Goal: Task Accomplishment & Management: Manage account settings

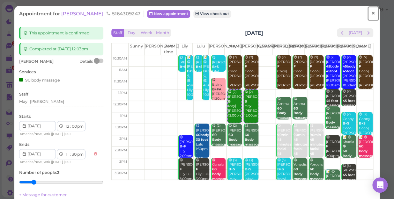
click at [371, 14] on span "×" at bounding box center [373, 13] width 4 height 9
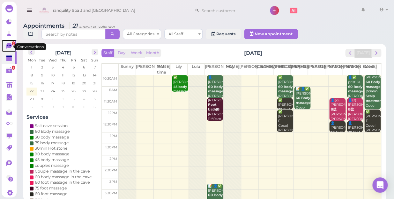
click at [8, 48] on icon at bounding box center [8, 46] width 5 height 6
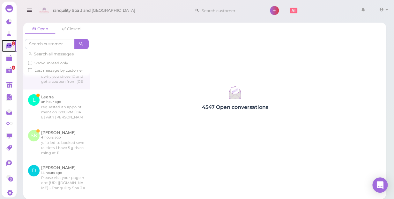
scroll to position [29, 0]
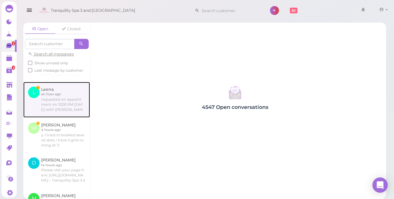
click at [59, 113] on link at bounding box center [56, 100] width 67 height 36
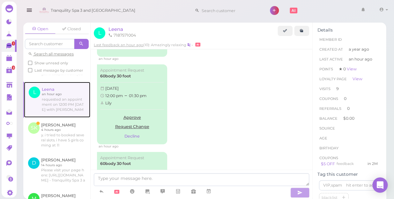
scroll to position [1013, 0]
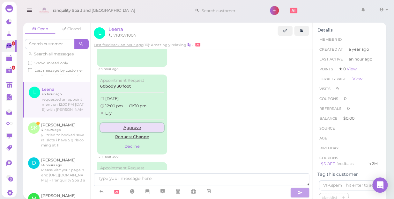
click at [132, 123] on link "Approve" at bounding box center [132, 128] width 64 height 10
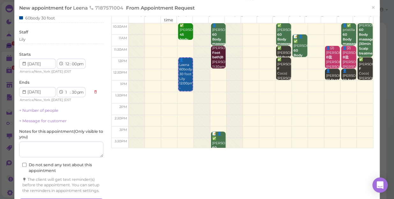
scroll to position [57, 0]
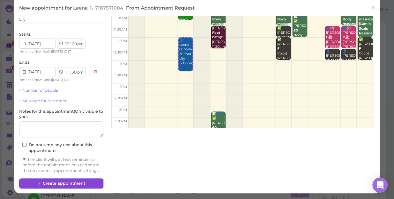
click at [64, 183] on button "Create appointment" at bounding box center [61, 184] width 84 height 10
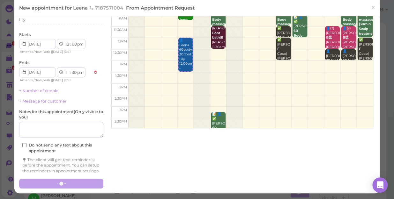
scroll to position [57, 0]
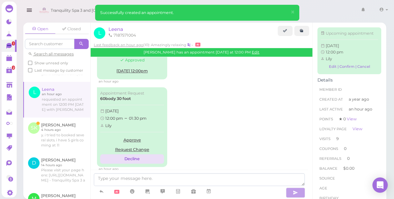
scroll to position [1079, 0]
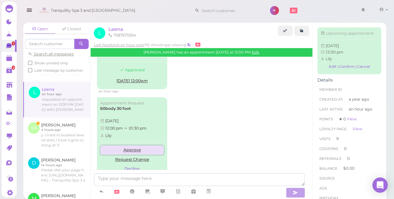
click at [133, 146] on link "Approve" at bounding box center [132, 151] width 64 height 10
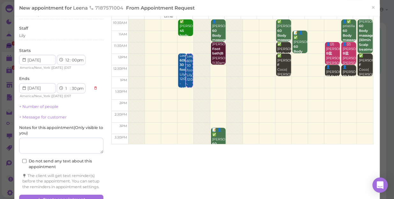
scroll to position [57, 0]
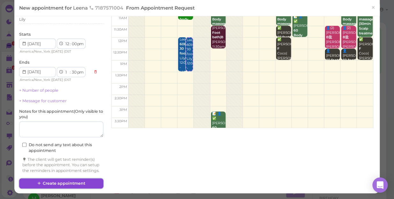
click at [77, 181] on button "Create appointment" at bounding box center [61, 184] width 84 height 10
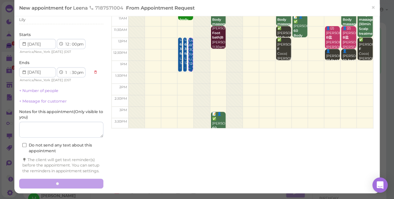
scroll to position [0, 0]
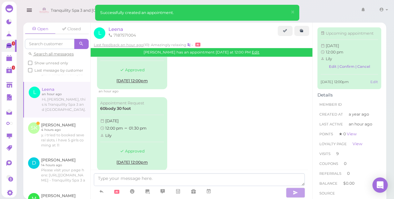
scroll to position [1149, 0]
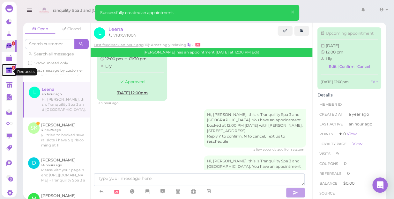
click at [9, 72] on polygon at bounding box center [9, 71] width 6 height 4
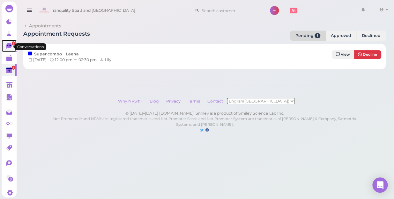
click at [8, 46] on icon at bounding box center [9, 45] width 4 height 1
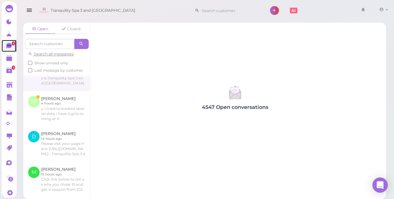
scroll to position [58, 0]
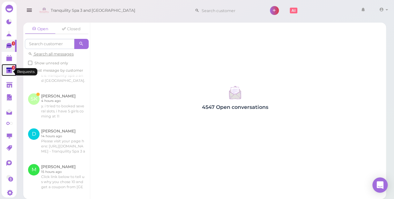
click at [9, 72] on polygon at bounding box center [9, 71] width 6 height 4
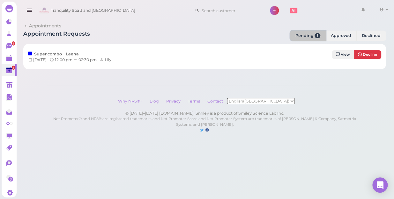
click at [312, 34] on link "Pending 1" at bounding box center [308, 36] width 36 height 10
click at [339, 34] on link "Approved" at bounding box center [340, 36] width 31 height 10
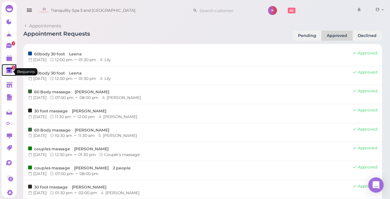
click at [9, 73] on polygon at bounding box center [9, 71] width 6 height 4
click at [8, 72] on polygon at bounding box center [9, 71] width 3 height 3
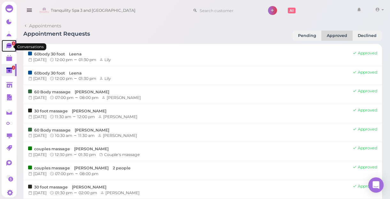
click at [8, 48] on icon at bounding box center [8, 46] width 5 height 6
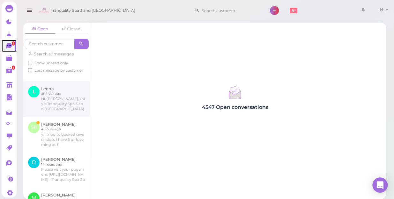
scroll to position [58, 0]
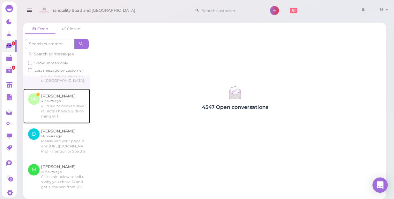
click at [51, 111] on link at bounding box center [56, 106] width 67 height 35
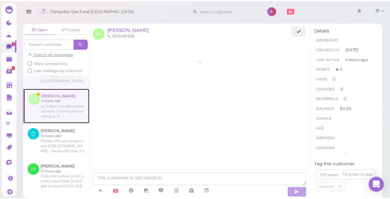
scroll to position [58, 0]
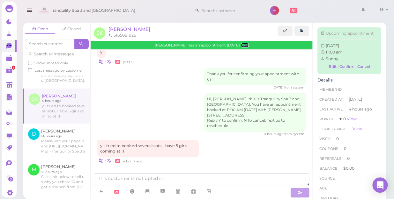
click at [246, 45] on link "Edit" at bounding box center [245, 45] width 8 height 4
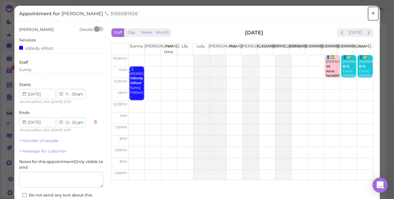
click at [371, 13] on span "×" at bounding box center [373, 13] width 4 height 9
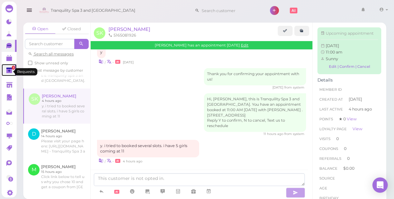
click at [8, 72] on polygon at bounding box center [9, 71] width 3 height 3
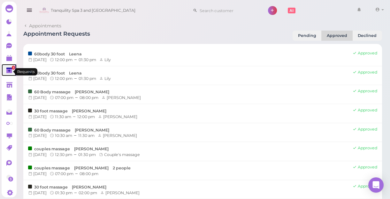
click at [7, 74] on icon at bounding box center [9, 70] width 7 height 7
click at [41, 57] on div "[DATE]" at bounding box center [37, 60] width 19 height 6
click at [12, 69] on span "1" at bounding box center [13, 68] width 3 height 4
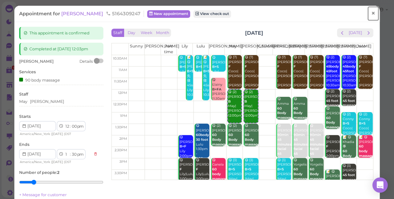
click at [371, 11] on span "×" at bounding box center [373, 13] width 4 height 9
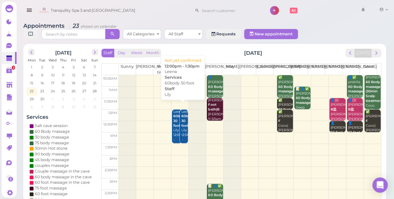
click at [184, 124] on div "Leena 60body 30 foot Lily 12:00pm - 1:30pm" at bounding box center [184, 129] width 7 height 38
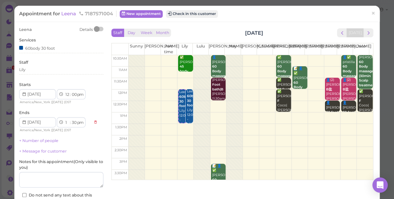
scroll to position [46, 0]
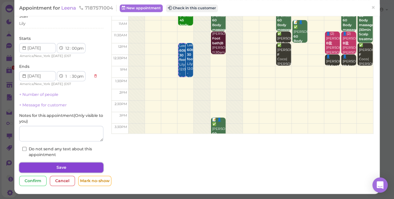
click at [74, 168] on button "Save" at bounding box center [61, 168] width 84 height 10
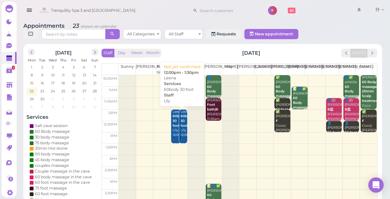
click at [184, 138] on div "Leena 60body 30 foot Lily 12:00pm - 1:30pm" at bounding box center [183, 129] width 7 height 38
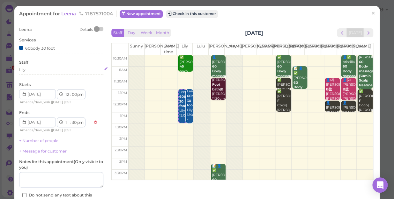
click at [37, 71] on div "Lily" at bounding box center [61, 70] width 84 height 6
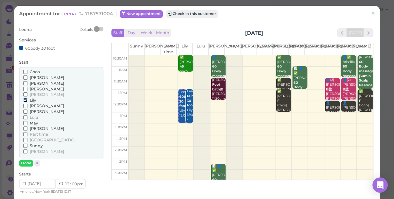
click at [24, 100] on input "Lily" at bounding box center [25, 100] width 4 height 4
click at [27, 162] on button "Done" at bounding box center [26, 163] width 14 height 7
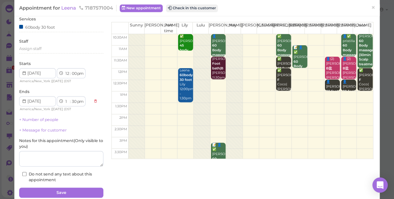
scroll to position [46, 0]
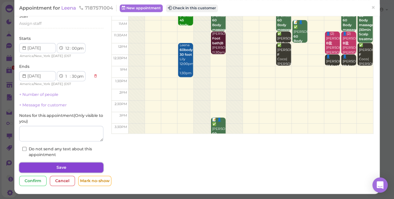
click at [82, 166] on button "Save" at bounding box center [61, 168] width 84 height 10
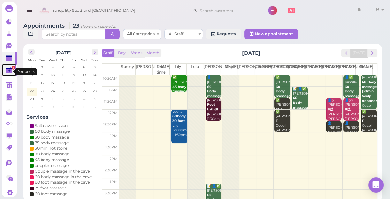
click at [9, 71] on polygon at bounding box center [9, 71] width 6 height 4
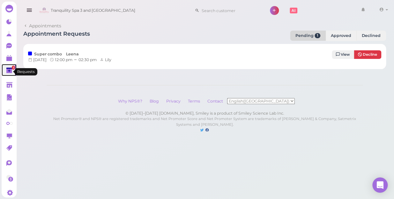
click at [9, 71] on polygon at bounding box center [9, 71] width 6 height 4
click at [307, 35] on link "Pending 1" at bounding box center [308, 36] width 36 height 10
click at [300, 35] on link "Pending 1" at bounding box center [308, 36] width 36 height 10
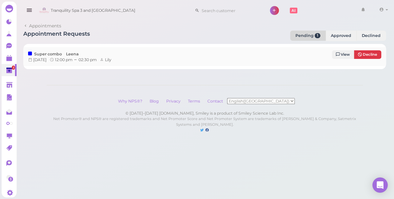
click at [143, 59] on div "Monday, September 22, 2025 12:00 pm 02:30 pm Lily" at bounding box center [160, 60] width 265 height 6
click at [73, 60] on span "12:00 pm" at bounding box center [64, 59] width 19 height 5
click at [341, 54] on span "View" at bounding box center [345, 54] width 9 height 4
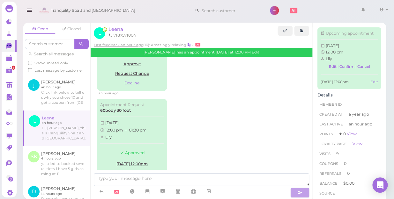
scroll to position [871, 0]
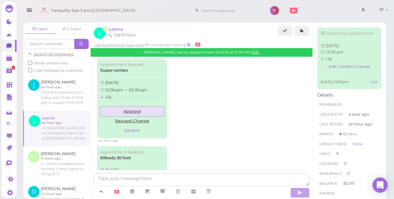
click at [135, 107] on link "Approve" at bounding box center [132, 112] width 64 height 10
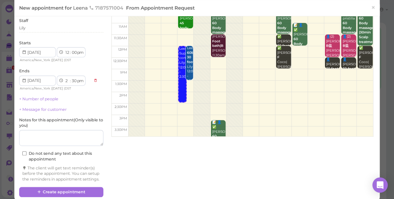
scroll to position [57, 0]
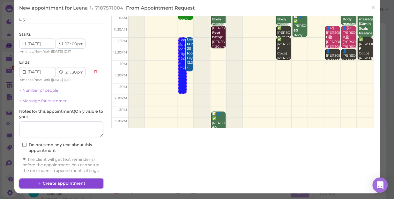
click at [73, 184] on button "Create appointment" at bounding box center [61, 184] width 84 height 10
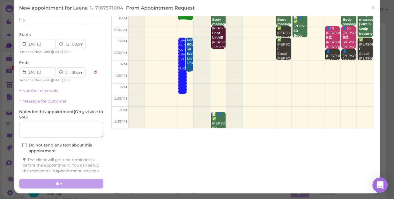
scroll to position [57, 0]
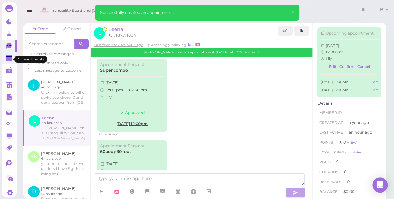
scroll to position [1117, 0]
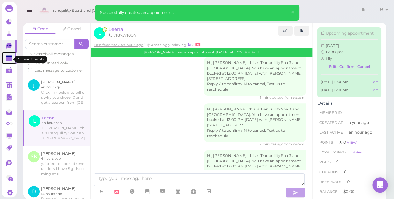
click at [5, 60] on link at bounding box center [9, 58] width 15 height 12
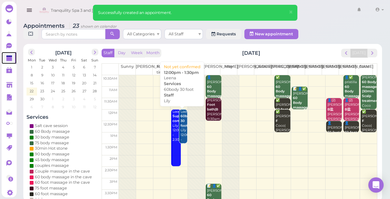
click at [182, 123] on b "60body 30 foot" at bounding box center [186, 120] width 13 height 13
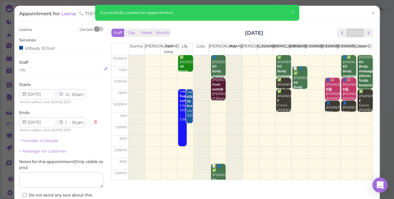
click at [29, 70] on div "Lily" at bounding box center [61, 70] width 84 height 6
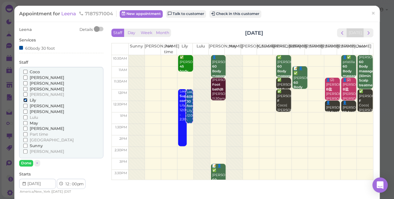
click at [26, 100] on input "Lily" at bounding box center [25, 100] width 4 height 4
click at [26, 164] on button "Done" at bounding box center [26, 163] width 14 height 7
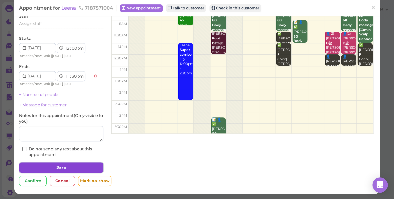
click at [94, 169] on button "Save" at bounding box center [61, 168] width 84 height 10
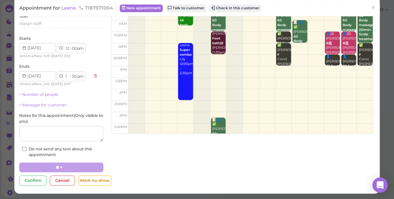
scroll to position [46, 0]
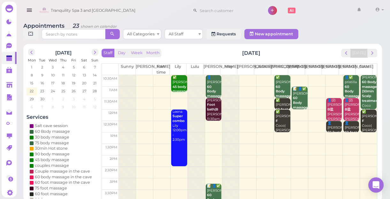
click at [178, 120] on b "Super combo" at bounding box center [178, 118] width 12 height 9
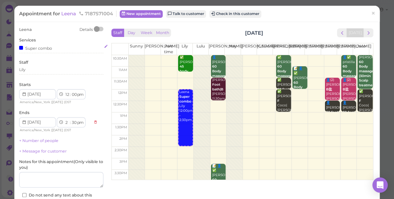
click at [55, 51] on div "Super combo" at bounding box center [61, 48] width 84 height 7
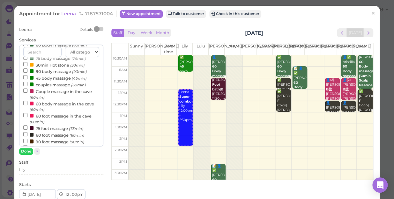
scroll to position [58, 0]
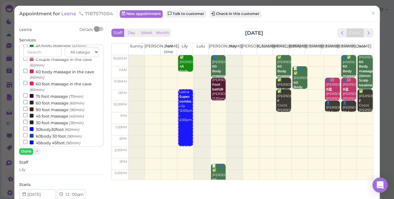
click at [44, 139] on label "60body 30 foot (90min)" at bounding box center [52, 136] width 58 height 7
click at [27, 138] on input "60body 30 foot (90min)" at bounding box center [25, 135] width 4 height 4
select select "4"
select select "00"
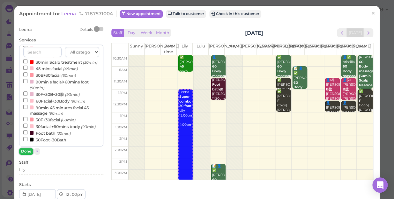
click at [28, 150] on button "Done" at bounding box center [26, 151] width 14 height 7
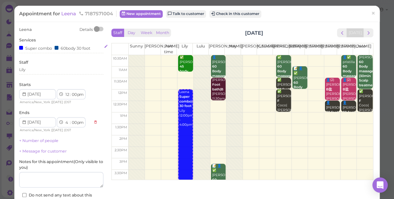
click at [65, 49] on div "60body 30 foot" at bounding box center [73, 48] width 36 height 7
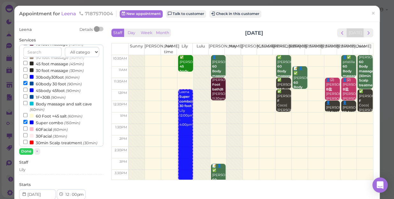
scroll to position [145, 0]
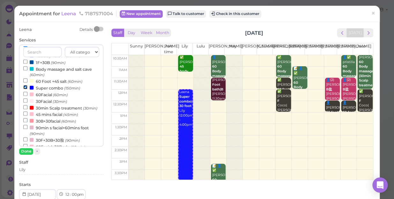
click at [26, 89] on input "Super combo (150min)" at bounding box center [25, 87] width 4 height 4
select select "1"
select select "30"
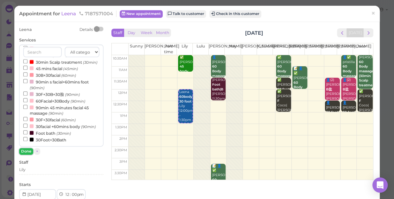
click at [27, 151] on button "Done" at bounding box center [26, 151] width 14 height 7
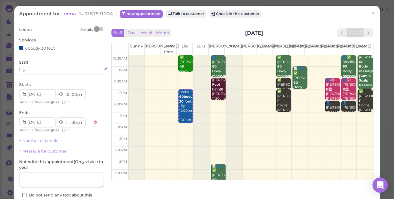
click at [32, 68] on div "Lily" at bounding box center [61, 70] width 84 height 6
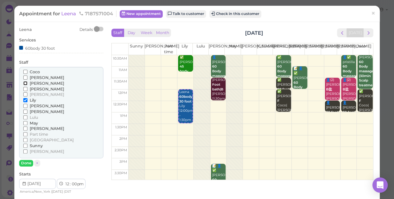
click at [25, 84] on input "[PERSON_NAME]" at bounding box center [25, 83] width 4 height 4
click at [25, 164] on button "Done" at bounding box center [26, 163] width 14 height 7
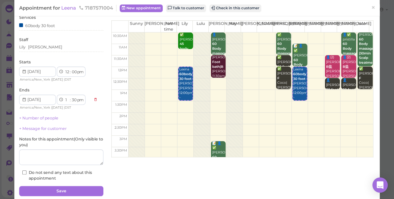
scroll to position [46, 0]
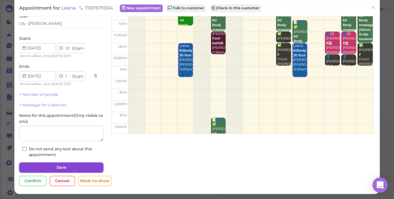
click at [84, 169] on button "Save" at bounding box center [61, 168] width 84 height 10
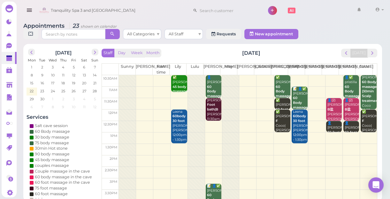
click at [364, 133] on td at bounding box center [248, 138] width 258 height 11
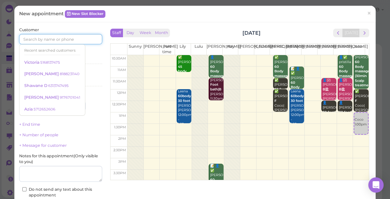
click at [86, 42] on input at bounding box center [60, 39] width 83 height 10
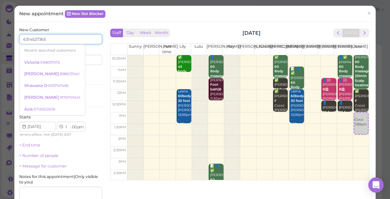
type input "6314527365"
click at [86, 75] on div "Services Select services" at bounding box center [60, 79] width 83 height 18
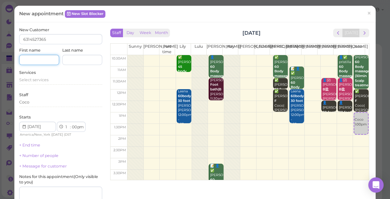
click at [48, 61] on input at bounding box center [39, 60] width 40 height 10
type input "Ramona"
click at [49, 80] on div "Select services" at bounding box center [60, 80] width 83 height 6
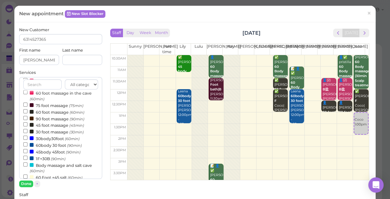
scroll to position [87, 0]
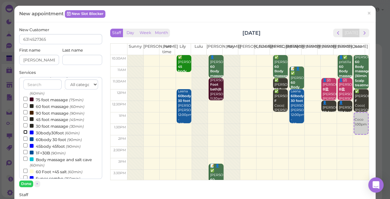
click at [24, 133] on input "30body30foot (60min)" at bounding box center [25, 132] width 4 height 4
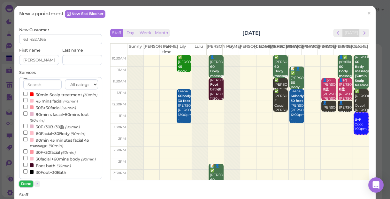
click at [27, 182] on button "Done" at bounding box center [26, 184] width 14 height 7
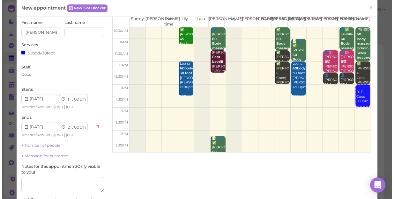
scroll to position [87, 0]
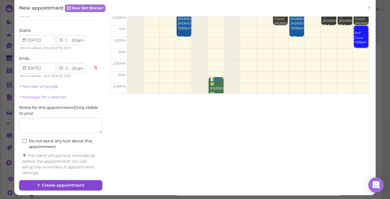
click at [71, 182] on button "Create appointment" at bounding box center [60, 186] width 83 height 10
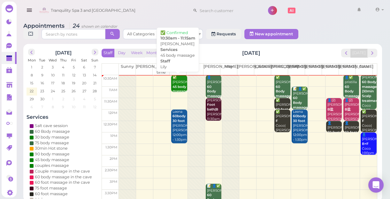
click at [179, 85] on b "45 body massage" at bounding box center [179, 89] width 15 height 9
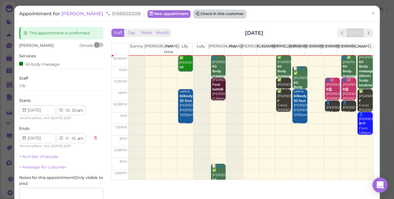
click at [198, 16] on button "Check in this customer" at bounding box center [220, 14] width 52 height 8
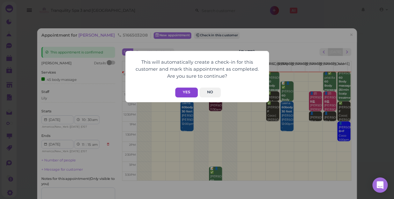
click at [189, 89] on button "Yes" at bounding box center [186, 93] width 23 height 10
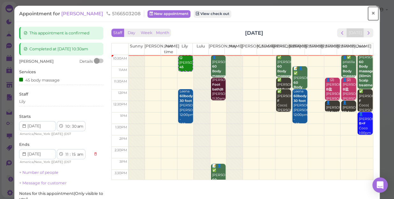
click at [371, 12] on span "×" at bounding box center [373, 13] width 4 height 9
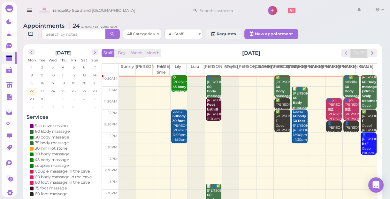
click at [276, 87] on b "60 Body massage" at bounding box center [282, 91] width 15 height 13
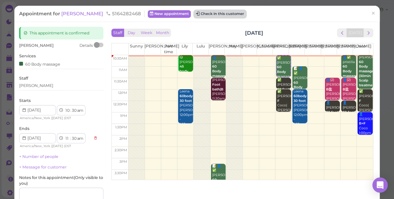
click at [196, 13] on button "Check in this customer" at bounding box center [220, 14] width 52 height 8
drag, startPoint x: 196, startPoint y: 13, endPoint x: 187, endPoint y: 17, distance: 10.0
click at [194, 17] on button "Check in this customer" at bounding box center [220, 14] width 52 height 8
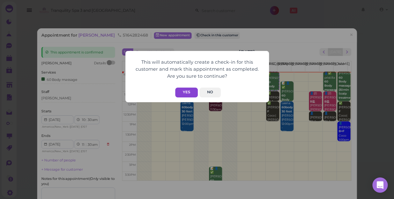
click at [181, 88] on button "Yes" at bounding box center [186, 93] width 23 height 10
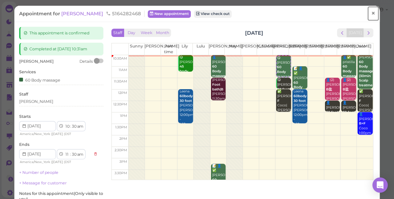
click at [371, 14] on span "×" at bounding box center [373, 13] width 4 height 9
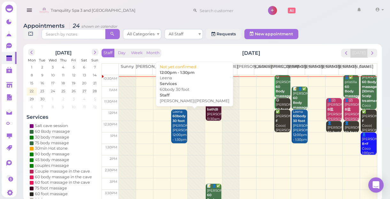
click at [179, 124] on div "Leena 60body 30 foot Helen|Lily 12:00pm - 1:30pm" at bounding box center [179, 126] width 15 height 33
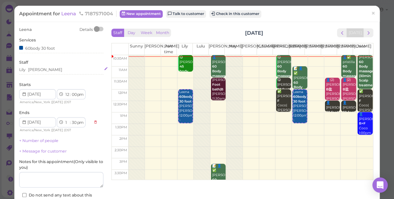
click at [48, 71] on div "Lily Helen" at bounding box center [61, 70] width 84 height 6
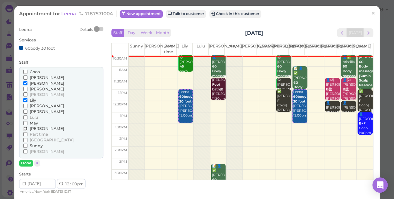
click at [25, 128] on input "[PERSON_NAME]" at bounding box center [25, 129] width 4 height 4
click at [25, 84] on input "[PERSON_NAME]" at bounding box center [25, 83] width 4 height 4
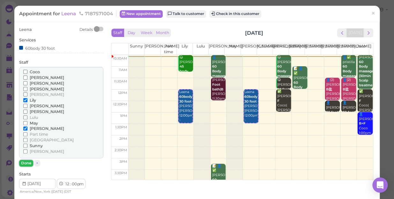
click at [25, 162] on button "Done" at bounding box center [26, 163] width 14 height 7
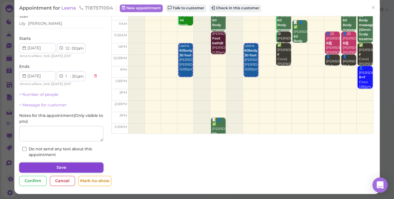
click at [71, 164] on button "Save" at bounding box center [61, 168] width 84 height 10
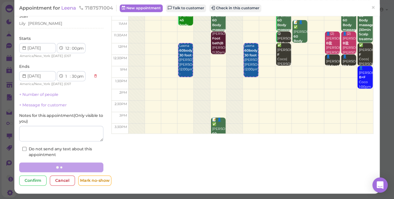
scroll to position [46, 0]
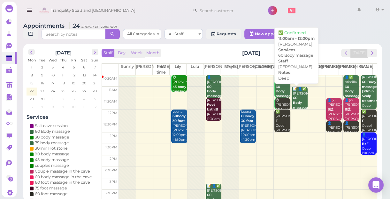
click at [298, 100] on div "📝 👤✅ Terri-Ann 60 Body massage Deep Helen 11:00am - 12:00pm" at bounding box center [299, 110] width 15 height 47
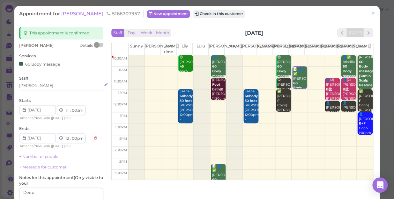
click at [32, 84] on div "[PERSON_NAME]" at bounding box center [61, 86] width 84 height 6
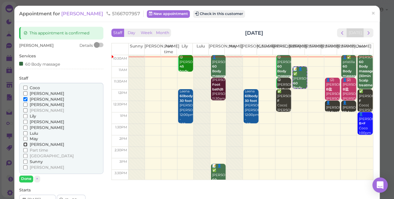
click at [25, 146] on input "[PERSON_NAME]" at bounding box center [25, 145] width 4 height 4
click at [26, 101] on input "[PERSON_NAME]" at bounding box center [25, 99] width 4 height 4
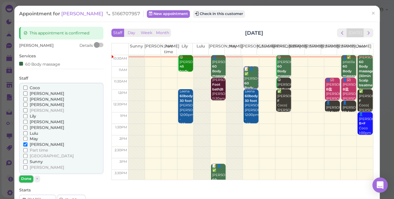
click at [26, 179] on button "Done" at bounding box center [26, 179] width 14 height 7
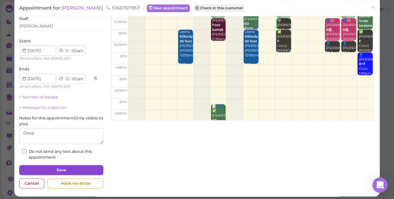
scroll to position [62, 0]
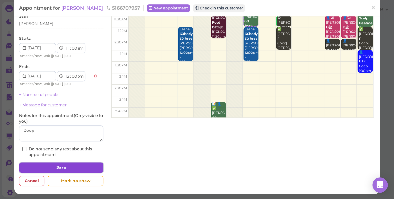
click at [62, 167] on button "Save" at bounding box center [61, 168] width 84 height 10
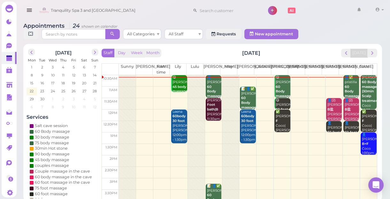
click at [298, 87] on td at bounding box center [248, 92] width 258 height 11
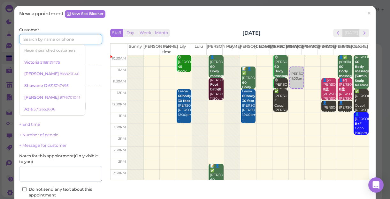
click at [80, 40] on input at bounding box center [60, 39] width 83 height 10
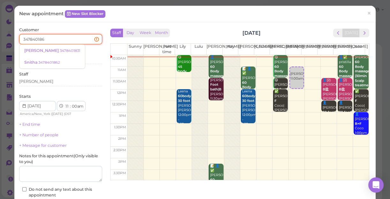
type input "3478401862"
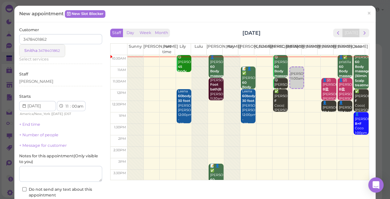
click at [52, 51] on small "3478401862" at bounding box center [49, 51] width 22 height 4
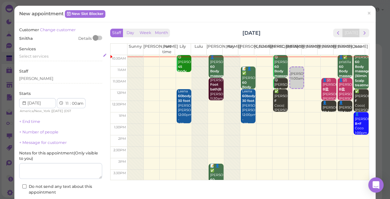
click at [51, 54] on div "Select services" at bounding box center [60, 57] width 83 height 6
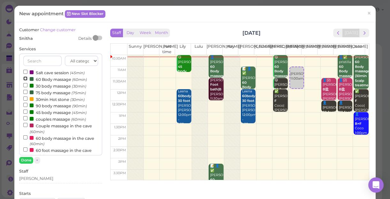
click at [25, 79] on input "60 Body massage (60min)" at bounding box center [25, 79] width 4 height 4
click at [28, 161] on button "Done" at bounding box center [26, 160] width 14 height 7
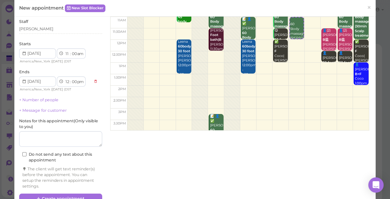
scroll to position [65, 0]
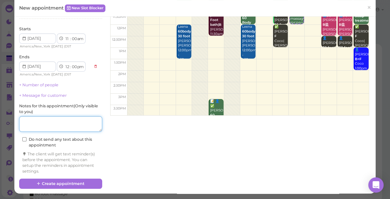
click at [49, 124] on textarea at bounding box center [60, 124] width 83 height 16
type textarea "deep"
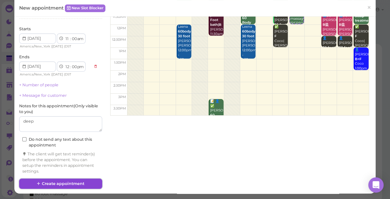
click at [71, 182] on button "Create appointment" at bounding box center [60, 184] width 83 height 10
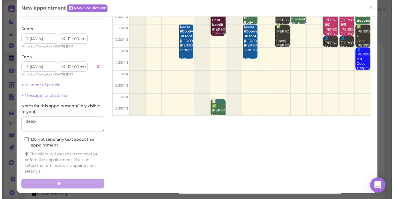
scroll to position [64, 0]
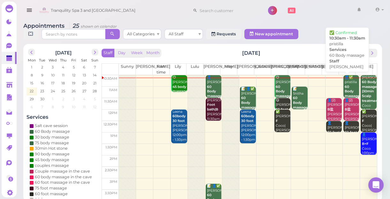
click at [347, 84] on div "👤✅ pristilla 60 Body massage Tina 10:30am - 11:30am" at bounding box center [351, 96] width 15 height 42
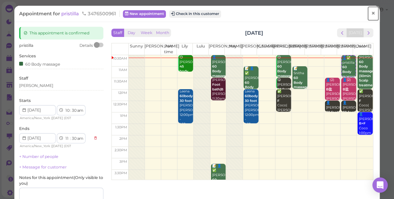
click at [373, 14] on link "×" at bounding box center [373, 13] width 12 height 15
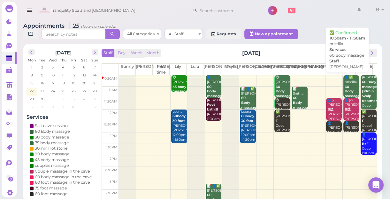
click at [345, 89] on div "👤✅ pristilla 60 Body massage Tina 10:30am - 11:30am" at bounding box center [351, 96] width 15 height 42
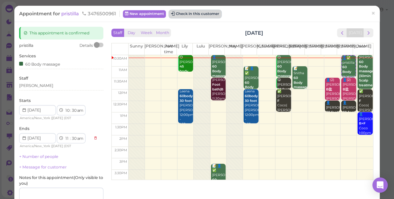
click at [207, 15] on button "Check in this customer" at bounding box center [195, 14] width 52 height 8
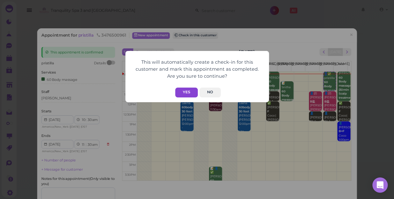
click at [188, 94] on button "Yes" at bounding box center [186, 93] width 23 height 10
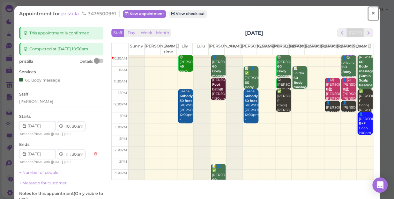
click at [371, 12] on span "×" at bounding box center [373, 13] width 4 height 9
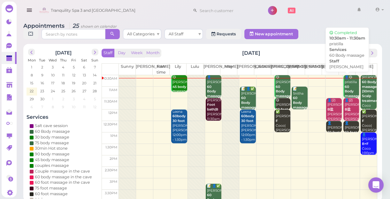
click at [347, 84] on div "👤😋 pristilla 60 Body massage Tina 10:30am - 11:30am" at bounding box center [351, 96] width 15 height 42
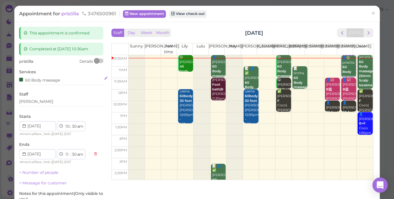
click at [57, 81] on div "60 Body massage" at bounding box center [39, 80] width 41 height 7
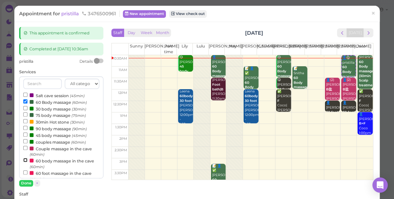
click at [26, 161] on input "60 body massage in the cave (60min)" at bounding box center [25, 160] width 4 height 4
select select "12"
select select "pm"
click at [25, 102] on input "60 Body massage (60min)" at bounding box center [25, 102] width 4 height 4
select select "11"
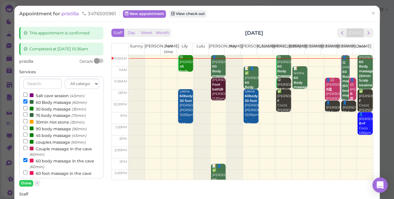
select select "am"
click at [27, 180] on button "Done" at bounding box center [26, 183] width 14 height 7
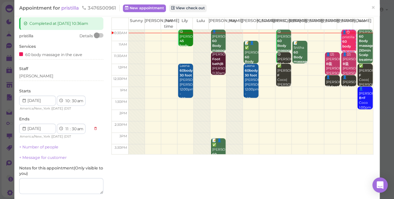
scroll to position [78, 0]
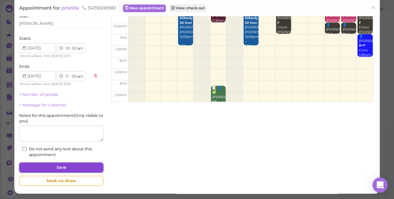
click at [64, 167] on button "Save" at bounding box center [61, 168] width 84 height 10
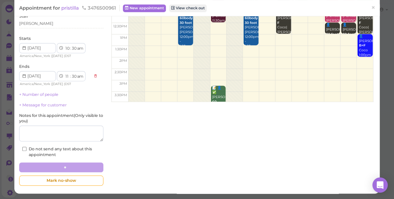
scroll to position [78, 0]
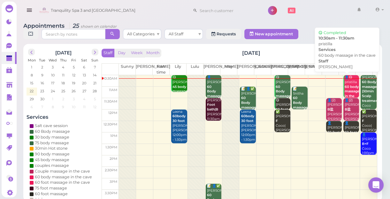
click at [346, 89] on b "60 body massage in the cave" at bounding box center [351, 94] width 15 height 18
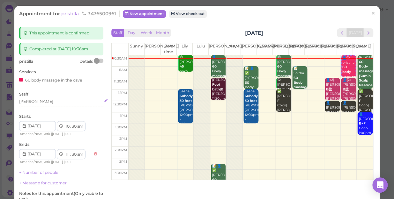
click at [29, 102] on div "[PERSON_NAME]" at bounding box center [61, 102] width 84 height 6
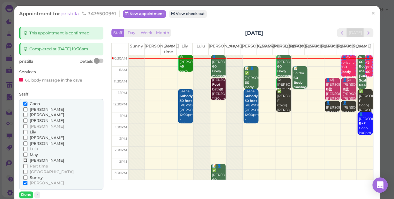
click at [25, 160] on input "[PERSON_NAME]" at bounding box center [25, 161] width 4 height 4
click at [26, 104] on input "Coco" at bounding box center [25, 104] width 4 height 4
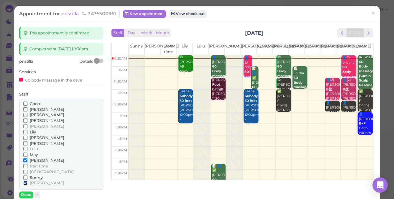
click at [25, 183] on input "[PERSON_NAME]" at bounding box center [25, 183] width 4 height 4
click at [26, 194] on button "Done" at bounding box center [26, 195] width 14 height 7
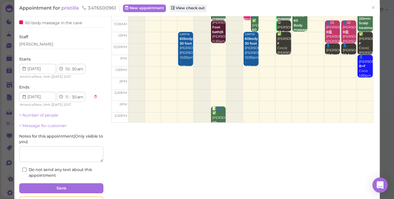
scroll to position [58, 0]
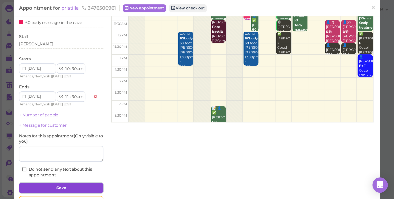
click at [68, 185] on button "Save" at bounding box center [61, 188] width 84 height 10
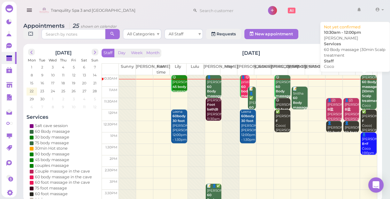
click at [362, 103] on b "60 Body massage |30min Scalp treatment" at bounding box center [370, 91] width 17 height 23
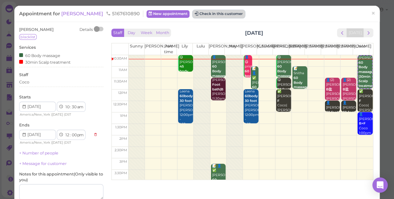
click at [207, 14] on button "Check in this customer" at bounding box center [219, 14] width 52 height 8
drag, startPoint x: 207, startPoint y: 14, endPoint x: 197, endPoint y: 14, distance: 10.6
click at [197, 14] on button "Check in this customer" at bounding box center [219, 14] width 52 height 8
drag, startPoint x: 197, startPoint y: 14, endPoint x: 185, endPoint y: 12, distance: 12.0
click at [193, 12] on button "Check in this customer" at bounding box center [219, 14] width 52 height 8
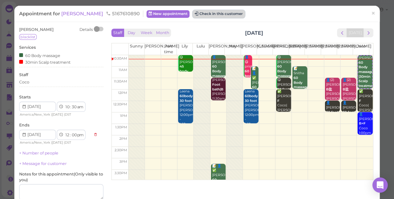
click at [193, 12] on button "Check in this customer" at bounding box center [219, 14] width 52 height 8
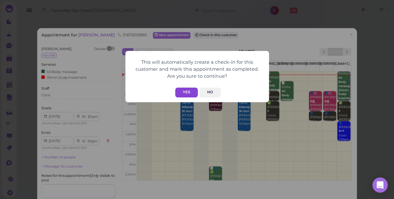
click at [183, 89] on button "Yes" at bounding box center [186, 93] width 23 height 10
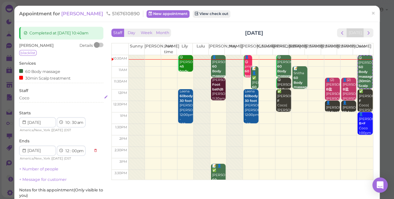
click at [32, 100] on div "Coco" at bounding box center [61, 98] width 84 height 6
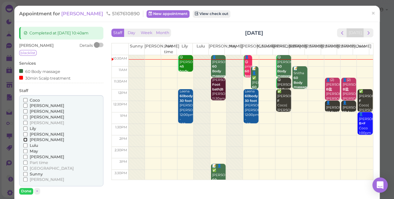
click at [24, 138] on input "[PERSON_NAME]" at bounding box center [25, 140] width 4 height 4
click at [24, 139] on input "[PERSON_NAME]" at bounding box center [25, 140] width 4 height 4
click at [28, 190] on button "Done" at bounding box center [26, 191] width 14 height 7
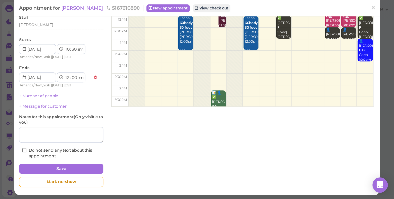
scroll to position [75, 0]
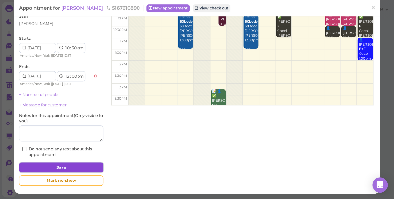
click at [73, 166] on button "Save" at bounding box center [61, 168] width 84 height 10
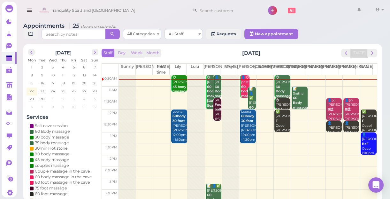
click at [214, 87] on div "👤Melanie Marien 60 Body massage Lisa 10:30am - 11:30am" at bounding box center [217, 96] width 7 height 42
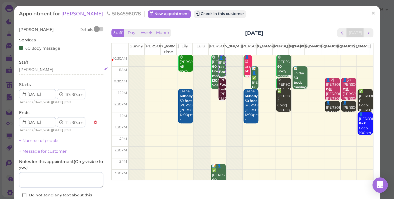
click at [29, 72] on div "[PERSON_NAME]" at bounding box center [61, 70] width 84 height 6
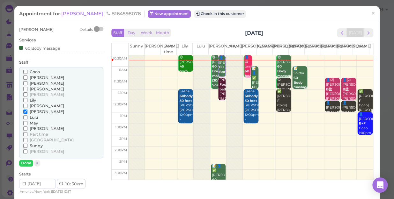
click at [26, 71] on input "Coco" at bounding box center [25, 72] width 4 height 4
click at [24, 112] on input "[PERSON_NAME]" at bounding box center [25, 112] width 4 height 4
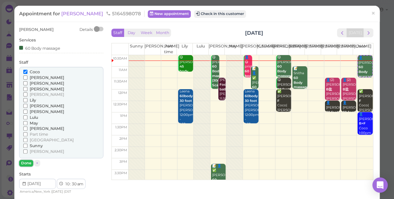
click at [25, 163] on button "Done" at bounding box center [26, 163] width 14 height 7
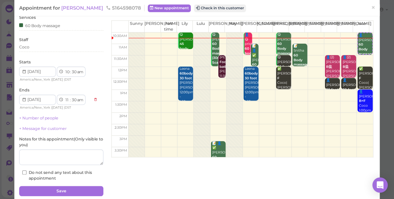
scroll to position [46, 0]
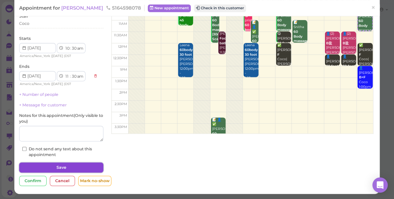
click at [80, 166] on button "Save" at bounding box center [61, 168] width 84 height 10
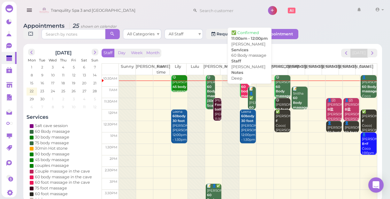
click at [249, 101] on div "📝 👤✅ Terri-Ann 60 Body massage Deep Mike 11:00am - 12:00pm" at bounding box center [252, 115] width 7 height 56
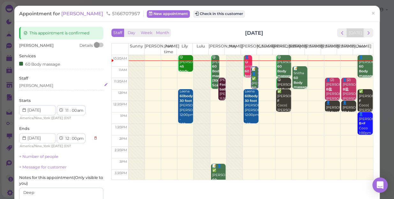
click at [34, 85] on div "[PERSON_NAME]" at bounding box center [61, 86] width 84 height 6
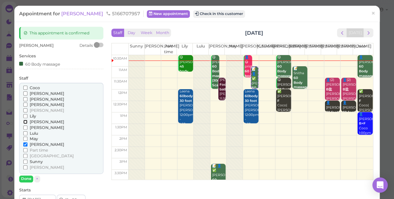
click at [24, 122] on input "[PERSON_NAME]" at bounding box center [25, 122] width 4 height 4
click at [24, 146] on input "[PERSON_NAME]" at bounding box center [25, 145] width 4 height 4
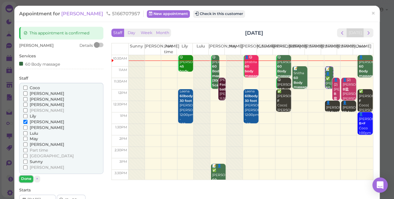
click at [24, 177] on button "Done" at bounding box center [26, 179] width 14 height 7
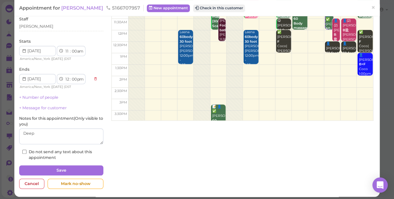
scroll to position [62, 0]
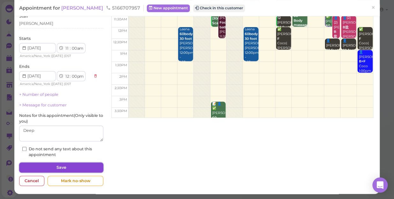
click at [56, 165] on button "Save" at bounding box center [61, 168] width 84 height 10
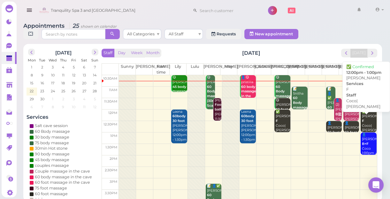
click at [361, 121] on div "✅ cortney F Coco|Jessica 12:00pm - 1:00pm" at bounding box center [368, 126] width 15 height 33
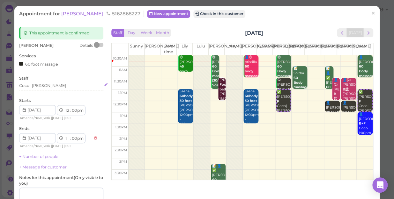
click at [49, 84] on div "Coco Jessica" at bounding box center [61, 86] width 84 height 6
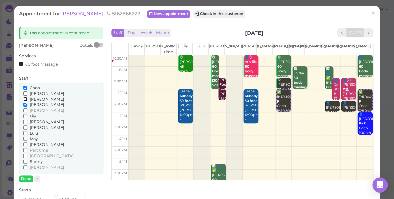
click at [24, 99] on input "[PERSON_NAME]" at bounding box center [25, 99] width 4 height 4
click at [25, 86] on input "Coco" at bounding box center [25, 88] width 4 height 4
click at [26, 86] on input "Coco" at bounding box center [25, 88] width 4 height 4
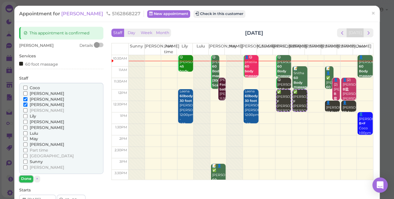
click at [25, 179] on button "Done" at bounding box center [26, 179] width 14 height 7
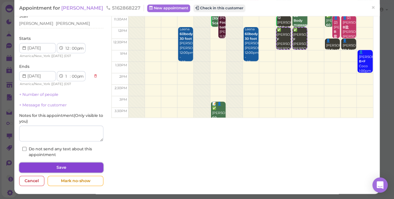
click at [73, 169] on button "Save" at bounding box center [61, 168] width 84 height 10
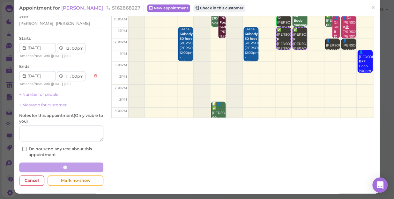
scroll to position [62, 0]
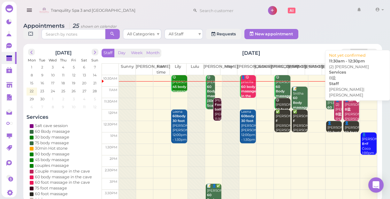
click at [349, 115] on div "👤(2) Regine Steele B盐 Linda|Tina 11:30am - 12:30pm" at bounding box center [351, 117] width 15 height 38
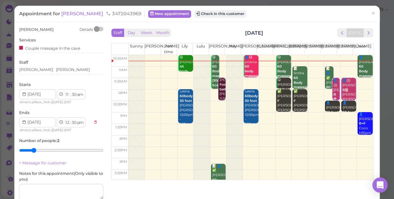
click at [322, 133] on td at bounding box center [251, 129] width 244 height 11
click at [321, 13] on div "Appointment for Regine Steele 3472043969 New appointment Check in this customer" at bounding box center [193, 14] width 349 height 6
click at [47, 70] on div "Tina Linda" at bounding box center [61, 70] width 84 height 6
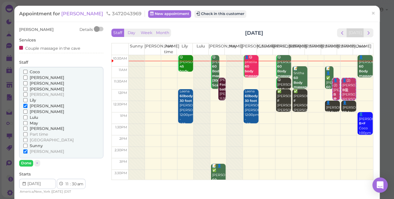
click at [25, 71] on input "Coco" at bounding box center [25, 72] width 4 height 4
click at [24, 71] on input "Coco" at bounding box center [25, 72] width 4 height 4
click at [25, 105] on input "[PERSON_NAME]" at bounding box center [25, 106] width 4 height 4
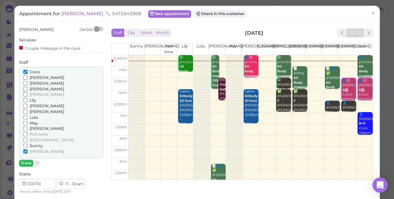
click at [25, 162] on button "Done" at bounding box center [26, 163] width 14 height 7
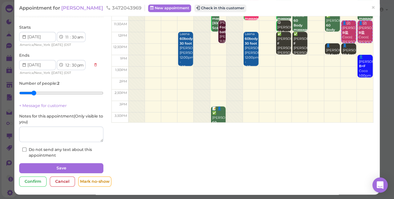
scroll to position [58, 0]
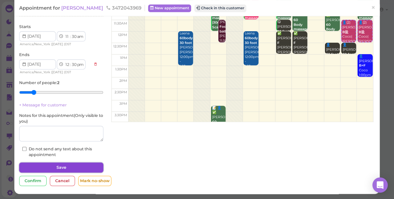
click at [68, 164] on button "Save" at bounding box center [61, 168] width 84 height 10
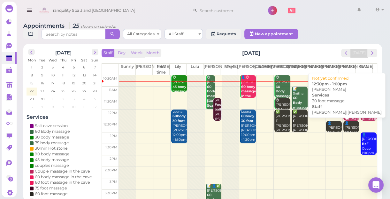
click at [327, 129] on div "👤Regine Steele 30 foot massage Linda|Tina 12:30pm - 1:00pm" at bounding box center [334, 142] width 15 height 42
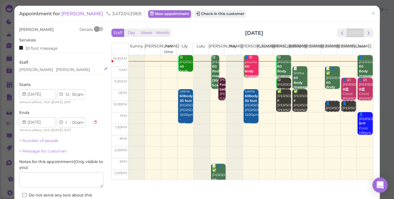
click at [45, 69] on div "Linda Tina" at bounding box center [61, 70] width 84 height 6
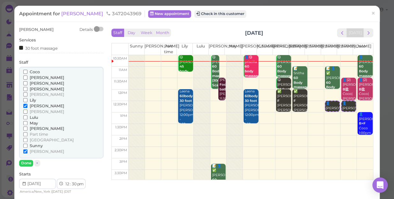
click at [25, 72] on input "Coco" at bounding box center [25, 72] width 4 height 4
click at [24, 105] on input "[PERSON_NAME]" at bounding box center [25, 106] width 4 height 4
click at [25, 164] on button "Done" at bounding box center [26, 163] width 14 height 7
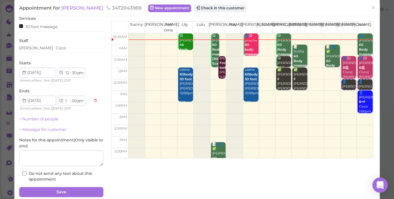
scroll to position [46, 0]
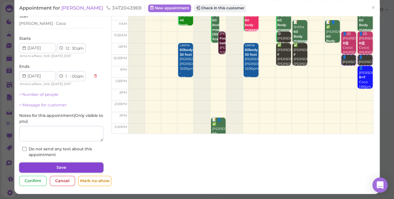
click at [70, 166] on button "Save" at bounding box center [61, 168] width 84 height 10
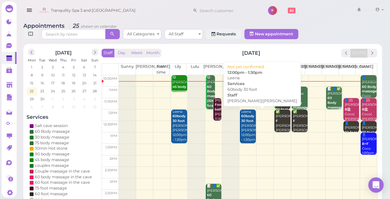
click at [243, 138] on link "Leena 60body 30 foot Lily|Mike 12:00pm - 1:30pm" at bounding box center [248, 127] width 16 height 34
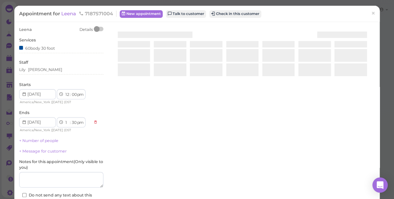
click at [243, 138] on div at bounding box center [242, 103] width 265 height 152
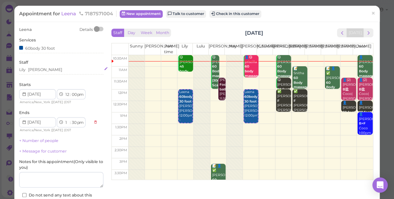
click at [40, 71] on div "Lily Mike" at bounding box center [61, 70] width 84 height 6
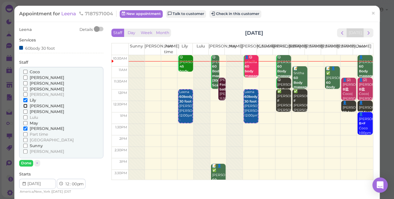
click at [24, 107] on input "[PERSON_NAME]" at bounding box center [25, 106] width 4 height 4
click at [24, 105] on input "[PERSON_NAME]" at bounding box center [25, 106] width 4 height 4
click at [26, 100] on input "Lily" at bounding box center [25, 100] width 4 height 4
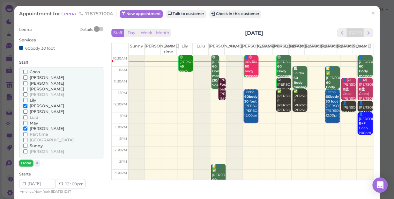
click at [26, 164] on button "Done" at bounding box center [26, 163] width 14 height 7
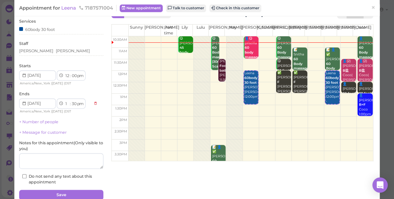
scroll to position [46, 0]
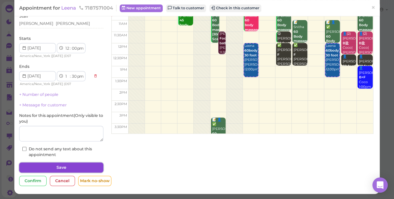
click at [71, 167] on button "Save" at bounding box center [61, 168] width 84 height 10
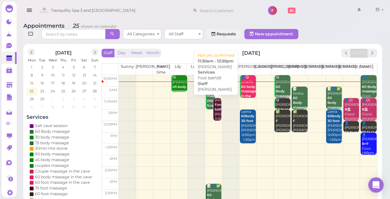
click at [215, 115] on div "Michelle Foot bath|B Lisa 11:30am - 12:30pm" at bounding box center [217, 114] width 7 height 33
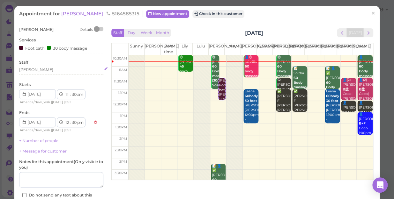
click at [30, 71] on div "[PERSON_NAME]" at bounding box center [61, 70] width 84 height 6
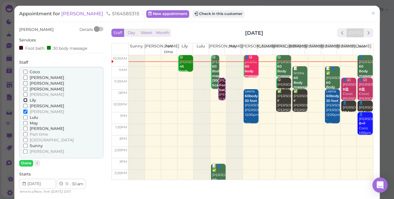
click at [25, 101] on input "Lily" at bounding box center [25, 100] width 4 height 4
click at [25, 110] on input "[PERSON_NAME]" at bounding box center [25, 112] width 4 height 4
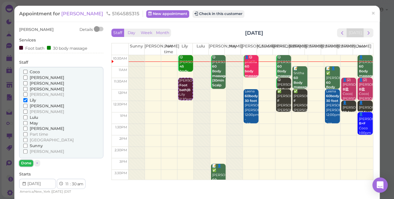
click at [26, 165] on button "Done" at bounding box center [26, 163] width 14 height 7
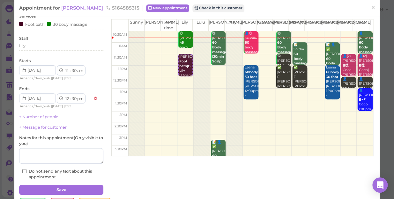
scroll to position [46, 0]
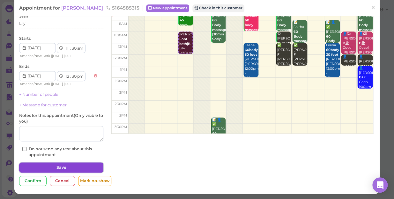
click at [75, 167] on button "Save" at bounding box center [61, 168] width 84 height 10
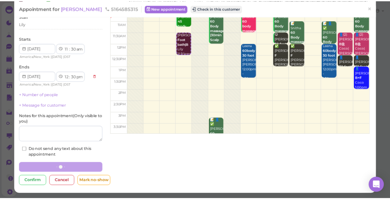
scroll to position [46, 0]
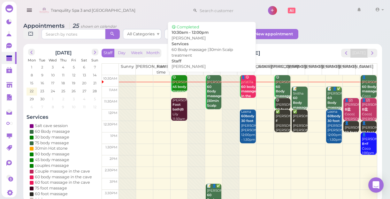
click at [209, 101] on b "60 Body massage |30min Scalp treatment" at bounding box center [215, 98] width 17 height 27
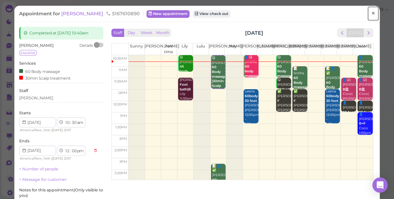
click at [371, 13] on span "×" at bounding box center [373, 13] width 4 height 9
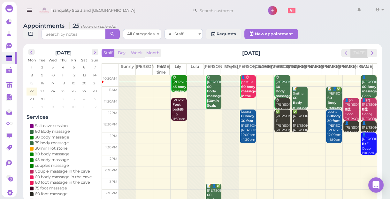
click at [211, 134] on td at bounding box center [248, 138] width 258 height 11
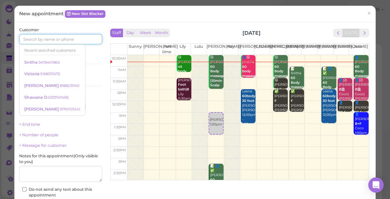
click at [88, 40] on input at bounding box center [60, 39] width 83 height 10
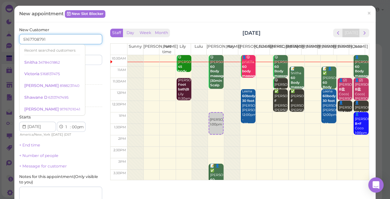
type input "5167708791"
click at [92, 75] on div "Services Select services" at bounding box center [60, 79] width 83 height 18
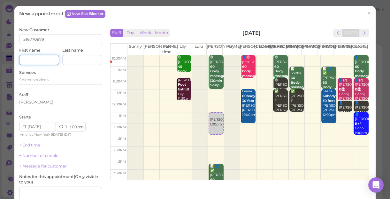
click at [41, 61] on input at bounding box center [39, 60] width 40 height 10
type input "Angelina"
click at [48, 82] on div "Select services" at bounding box center [60, 80] width 83 height 6
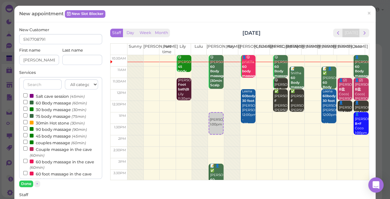
click at [51, 104] on label "60 Body massage (60min)" at bounding box center [55, 103] width 64 height 7
click at [27, 104] on input "60 Body massage (60min)" at bounding box center [25, 102] width 4 height 4
click at [28, 183] on button "Done" at bounding box center [26, 184] width 14 height 7
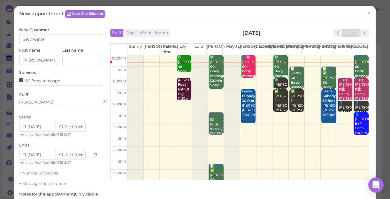
click at [31, 102] on div "[PERSON_NAME]" at bounding box center [60, 103] width 83 height 6
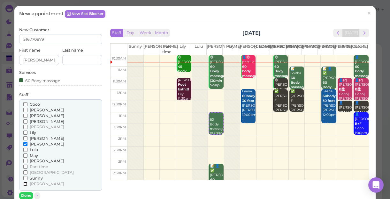
click at [24, 183] on input "[PERSON_NAME]" at bounding box center [25, 184] width 4 height 4
click at [25, 143] on input "[PERSON_NAME]" at bounding box center [25, 144] width 4 height 4
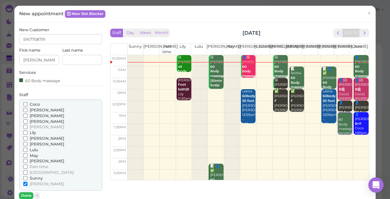
click at [23, 195] on button "Done" at bounding box center [26, 196] width 14 height 7
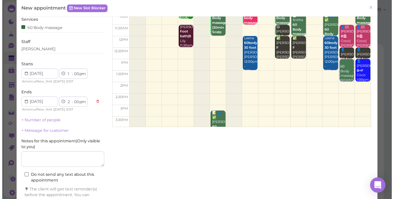
scroll to position [87, 0]
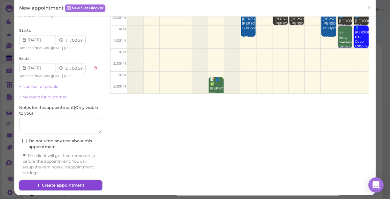
click at [76, 183] on button "Create appointment" at bounding box center [60, 186] width 83 height 10
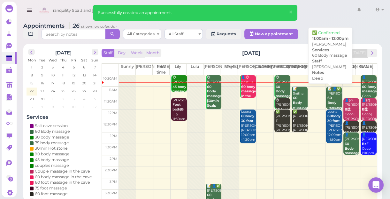
click at [327, 97] on div "📝 👤✅ Terri-Ann 60 Body massage Deep Linda 11:00am - 12:00pm" at bounding box center [334, 110] width 15 height 47
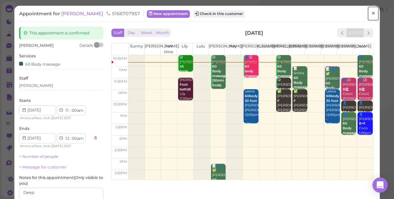
click at [371, 17] on span "×" at bounding box center [373, 13] width 4 height 9
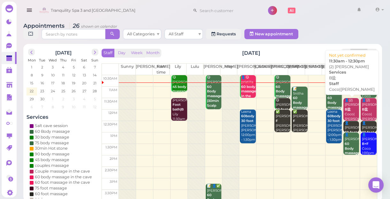
click at [344, 110] on div "👤(2) Regine Steele B盐 Coco|Tina 11:30am - 12:30pm" at bounding box center [351, 117] width 15 height 38
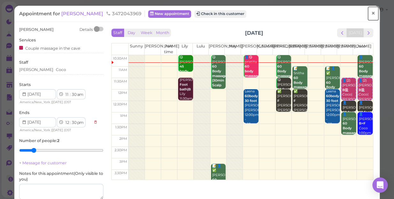
click at [371, 13] on span "×" at bounding box center [373, 13] width 4 height 9
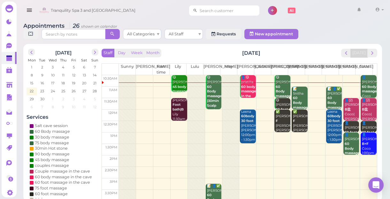
click at [223, 11] on input at bounding box center [228, 10] width 62 height 10
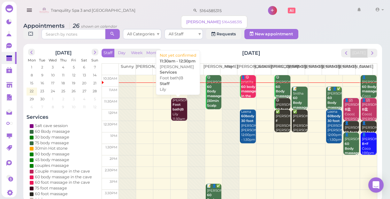
click at [180, 109] on b "Foot bath|B" at bounding box center [177, 107] width 11 height 9
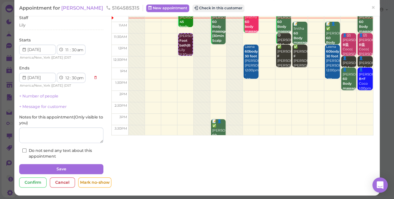
scroll to position [46, 0]
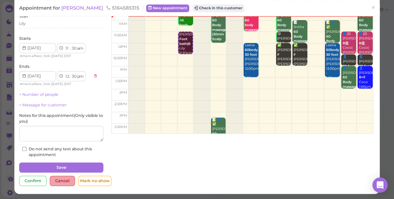
type input "5164585315"
click at [64, 179] on div "Cancel" at bounding box center [62, 181] width 25 height 10
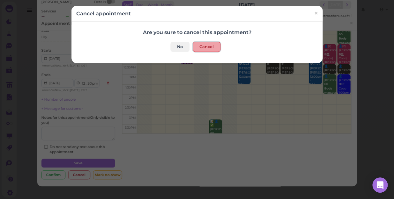
click at [210, 49] on button "Cancel" at bounding box center [207, 47] width 28 height 10
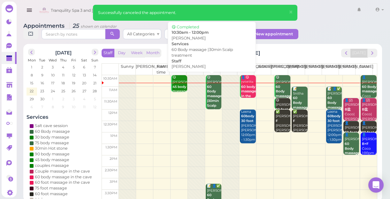
click at [212, 101] on b "60 Body massage |30min Scalp treatment" at bounding box center [215, 98] width 17 height 27
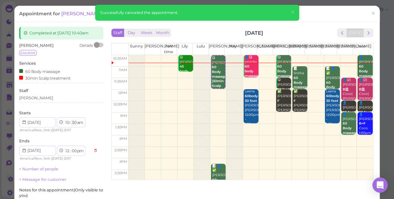
click at [73, 123] on select "00 05 10 15 20 25 30 35 40 45 50 55" at bounding box center [74, 123] width 6 height 7
select select "45"
click at [71, 120] on select "00 05 10 15 20 25 30 35 40 45 50 55" at bounding box center [74, 123] width 6 height 7
select select "15"
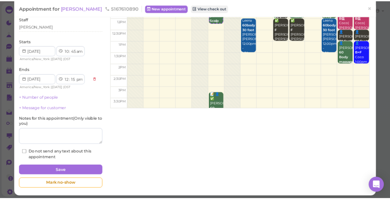
scroll to position [75, 0]
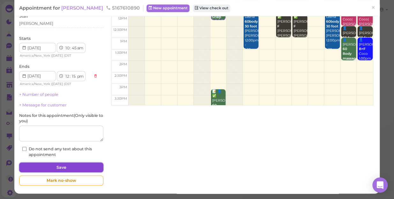
click at [81, 166] on button "Save" at bounding box center [61, 168] width 84 height 10
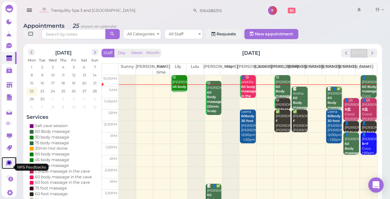
click at [8, 164] on icon at bounding box center [9, 163] width 3 height 3
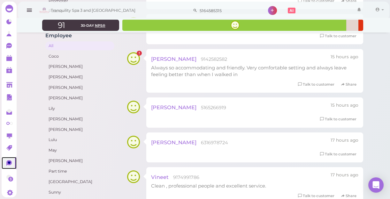
scroll to position [87, 0]
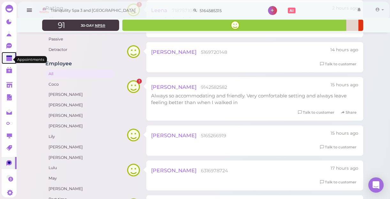
click at [7, 59] on polygon at bounding box center [9, 59] width 6 height 4
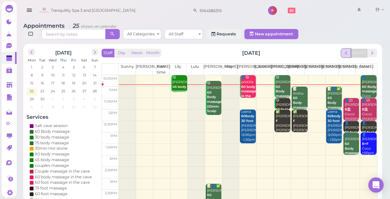
click at [349, 55] on span "prev" at bounding box center [346, 53] width 6 height 6
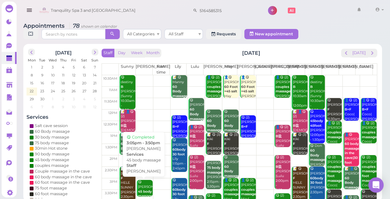
click at [145, 185] on div "😋 Danny 45 body massage Kelly 3:05pm - 3:50pm" at bounding box center [145, 199] width 15 height 38
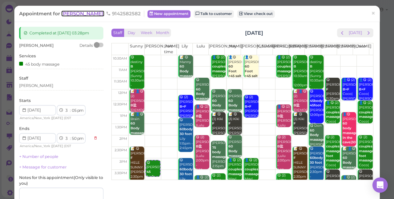
click at [71, 11] on span "[PERSON_NAME]" at bounding box center [82, 14] width 43 height 6
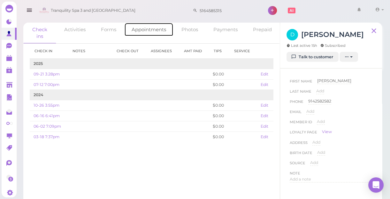
click at [153, 31] on link "Appointments" at bounding box center [148, 30] width 49 height 14
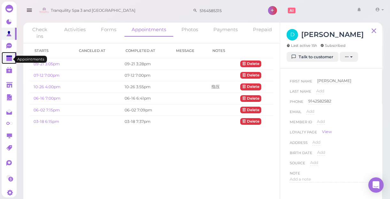
click at [9, 60] on polygon at bounding box center [9, 59] width 6 height 4
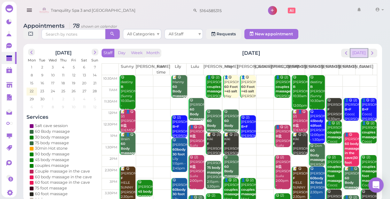
click at [361, 55] on button "[DATE]" at bounding box center [358, 53] width 17 height 9
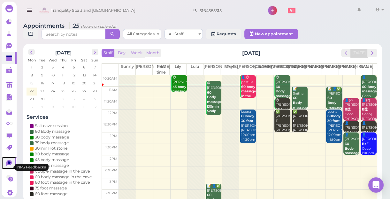
click at [9, 165] on icon at bounding box center [8, 164] width 5 height 6
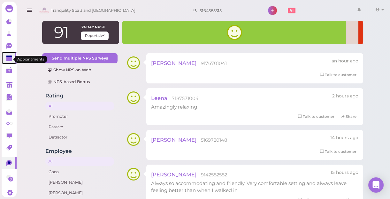
click at [6, 59] on polygon at bounding box center [9, 59] width 6 height 4
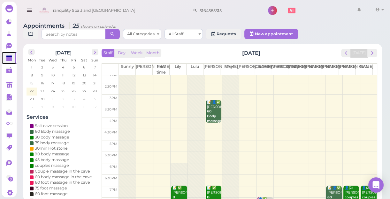
scroll to position [115, 0]
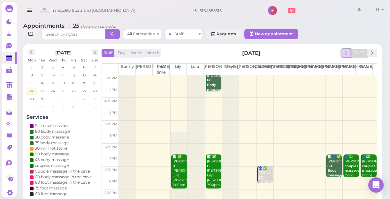
click at [348, 55] on span "prev" at bounding box center [346, 53] width 6 height 6
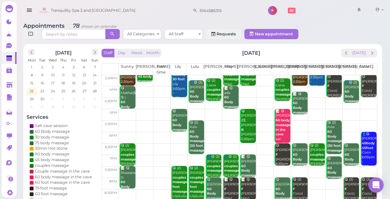
click at [298, 191] on div "😋 (3) Nanette F Coco|Helen|Tina 8:00pm - 9:00pm" at bounding box center [299, 199] width 15 height 42
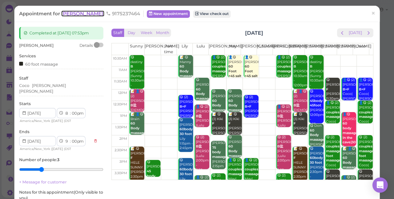
click at [69, 13] on span "Nanette" at bounding box center [82, 14] width 43 height 6
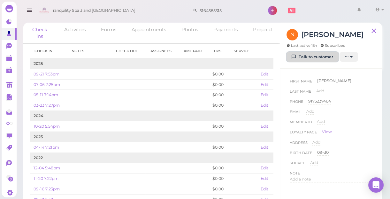
click at [320, 56] on link "Talk to customer" at bounding box center [312, 57] width 52 height 10
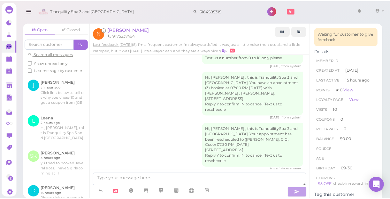
scroll to position [459, 0]
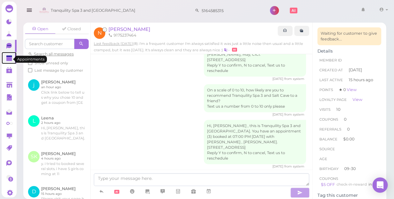
click at [8, 61] on polygon at bounding box center [9, 59] width 6 height 4
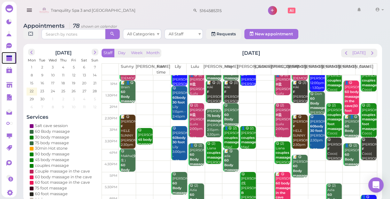
scroll to position [115, 0]
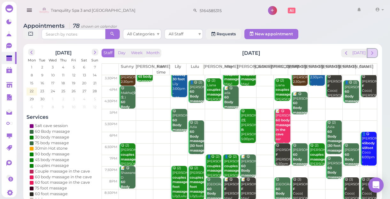
click at [371, 57] on button "next" at bounding box center [372, 53] width 10 height 9
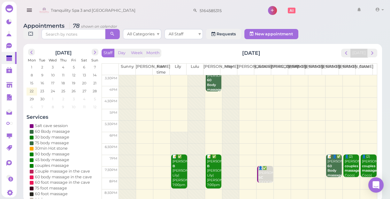
click at [371, 57] on button "next" at bounding box center [372, 53] width 10 height 9
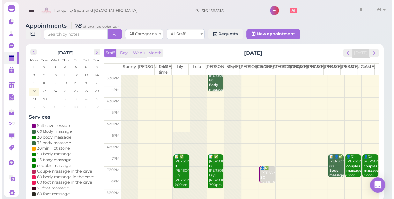
scroll to position [0, 0]
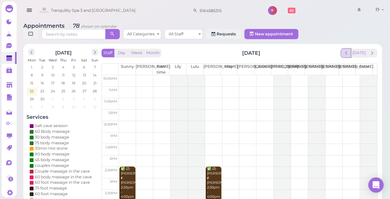
click at [351, 53] on button "prev" at bounding box center [346, 53] width 10 height 9
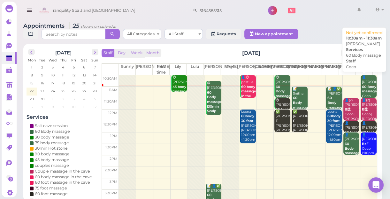
click at [364, 88] on div "👤Melanie Marien 60 Body massage Coco 10:30am - 11:30am" at bounding box center [368, 94] width 15 height 38
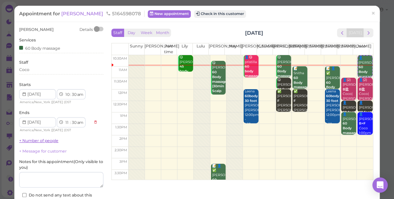
scroll to position [46, 0]
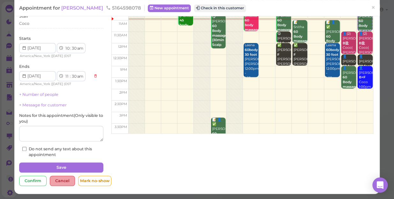
click at [59, 179] on div "Cancel" at bounding box center [62, 181] width 25 height 10
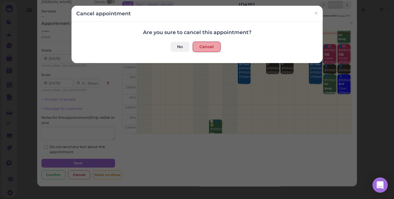
click at [204, 48] on button "Cancel" at bounding box center [207, 47] width 28 height 10
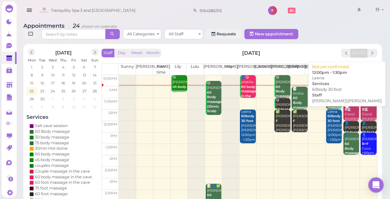
click at [329, 131] on div "Leena 60body 30 foot Linda|Mike 12:00pm - 1:30pm" at bounding box center [334, 126] width 15 height 33
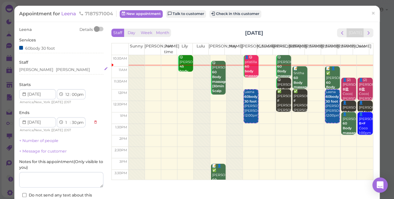
click at [49, 70] on div "Mike Linda" at bounding box center [61, 70] width 84 height 6
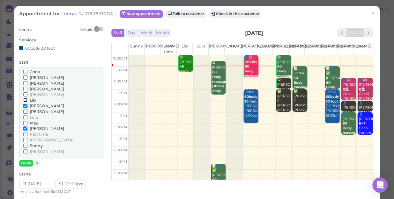
click at [24, 101] on input "Lily" at bounding box center [25, 100] width 4 height 4
click at [25, 105] on input "[PERSON_NAME]" at bounding box center [25, 106] width 4 height 4
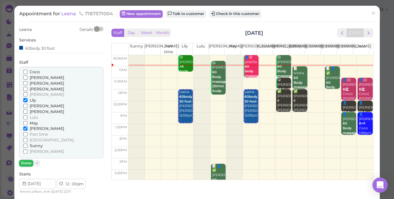
click at [26, 164] on button "Done" at bounding box center [26, 163] width 14 height 7
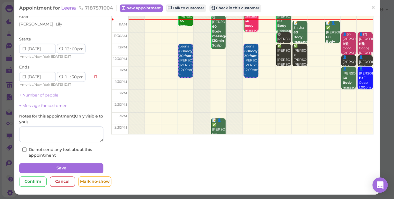
scroll to position [46, 0]
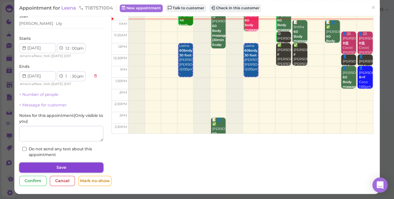
click at [57, 166] on button "Save" at bounding box center [61, 168] width 84 height 10
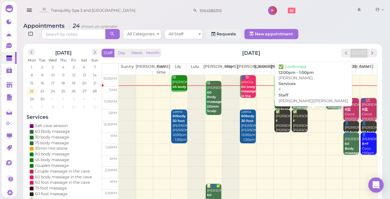
click at [296, 126] on div "✅ cortney F Helen|Jessica 12:00pm - 1:00pm" at bounding box center [299, 129] width 15 height 38
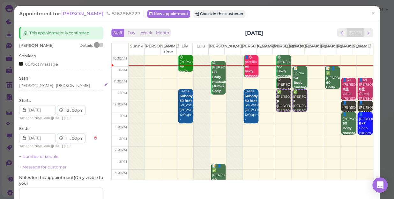
click at [49, 87] on div "Jessica Helen" at bounding box center [61, 86] width 84 height 6
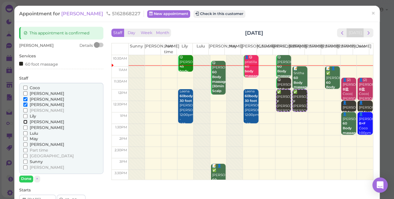
click at [26, 121] on input "[PERSON_NAME]" at bounding box center [25, 122] width 4 height 4
click at [25, 100] on input "[PERSON_NAME]" at bounding box center [25, 99] width 4 height 4
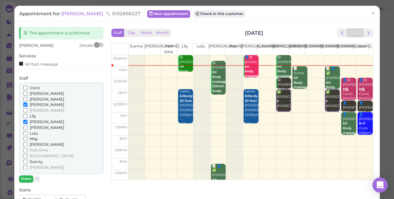
click at [26, 178] on button "Done" at bounding box center [26, 179] width 14 height 7
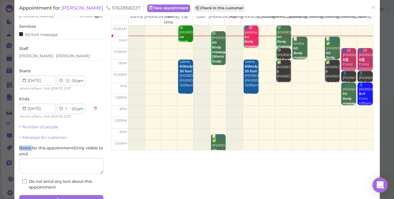
scroll to position [62, 0]
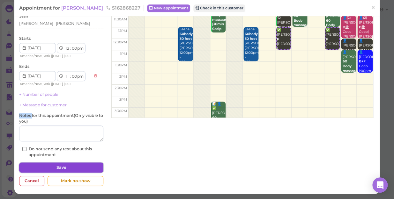
click at [84, 165] on button "Save" at bounding box center [61, 168] width 84 height 10
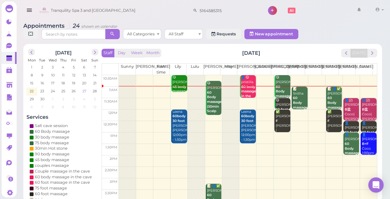
click at [83, 91] on span "27" at bounding box center [84, 91] width 5 height 6
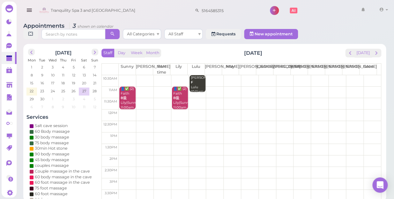
click at [124, 110] on td at bounding box center [250, 115] width 262 height 11
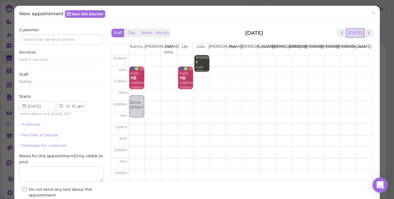
click at [353, 34] on button "[DATE]" at bounding box center [355, 33] width 17 height 9
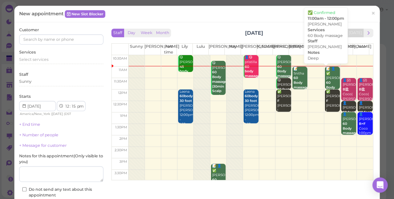
click at [326, 79] on div "📝 👤✅ Terri-Ann 60 Body massage Deep Linda 11:00am - 12:00pm" at bounding box center [333, 93] width 14 height 52
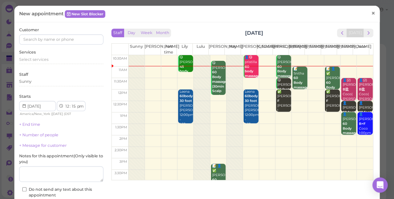
click at [371, 13] on span "×" at bounding box center [373, 13] width 4 height 9
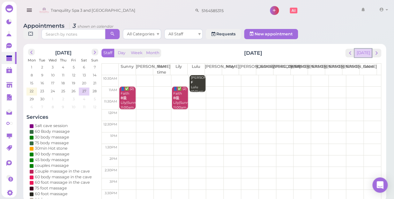
click at [367, 49] on button "[DATE]" at bounding box center [363, 53] width 17 height 9
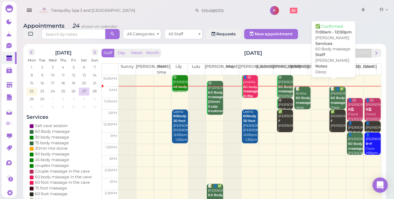
click at [332, 97] on b "60 Body massage" at bounding box center [338, 100] width 15 height 9
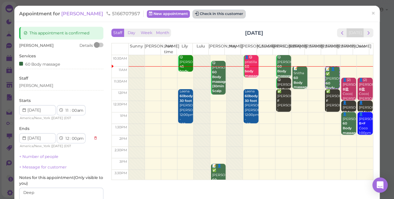
click at [203, 17] on button "Check in this customer" at bounding box center [219, 14] width 52 height 8
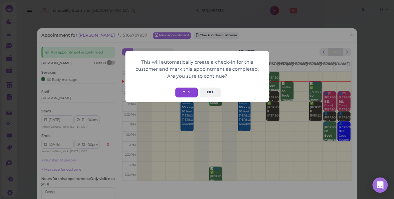
click at [184, 94] on button "Yes" at bounding box center [186, 93] width 23 height 10
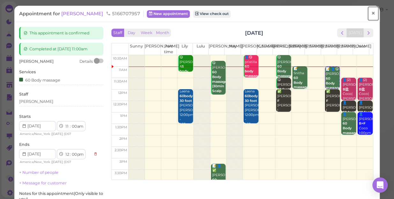
click at [371, 16] on span "×" at bounding box center [373, 13] width 4 height 9
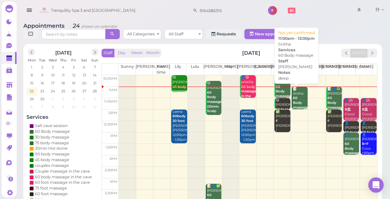
click at [296, 105] on b "60 Body massage" at bounding box center [300, 102] width 15 height 13
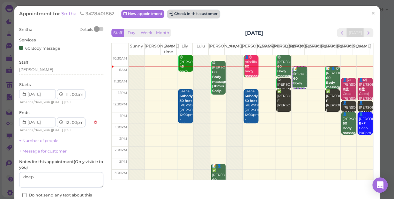
click at [203, 15] on button "Check in this customer" at bounding box center [194, 14] width 52 height 8
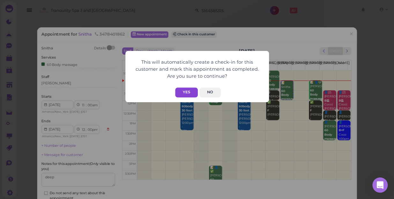
click at [187, 90] on button "Yes" at bounding box center [186, 93] width 23 height 10
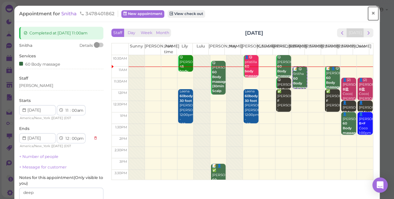
click at [371, 15] on span "×" at bounding box center [373, 13] width 4 height 9
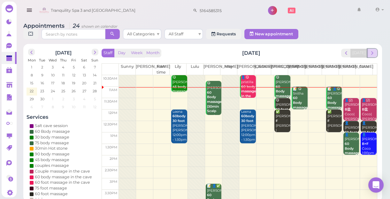
click at [370, 54] on span "next" at bounding box center [372, 53] width 6 height 6
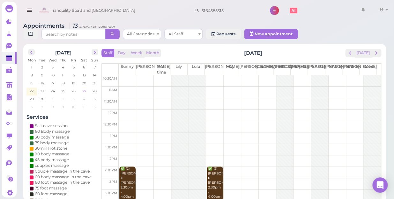
click at [83, 88] on span "27" at bounding box center [84, 91] width 5 height 6
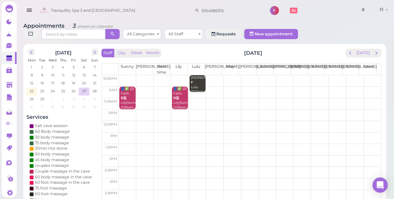
click at [368, 110] on td at bounding box center [250, 115] width 262 height 11
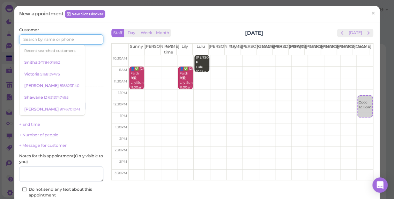
click at [89, 38] on input at bounding box center [61, 39] width 84 height 10
click at [131, 97] on td at bounding box center [251, 95] width 244 height 11
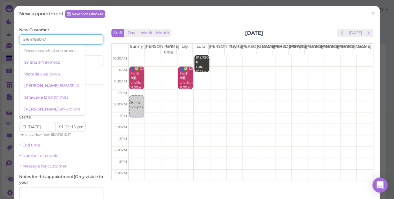
type input "5164756047"
click at [93, 76] on div "Services Select services" at bounding box center [61, 79] width 84 height 18
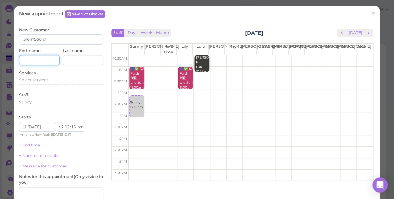
click at [41, 59] on input at bounding box center [39, 60] width 41 height 10
type input "Christina"
click at [28, 82] on span "Select services" at bounding box center [33, 80] width 29 height 5
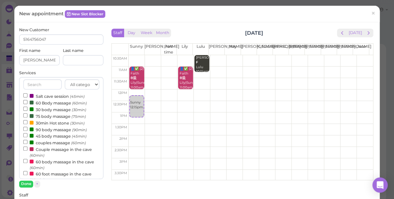
click at [42, 150] on label "Couple massage in the cave (60min)" at bounding box center [61, 152] width 76 height 12
click at [27, 150] on input "Couple massage in the cave (60min)" at bounding box center [25, 149] width 4 height 4
click at [28, 185] on button "Done" at bounding box center [26, 184] width 14 height 7
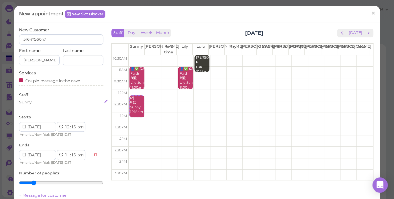
click at [32, 101] on div "Sunny" at bounding box center [61, 103] width 84 height 6
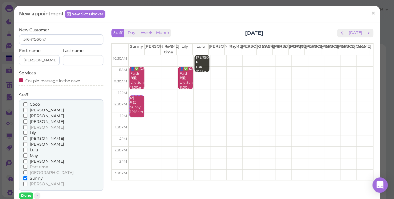
click at [22, 133] on div "Coco Emily Helen Jessica Kelly Lily Linda" at bounding box center [61, 146] width 84 height 92
click at [25, 132] on input "Lily" at bounding box center [25, 133] width 4 height 4
click at [27, 195] on button "Done" at bounding box center [26, 196] width 14 height 7
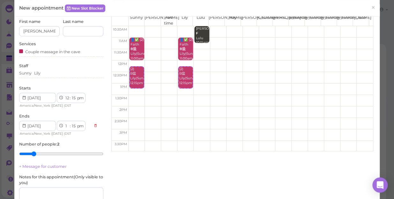
scroll to position [100, 0]
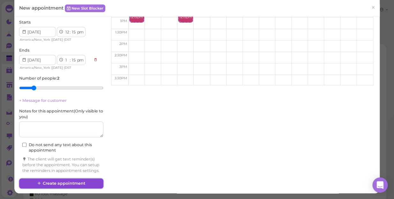
click at [74, 183] on button "Create appointment" at bounding box center [61, 184] width 84 height 10
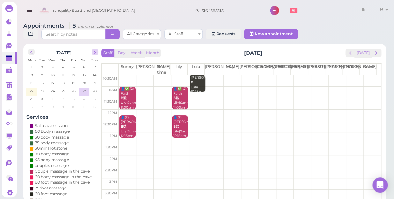
click at [94, 49] on span "next" at bounding box center [95, 52] width 6 height 6
click at [31, 72] on span "6" at bounding box center [32, 75] width 4 height 6
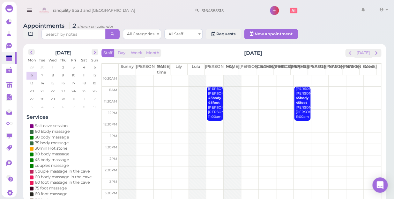
click at [334, 87] on td at bounding box center [250, 92] width 262 height 11
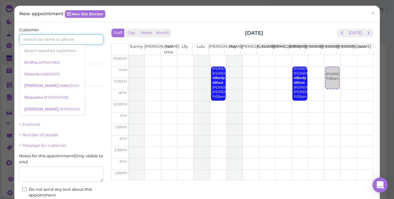
click at [85, 40] on input at bounding box center [61, 39] width 84 height 10
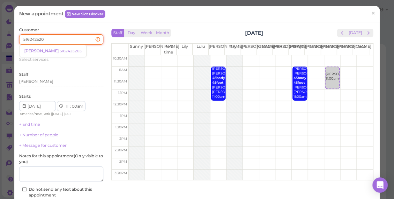
type input "5162425205"
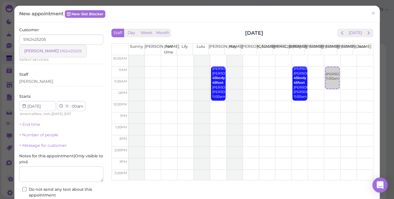
click at [60, 49] on small "5162425205" at bounding box center [71, 51] width 22 height 4
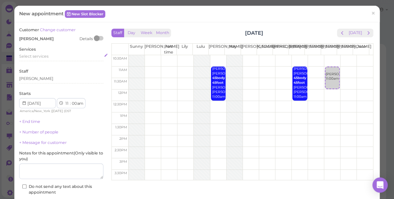
click at [49, 57] on div "Select services" at bounding box center [61, 57] width 84 height 6
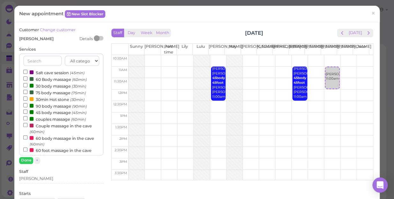
click at [55, 81] on label "60 Body massage (60min)" at bounding box center [55, 79] width 64 height 7
click at [27, 81] on input "60 Body massage (60min)" at bounding box center [25, 79] width 4 height 4
click at [25, 157] on button "Done" at bounding box center [26, 160] width 14 height 7
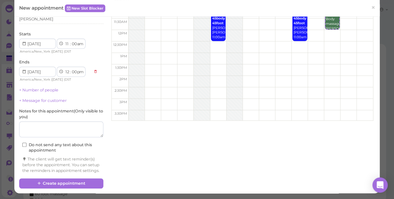
scroll to position [65, 0]
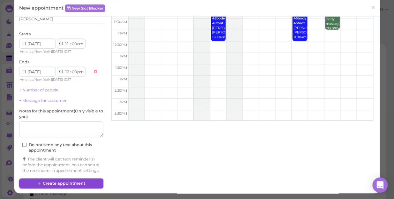
click at [76, 182] on button "Create appointment" at bounding box center [61, 184] width 84 height 10
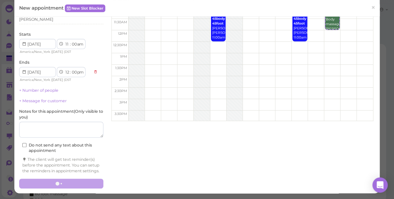
scroll to position [64, 0]
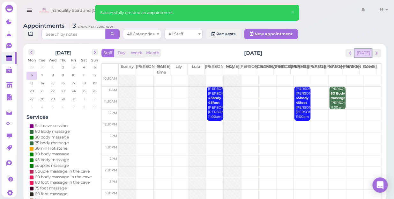
click at [362, 49] on button "[DATE]" at bounding box center [363, 53] width 17 height 9
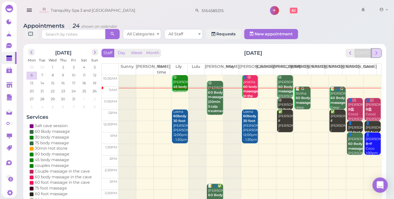
click at [380, 49] on button "next" at bounding box center [376, 53] width 10 height 9
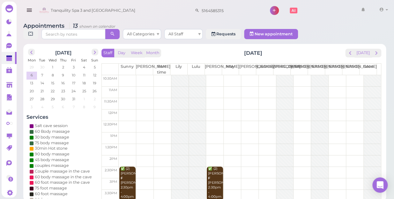
click at [213, 75] on td at bounding box center [250, 80] width 262 height 11
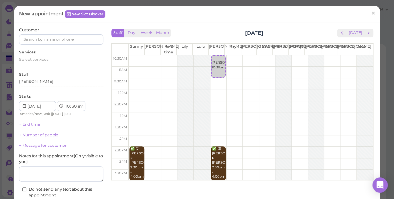
click at [85, 34] on div "Customer" at bounding box center [61, 36] width 84 height 18
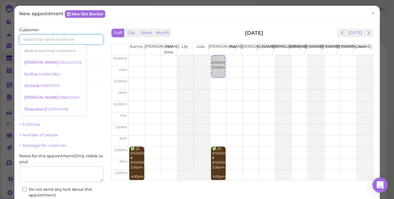
click at [84, 41] on input at bounding box center [61, 39] width 84 height 10
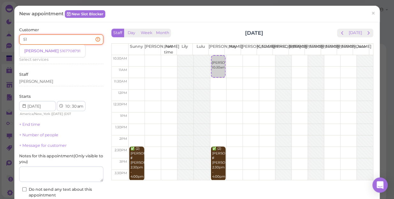
type input "5"
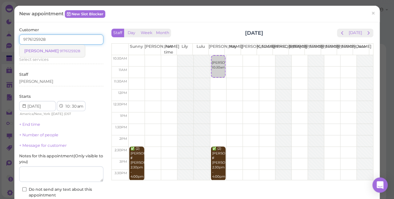
type input "9176125928"
click at [60, 50] on small "9176125928" at bounding box center [70, 51] width 20 height 4
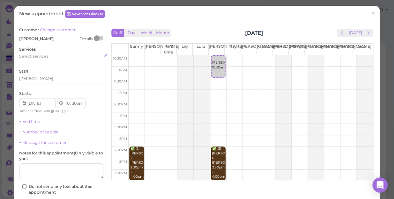
click at [58, 56] on div "Select services" at bounding box center [61, 57] width 84 height 6
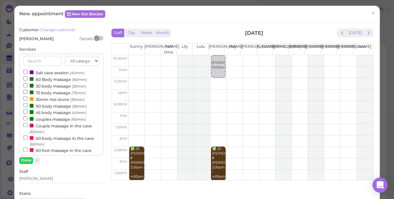
click at [52, 81] on label "60 Body massage (60min)" at bounding box center [55, 79] width 64 height 7
click at [27, 81] on input "60 Body massage (60min)" at bounding box center [25, 79] width 4 height 4
click at [28, 162] on button "Done" at bounding box center [26, 160] width 14 height 7
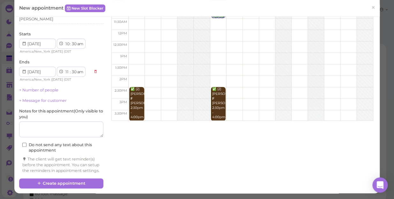
scroll to position [65, 0]
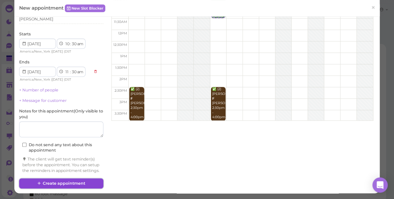
click at [68, 180] on button "Create appointment" at bounding box center [61, 184] width 84 height 10
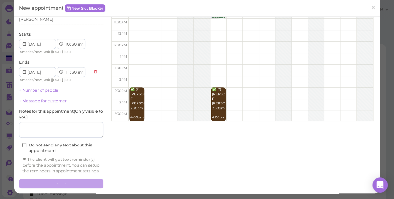
scroll to position [0, 0]
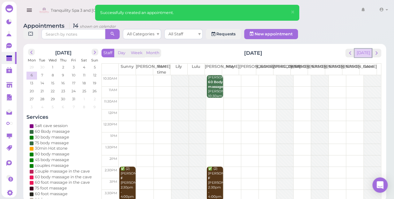
click at [362, 49] on button "[DATE]" at bounding box center [363, 53] width 17 height 9
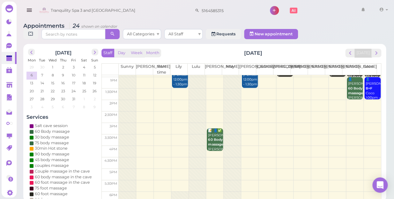
scroll to position [115, 0]
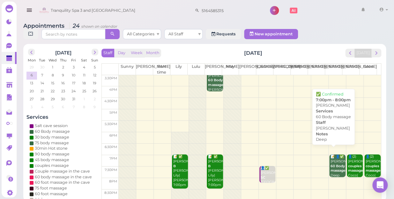
click at [331, 159] on div "📝 👤✅ Joy Rader 60 Body massage Deep Linda 7:00pm - 8:00pm" at bounding box center [337, 176] width 15 height 42
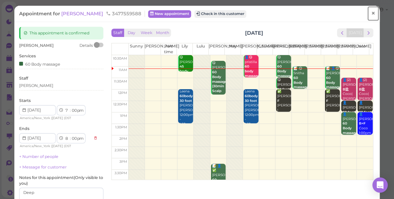
click at [371, 16] on span "×" at bounding box center [373, 13] width 4 height 9
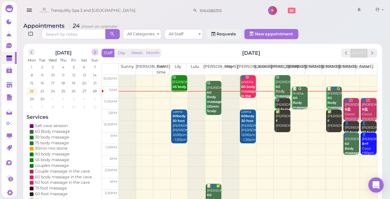
click at [94, 52] on span "next" at bounding box center [95, 52] width 6 height 6
click at [62, 68] on span "2" at bounding box center [63, 67] width 3 height 6
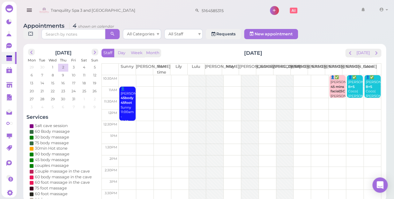
click at [125, 96] on b "45body 45foot" at bounding box center [127, 100] width 13 height 9
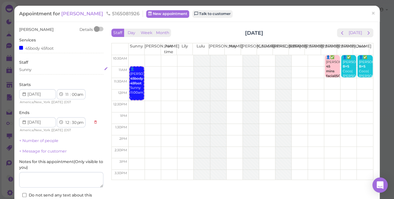
click at [36, 71] on div "Sunny" at bounding box center [61, 70] width 84 height 6
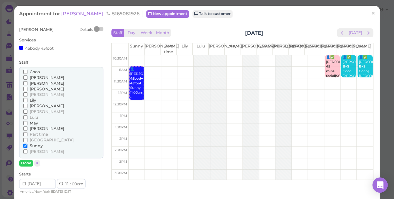
click at [25, 70] on input "Coco" at bounding box center [25, 72] width 4 height 4
click at [25, 151] on input "[PERSON_NAME]" at bounding box center [25, 152] width 4 height 4
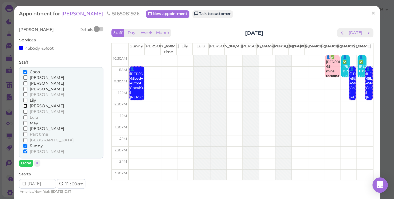
click at [24, 106] on input "[PERSON_NAME]" at bounding box center [25, 106] width 4 height 4
click at [24, 83] on input "[PERSON_NAME]" at bounding box center [25, 83] width 4 height 4
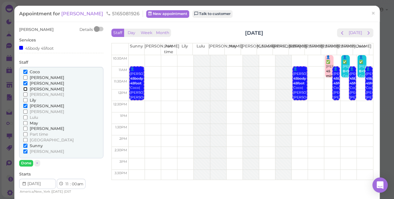
click at [25, 88] on input "[PERSON_NAME]" at bounding box center [25, 89] width 4 height 4
click at [24, 146] on input "Sunny" at bounding box center [25, 146] width 4 height 4
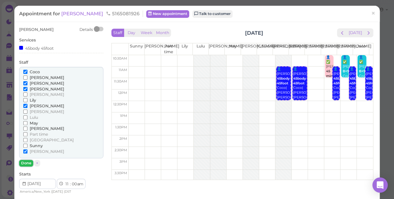
click at [24, 161] on button "Done" at bounding box center [26, 163] width 14 height 7
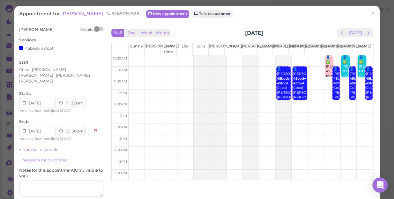
click at [73, 100] on select "00 05 10 15 20 25 30 35 40 45 50 55" at bounding box center [74, 103] width 6 height 7
select select "30"
click at [71, 100] on select "00 05 10 15 20 25 30 35 40 45 50 55" at bounding box center [74, 103] width 6 height 7
select select "1"
select select "00"
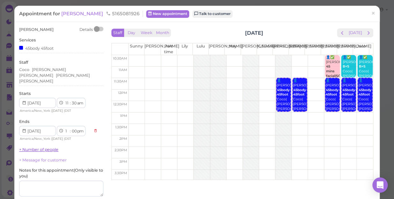
click at [54, 147] on link "+ Number of people" at bounding box center [38, 149] width 39 height 5
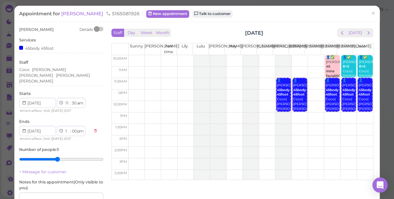
type input "5"
click at [56, 154] on input "range" at bounding box center [61, 159] width 84 height 10
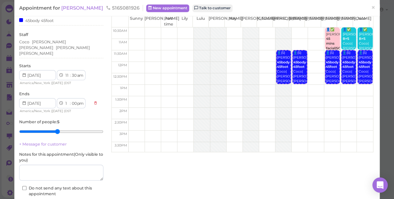
scroll to position [58, 0]
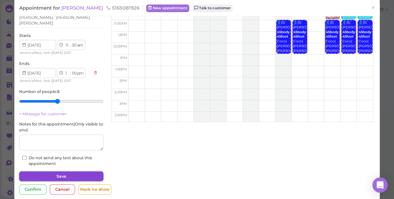
click at [75, 172] on button "Save" at bounding box center [61, 177] width 84 height 10
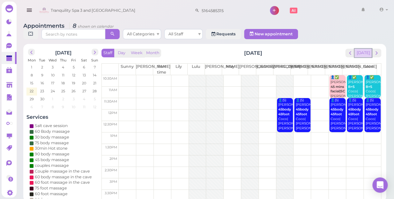
click at [363, 49] on button "[DATE]" at bounding box center [363, 53] width 17 height 9
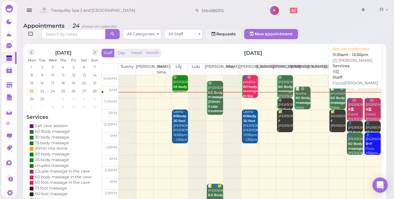
click at [348, 101] on div "👤(2) Regine Steele B盐 Coco|Tina 11:30am - 12:30pm" at bounding box center [355, 117] width 15 height 38
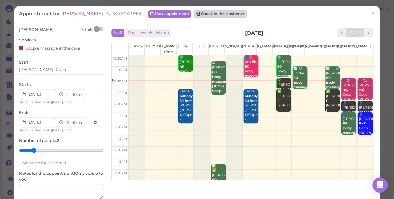
click at [204, 12] on button "Check in this customer" at bounding box center [220, 14] width 52 height 8
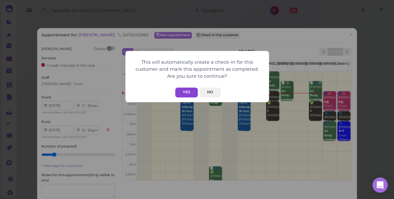
click at [185, 91] on button "Yes" at bounding box center [186, 93] width 23 height 10
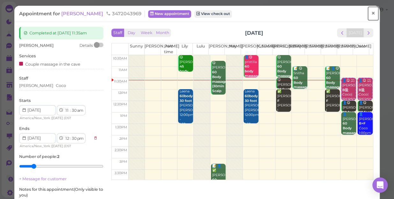
click at [371, 13] on span "×" at bounding box center [373, 13] width 4 height 9
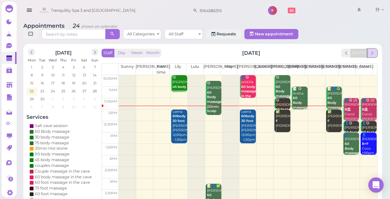
click at [372, 56] on span "next" at bounding box center [372, 53] width 6 height 6
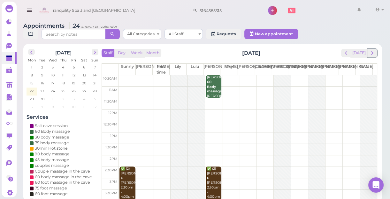
click at [372, 56] on span "next" at bounding box center [372, 53] width 6 height 6
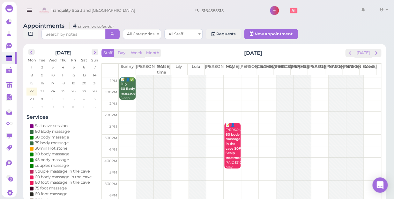
scroll to position [58, 0]
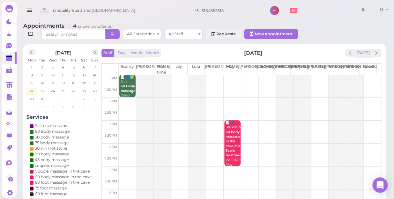
click at [212, 121] on td at bounding box center [250, 126] width 262 height 11
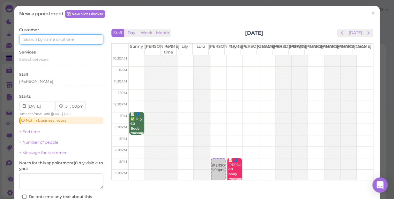
click at [74, 39] on input at bounding box center [61, 39] width 84 height 10
type input "5166416119"
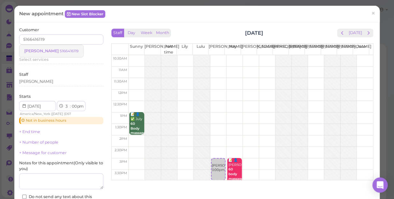
click at [60, 50] on small "5166416119" at bounding box center [69, 51] width 19 height 4
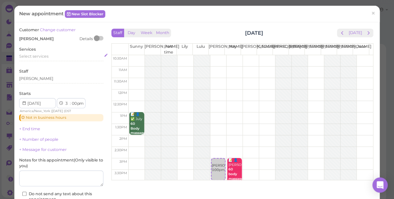
click at [48, 56] on span "Select services" at bounding box center [33, 56] width 29 height 5
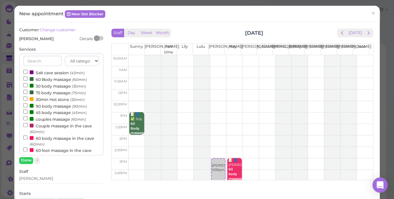
click at [42, 119] on label "couples massage (60min)" at bounding box center [54, 119] width 63 height 7
click at [27, 119] on input "couples massage (60min)" at bounding box center [25, 118] width 4 height 4
click at [26, 164] on div "Customer Change customer Raymond Details Services All categories Relax session …" at bounding box center [61, 190] width 84 height 326
click at [23, 159] on button "Done" at bounding box center [26, 160] width 14 height 7
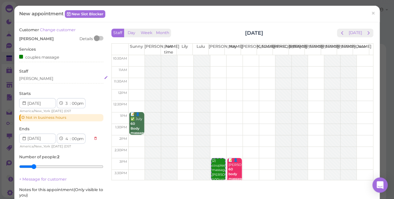
click at [33, 80] on div "[PERSON_NAME]" at bounding box center [61, 79] width 84 height 6
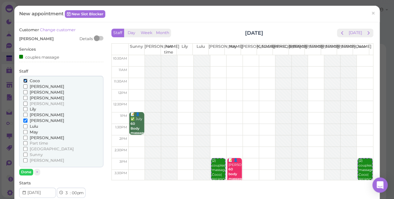
click at [23, 80] on input "Coco" at bounding box center [25, 81] width 4 height 4
click at [25, 109] on input "Lily" at bounding box center [25, 109] width 4 height 4
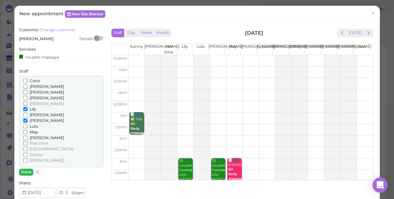
click at [25, 170] on button "Done" at bounding box center [26, 172] width 14 height 7
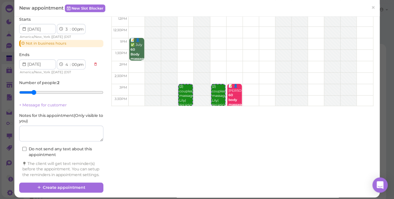
scroll to position [84, 0]
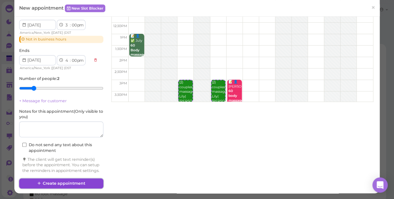
click at [81, 180] on button "Create appointment" at bounding box center [61, 184] width 84 height 10
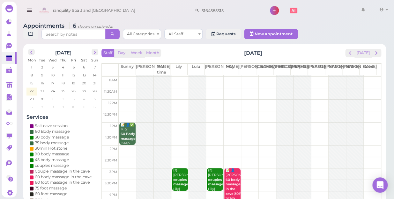
scroll to position [0, 0]
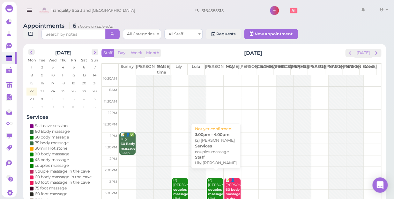
click at [210, 181] on div "(2) Raymond couples massage Lily|Lisa 3:00pm - 4:00pm" at bounding box center [215, 199] width 15 height 42
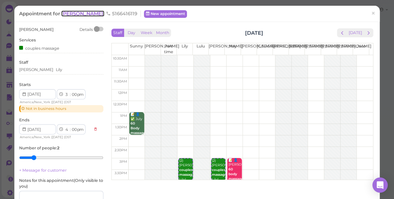
click at [77, 13] on span "Raymond" at bounding box center [82, 14] width 43 height 6
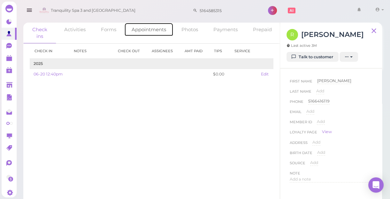
click at [154, 30] on link "Appointments" at bounding box center [148, 30] width 49 height 14
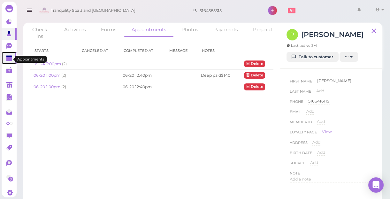
click at [6, 60] on polygon at bounding box center [9, 59] width 6 height 4
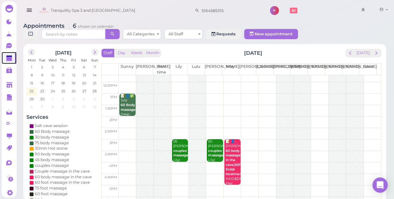
scroll to position [29, 0]
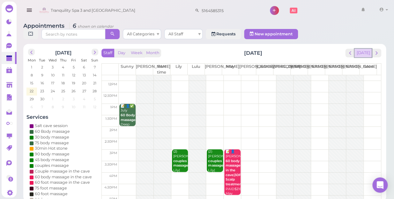
click at [364, 49] on button "[DATE]" at bounding box center [363, 53] width 17 height 9
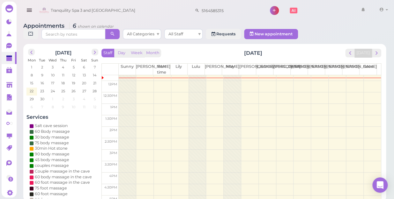
scroll to position [0, 0]
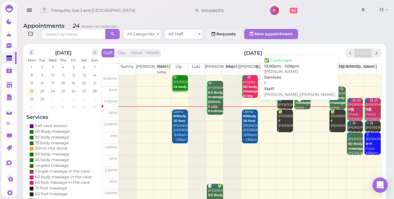
click at [283, 117] on div "✅ cortney F Jessica |Linda 12:00pm - 1:00pm" at bounding box center [285, 129] width 15 height 38
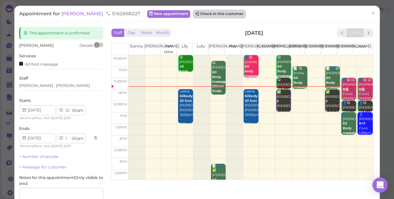
click at [201, 13] on button "Check in this customer" at bounding box center [219, 14] width 52 height 8
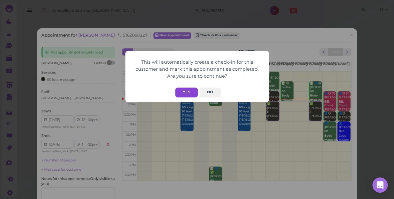
click at [183, 93] on button "Yes" at bounding box center [186, 93] width 23 height 10
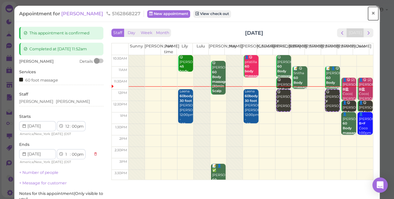
click at [371, 15] on span "×" at bounding box center [373, 13] width 4 height 9
click at [368, 15] on link at bounding box center [363, 11] width 19 height 18
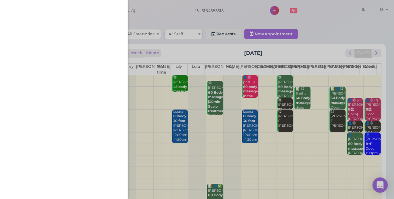
click at [150, 13] on div at bounding box center [197, 99] width 394 height 199
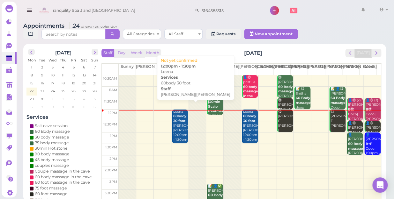
click at [178, 121] on div "Leena 60body 30 foot Lily|Mike 12:00pm - 1:30pm" at bounding box center [180, 126] width 15 height 33
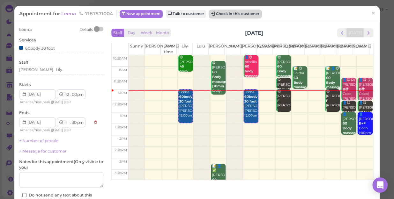
click at [227, 12] on button "Check in this customer" at bounding box center [235, 14] width 52 height 8
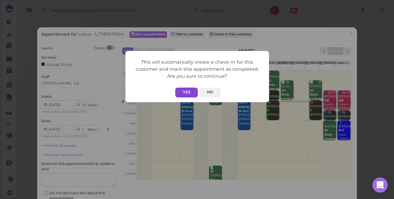
click at [188, 93] on button "Yes" at bounding box center [186, 93] width 23 height 10
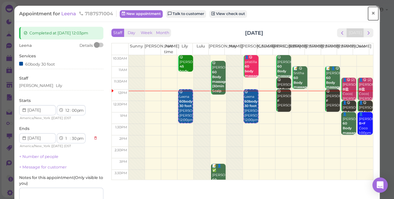
click at [367, 13] on link "×" at bounding box center [373, 13] width 12 height 15
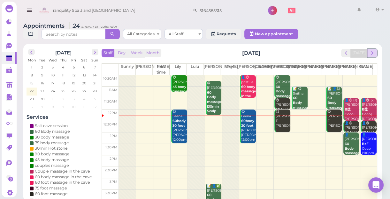
click at [371, 53] on span "next" at bounding box center [372, 53] width 6 height 6
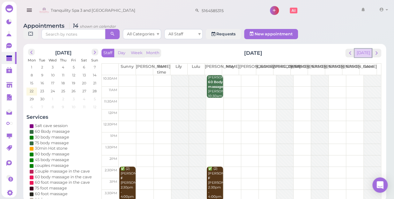
click at [367, 49] on button "[DATE]" at bounding box center [363, 53] width 17 height 9
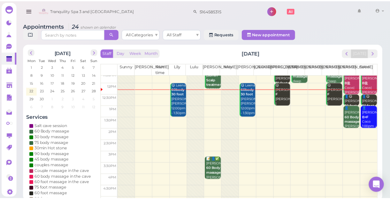
scroll to position [58, 0]
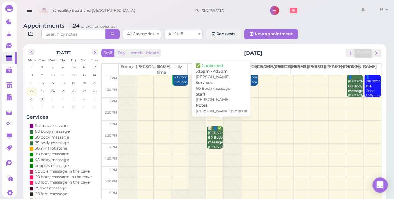
click at [215, 133] on div "📝 👤✅ Ayesha 60 Body massage LISA prenatal Lisa 3:15pm - 4:15pm" at bounding box center [215, 147] width 15 height 42
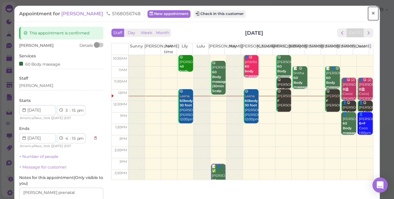
click at [371, 15] on span "×" at bounding box center [373, 13] width 4 height 9
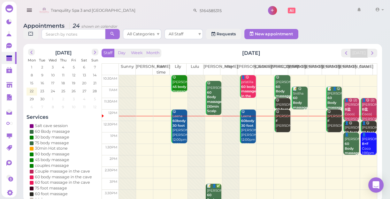
click at [297, 122] on td at bounding box center [248, 126] width 258 height 11
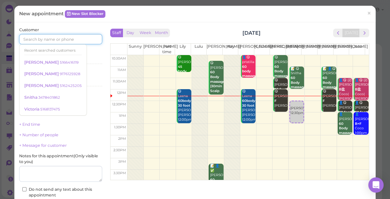
click at [81, 34] on input at bounding box center [60, 39] width 83 height 10
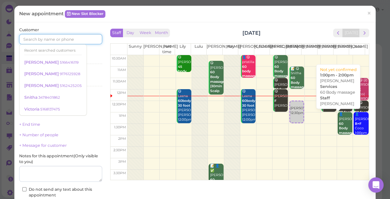
click at [338, 124] on div "👤Angelina 60 Body massage Tina 1:00pm - 2:00pm" at bounding box center [345, 133] width 14 height 42
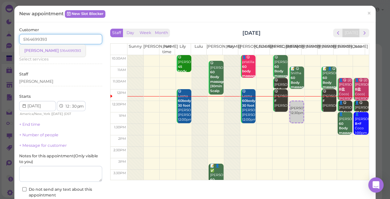
type input "5164699393"
click at [65, 51] on small "5164699393" at bounding box center [70, 51] width 21 height 4
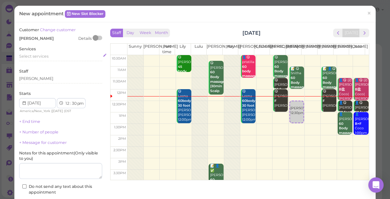
click at [52, 57] on div "Select services" at bounding box center [60, 57] width 83 height 6
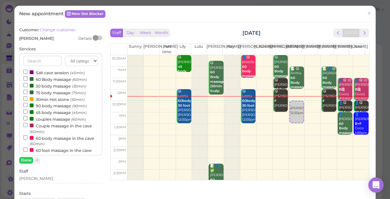
click at [51, 80] on label "60 Body massage (60min)" at bounding box center [55, 79] width 64 height 7
click at [27, 80] on input "60 Body massage (60min)" at bounding box center [25, 79] width 4 height 4
click at [29, 161] on button "Done" at bounding box center [26, 160] width 14 height 7
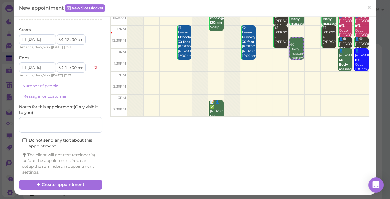
scroll to position [65, 0]
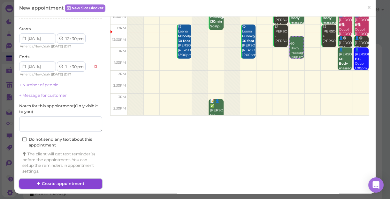
click at [82, 183] on button "Create appointment" at bounding box center [60, 184] width 83 height 10
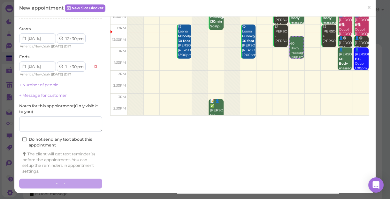
scroll to position [0, 0]
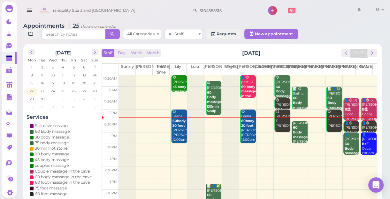
click at [294, 146] on td at bounding box center [248, 149] width 258 height 11
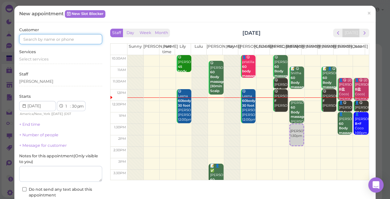
click at [76, 38] on input at bounding box center [60, 39] width 83 height 10
type input "5163126766"
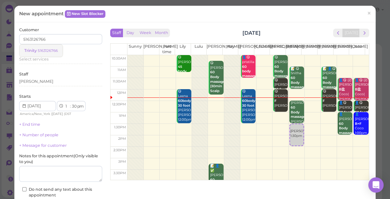
click at [53, 50] on small "5163126766" at bounding box center [48, 51] width 20 height 4
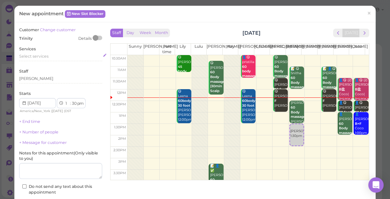
click at [51, 57] on div "Select services" at bounding box center [60, 57] width 83 height 6
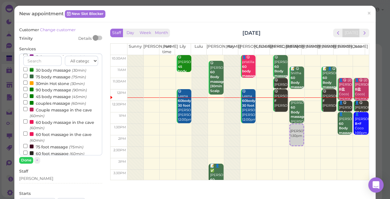
scroll to position [29, 0]
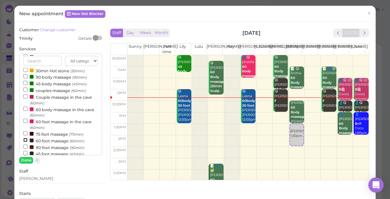
click at [24, 140] on input "60 foot massage (60min)" at bounding box center [25, 140] width 4 height 4
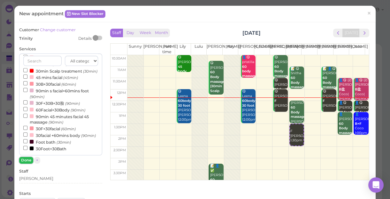
click at [26, 161] on button "Done" at bounding box center [26, 160] width 14 height 7
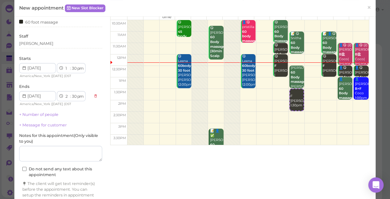
scroll to position [65, 0]
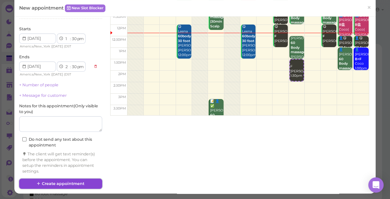
click at [84, 181] on button "Create appointment" at bounding box center [60, 184] width 83 height 10
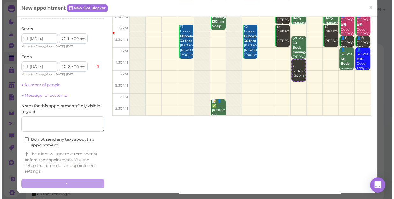
scroll to position [64, 0]
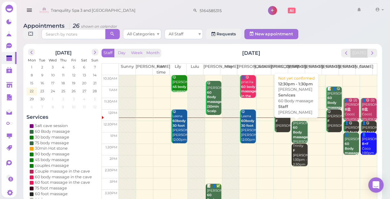
click at [296, 131] on b "60 Body massage" at bounding box center [300, 132] width 15 height 13
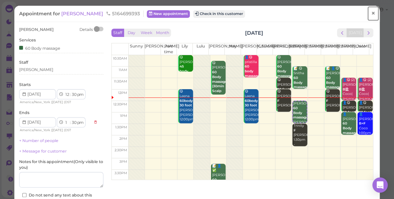
click at [367, 13] on link "×" at bounding box center [373, 13] width 12 height 15
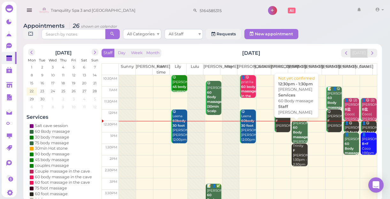
click at [295, 138] on b "60 Body massage" at bounding box center [300, 132] width 15 height 13
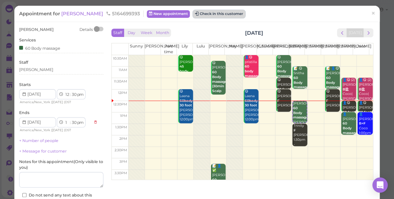
click at [212, 15] on button "Check in this customer" at bounding box center [219, 14] width 52 height 8
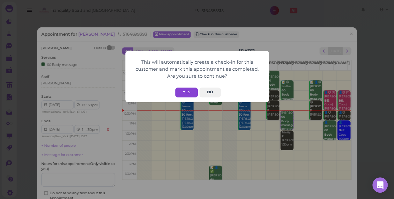
click at [189, 94] on button "Yes" at bounding box center [186, 93] width 23 height 10
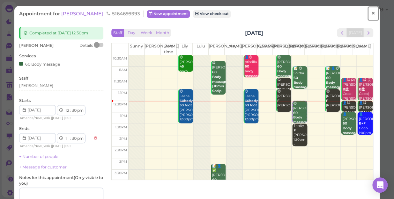
click at [372, 12] on link "×" at bounding box center [373, 13] width 12 height 15
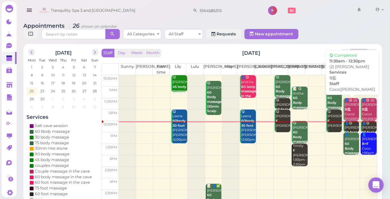
click at [347, 107] on div "👤😋 (2) Regine Steele B盐 Coco|Tina 11:30am - 12:30pm" at bounding box center [351, 117] width 15 height 38
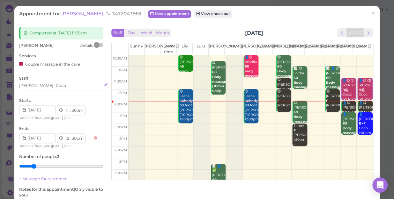
click at [41, 87] on div "Tina Coco" at bounding box center [61, 86] width 84 height 6
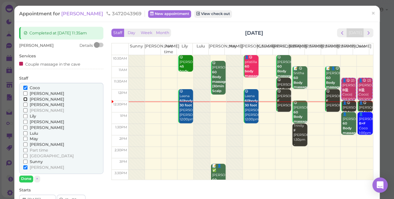
click at [24, 99] on input "[PERSON_NAME]" at bounding box center [25, 99] width 4 height 4
click at [25, 86] on input "Coco" at bounding box center [25, 88] width 4 height 4
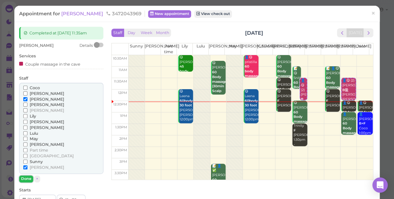
click at [24, 179] on button "Done" at bounding box center [26, 179] width 14 height 7
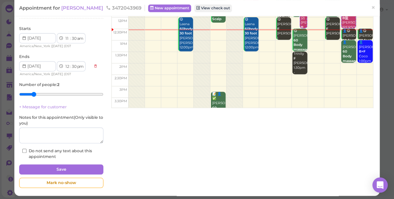
scroll to position [74, 0]
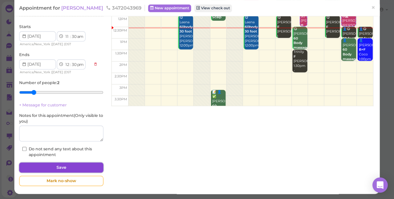
click at [56, 167] on button "Save" at bounding box center [61, 168] width 84 height 10
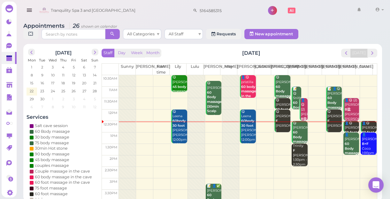
click at [348, 125] on div "👤😋 Regine Steele 30 foot massage Coco|Tina 12:30pm - 1:00pm" at bounding box center [351, 142] width 15 height 42
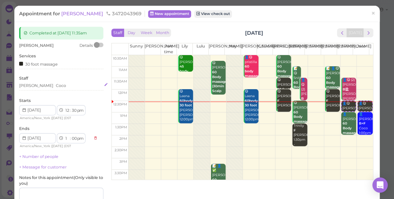
click at [44, 86] on div "Tina Coco" at bounding box center [61, 86] width 84 height 6
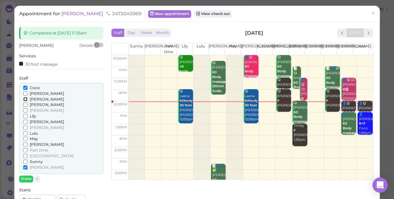
click at [24, 99] on input "[PERSON_NAME]" at bounding box center [25, 99] width 4 height 4
click at [23, 86] on label "Coco" at bounding box center [31, 88] width 17 height 6
click at [23, 86] on input "Coco" at bounding box center [25, 88] width 4 height 4
click at [25, 178] on button "Done" at bounding box center [26, 179] width 14 height 7
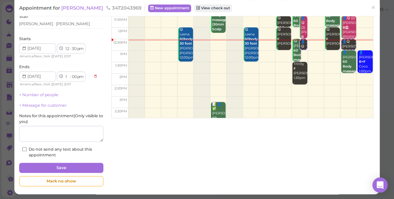
scroll to position [62, 0]
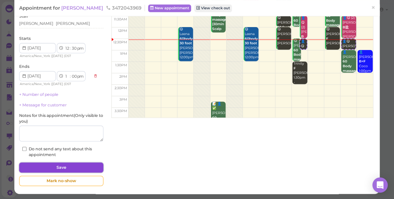
click at [77, 167] on button "Save" at bounding box center [61, 168] width 84 height 10
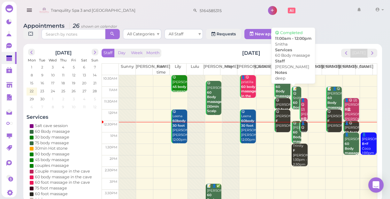
click at [292, 93] on div "📝 😋 Snitha 60 Body massage deep Helen 11:00am - 12:00pm" at bounding box center [296, 113] width 9 height 52
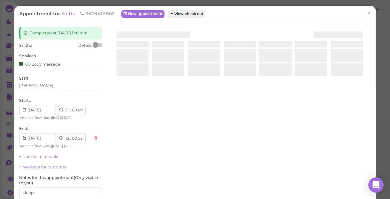
click at [291, 93] on div at bounding box center [239, 103] width 262 height 152
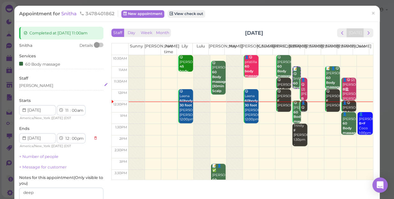
click at [34, 86] on div "[PERSON_NAME]" at bounding box center [61, 86] width 84 height 6
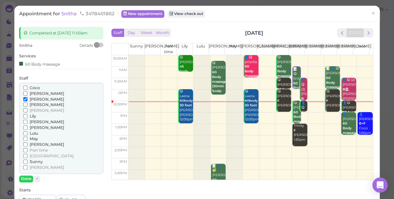
click at [25, 86] on input "Coco" at bounding box center [25, 88] width 4 height 4
click at [25, 88] on input "Coco" at bounding box center [25, 88] width 4 height 4
click at [25, 99] on input "[PERSON_NAME]" at bounding box center [25, 99] width 4 height 4
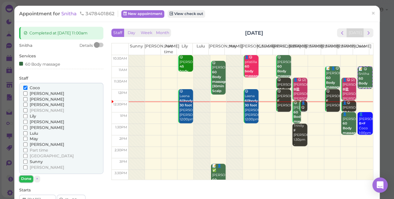
click at [26, 177] on button "Done" at bounding box center [26, 179] width 14 height 7
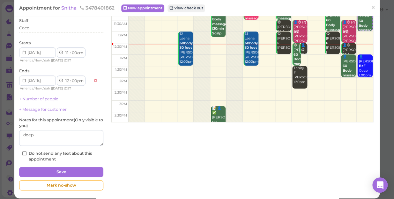
scroll to position [62, 0]
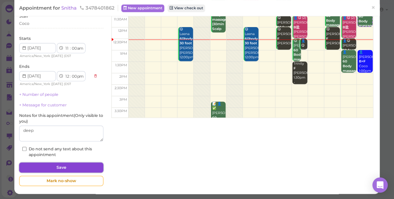
click at [78, 164] on button "Save" at bounding box center [61, 168] width 84 height 10
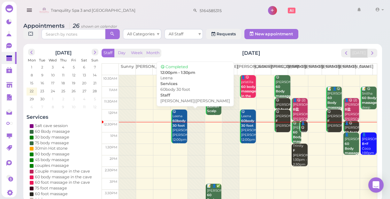
click at [177, 125] on b "60body 30 foot" at bounding box center [178, 123] width 13 height 9
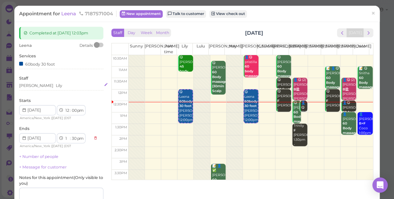
click at [41, 87] on div "Mike Lily" at bounding box center [61, 86] width 84 height 6
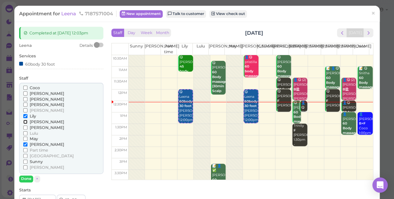
click at [25, 122] on input "[PERSON_NAME]" at bounding box center [25, 122] width 4 height 4
click at [25, 87] on input "Coco" at bounding box center [25, 88] width 4 height 4
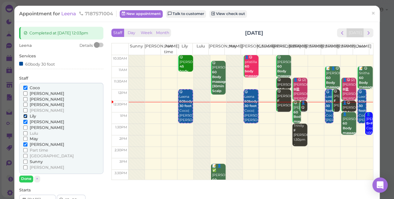
click at [23, 115] on input "Lily" at bounding box center [25, 116] width 4 height 4
click at [25, 146] on input "[PERSON_NAME]" at bounding box center [25, 145] width 4 height 4
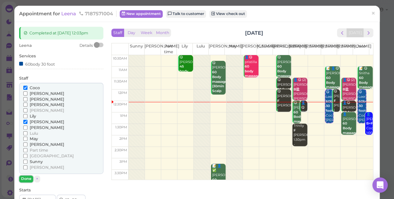
click at [26, 179] on button "Done" at bounding box center [26, 179] width 14 height 7
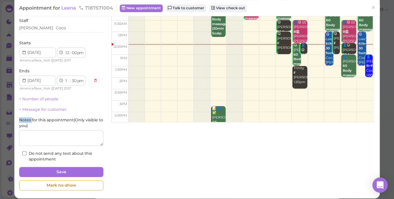
scroll to position [62, 0]
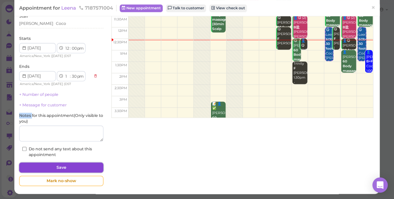
click at [60, 167] on button "Save" at bounding box center [61, 168] width 84 height 10
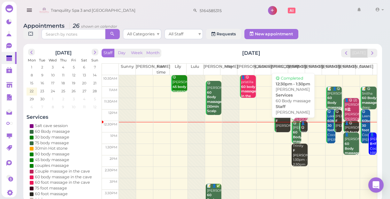
click at [293, 138] on b "60 Body massage" at bounding box center [300, 137] width 15 height 13
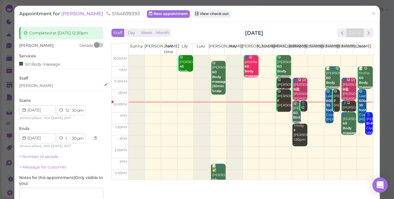
click at [35, 87] on div "[PERSON_NAME]" at bounding box center [61, 86] width 84 height 6
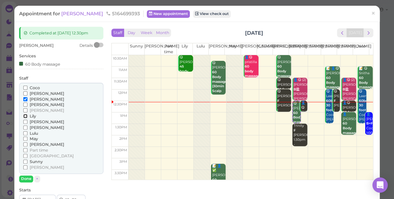
click at [24, 115] on input "Lily" at bounding box center [25, 116] width 4 height 4
click at [25, 98] on input "[PERSON_NAME]" at bounding box center [25, 99] width 4 height 4
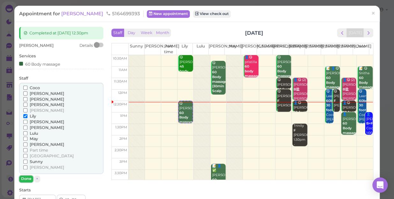
click at [26, 179] on button "Done" at bounding box center [26, 179] width 14 height 7
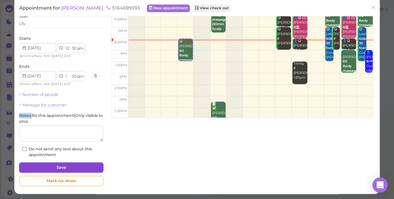
click at [87, 165] on button "Save" at bounding box center [61, 168] width 84 height 10
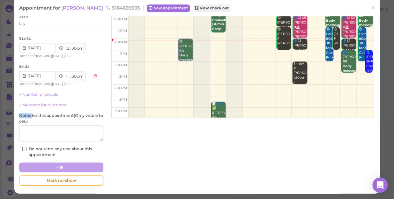
scroll to position [62, 0]
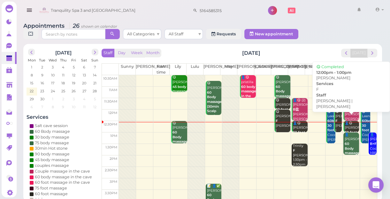
click at [335, 126] on div "😋 cortney F Jessica |Linda 12:00pm - 1:00pm" at bounding box center [338, 131] width 7 height 42
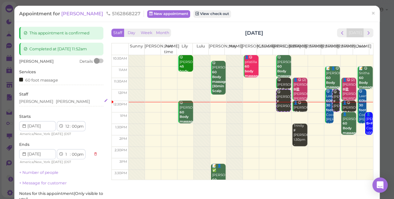
click at [51, 103] on div "Jessica Linda" at bounding box center [61, 102] width 84 height 6
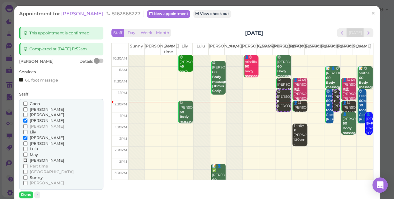
click at [25, 160] on input "[PERSON_NAME]" at bounding box center [25, 161] width 4 height 4
click at [24, 136] on input "[PERSON_NAME]" at bounding box center [25, 138] width 4 height 4
click at [25, 137] on input "[PERSON_NAME]" at bounding box center [25, 138] width 4 height 4
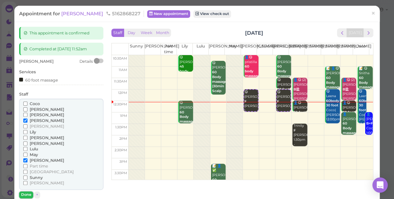
click at [26, 193] on button "Done" at bounding box center [26, 195] width 14 height 7
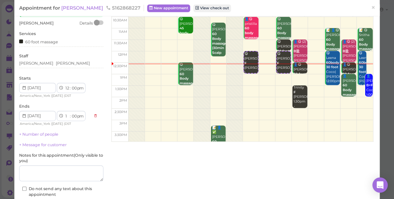
scroll to position [78, 0]
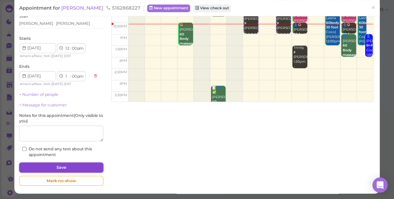
click at [74, 169] on button "Save" at bounding box center [61, 168] width 84 height 10
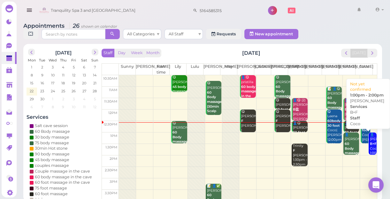
click at [369, 141] on div "👤Ramona B+F Coco 1:00pm - 2:00pm" at bounding box center [372, 149] width 7 height 33
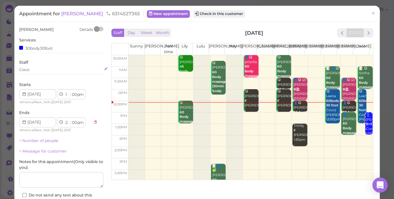
click at [31, 70] on div "Coco" at bounding box center [61, 70] width 84 height 6
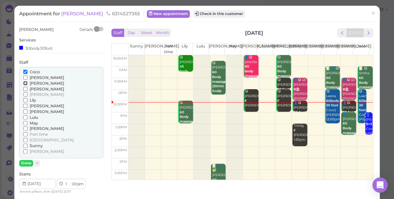
click at [24, 83] on input "[PERSON_NAME]" at bounding box center [25, 83] width 4 height 4
click at [26, 72] on input "Coco" at bounding box center [25, 72] width 4 height 4
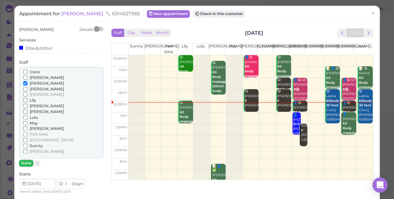
click at [26, 162] on button "Done" at bounding box center [26, 163] width 14 height 7
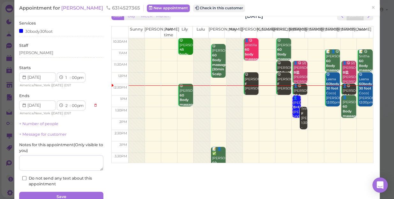
scroll to position [46, 0]
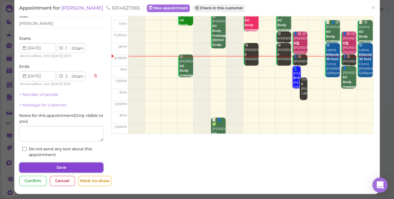
click at [53, 166] on button "Save" at bounding box center [61, 168] width 84 height 10
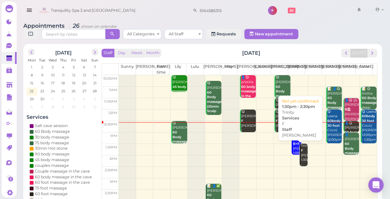
click at [300, 162] on div "Trinity F Helen 1:30pm - 2:30pm" at bounding box center [303, 158] width 7 height 28
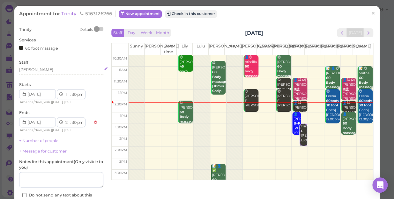
click at [34, 70] on div "[PERSON_NAME]" at bounding box center [61, 70] width 84 height 6
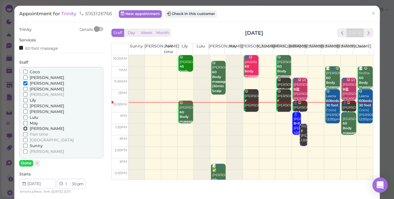
click at [26, 127] on input "[PERSON_NAME]" at bounding box center [25, 129] width 4 height 4
click at [25, 83] on input "[PERSON_NAME]" at bounding box center [25, 83] width 4 height 4
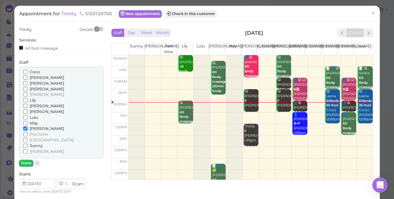
click at [26, 162] on button "Done" at bounding box center [26, 163] width 14 height 7
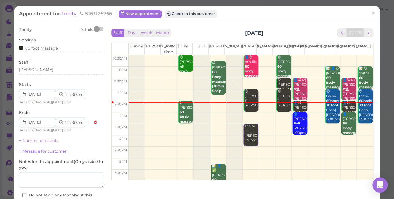
scroll to position [46, 0]
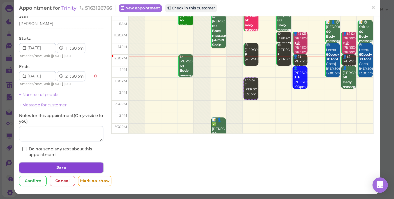
click at [70, 166] on button "Save" at bounding box center [61, 168] width 84 height 10
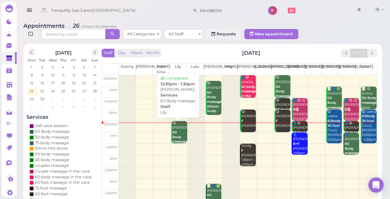
click at [179, 133] on div "😋 Mohammed 60 Body massage Lily 12:30pm - 1:30pm" at bounding box center [179, 140] width 15 height 38
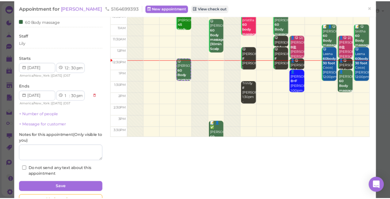
scroll to position [58, 0]
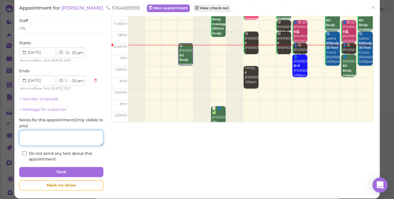
click at [64, 136] on textarea at bounding box center [61, 138] width 84 height 16
type textarea "deep"
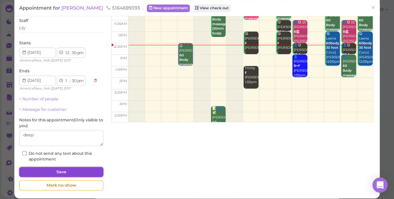
click at [76, 170] on button "Save" at bounding box center [61, 172] width 84 height 10
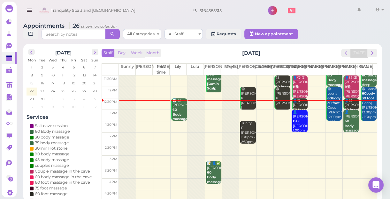
scroll to position [29, 0]
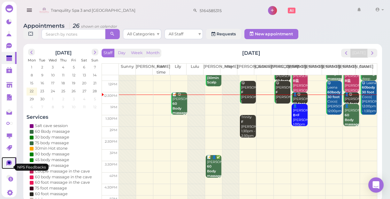
click at [9, 164] on icon at bounding box center [9, 163] width 3 height 3
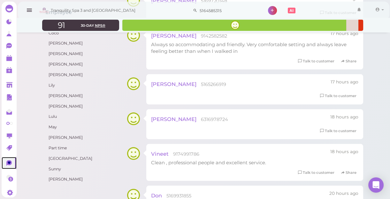
scroll to position [145, 0]
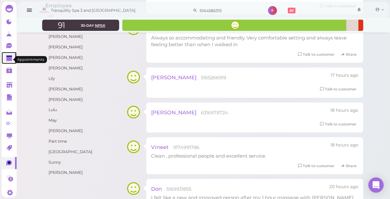
click at [7, 58] on polygon at bounding box center [9, 59] width 6 height 4
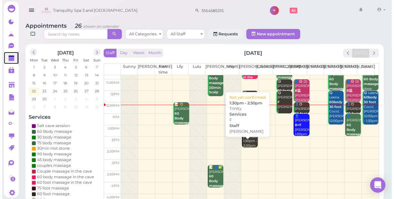
scroll to position [29, 0]
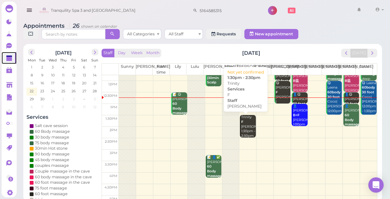
click at [246, 134] on div "Trinity F Mike 1:30pm - 2:30pm" at bounding box center [248, 126] width 15 height 23
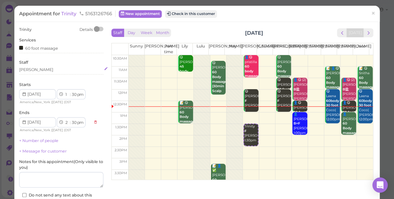
click at [34, 71] on div "[PERSON_NAME]" at bounding box center [61, 70] width 84 height 6
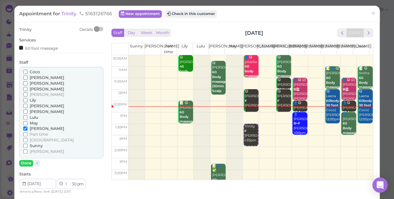
click at [23, 70] on input "Coco" at bounding box center [25, 72] width 4 height 4
click at [25, 128] on input "[PERSON_NAME]" at bounding box center [25, 129] width 4 height 4
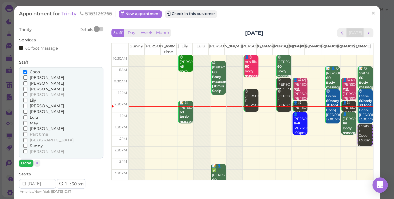
click at [27, 163] on button "Done" at bounding box center [26, 163] width 14 height 7
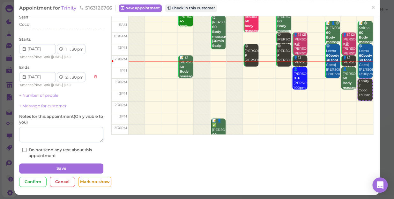
scroll to position [46, 0]
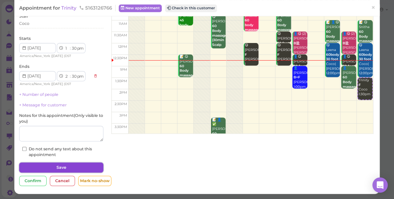
click at [55, 166] on button "Save" at bounding box center [61, 168] width 84 height 10
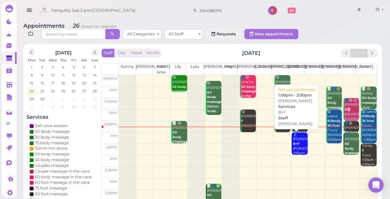
click at [296, 148] on div "👤Ramona B+F Helen 1:00pm - 2:00pm" at bounding box center [299, 149] width 15 height 33
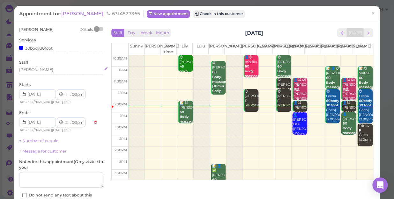
click at [34, 71] on div "[PERSON_NAME]" at bounding box center [61, 70] width 84 height 6
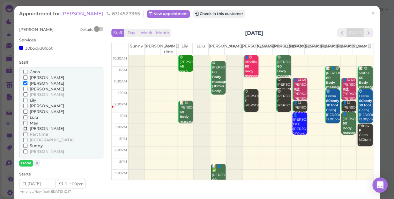
click at [24, 128] on input "[PERSON_NAME]" at bounding box center [25, 129] width 4 height 4
click at [24, 84] on input "[PERSON_NAME]" at bounding box center [25, 83] width 4 height 4
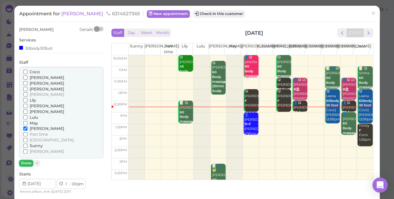
click at [22, 162] on button "Done" at bounding box center [26, 163] width 14 height 7
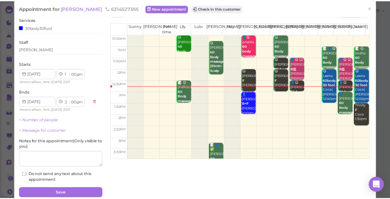
scroll to position [46, 0]
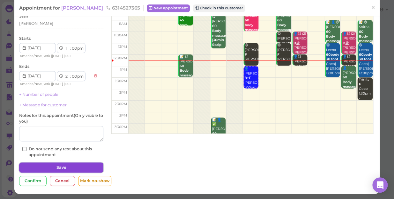
click at [65, 165] on button "Save" at bounding box center [61, 168] width 84 height 10
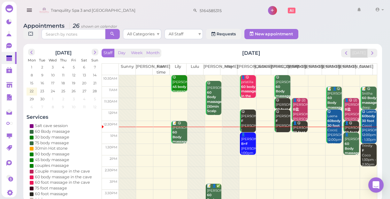
click at [297, 135] on td at bounding box center [248, 138] width 258 height 11
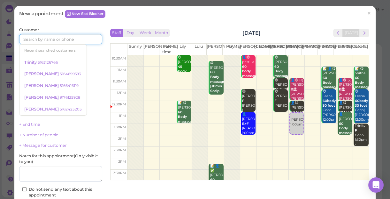
click at [76, 39] on input at bounding box center [60, 39] width 83 height 10
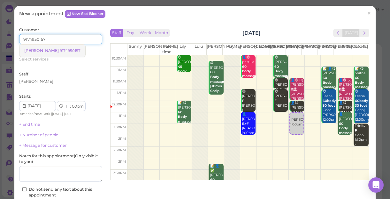
type input "9174950157"
click at [60, 52] on small "9174950157" at bounding box center [70, 51] width 21 height 4
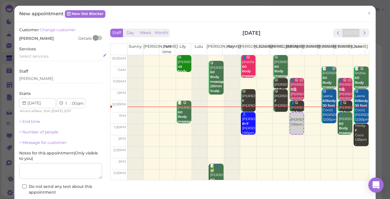
click at [45, 54] on span "Select services" at bounding box center [33, 56] width 29 height 5
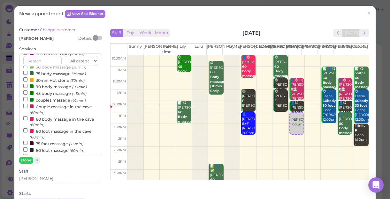
scroll to position [58, 0]
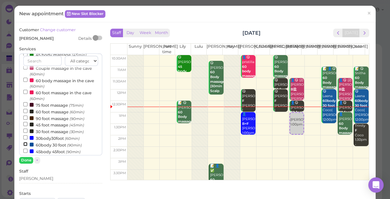
click at [25, 145] on input "60body 30 foot (90min)" at bounding box center [25, 144] width 4 height 4
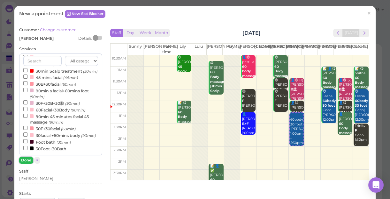
click at [26, 159] on button "Done" at bounding box center [26, 160] width 14 height 7
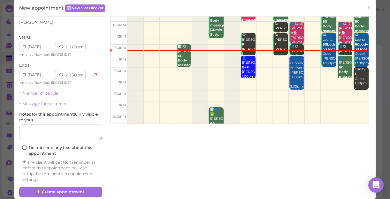
scroll to position [65, 0]
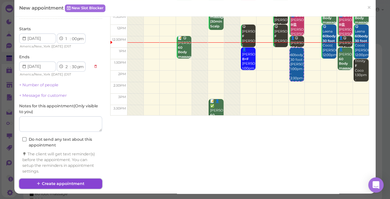
click at [61, 185] on button "Create appointment" at bounding box center [60, 184] width 83 height 10
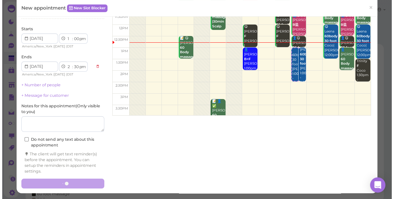
scroll to position [0, 0]
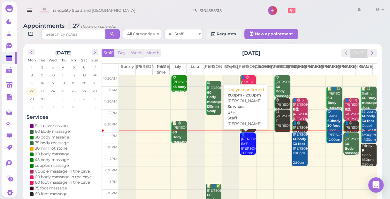
click at [245, 148] on div "👤Ramona B+F Mike 1:00pm - 2:00pm" at bounding box center [248, 149] width 15 height 33
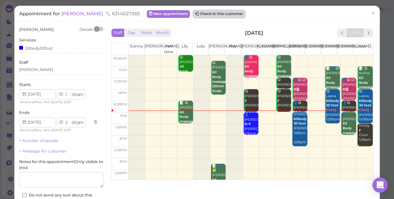
click at [206, 14] on button "Check in this customer" at bounding box center [219, 14] width 52 height 8
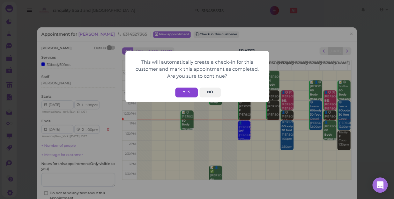
click at [183, 88] on button "Yes" at bounding box center [186, 93] width 23 height 10
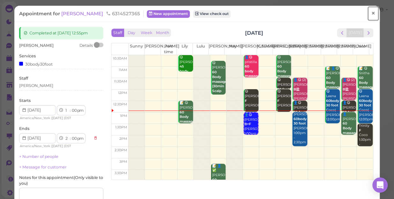
click at [371, 12] on span "×" at bounding box center [373, 13] width 4 height 9
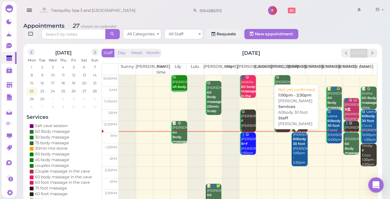
click at [296, 147] on div "Hugo 60body 30 foot Helen 1:00pm - 2:30pm" at bounding box center [299, 149] width 15 height 33
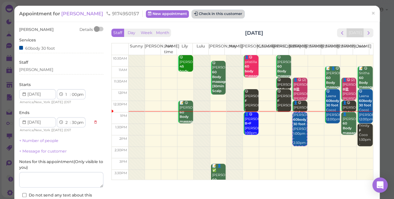
click at [192, 15] on button "Check in this customer" at bounding box center [218, 14] width 52 height 8
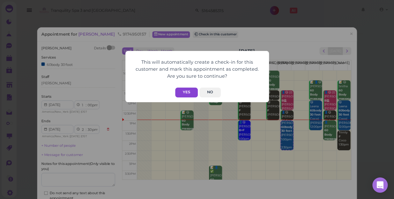
click at [183, 92] on button "Yes" at bounding box center [186, 93] width 23 height 10
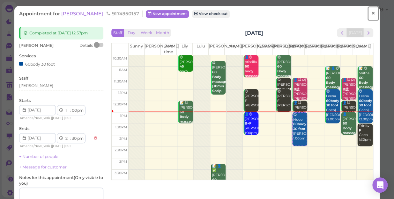
click at [371, 15] on span "×" at bounding box center [373, 13] width 4 height 9
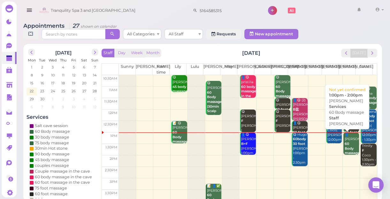
click at [345, 145] on b "60 Body massage" at bounding box center [351, 148] width 15 height 13
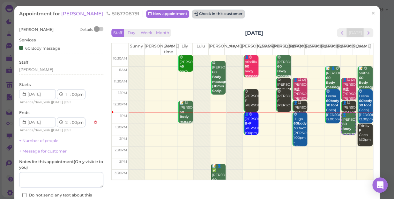
click at [214, 14] on button "Check in this customer" at bounding box center [218, 14] width 52 height 8
drag, startPoint x: 214, startPoint y: 14, endPoint x: 199, endPoint y: 13, distance: 14.7
click at [199, 13] on button "Check in this customer" at bounding box center [218, 14] width 52 height 8
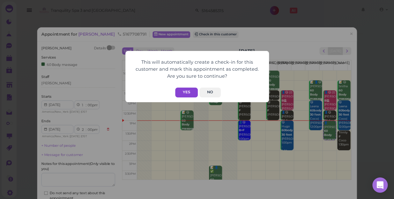
click at [185, 88] on button "Yes" at bounding box center [186, 93] width 23 height 10
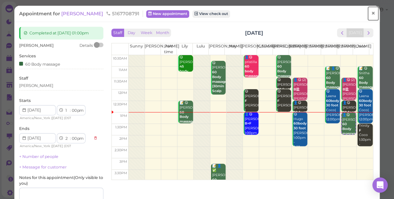
click at [371, 13] on span "×" at bounding box center [373, 13] width 4 height 9
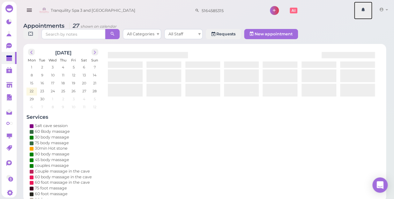
click at [369, 13] on link at bounding box center [363, 11] width 19 height 18
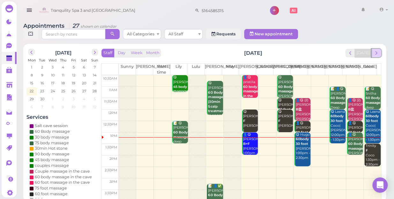
click at [378, 50] on button "next" at bounding box center [376, 53] width 10 height 9
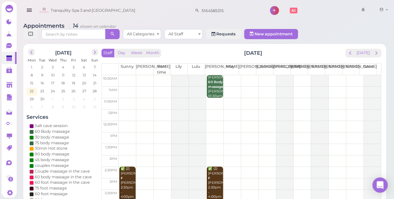
click at [230, 133] on td at bounding box center [250, 138] width 262 height 11
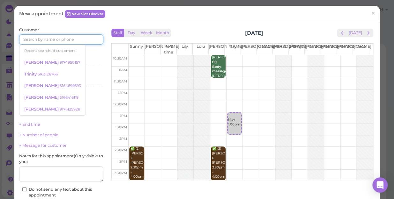
click at [88, 41] on input at bounding box center [61, 39] width 84 height 10
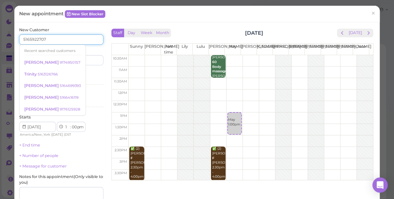
type input "5165922707"
click at [88, 76] on div "Services Select services" at bounding box center [61, 79] width 84 height 18
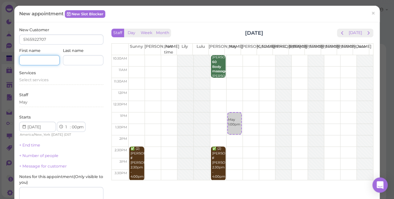
click at [39, 60] on input at bounding box center [39, 60] width 41 height 10
type input "Anna"
click at [24, 79] on span "Select services" at bounding box center [33, 80] width 29 height 5
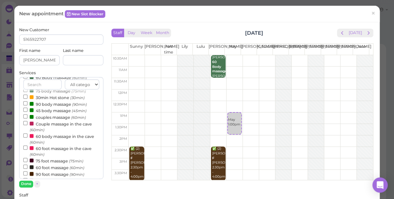
scroll to position [58, 0]
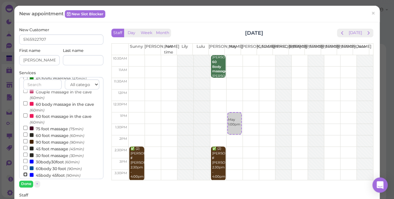
click at [24, 176] on input "45body 45foot (90min)" at bounding box center [25, 175] width 4 height 4
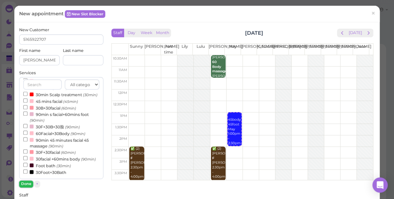
click at [24, 185] on button "Done" at bounding box center [26, 184] width 14 height 7
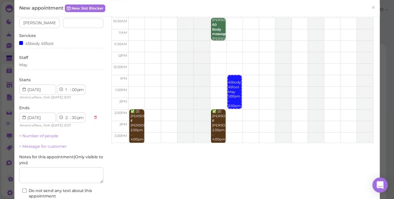
scroll to position [88, 0]
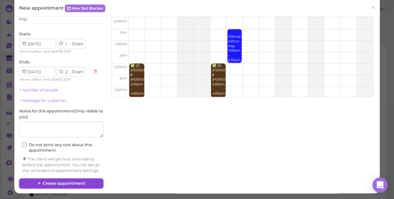
click at [83, 182] on button "Create appointment" at bounding box center [61, 184] width 84 height 10
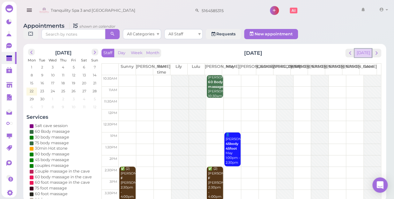
click at [364, 50] on button "[DATE]" at bounding box center [363, 53] width 17 height 9
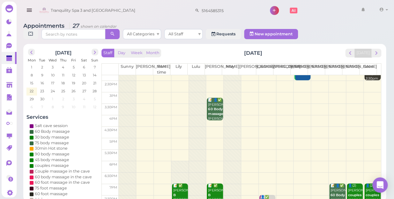
scroll to position [87, 0]
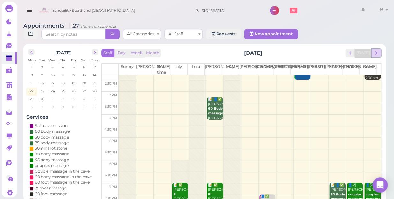
click at [378, 50] on span "next" at bounding box center [376, 53] width 6 height 6
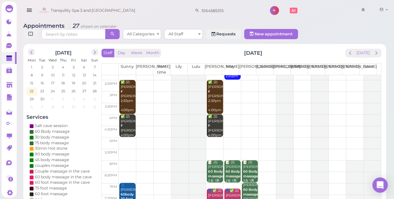
scroll to position [0, 0]
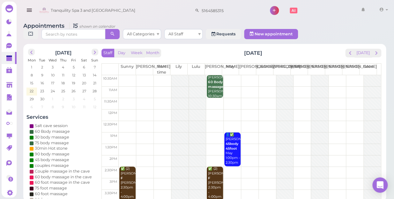
click at [214, 133] on td at bounding box center [250, 138] width 262 height 11
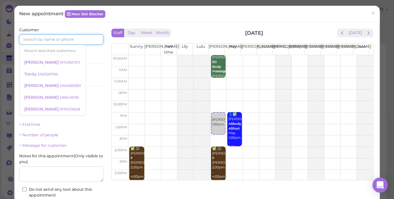
click at [83, 38] on input at bounding box center [61, 39] width 84 height 10
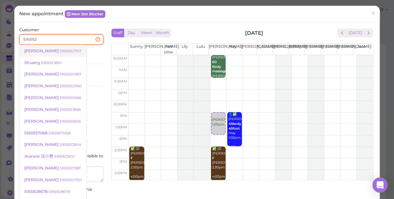
type input "516592"
click at [60, 50] on small "5165922707" at bounding box center [71, 51] width 22 height 4
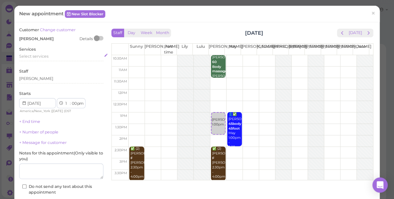
click at [47, 55] on span "Select services" at bounding box center [33, 56] width 29 height 5
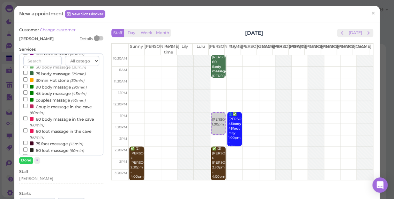
scroll to position [58, 0]
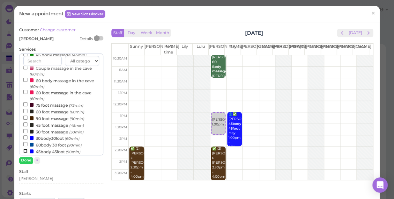
click at [25, 152] on input "45body 45foot (90min)" at bounding box center [25, 151] width 4 height 4
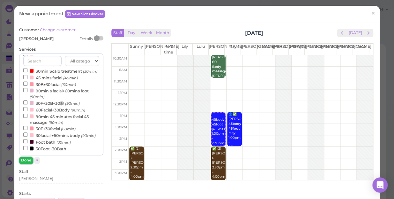
click at [24, 162] on button "Done" at bounding box center [26, 160] width 14 height 7
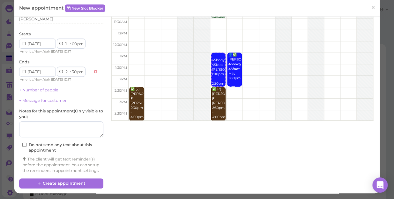
scroll to position [65, 0]
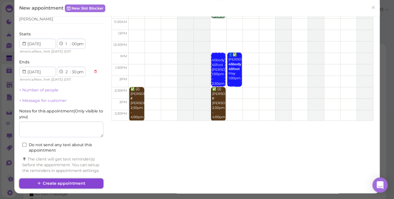
click at [69, 182] on button "Create appointment" at bounding box center [61, 184] width 84 height 10
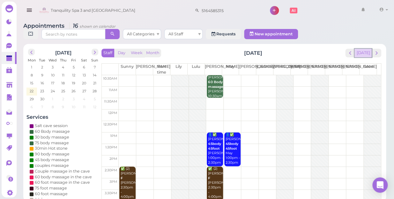
click at [365, 49] on button "[DATE]" at bounding box center [363, 53] width 17 height 9
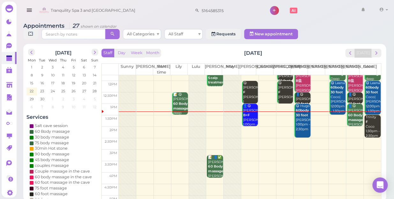
scroll to position [0, 0]
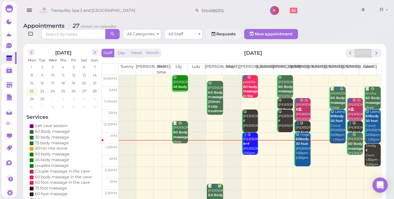
click at [211, 156] on td at bounding box center [250, 161] width 262 height 11
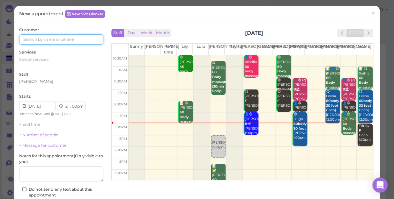
click at [82, 41] on input at bounding box center [61, 39] width 84 height 10
type input "5162200425"
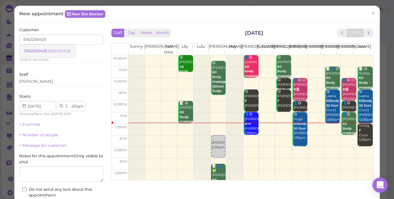
click at [52, 49] on small "5162200425" at bounding box center [59, 51] width 22 height 4
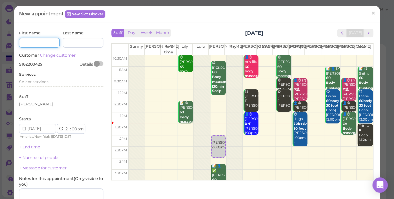
click at [48, 43] on input at bounding box center [39, 43] width 41 height 10
type input "Alisa"
click at [50, 83] on div "Select services" at bounding box center [61, 82] width 84 height 6
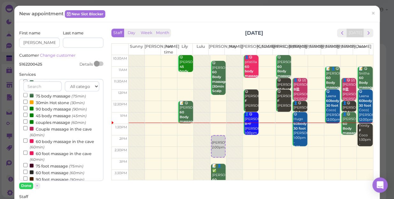
scroll to position [58, 0]
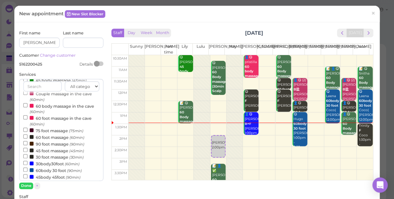
click at [45, 138] on label "60 foot massage (60min)" at bounding box center [53, 137] width 61 height 7
click at [27, 138] on input "60 foot massage (60min)" at bounding box center [25, 137] width 4 height 4
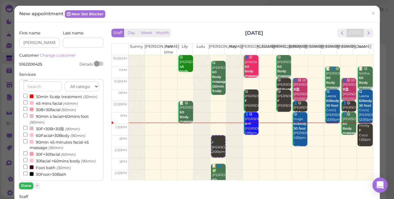
click at [26, 185] on button "Done" at bounding box center [26, 186] width 14 height 7
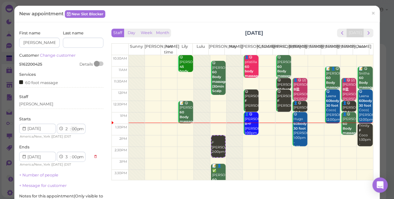
click at [73, 131] on select "00 05 10 15 20 25 30 35 40 45 50 55" at bounding box center [74, 129] width 6 height 7
select select "15"
click at [71, 126] on select "00 05 10 15 20 25 30 35 40 45 50 55" at bounding box center [74, 129] width 6 height 7
select select "15"
click at [28, 106] on div "[PERSON_NAME]" at bounding box center [61, 104] width 84 height 6
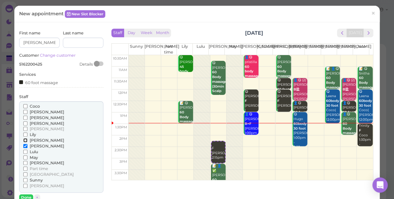
click at [24, 140] on input "[PERSON_NAME]" at bounding box center [25, 140] width 4 height 4
click at [25, 196] on button "Done" at bounding box center [26, 198] width 14 height 7
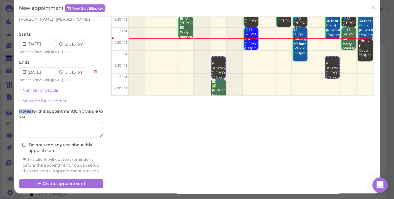
scroll to position [90, 0]
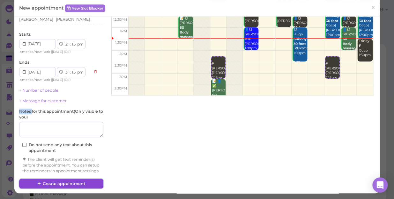
click at [61, 183] on button "Create appointment" at bounding box center [61, 184] width 84 height 10
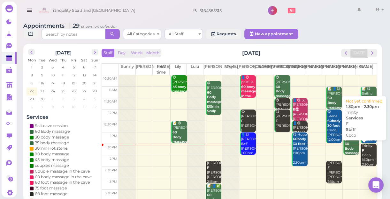
click at [361, 156] on div "Trinity F Coco 1:30pm - 2:30pm" at bounding box center [368, 155] width 15 height 23
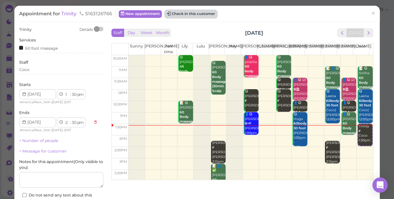
click at [187, 14] on button "Check in this customer" at bounding box center [191, 14] width 52 height 8
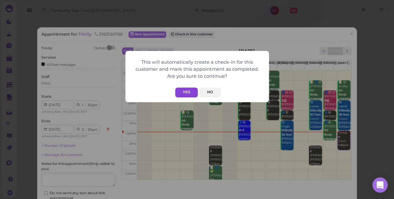
click at [183, 91] on button "Yes" at bounding box center [186, 93] width 23 height 10
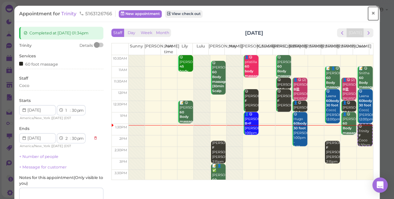
click at [371, 13] on span "×" at bounding box center [373, 13] width 4 height 9
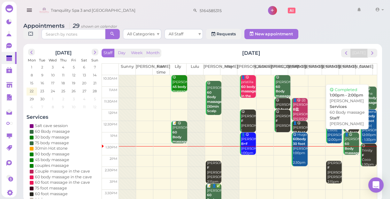
click at [346, 150] on b "60 Body massage" at bounding box center [351, 148] width 15 height 13
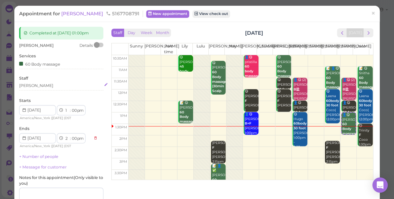
click at [30, 86] on div "[PERSON_NAME]" at bounding box center [61, 86] width 84 height 6
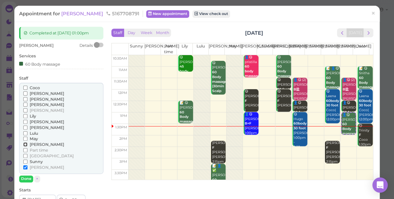
click at [25, 143] on input "[PERSON_NAME]" at bounding box center [25, 145] width 4 height 4
click at [24, 145] on input "[PERSON_NAME]" at bounding box center [25, 145] width 4 height 4
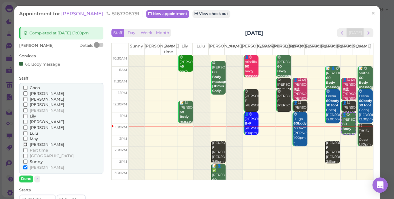
click at [24, 145] on input "[PERSON_NAME]" at bounding box center [25, 145] width 4 height 4
click at [25, 168] on input "[PERSON_NAME]" at bounding box center [25, 168] width 4 height 4
click at [24, 166] on input "[PERSON_NAME]" at bounding box center [25, 168] width 4 height 4
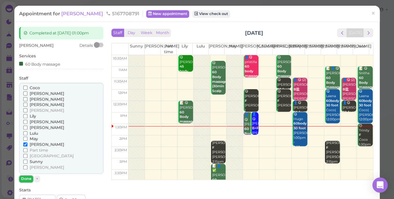
click at [24, 179] on button "Done" at bounding box center [26, 179] width 14 height 7
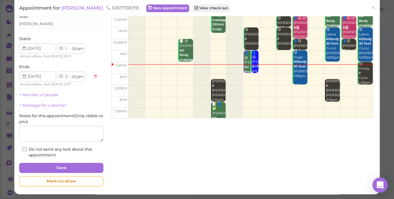
scroll to position [62, 0]
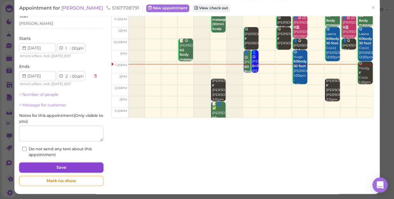
click at [77, 167] on button "Save" at bounding box center [61, 168] width 84 height 10
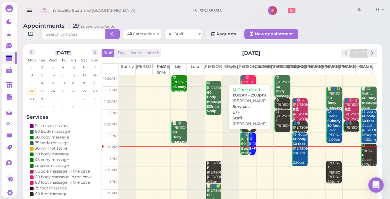
click at [249, 150] on b "B+F" at bounding box center [252, 149] width 7 height 4
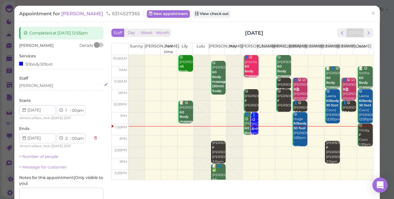
click at [28, 86] on div "[PERSON_NAME]" at bounding box center [36, 86] width 34 height 6
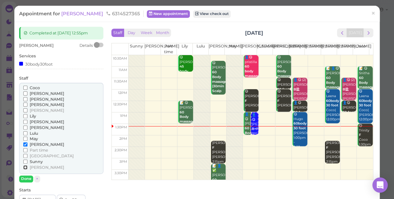
click at [24, 166] on input "[PERSON_NAME]" at bounding box center [25, 168] width 4 height 4
click at [24, 167] on input "[PERSON_NAME]" at bounding box center [25, 168] width 4 height 4
click at [25, 144] on input "[PERSON_NAME]" at bounding box center [25, 145] width 4 height 4
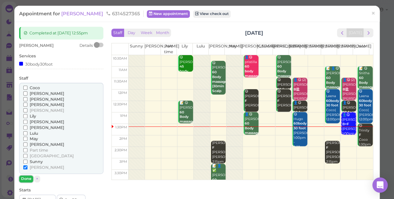
click at [25, 179] on button "Done" at bounding box center [26, 179] width 14 height 7
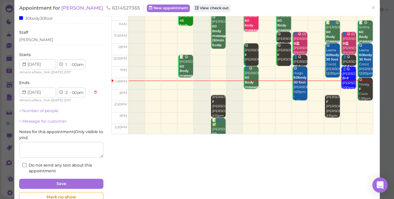
scroll to position [62, 0]
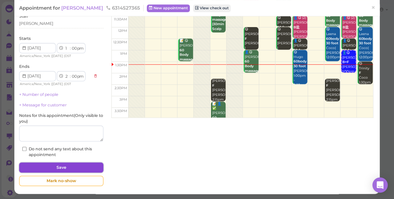
click at [81, 167] on button "Save" at bounding box center [61, 168] width 84 height 10
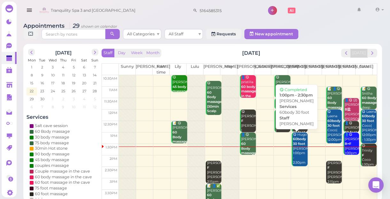
click at [298, 156] on div "😋 Hugo 60body 30 foot Helen 1:00pm - 2:30pm" at bounding box center [299, 149] width 15 height 33
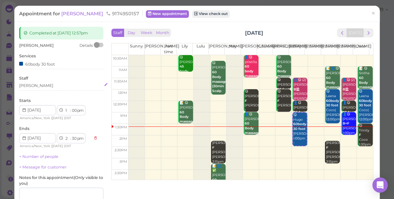
click at [32, 85] on div "[PERSON_NAME]" at bounding box center [61, 86] width 84 height 6
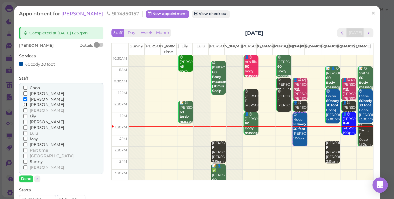
click at [24, 105] on input "[PERSON_NAME]" at bounding box center [25, 105] width 4 height 4
click at [24, 100] on input "[PERSON_NAME]" at bounding box center [25, 99] width 4 height 4
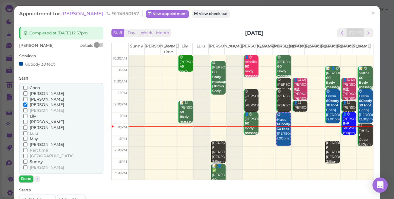
click at [26, 179] on button "Done" at bounding box center [26, 179] width 14 height 7
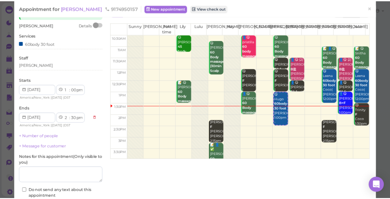
scroll to position [58, 0]
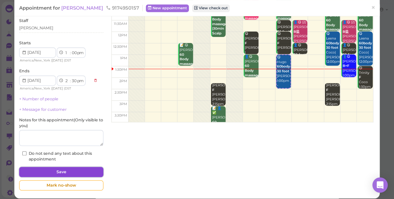
click at [88, 169] on button "Save" at bounding box center [61, 172] width 84 height 10
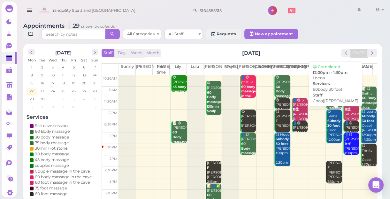
click at [332, 131] on div "😋 Leena 60body 30 foot Coco|Linda 12:00pm - 1:30pm" at bounding box center [334, 129] width 15 height 38
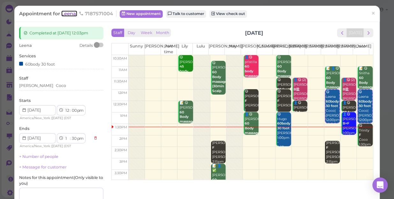
click at [69, 15] on span "Leena" at bounding box center [69, 14] width 16 height 6
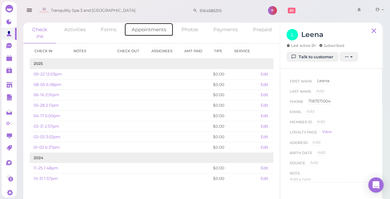
click at [153, 32] on link "Appointments" at bounding box center [148, 30] width 49 height 14
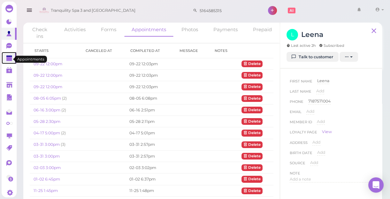
click at [9, 60] on polygon at bounding box center [9, 59] width 6 height 4
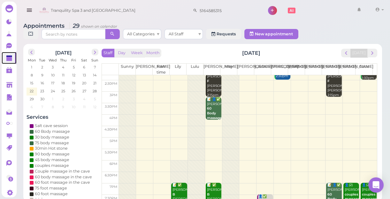
scroll to position [58, 0]
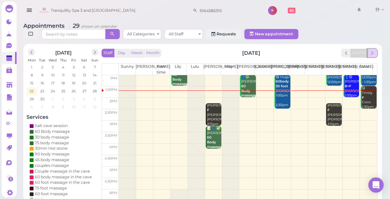
click at [373, 52] on span "next" at bounding box center [372, 53] width 6 height 6
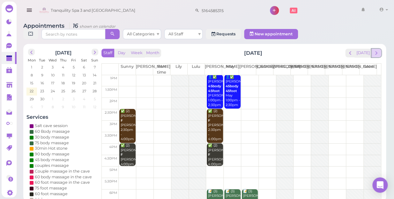
click at [375, 50] on span "next" at bounding box center [376, 53] width 6 height 6
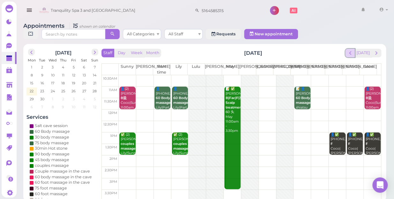
click at [350, 50] on span "prev" at bounding box center [350, 53] width 6 height 6
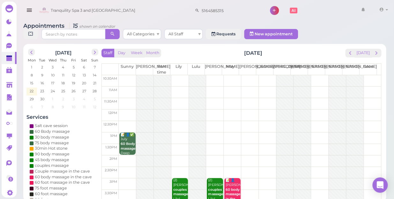
scroll to position [58, 0]
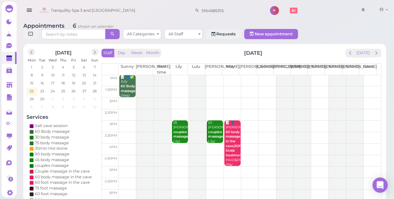
click at [249, 121] on td at bounding box center [250, 126] width 262 height 11
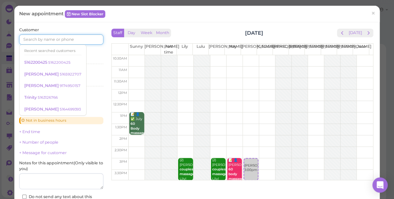
click at [91, 40] on input at bounding box center [61, 39] width 84 height 10
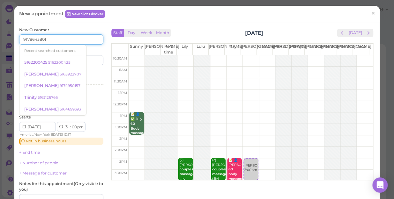
type input "9178643801"
click at [91, 74] on div "Services Select services" at bounding box center [61, 79] width 84 height 18
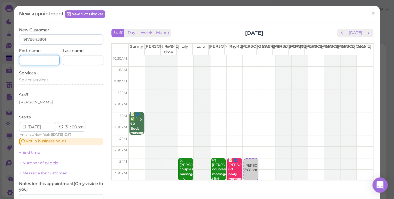
click at [48, 59] on input at bounding box center [39, 60] width 41 height 10
type input "a"
type input "Annabella"
click at [45, 84] on div "Select services" at bounding box center [61, 81] width 84 height 8
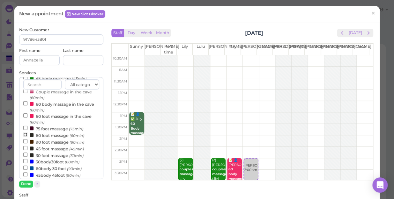
click at [26, 135] on input "60 foot massage (60min)" at bounding box center [25, 135] width 4 height 4
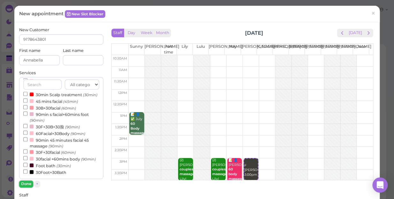
click at [29, 184] on button "Done" at bounding box center [26, 184] width 14 height 7
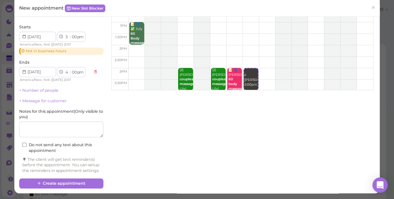
scroll to position [96, 0]
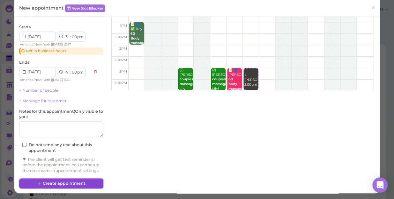
click at [85, 184] on button "Create appointment" at bounding box center [61, 184] width 84 height 10
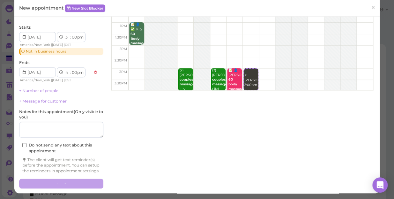
scroll to position [95, 0]
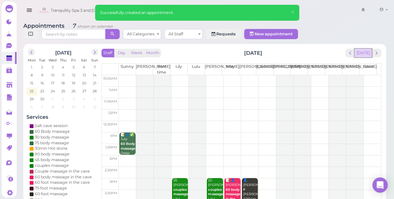
click at [364, 49] on button "[DATE]" at bounding box center [363, 53] width 17 height 9
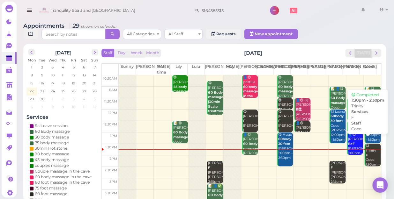
click at [367, 154] on div "😋 Trinity F Coco 1:30pm - 2:30pm" at bounding box center [372, 158] width 15 height 28
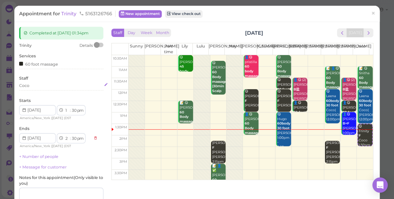
click at [35, 86] on div "Coco" at bounding box center [61, 86] width 84 height 6
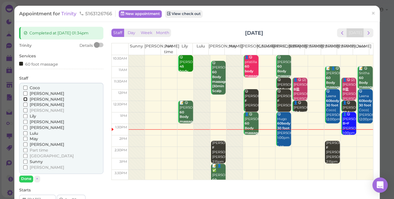
click at [25, 98] on input "[PERSON_NAME]" at bounding box center [25, 99] width 4 height 4
click at [24, 99] on input "[PERSON_NAME]" at bounding box center [25, 99] width 4 height 4
click at [26, 179] on button "Done" at bounding box center [26, 179] width 14 height 7
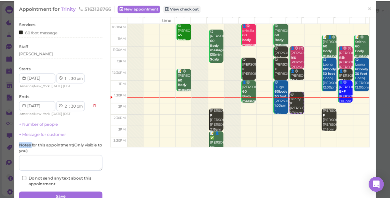
scroll to position [62, 0]
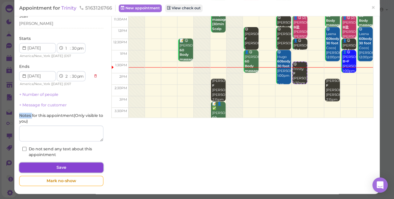
click at [85, 166] on button "Save" at bounding box center [61, 168] width 84 height 10
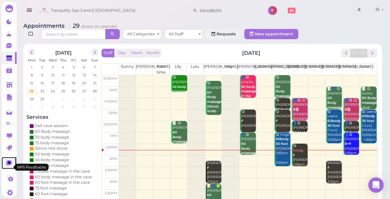
click at [9, 164] on icon at bounding box center [9, 163] width 3 height 3
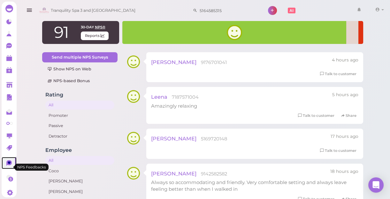
click at [9, 164] on icon at bounding box center [9, 163] width 3 height 3
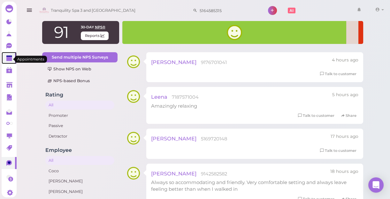
click at [10, 60] on polygon at bounding box center [9, 59] width 6 height 4
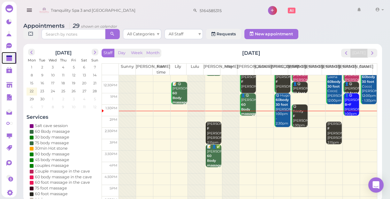
scroll to position [29, 0]
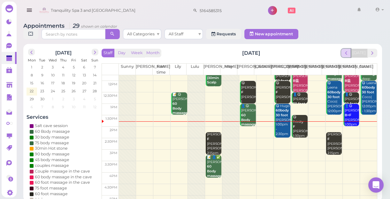
click at [345, 54] on span "prev" at bounding box center [346, 53] width 6 height 6
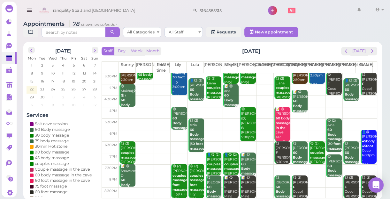
scroll to position [2, 0]
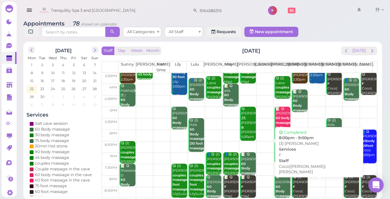
click at [297, 189] on div "😋 (3) Nanette F Coco|Helen|Tina 8:00pm - 9:00pm" at bounding box center [299, 197] width 15 height 42
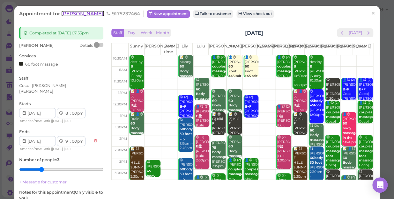
click at [73, 15] on span "Nanette" at bounding box center [82, 14] width 43 height 6
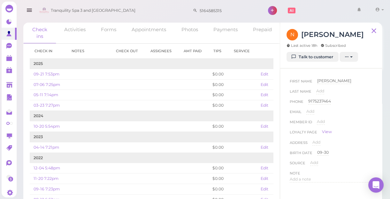
click at [320, 62] on div "N Nanette Last active 18h Subscribed Talk to customer New appointment Add stamp…" at bounding box center [331, 46] width 102 height 46
click at [320, 58] on link "Talk to customer" at bounding box center [312, 57] width 52 height 10
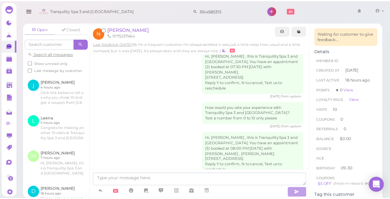
scroll to position [952, 0]
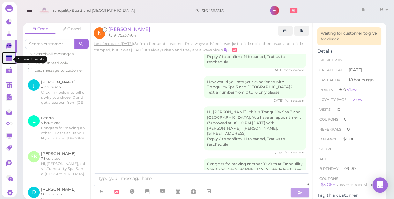
click at [8, 60] on polygon at bounding box center [9, 59] width 6 height 4
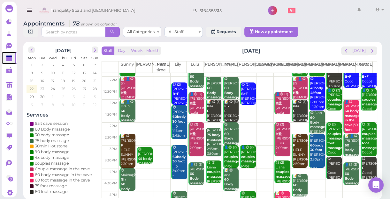
scroll to position [28, 0]
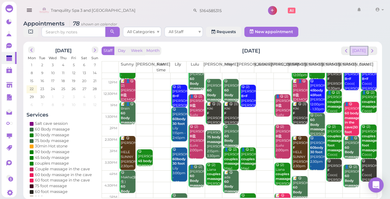
click at [358, 53] on button "[DATE]" at bounding box center [358, 51] width 17 height 9
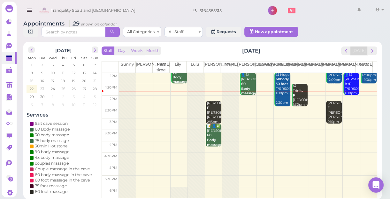
scroll to position [29, 0]
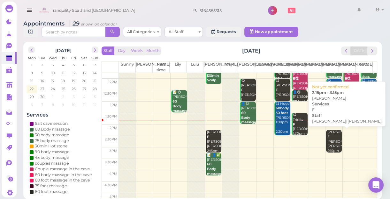
click at [329, 144] on div "Alisa F Linda|Lisa 2:15pm - 3:15pm" at bounding box center [334, 144] width 15 height 28
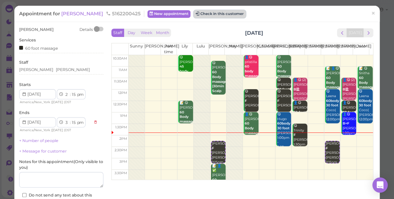
click at [194, 13] on button "Check in this customer" at bounding box center [220, 14] width 52 height 8
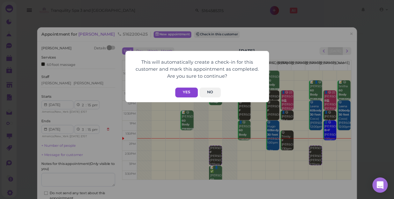
click at [186, 93] on button "Yes" at bounding box center [186, 93] width 23 height 10
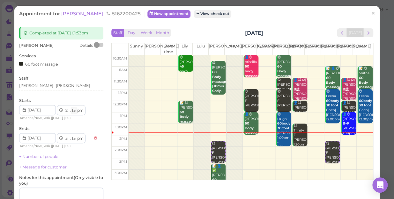
click at [75, 110] on select "00 05 10 15 20 25 30 35 40 45 50 55" at bounding box center [74, 111] width 6 height 7
select select "00"
click at [71, 108] on select "00 05 10 15 20 25 30 35 40 45 50 55" at bounding box center [74, 111] width 6 height 7
select select "00"
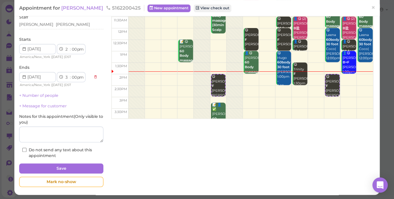
scroll to position [62, 0]
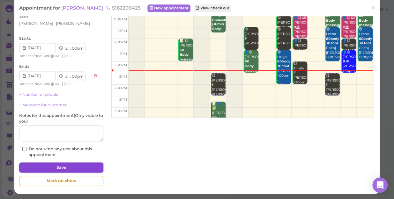
click at [85, 166] on button "Save" at bounding box center [61, 168] width 84 height 10
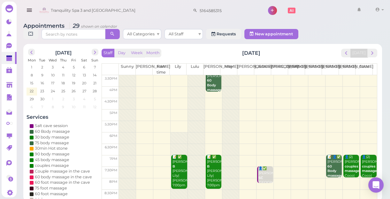
scroll to position [115, 0]
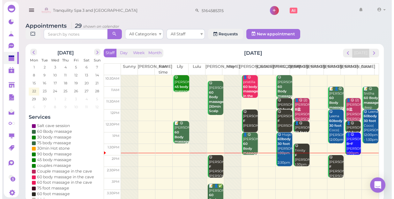
scroll to position [115, 0]
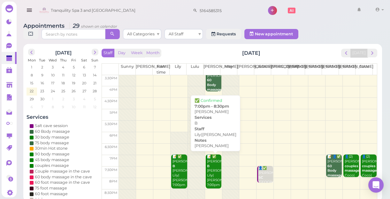
click at [211, 174] on div "📝 ✅ [PERSON_NAME] [PERSON_NAME]|[PERSON_NAME] 7:00pm - 8:30pm" at bounding box center [213, 176] width 15 height 42
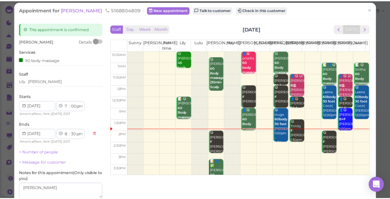
scroll to position [29, 0]
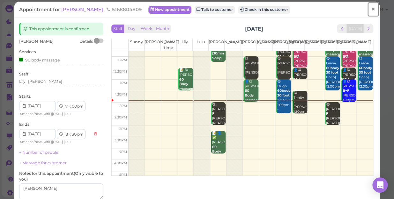
click at [371, 9] on span "×" at bounding box center [373, 9] width 4 height 9
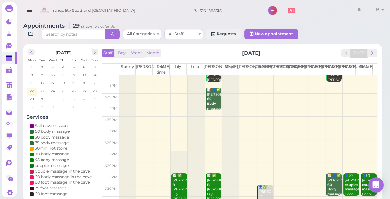
scroll to position [86, 0]
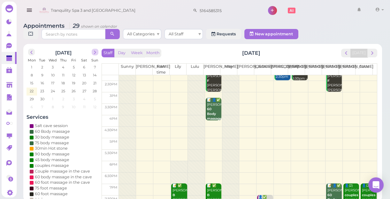
click at [94, 53] on span "next" at bounding box center [95, 52] width 6 height 6
click at [64, 74] on span "9" at bounding box center [63, 75] width 4 height 6
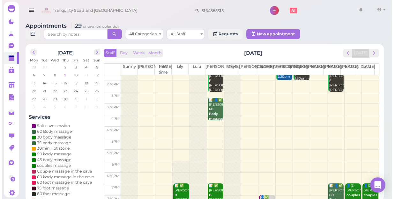
scroll to position [0, 0]
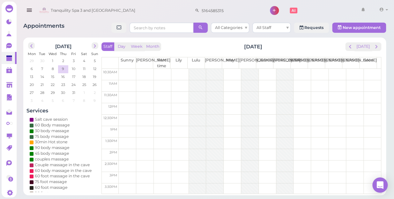
click at [230, 70] on td at bounding box center [250, 74] width 262 height 11
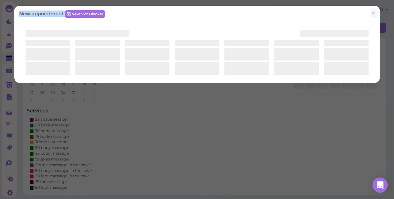
click at [230, 70] on div at bounding box center [246, 68] width 45 height 13
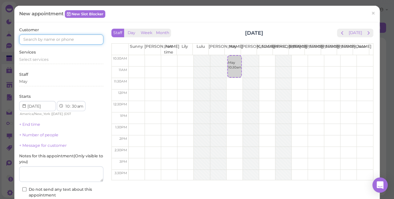
click at [78, 38] on input at bounding box center [61, 39] width 84 height 10
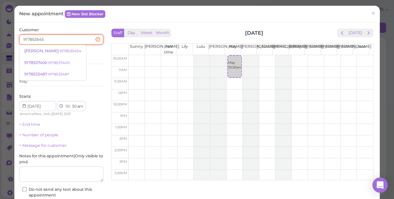
type input "9178535454"
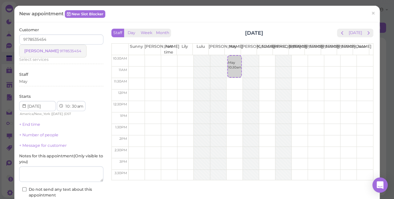
click at [60, 50] on small "9178535454" at bounding box center [71, 51] width 22 height 4
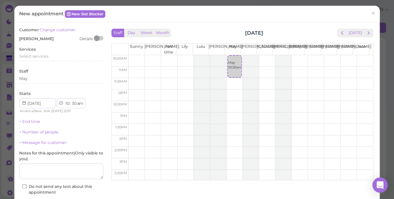
click at [49, 50] on div "Services Select services" at bounding box center [61, 56] width 84 height 18
click at [46, 59] on div "Select services" at bounding box center [61, 57] width 84 height 6
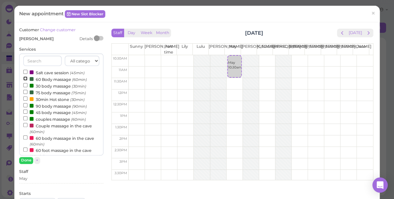
click at [26, 79] on input "60 Body massage (60min)" at bounding box center [25, 79] width 4 height 4
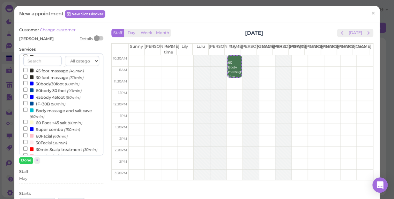
scroll to position [116, 0]
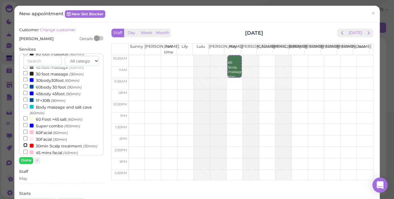
click at [24, 146] on input "30min Scalp treatment (30min)" at bounding box center [25, 145] width 4 height 4
select select "12"
select select "00"
select select "pm"
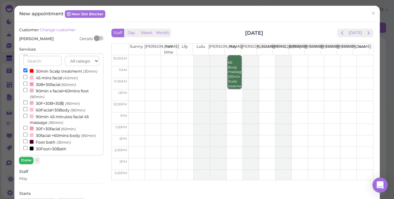
click at [26, 157] on button "Done" at bounding box center [26, 160] width 14 height 7
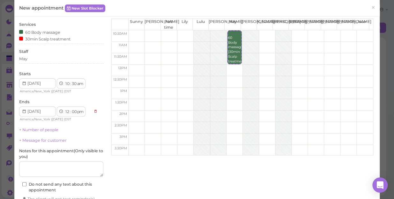
scroll to position [58, 0]
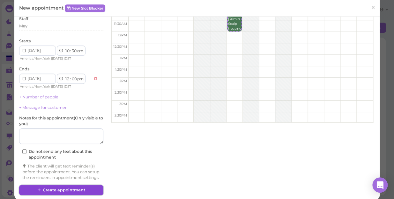
click at [83, 192] on button "Create appointment" at bounding box center [61, 190] width 84 height 10
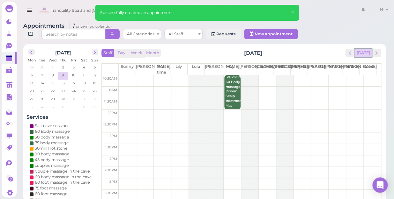
click at [365, 49] on button "[DATE]" at bounding box center [363, 53] width 17 height 9
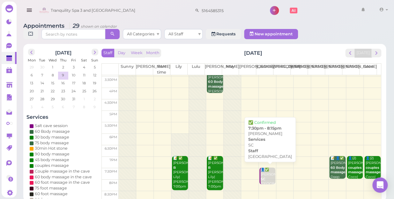
scroll to position [115, 0]
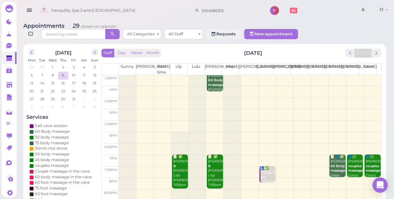
click at [348, 110] on td at bounding box center [250, 114] width 262 height 11
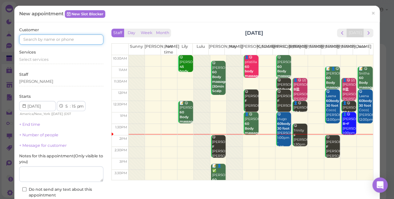
click at [73, 38] on input at bounding box center [61, 39] width 84 height 10
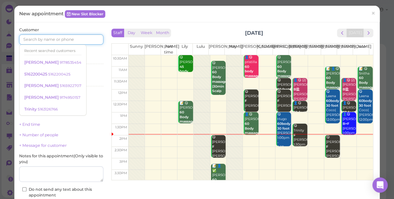
click at [73, 38] on input at bounding box center [61, 39] width 84 height 10
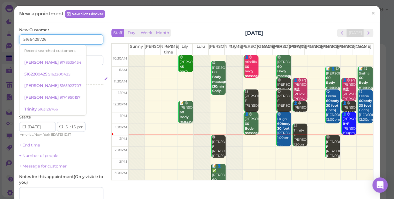
type input "5166429726"
click at [86, 80] on div "Select services" at bounding box center [61, 80] width 84 height 6
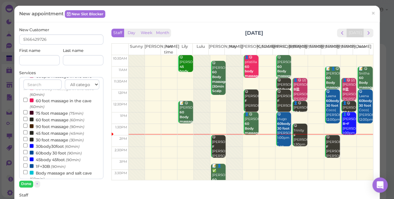
scroll to position [87, 0]
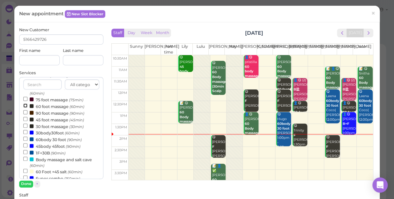
click at [24, 105] on input "60 foot massage (60min)" at bounding box center [25, 106] width 4 height 4
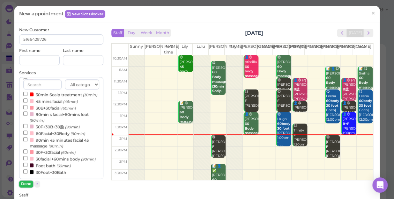
click at [29, 184] on button "Done" at bounding box center [26, 184] width 14 height 7
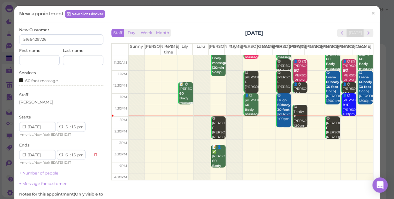
scroll to position [29, 0]
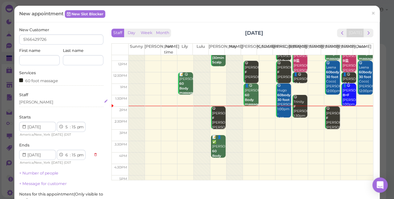
click at [28, 102] on div "[PERSON_NAME]" at bounding box center [61, 103] width 84 height 6
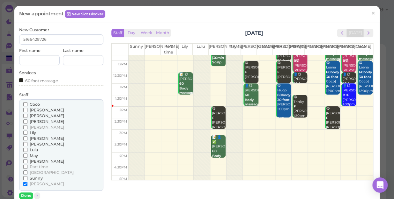
click at [25, 103] on input "Coco" at bounding box center [25, 104] width 4 height 4
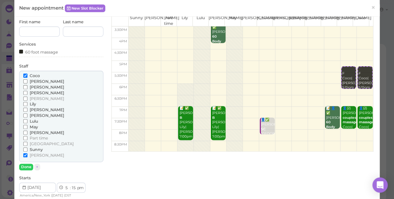
scroll to position [115, 0]
click at [25, 166] on button "Done" at bounding box center [26, 167] width 14 height 7
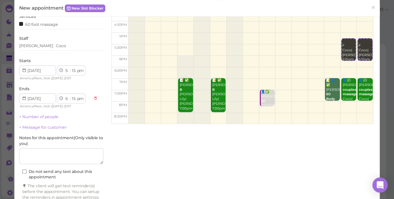
scroll to position [88, 0]
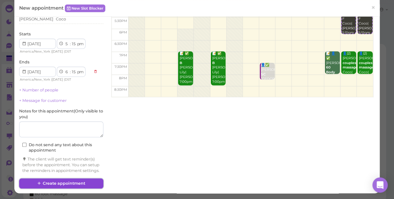
click at [83, 182] on button "Create appointment" at bounding box center [61, 184] width 84 height 10
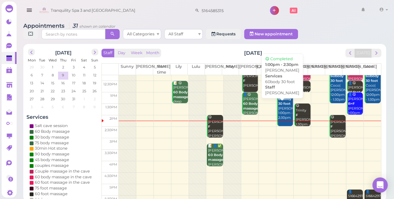
scroll to position [58, 0]
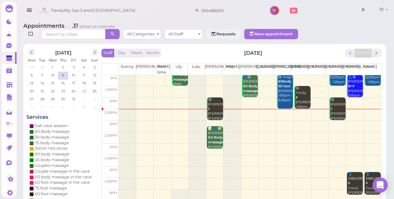
click at [86, 88] on td "25" at bounding box center [84, 91] width 11 height 6
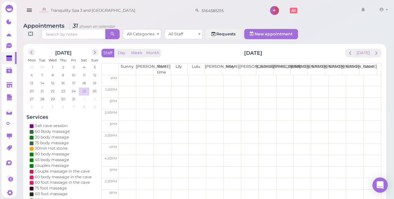
scroll to position [0, 0]
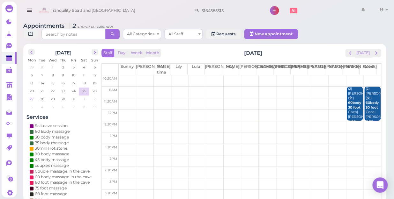
click at [30, 96] on span "27" at bounding box center [31, 99] width 5 height 6
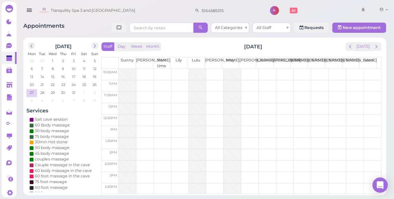
click at [296, 82] on td at bounding box center [250, 85] width 262 height 11
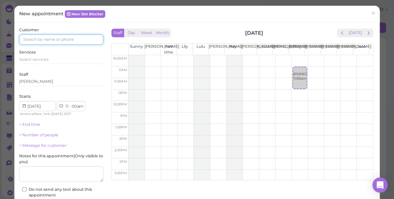
click at [77, 40] on input at bounding box center [61, 39] width 84 height 10
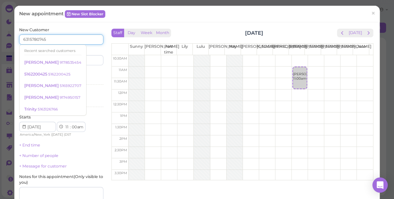
type input "6315780745"
click at [91, 73] on div "Services Select services" at bounding box center [61, 79] width 84 height 18
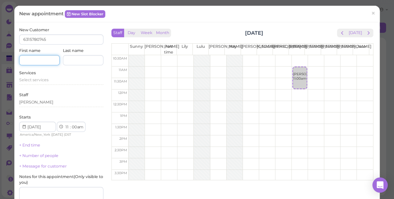
click at [41, 59] on input at bounding box center [39, 60] width 41 height 10
type input "Ivanna"
click at [44, 79] on span "Select services" at bounding box center [33, 80] width 29 height 5
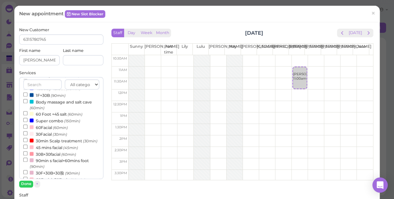
scroll to position [205, 0]
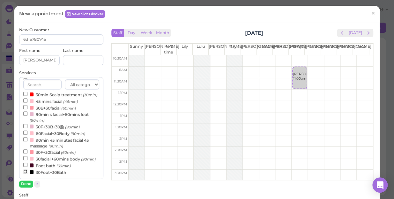
click at [26, 172] on input "30Foot+30Bath" at bounding box center [25, 172] width 4 height 4
click at [26, 184] on button "Done" at bounding box center [26, 184] width 14 height 7
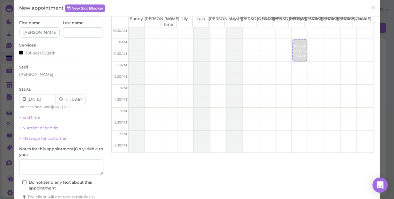
scroll to position [71, 0]
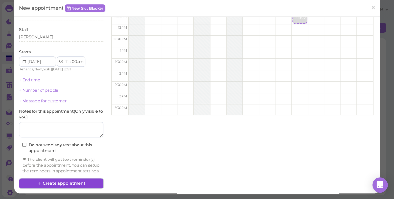
click at [89, 184] on button "Create appointment" at bounding box center [61, 184] width 84 height 10
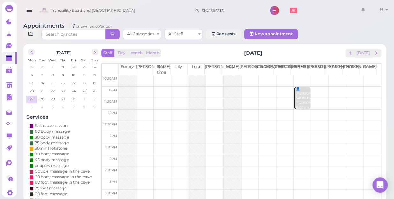
click at [300, 110] on td at bounding box center [250, 115] width 262 height 11
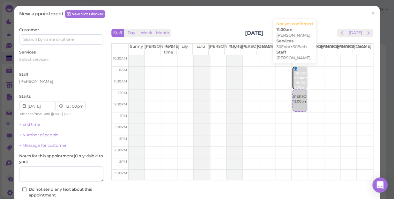
click at [293, 85] on div "👤Ivanna 30Foot+30Bath Helen 11:00am" at bounding box center [300, 78] width 14 height 23
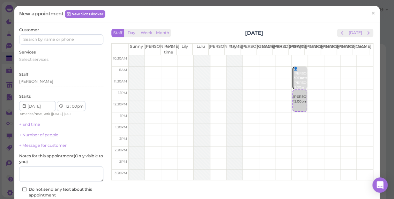
click at [301, 11] on div "New appointment New Slot Blocker ×" at bounding box center [197, 14] width 356 height 7
click at [371, 16] on span "×" at bounding box center [373, 13] width 4 height 9
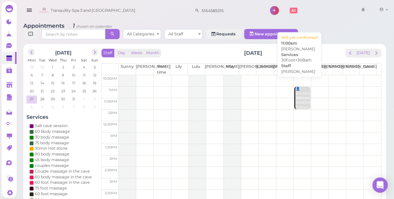
click at [297, 94] on div "👤Ivanna 30Foot+30Bath Helen 11:00am" at bounding box center [302, 98] width 15 height 23
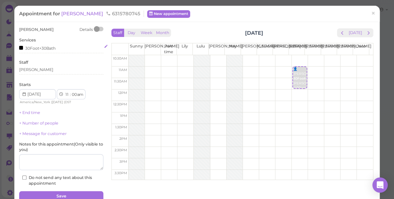
click at [57, 48] on div "30Foot+30Bath" at bounding box center [61, 48] width 84 height 7
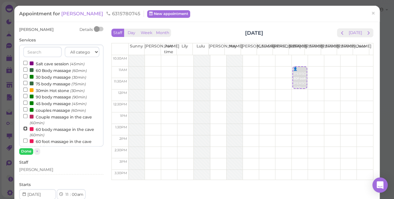
click at [25, 128] on input "60 body massage in the cave (60min)" at bounding box center [25, 129] width 4 height 4
click at [26, 150] on button "Done" at bounding box center [26, 151] width 14 height 7
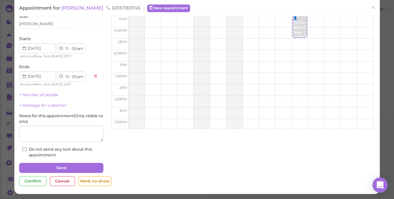
scroll to position [51, 0]
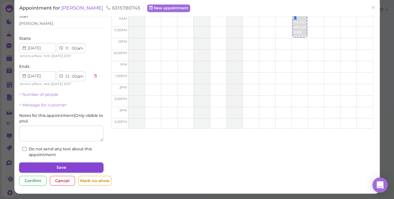
click at [93, 163] on button "Save" at bounding box center [61, 168] width 84 height 10
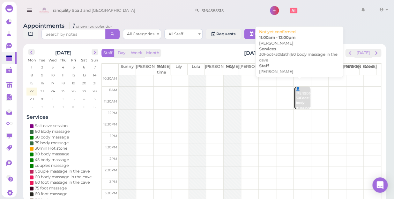
click at [298, 96] on b "30Foot+30Bath|60 body massage in the cave" at bounding box center [312, 107] width 32 height 23
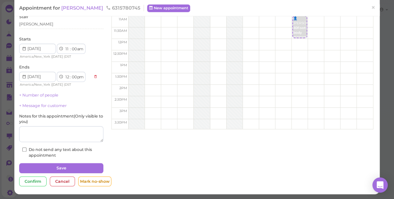
scroll to position [51, 0]
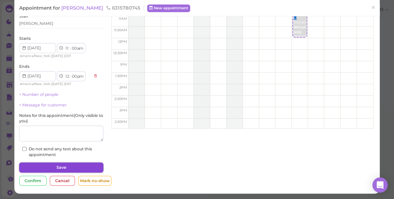
click at [63, 166] on button "Save" at bounding box center [61, 168] width 84 height 10
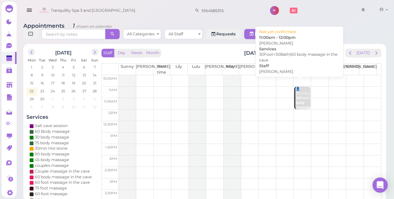
click at [299, 96] on b "30Foot+30Bath|60 body massage in the cave" at bounding box center [312, 107] width 32 height 23
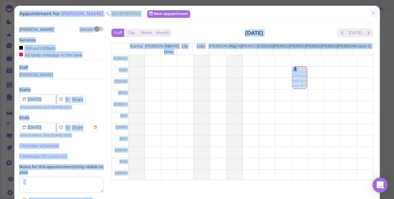
click at [67, 130] on select "1 2 3 4 5 6 7 8 9 10 11 12" at bounding box center [66, 128] width 5 height 7
select select "1"
click at [64, 125] on select "1 2 3 4 5 6 7 8 9 10 11 12" at bounding box center [66, 128] width 5 height 7
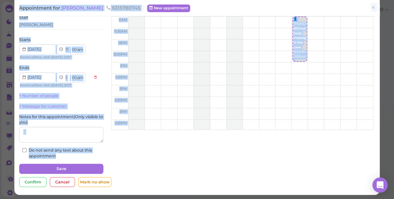
scroll to position [51, 0]
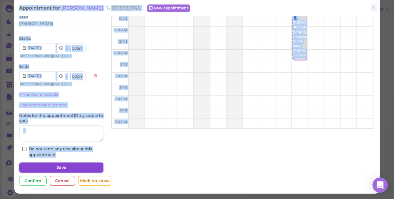
click at [70, 166] on button "Save" at bounding box center [61, 168] width 84 height 10
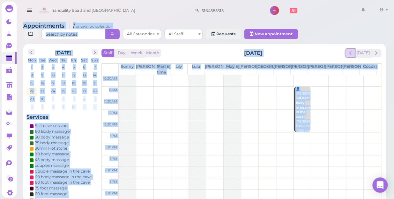
click at [350, 50] on span "prev" at bounding box center [350, 53] width 6 height 6
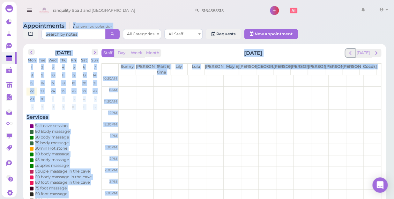
click at [350, 50] on span "prev" at bounding box center [350, 53] width 6 height 6
click at [125, 155] on td at bounding box center [250, 160] width 262 height 11
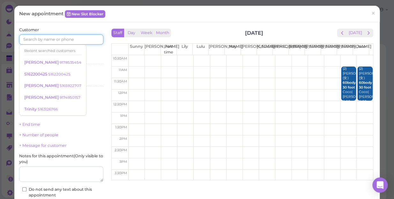
click at [71, 38] on input at bounding box center [61, 39] width 84 height 10
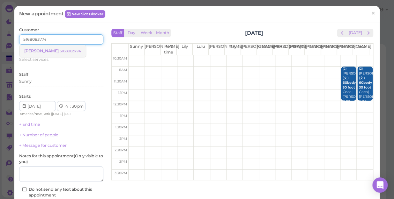
type input "5168083774"
click at [60, 51] on small "5168083774" at bounding box center [70, 51] width 21 height 4
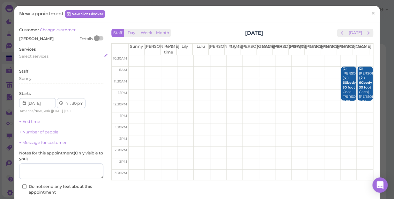
click at [49, 58] on div "Select services" at bounding box center [61, 57] width 84 height 6
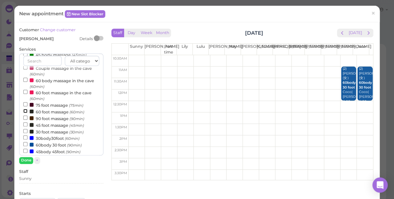
click at [24, 112] on input "60 foot massage (60min)" at bounding box center [25, 111] width 4 height 4
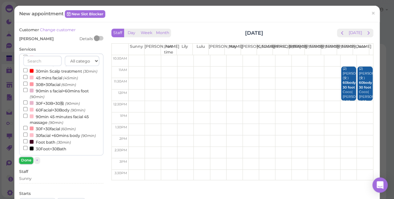
click at [27, 159] on button "Done" at bounding box center [26, 160] width 14 height 7
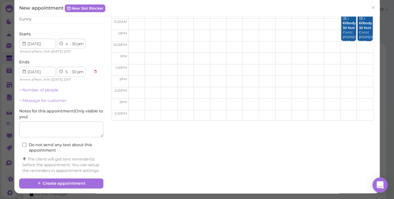
scroll to position [65, 0]
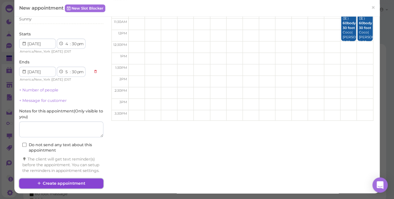
click at [92, 185] on button "Create appointment" at bounding box center [61, 184] width 84 height 10
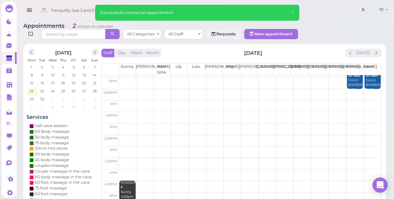
scroll to position [87, 0]
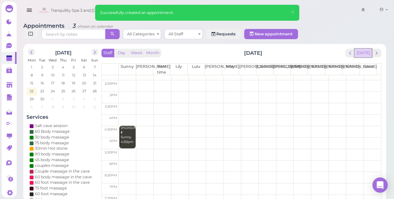
click at [368, 49] on button "[DATE]" at bounding box center [363, 53] width 17 height 9
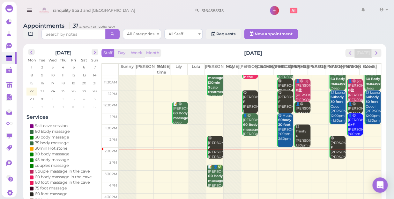
scroll to position [29, 0]
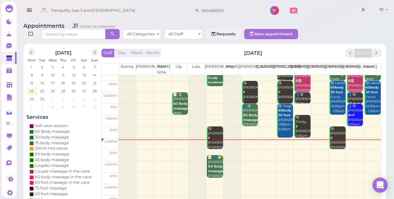
click at [369, 150] on td at bounding box center [250, 155] width 262 height 11
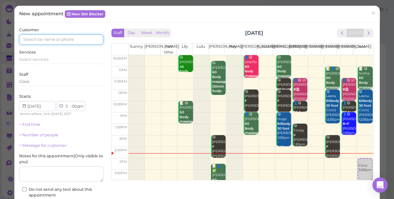
click at [79, 36] on input at bounding box center [61, 39] width 84 height 10
type input "2019180038"
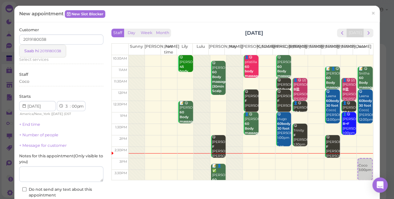
click at [55, 52] on small "2019180038" at bounding box center [50, 51] width 21 height 4
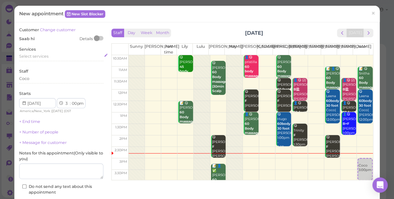
click at [51, 55] on div "Select services" at bounding box center [61, 57] width 84 height 6
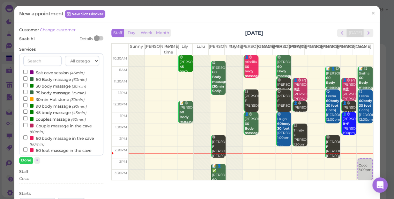
click at [52, 78] on label "60 Body massage (60min)" at bounding box center [55, 79] width 64 height 7
click at [27, 78] on input "60 Body massage (60min)" at bounding box center [25, 79] width 4 height 4
click at [26, 160] on button "Done" at bounding box center [26, 160] width 14 height 7
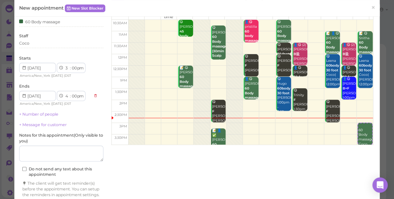
scroll to position [65, 0]
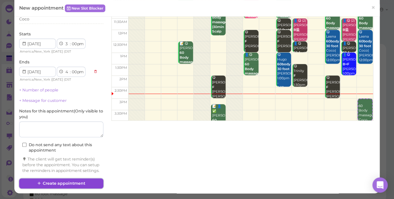
click at [64, 183] on button "Create appointment" at bounding box center [61, 184] width 84 height 10
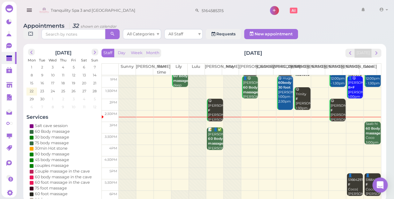
scroll to position [58, 0]
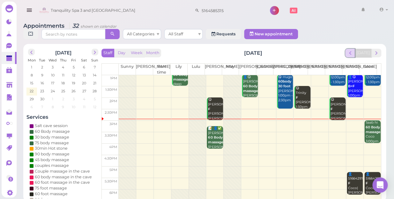
click at [353, 50] on span "prev" at bounding box center [350, 53] width 6 height 6
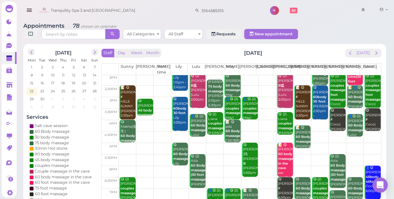
scroll to position [28, 0]
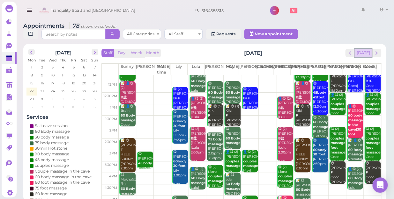
click at [363, 49] on button "[DATE]" at bounding box center [363, 53] width 17 height 9
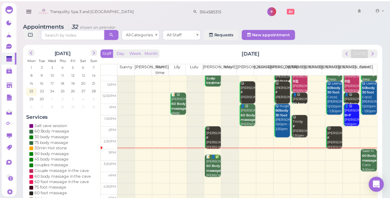
scroll to position [58, 0]
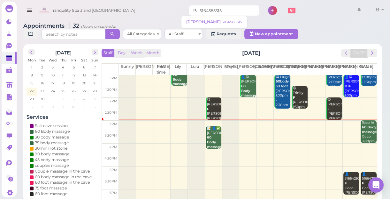
click at [224, 7] on input "5164585315" at bounding box center [228, 10] width 62 height 10
type input "5"
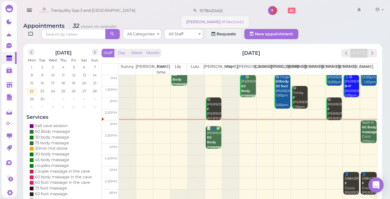
type input "9178420452"
click at [221, 23] on small "9178420452" at bounding box center [232, 22] width 22 height 4
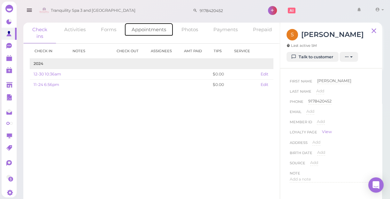
click at [149, 31] on link "Appointments" at bounding box center [148, 30] width 49 height 14
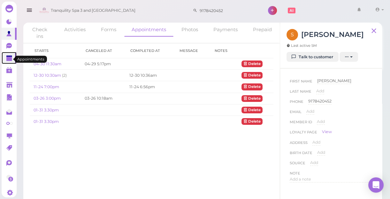
click at [11, 61] on polygon at bounding box center [9, 59] width 6 height 4
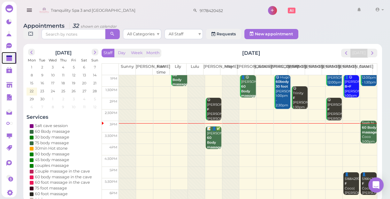
scroll to position [58, 0]
click at [347, 124] on td at bounding box center [248, 126] width 258 height 11
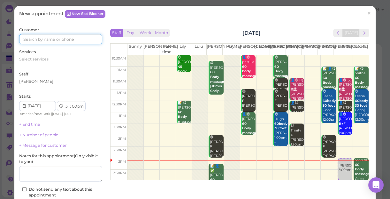
click at [75, 35] on input at bounding box center [60, 39] width 83 height 10
type input "9178420452"
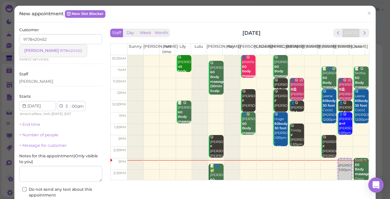
click at [62, 52] on small "9178420452" at bounding box center [71, 51] width 22 height 4
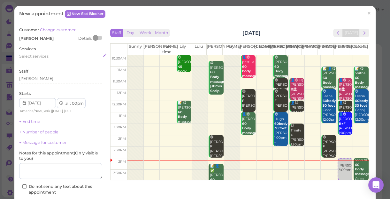
click at [57, 56] on div "Select services" at bounding box center [60, 57] width 83 height 6
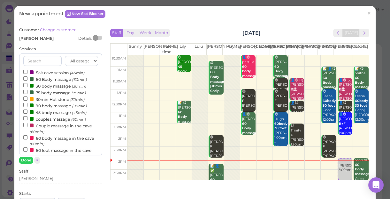
click at [44, 81] on label "60 Body massage (60min)" at bounding box center [55, 79] width 64 height 7
click at [27, 81] on input "60 Body massage (60min)" at bounding box center [25, 79] width 4 height 4
click at [25, 160] on button "Done" at bounding box center [26, 160] width 14 height 7
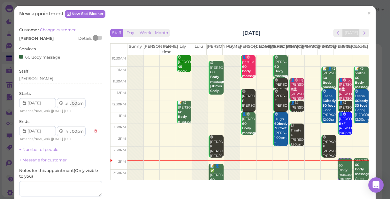
click at [74, 104] on select "00 05 10 15 20 25 30 35 40 45 50 55" at bounding box center [74, 104] width 6 height 7
select select "15"
click at [71, 101] on select "00 05 10 15 20 25 30 35 40 45 50 55" at bounding box center [74, 104] width 6 height 7
click at [75, 37] on div "Stephaine Details" at bounding box center [60, 39] width 83 height 6
select select "15"
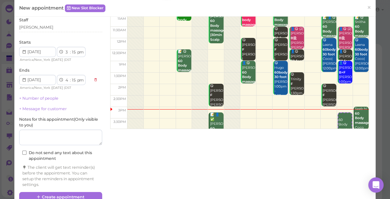
scroll to position [65, 0]
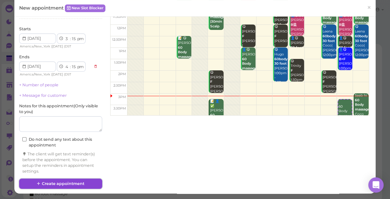
click at [79, 181] on button "Create appointment" at bounding box center [60, 184] width 83 height 10
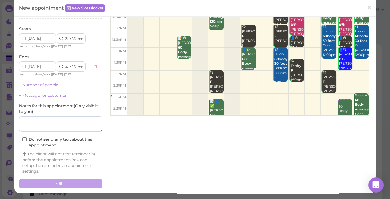
scroll to position [64, 0]
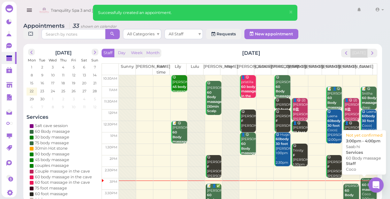
click at [362, 186] on b "60 Body massage" at bounding box center [369, 187] width 15 height 9
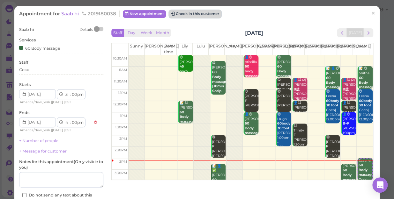
click at [204, 16] on button "Check in this customer" at bounding box center [195, 14] width 52 height 8
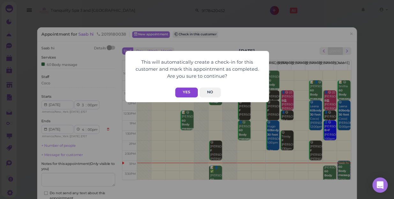
click at [188, 94] on button "Yes" at bounding box center [186, 93] width 23 height 10
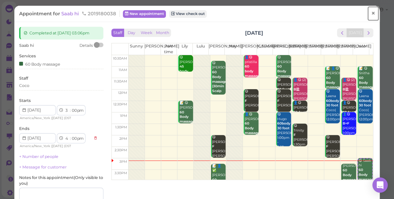
click at [371, 15] on span "×" at bounding box center [373, 13] width 4 height 9
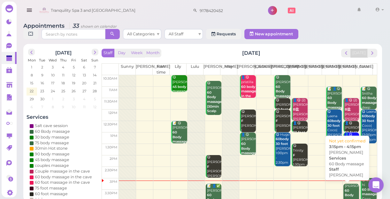
click at [344, 188] on div "Stephaine 60 Body massage Tina 3:15pm - 4:15pm" at bounding box center [351, 200] width 15 height 33
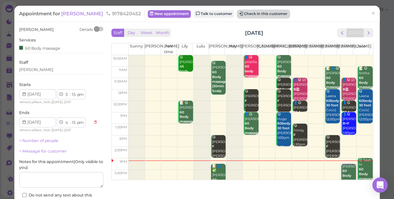
click at [252, 15] on button "Check in this customer" at bounding box center [263, 14] width 52 height 8
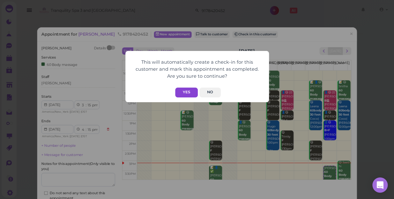
click at [183, 91] on button "Yes" at bounding box center [186, 93] width 23 height 10
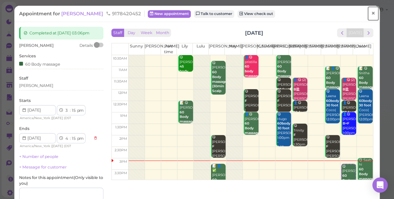
click at [371, 13] on span "×" at bounding box center [373, 13] width 4 height 9
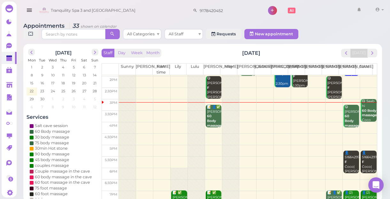
scroll to position [87, 0]
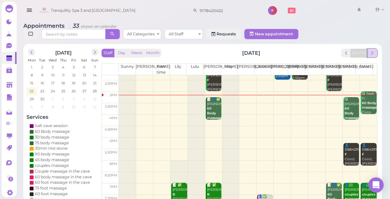
click at [370, 54] on span "next" at bounding box center [372, 53] width 6 height 6
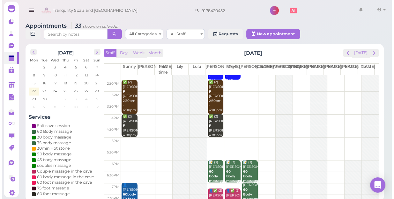
scroll to position [0, 0]
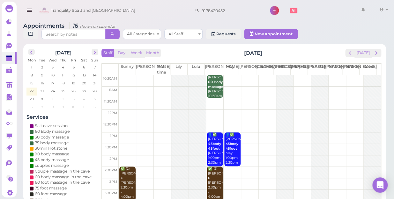
click at [333, 133] on td at bounding box center [250, 138] width 262 height 11
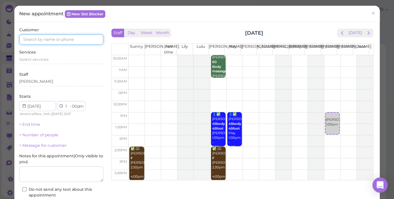
click at [68, 40] on input at bounding box center [61, 39] width 84 height 10
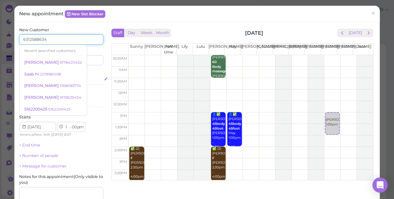
type input "6312588634"
click at [83, 77] on div "Select services" at bounding box center [61, 80] width 84 height 6
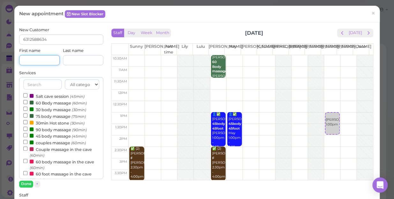
click at [38, 59] on input at bounding box center [39, 60] width 41 height 10
type input "Rachael"
click at [26, 149] on input "Couple massage in the cave (60min)" at bounding box center [25, 149] width 4 height 4
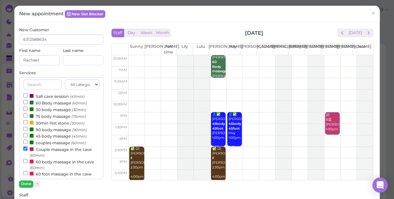
click at [26, 183] on button "Done" at bounding box center [26, 184] width 14 height 7
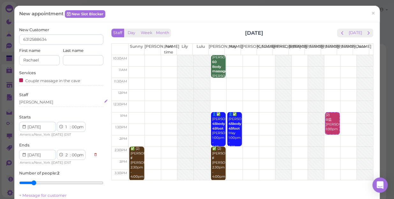
click at [35, 102] on div "[PERSON_NAME]" at bounding box center [61, 103] width 84 height 6
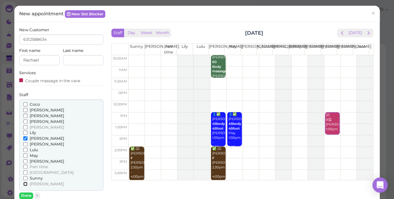
click at [25, 183] on input "[PERSON_NAME]" at bounding box center [25, 184] width 4 height 4
click at [27, 196] on button "Done" at bounding box center [26, 196] width 14 height 7
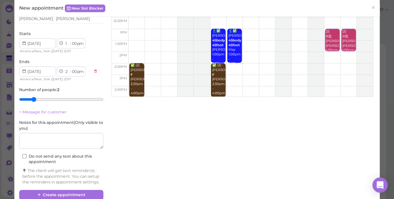
scroll to position [87, 0]
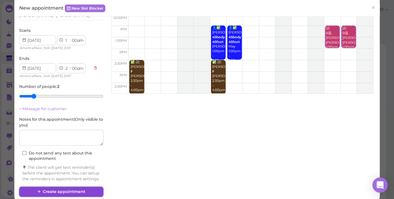
click at [85, 196] on button "Create appointment" at bounding box center [61, 192] width 84 height 10
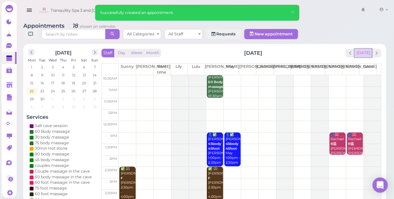
click at [362, 49] on button "[DATE]" at bounding box center [363, 53] width 17 height 9
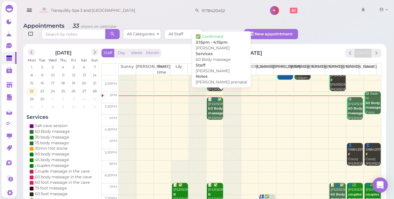
click at [209, 103] on div "📝 👤✅ Ayesha 60 Body massage LISA prenatal Lisa 3:15pm - 4:15pm" at bounding box center [215, 118] width 15 height 42
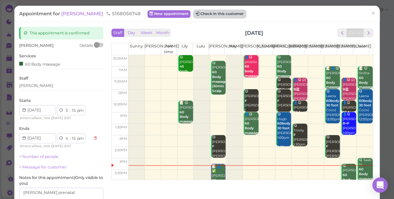
click at [198, 12] on button "Check in this customer" at bounding box center [220, 14] width 52 height 8
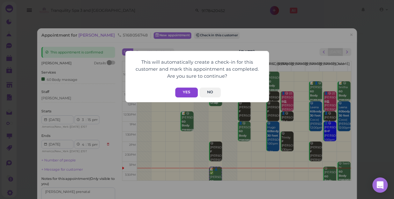
click at [184, 89] on button "Yes" at bounding box center [186, 93] width 23 height 10
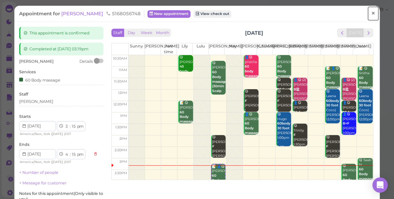
click at [371, 13] on link "×" at bounding box center [373, 13] width 12 height 15
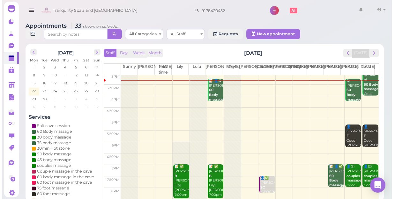
scroll to position [115, 0]
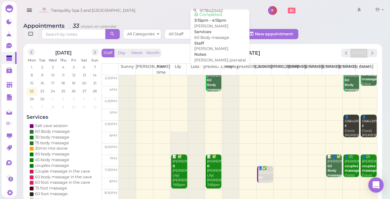
click at [216, 82] on div "📝 👤😋 Ayesha 60 Body massage LISA prenatal Lisa 3:15pm - 4:15pm" at bounding box center [213, 92] width 15 height 47
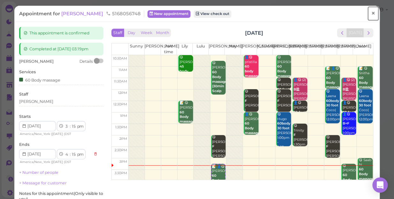
click at [371, 14] on span "×" at bounding box center [373, 13] width 4 height 9
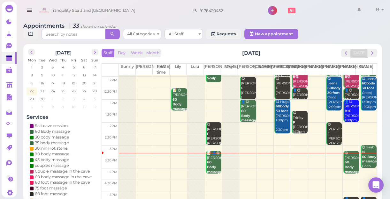
scroll to position [87, 0]
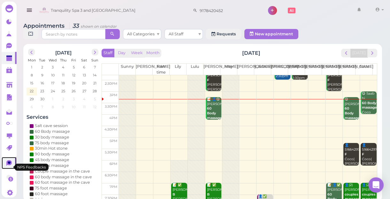
click at [9, 164] on icon at bounding box center [9, 163] width 3 height 3
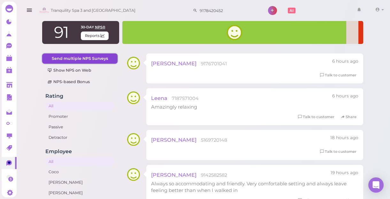
click at [94, 58] on link "Send multiple NPS Surveys" at bounding box center [79, 59] width 75 height 10
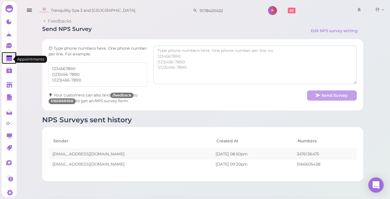
click at [9, 59] on polygon at bounding box center [9, 59] width 6 height 4
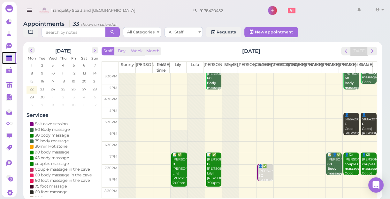
scroll to position [2, 0]
click at [295, 109] on td at bounding box center [248, 112] width 258 height 11
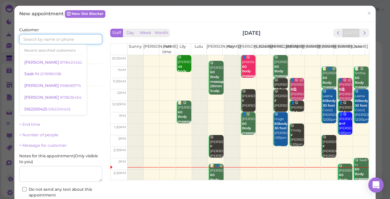
click at [76, 40] on input at bounding box center [60, 39] width 83 height 10
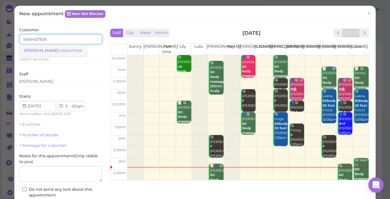
type input "5166407509"
click at [60, 52] on small "5166407509" at bounding box center [71, 51] width 22 height 4
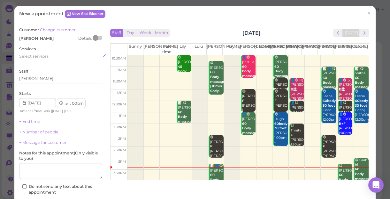
click at [52, 59] on div "Select services" at bounding box center [60, 57] width 83 height 6
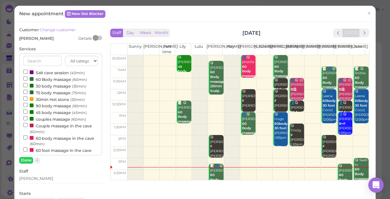
click at [42, 120] on label "couples massage (60min)" at bounding box center [54, 119] width 63 height 7
click at [27, 120] on input "couples massage (60min)" at bounding box center [25, 118] width 4 height 4
click at [22, 156] on div "All categories Relax session Full body Full body full body Salt cave massage Sa…" at bounding box center [60, 109] width 83 height 110
click at [22, 159] on button "Done" at bounding box center [26, 160] width 14 height 7
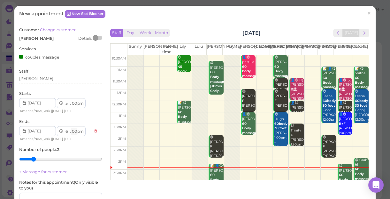
click at [74, 131] on select "00 05 10 15 20 25 30 35 40 45 50 55" at bounding box center [74, 132] width 6 height 7
select select "30"
click at [71, 129] on select "00 05 10 15 20 25 30 35 40 45 50 55" at bounding box center [74, 132] width 6 height 7
click at [39, 79] on div "[PERSON_NAME]" at bounding box center [60, 79] width 83 height 6
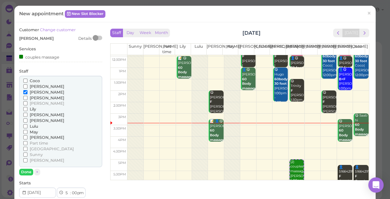
scroll to position [58, 0]
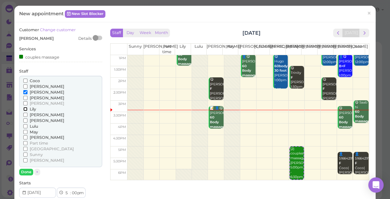
click at [25, 108] on input "Lily" at bounding box center [25, 109] width 4 height 4
click at [26, 170] on button "Done" at bounding box center [26, 172] width 14 height 7
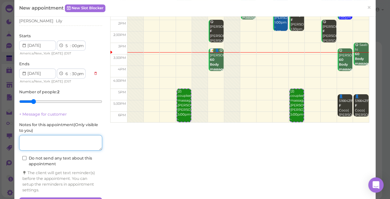
click at [53, 141] on textarea at bounding box center [60, 143] width 83 height 16
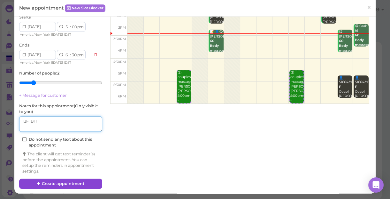
type textarea "BF BH"
click at [73, 184] on button "Create appointment" at bounding box center [60, 184] width 83 height 10
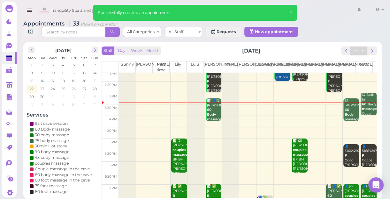
scroll to position [115, 0]
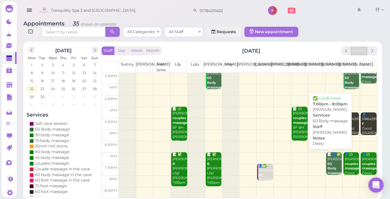
click at [331, 166] on div "📝 👤✅ Joy Rader 60 Body massage Deep Linda 7:00pm - 8:00pm" at bounding box center [334, 176] width 15 height 47
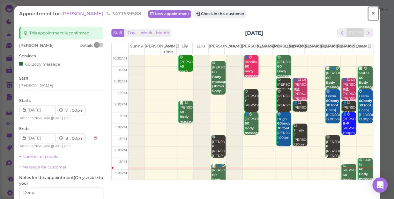
click at [371, 16] on span "×" at bounding box center [373, 13] width 4 height 9
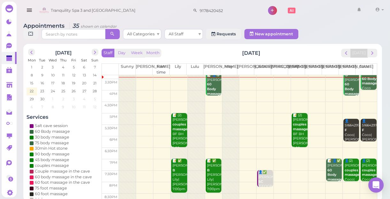
scroll to position [115, 0]
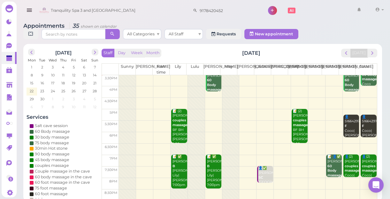
click at [96, 56] on div "[DATE]" at bounding box center [62, 52] width 73 height 10
click at [96, 53] on span "next" at bounding box center [95, 52] width 6 height 6
click at [53, 67] on span "1" at bounding box center [52, 67] width 3 height 6
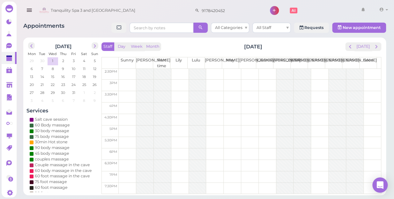
scroll to position [57, 0]
click at [127, 129] on td at bounding box center [250, 131] width 262 height 11
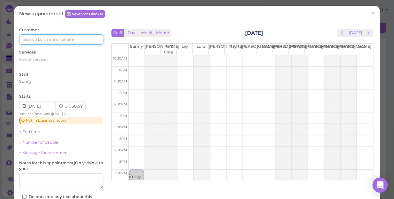
click at [78, 40] on input at bounding box center [61, 39] width 84 height 10
type input "5166620169"
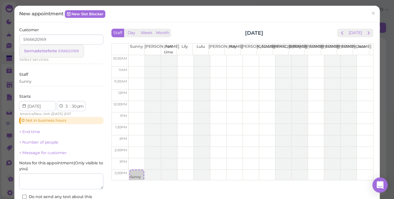
click at [73, 48] on link "bernadetteforte 5166620169" at bounding box center [51, 51] width 64 height 12
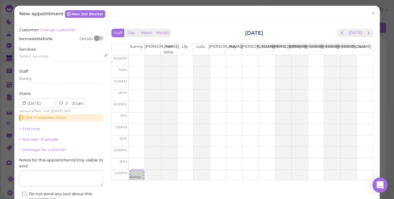
click at [51, 57] on div "Select services" at bounding box center [61, 57] width 84 height 6
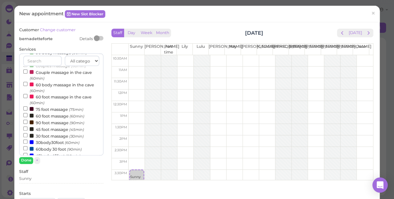
scroll to position [58, 0]
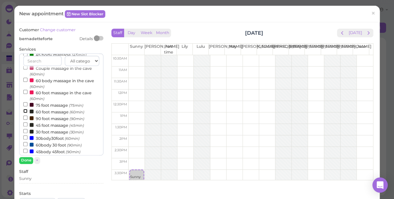
click at [23, 111] on input "60 foot massage (60min)" at bounding box center [25, 111] width 4 height 4
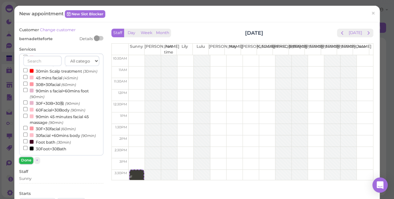
click at [24, 159] on button "Done" at bounding box center [26, 160] width 14 height 7
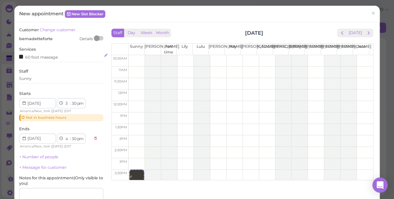
click at [62, 57] on div "60 foot massage" at bounding box center [61, 57] width 84 height 7
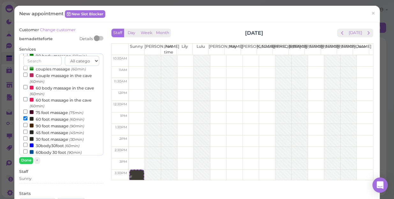
scroll to position [58, 0]
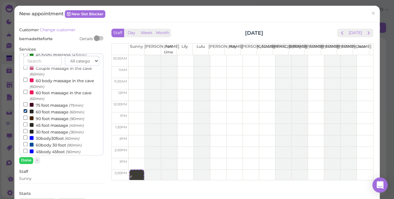
click at [25, 112] on input "60 foot massage (60min)" at bounding box center [25, 111] width 4 height 4
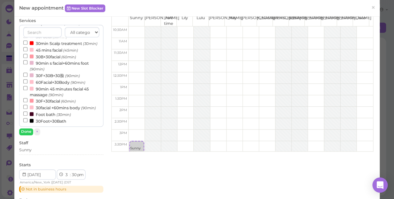
scroll to position [147, 0]
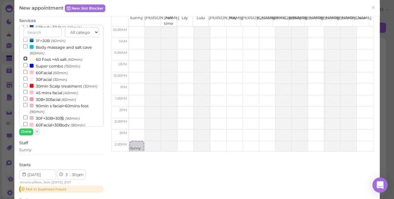
click at [25, 59] on input "60 Foot +45 salt (60min)" at bounding box center [25, 58] width 4 height 4
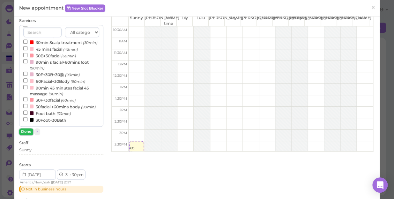
click at [23, 129] on button "Done" at bounding box center [26, 132] width 14 height 7
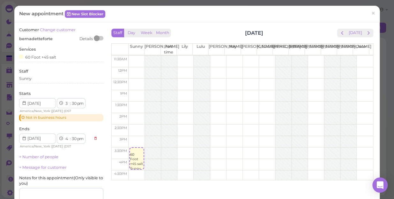
scroll to position [58, 0]
click at [37, 81] on div "Sunny" at bounding box center [61, 79] width 84 height 6
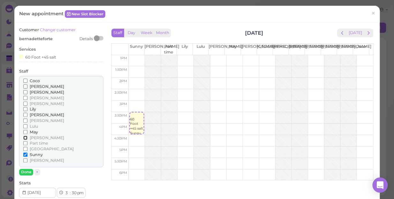
click at [24, 137] on input "[PERSON_NAME]" at bounding box center [25, 138] width 4 height 4
click at [22, 131] on div "Coco Emily Helen Jessica Kelly Lily Linda" at bounding box center [61, 122] width 84 height 92
click at [25, 131] on input "May" at bounding box center [25, 132] width 4 height 4
click at [23, 119] on input "[PERSON_NAME]" at bounding box center [25, 121] width 4 height 4
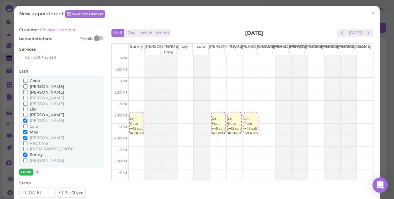
click at [27, 169] on button "Done" at bounding box center [26, 172] width 14 height 7
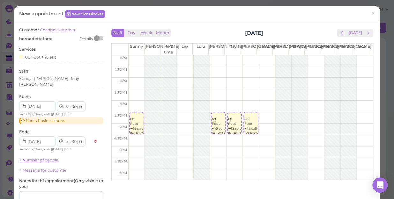
click at [55, 158] on link "+ Number of people" at bounding box center [38, 160] width 39 height 5
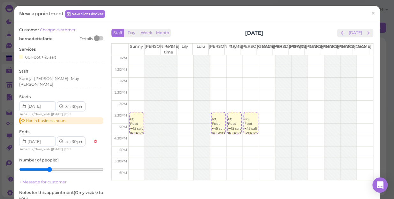
type input "4"
click at [48, 166] on input "range" at bounding box center [61, 170] width 84 height 10
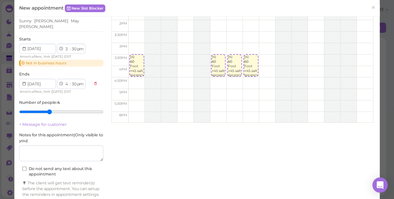
scroll to position [84, 0]
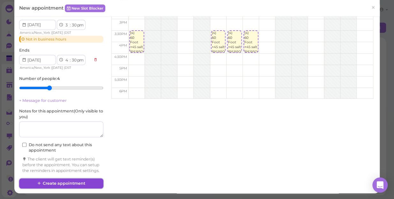
click at [82, 181] on button "Create appointment" at bounding box center [61, 184] width 84 height 10
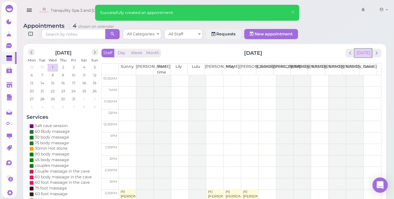
click at [365, 49] on button "[DATE]" at bounding box center [363, 53] width 17 height 9
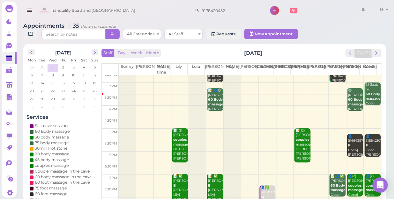
scroll to position [86, 0]
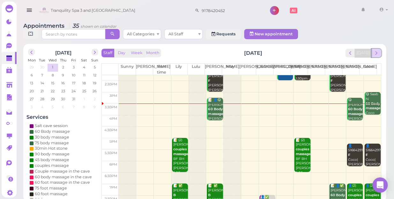
click at [376, 50] on span "next" at bounding box center [376, 53] width 6 height 6
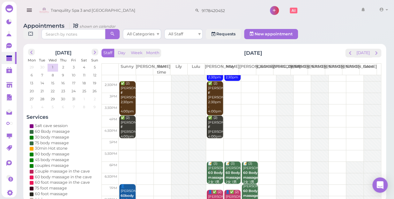
scroll to position [87, 0]
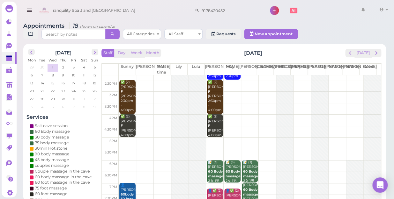
click at [228, 92] on td at bounding box center [250, 97] width 262 height 11
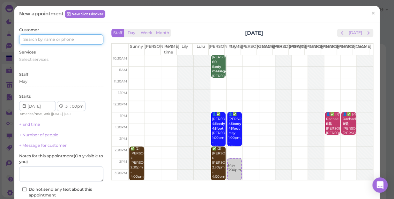
click at [60, 41] on input at bounding box center [61, 39] width 84 height 10
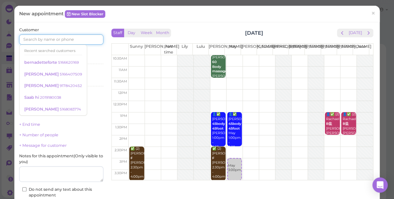
click at [60, 41] on input at bounding box center [61, 39] width 84 height 10
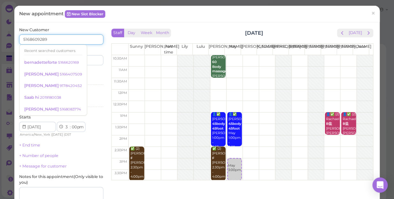
type input "5168609289"
click at [97, 50] on div "Last name" at bounding box center [83, 57] width 41 height 18
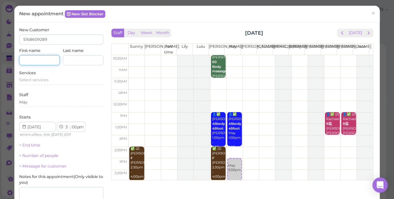
click at [34, 59] on input at bounding box center [39, 60] width 41 height 10
type input "Dee"
click at [39, 80] on span "Select services" at bounding box center [33, 80] width 29 height 5
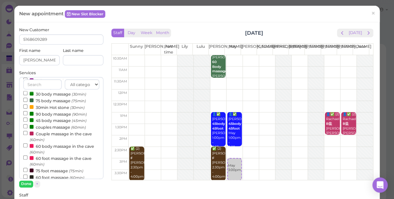
scroll to position [29, 0]
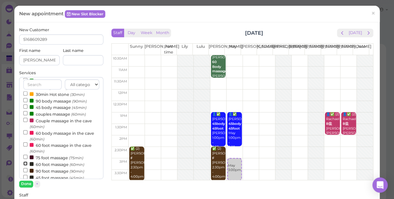
click at [24, 163] on input "60 foot massage (60min)" at bounding box center [25, 164] width 4 height 4
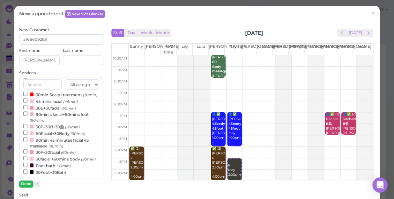
click at [23, 184] on button "Done" at bounding box center [26, 184] width 14 height 7
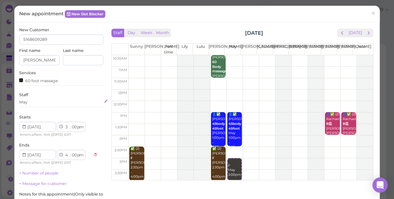
click at [33, 104] on div "May" at bounding box center [61, 103] width 84 height 6
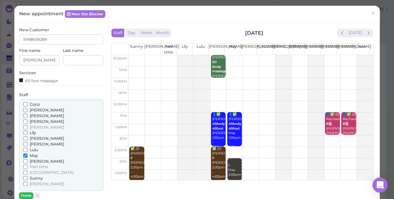
click at [27, 195] on button "Done" at bounding box center [26, 196] width 14 height 7
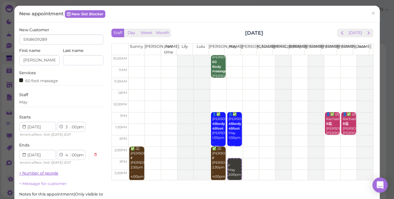
click at [45, 173] on link "+ Number of people" at bounding box center [38, 173] width 39 height 5
drag, startPoint x: 45, startPoint y: 173, endPoint x: 47, endPoint y: 183, distance: 10.4
type input "4"
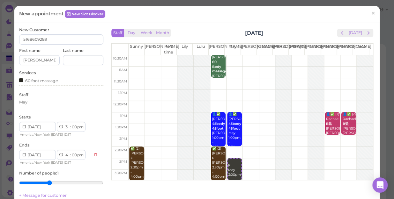
click at [47, 183] on input "range" at bounding box center [61, 183] width 84 height 10
click at [33, 104] on div "May" at bounding box center [61, 103] width 84 height 6
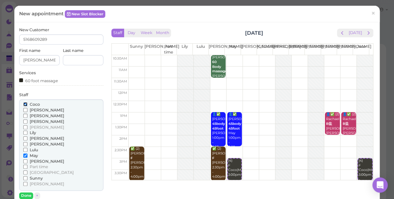
click at [26, 103] on input "Coco" at bounding box center [25, 104] width 4 height 4
click at [26, 161] on input "[PERSON_NAME]" at bounding box center [25, 162] width 4 height 4
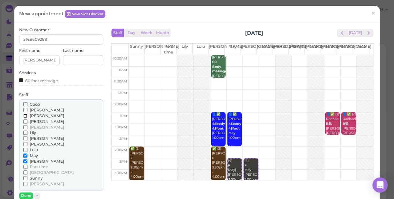
click at [24, 116] on input "[PERSON_NAME]" at bounding box center [25, 116] width 4 height 4
click at [24, 110] on input "[PERSON_NAME]" at bounding box center [25, 110] width 4 height 4
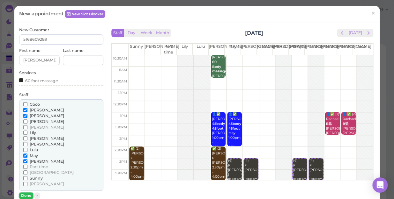
click at [26, 194] on button "Done" at bounding box center [26, 196] width 14 height 7
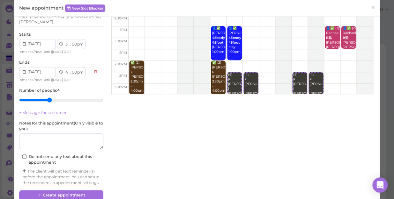
scroll to position [87, 0]
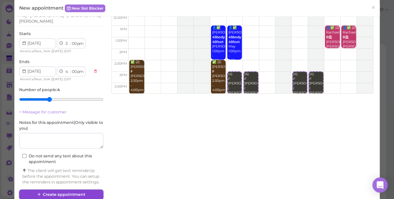
click at [73, 197] on button "Create appointment" at bounding box center [61, 195] width 84 height 10
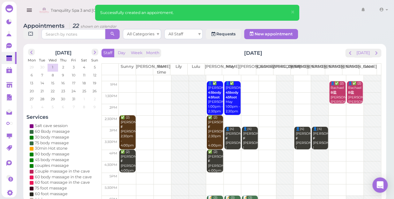
scroll to position [58, 0]
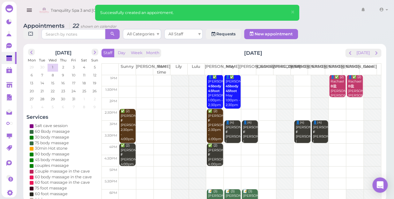
click at [333, 121] on td at bounding box center [250, 126] width 262 height 11
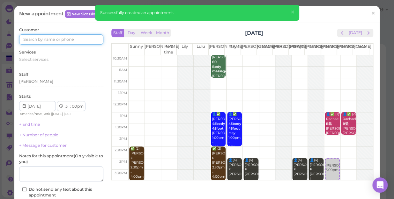
click at [85, 39] on input at bounding box center [61, 39] width 84 height 10
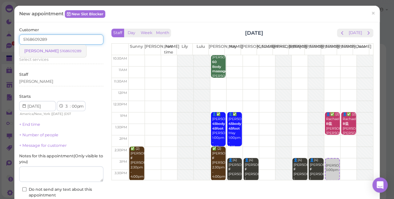
type input "5168609289"
click at [60, 50] on small "5168609289" at bounding box center [71, 51] width 22 height 4
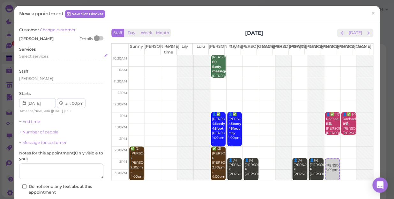
click at [47, 58] on span "Select services" at bounding box center [33, 56] width 29 height 5
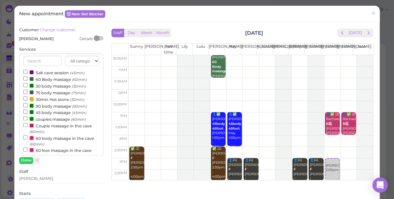
click at [49, 79] on label "60 Body massage (60min)" at bounding box center [55, 79] width 64 height 7
click at [27, 79] on input "60 Body massage (60min)" at bounding box center [25, 79] width 4 height 4
click at [23, 159] on button "Done" at bounding box center [26, 160] width 14 height 7
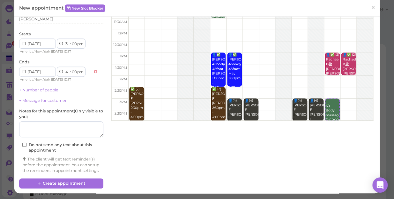
scroll to position [65, 0]
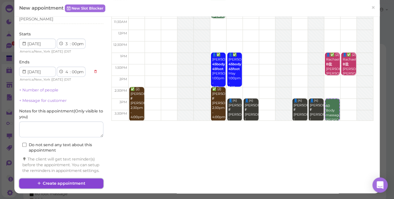
click at [86, 181] on button "Create appointment" at bounding box center [61, 184] width 84 height 10
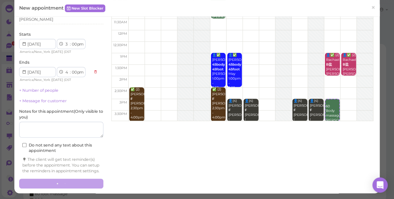
scroll to position [0, 0]
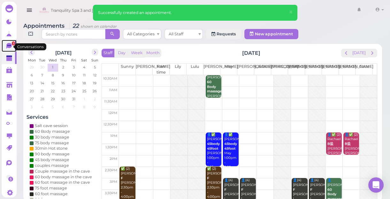
click at [7, 48] on icon at bounding box center [8, 46] width 5 height 6
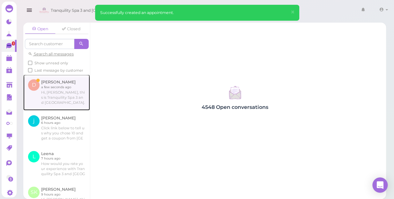
click at [65, 96] on link at bounding box center [56, 93] width 67 height 36
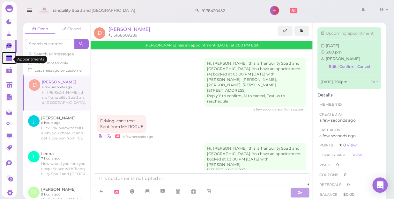
click at [8, 61] on polygon at bounding box center [9, 59] width 6 height 4
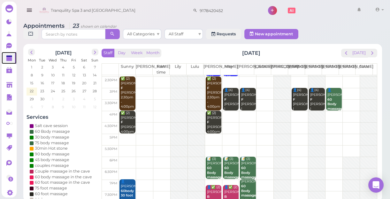
scroll to position [57, 0]
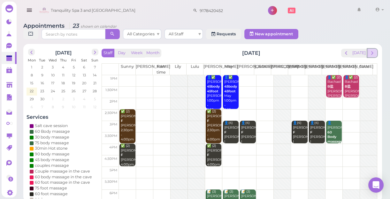
click at [372, 54] on span "next" at bounding box center [372, 53] width 6 height 6
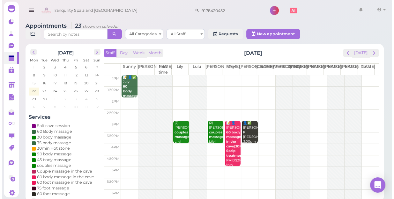
scroll to position [0, 0]
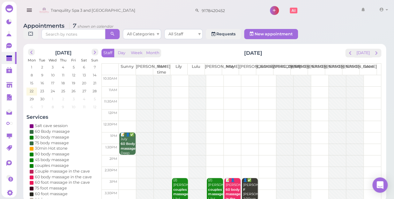
click at [319, 75] on td at bounding box center [250, 80] width 262 height 11
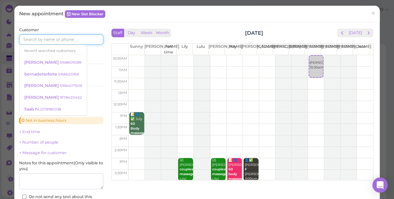
click at [80, 43] on input at bounding box center [61, 39] width 84 height 10
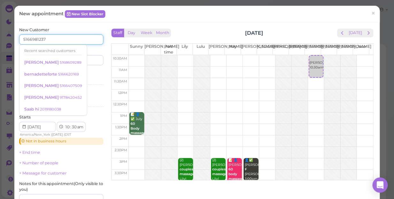
type input "5166981237"
click at [95, 75] on div "Services Select services" at bounding box center [61, 79] width 84 height 18
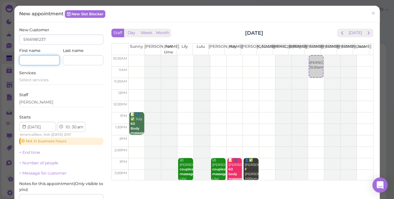
click at [48, 61] on input at bounding box center [39, 60] width 41 height 10
type input "Larry"
click at [53, 81] on div "Select services" at bounding box center [61, 80] width 84 height 6
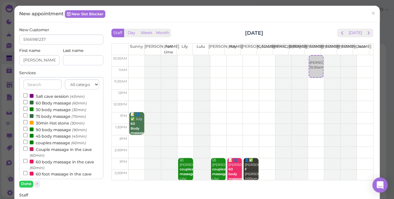
click at [49, 102] on label "60 Body massage (60min)" at bounding box center [55, 103] width 64 height 7
click at [27, 102] on input "60 Body massage (60min)" at bounding box center [25, 102] width 4 height 4
click at [28, 183] on button "Done" at bounding box center [26, 184] width 14 height 7
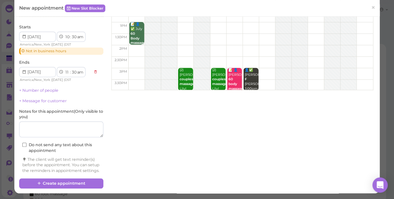
scroll to position [96, 0]
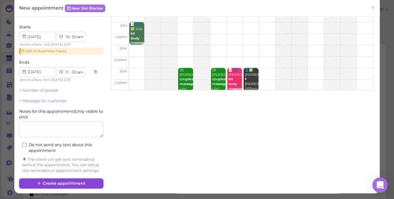
click at [96, 183] on button "Create appointment" at bounding box center [61, 184] width 84 height 10
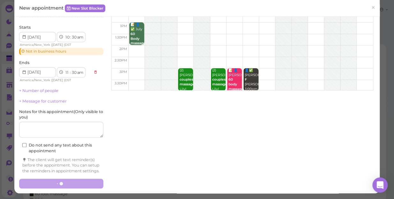
scroll to position [95, 0]
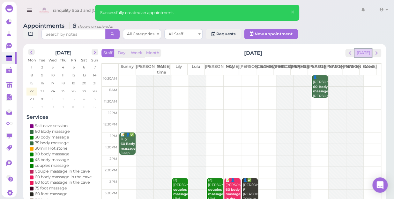
click at [363, 49] on button "[DATE]" at bounding box center [363, 53] width 17 height 9
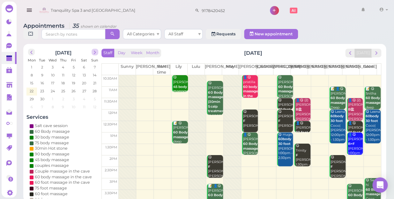
click at [93, 49] on span "next" at bounding box center [95, 52] width 6 height 6
click at [64, 64] on span "2" at bounding box center [63, 67] width 3 height 6
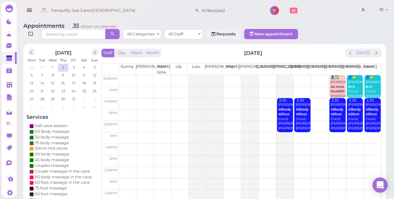
scroll to position [58, 0]
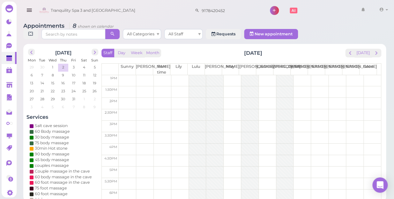
click at [125, 144] on td at bounding box center [250, 149] width 262 height 11
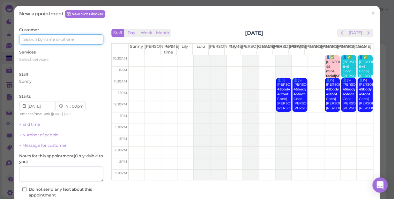
click at [71, 38] on input at bounding box center [61, 39] width 84 height 10
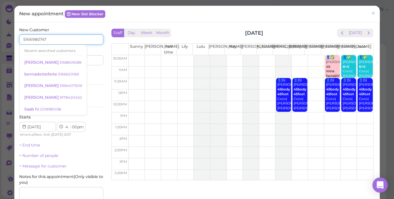
type input "5166980747"
click at [88, 76] on div "Services Select services" at bounding box center [61, 79] width 84 height 18
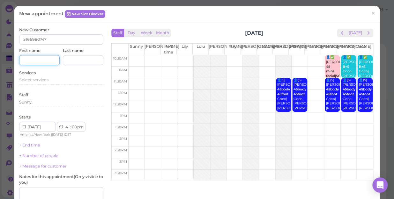
click at [38, 60] on input at bounding box center [39, 60] width 41 height 10
type input "[PERSON_NAME]"
click at [18, 79] on div "New Customer 5166980747 First name Jessica Last name Services Select services S…" at bounding box center [61, 135] width 91 height 217
click at [29, 79] on span "Select services" at bounding box center [33, 80] width 29 height 5
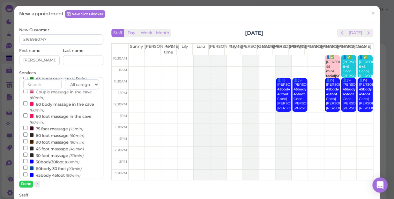
click at [45, 169] on label "60body 30 foot (90min)" at bounding box center [52, 168] width 58 height 7
click at [27, 169] on input "60body 30 foot (90min)" at bounding box center [25, 168] width 4 height 4
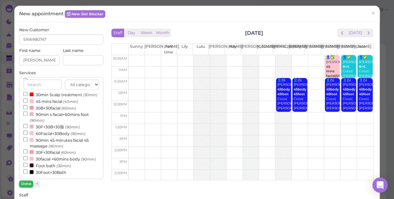
click at [26, 185] on button "Done" at bounding box center [26, 184] width 14 height 7
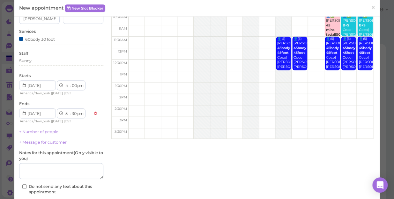
scroll to position [87, 0]
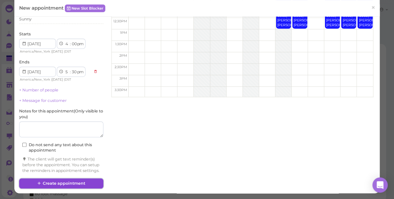
click at [68, 185] on button "Create appointment" at bounding box center [61, 184] width 84 height 10
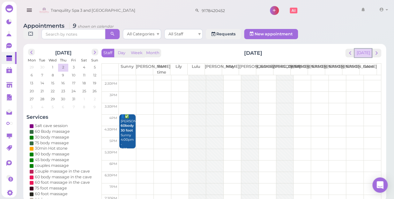
click at [366, 49] on button "[DATE]" at bounding box center [363, 53] width 17 height 9
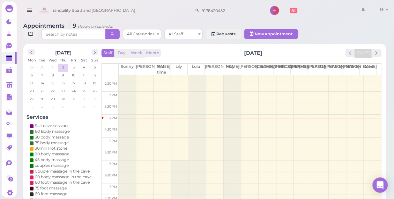
scroll to position [0, 0]
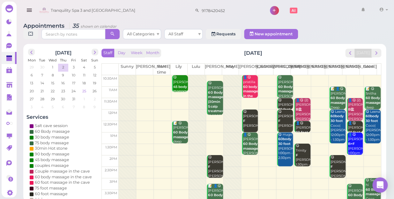
click at [85, 88] on span "25" at bounding box center [84, 91] width 5 height 6
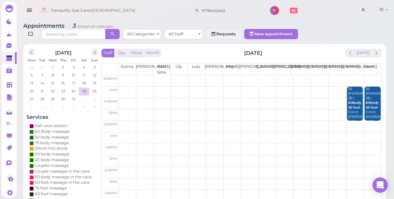
click at [369, 121] on td at bounding box center [250, 126] width 262 height 11
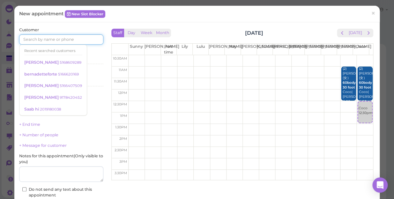
click at [75, 34] on input at bounding box center [61, 39] width 84 height 10
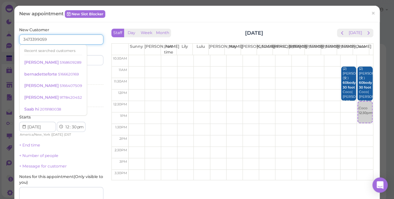
type input "3473399059"
click at [92, 74] on div "Services Select services" at bounding box center [61, 79] width 84 height 18
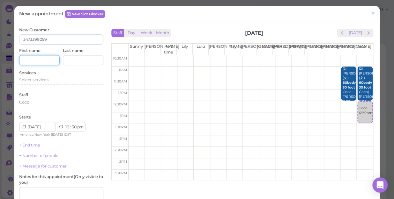
click at [51, 60] on input at bounding box center [39, 60] width 41 height 10
type input "Amelia"
click at [48, 79] on div "Select services" at bounding box center [61, 80] width 84 height 6
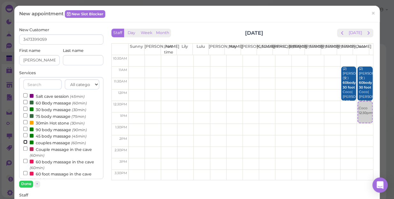
click at [24, 142] on input "couples massage (60min)" at bounding box center [25, 142] width 4 height 4
click at [24, 183] on button "Done" at bounding box center [26, 184] width 14 height 7
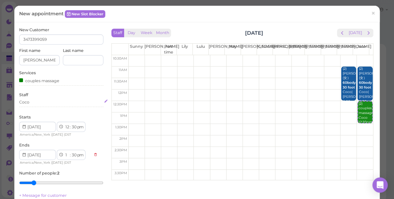
click at [32, 102] on div "Coco" at bounding box center [61, 103] width 84 height 6
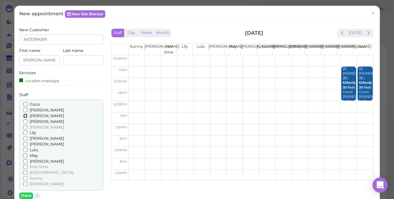
click at [24, 116] on input "[PERSON_NAME]" at bounding box center [25, 116] width 4 height 4
click at [23, 120] on input "[PERSON_NAME]" at bounding box center [25, 122] width 4 height 4
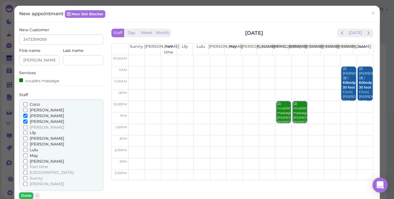
click at [25, 195] on button "Done" at bounding box center [26, 196] width 14 height 7
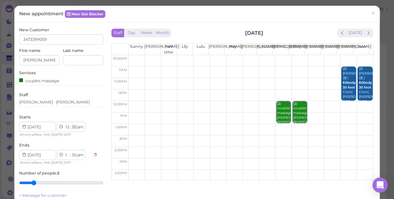
click at [72, 128] on select "00 05 10 15 20 25 30 35 40 45 50 55" at bounding box center [74, 127] width 6 height 7
select select "00"
click at [71, 124] on select "00 05 10 15 20 25 30 35 40 45 50 55" at bounding box center [74, 127] width 6 height 7
select select "00"
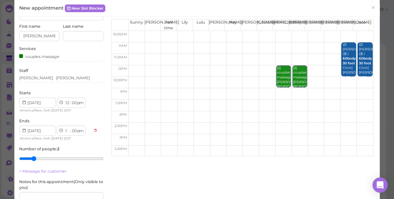
scroll to position [87, 0]
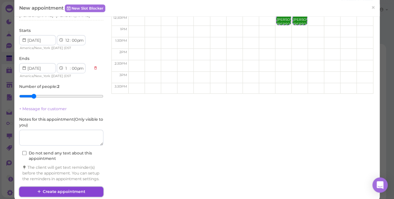
click at [80, 196] on button "Create appointment" at bounding box center [61, 192] width 84 height 10
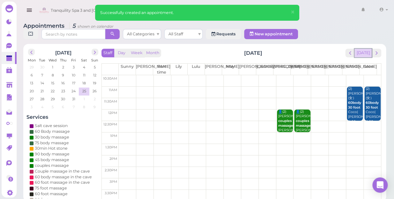
click at [369, 50] on button "[DATE]" at bounding box center [363, 53] width 17 height 9
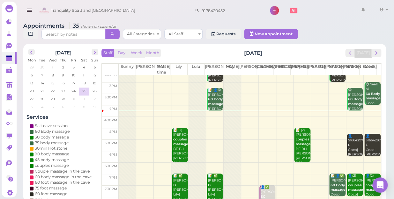
scroll to position [86, 0]
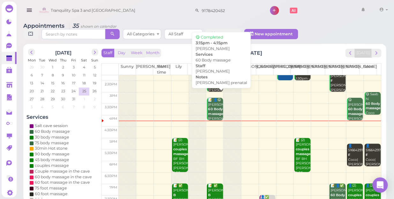
click at [211, 107] on b "60 Body massage" at bounding box center [215, 111] width 15 height 9
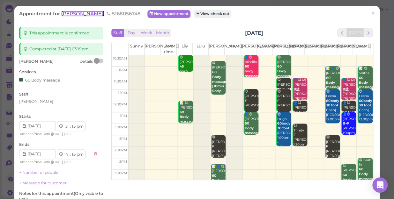
click at [72, 14] on span "Ayesha" at bounding box center [82, 14] width 43 height 6
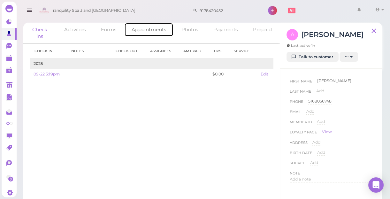
click at [150, 31] on link "Appointments" at bounding box center [148, 30] width 49 height 14
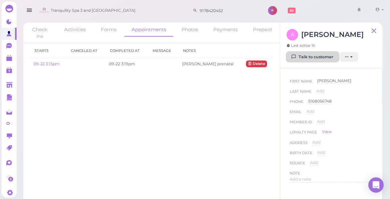
click at [313, 59] on link "Talk to customer" at bounding box center [312, 57] width 52 height 10
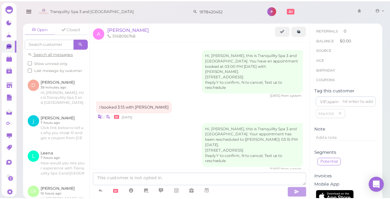
scroll to position [87, 0]
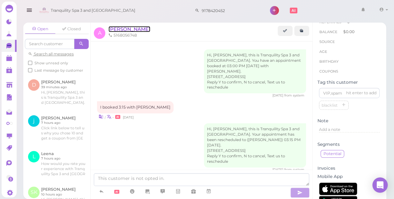
click at [118, 30] on span "Ayesha" at bounding box center [129, 29] width 42 height 6
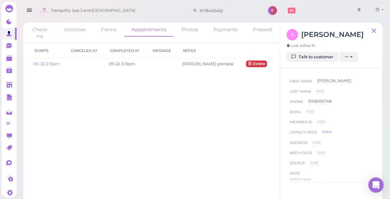
click at [332, 81] on div "First Name Ayesha Ayesha" at bounding box center [330, 83] width 83 height 10
click at [328, 81] on span "Ayesha" at bounding box center [334, 81] width 34 height 5
click at [328, 81] on input "Ayesha" at bounding box center [344, 83] width 55 height 10
click at [335, 84] on input "Ayesha" at bounding box center [344, 83] width 55 height 10
type input "Ayesha(5)"
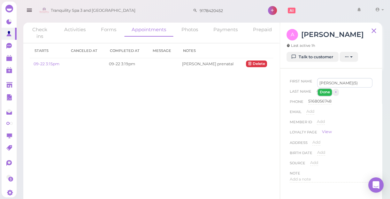
click at [324, 92] on button "Done" at bounding box center [325, 92] width 14 height 7
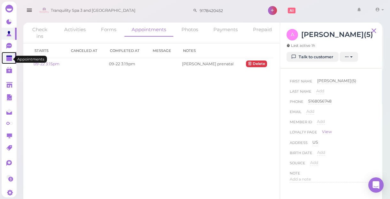
click at [9, 61] on polygon at bounding box center [9, 59] width 6 height 4
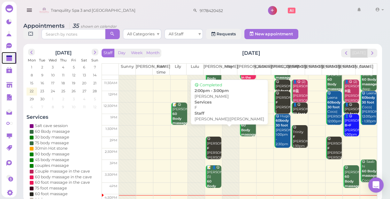
scroll to position [29, 0]
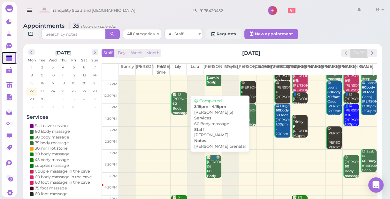
click at [213, 165] on div "📝 👤😋 Ayesha(5) 60 Body massage LISA prenatal Lisa 3:15pm - 4:15pm" at bounding box center [213, 181] width 15 height 52
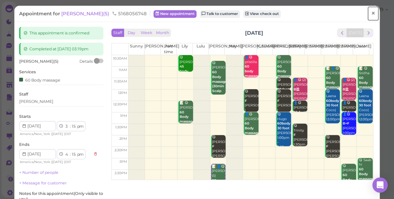
click at [372, 15] on link "×" at bounding box center [373, 13] width 12 height 15
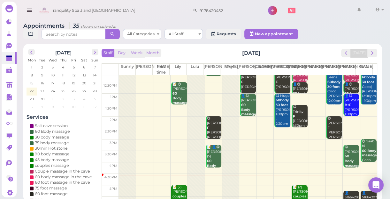
scroll to position [29, 0]
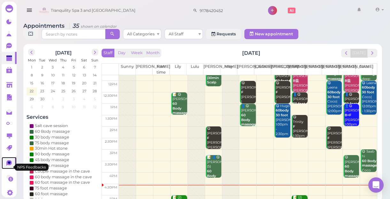
click at [7, 166] on icon at bounding box center [8, 164] width 5 height 6
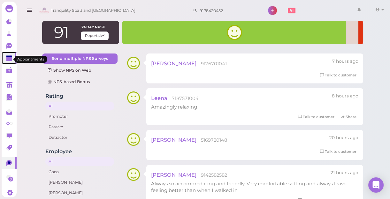
click at [8, 59] on polygon at bounding box center [9, 59] width 6 height 4
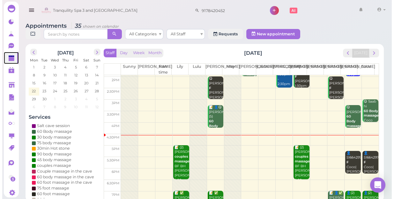
scroll to position [87, 0]
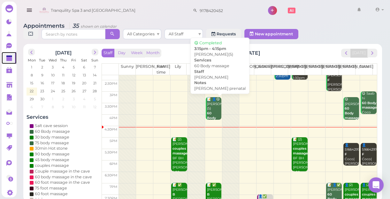
click at [219, 111] on div "📝 👤😋 Ayesha(5) 60 Body massage LISA prenatal Lisa 3:15pm - 4:15pm" at bounding box center [213, 123] width 15 height 52
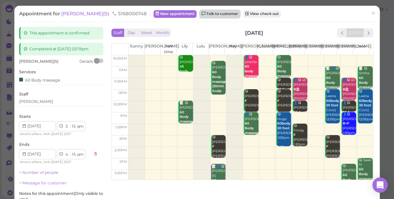
click at [206, 16] on link "Talk to customer" at bounding box center [220, 14] width 40 height 8
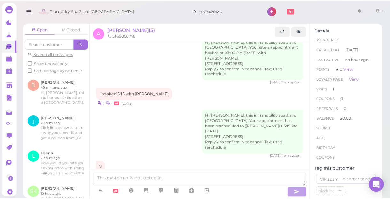
scroll to position [4, 0]
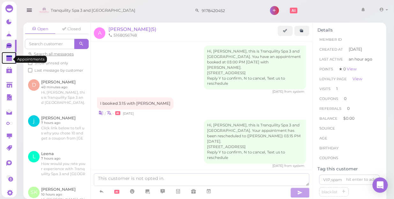
click at [8, 59] on polygon at bounding box center [9, 59] width 6 height 4
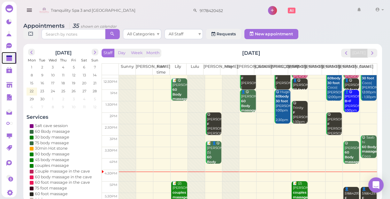
scroll to position [87, 0]
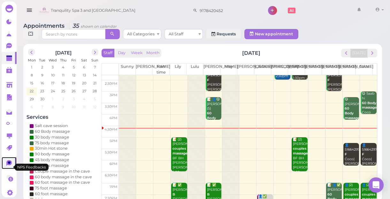
click at [8, 164] on icon at bounding box center [9, 163] width 3 height 3
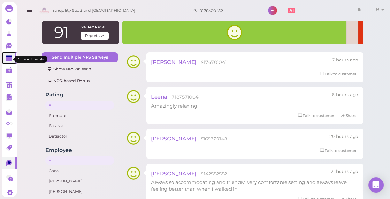
click at [6, 58] on icon at bounding box center [9, 58] width 7 height 7
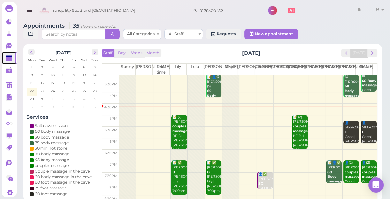
scroll to position [115, 0]
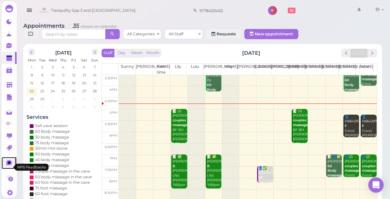
click at [6, 166] on icon at bounding box center [8, 164] width 5 height 6
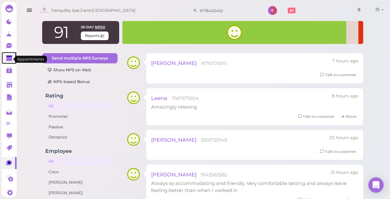
click at [9, 61] on polygon at bounding box center [9, 59] width 6 height 4
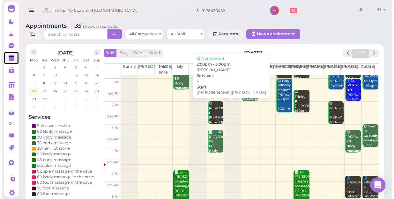
scroll to position [115, 0]
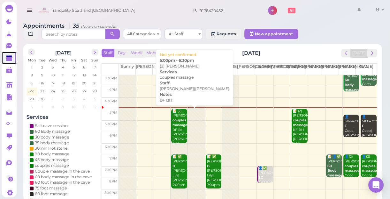
click at [179, 138] on div "📝 (2) Philip couples massage BF BH Helen|Lily 5:00pm - 6:30pm" at bounding box center [179, 132] width 15 height 47
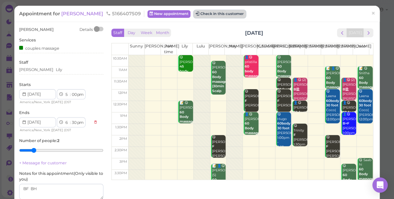
click at [199, 13] on button "Check in this customer" at bounding box center [220, 14] width 52 height 8
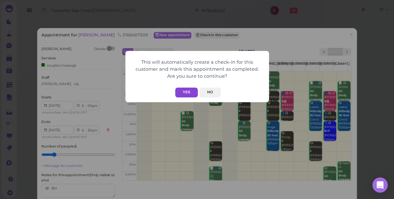
click at [191, 93] on button "Yes" at bounding box center [186, 93] width 23 height 10
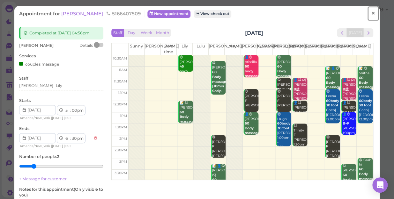
click at [371, 15] on span "×" at bounding box center [373, 13] width 4 height 9
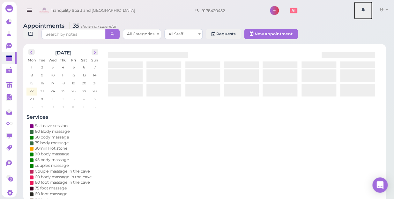
click at [370, 15] on link at bounding box center [363, 11] width 19 height 18
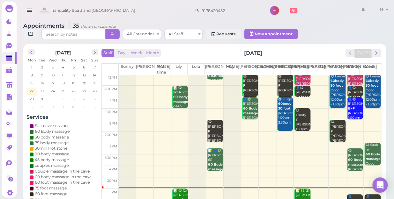
scroll to position [115, 0]
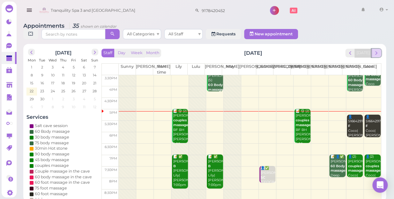
click at [376, 50] on span "next" at bounding box center [376, 53] width 6 height 6
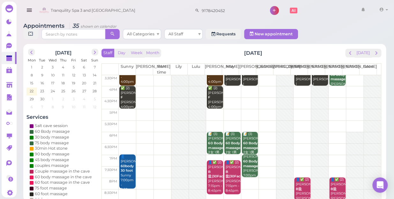
scroll to position [0, 0]
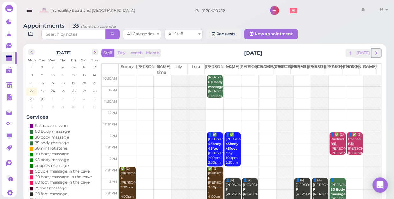
click at [376, 50] on span "next" at bounding box center [376, 53] width 6 height 6
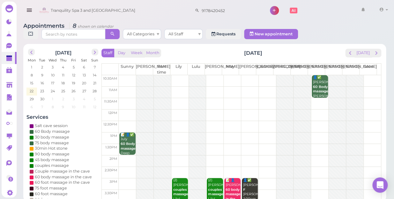
click at [368, 87] on td at bounding box center [250, 92] width 262 height 11
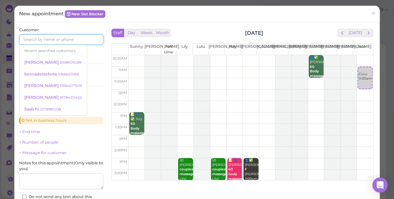
click at [72, 41] on input at bounding box center [61, 39] width 84 height 10
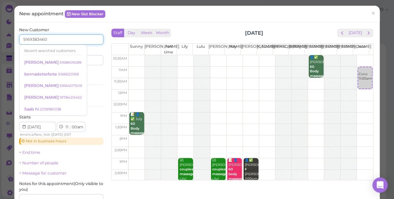
type input "5169383460"
click at [90, 73] on div "Services Select services" at bounding box center [61, 79] width 84 height 18
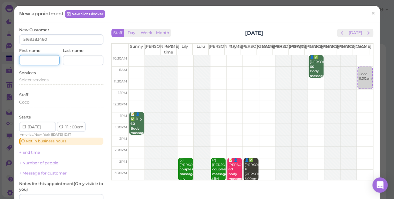
click at [48, 62] on input at bounding box center [39, 60] width 41 height 10
type input "Joyce"
click at [48, 80] on span "Select services" at bounding box center [33, 80] width 29 height 5
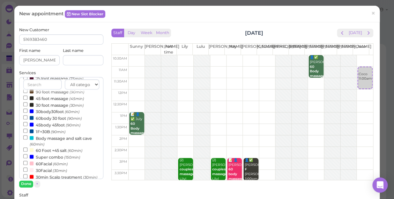
scroll to position [116, 0]
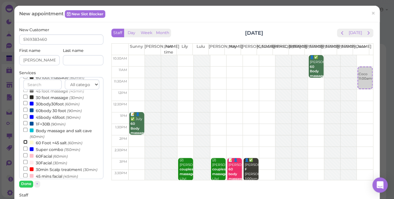
click at [23, 144] on input "60 Foot +45 salt (60min)" at bounding box center [25, 142] width 4 height 4
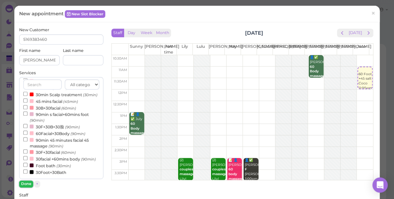
click at [25, 182] on button "Done" at bounding box center [26, 184] width 14 height 7
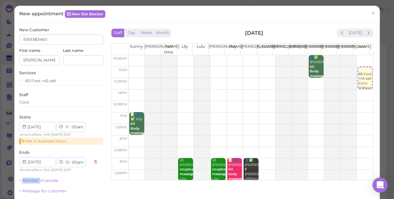
click at [25, 182] on link "+ Number of people" at bounding box center [38, 180] width 39 height 5
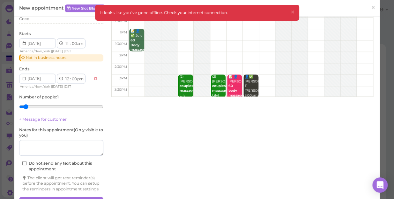
scroll to position [107, 0]
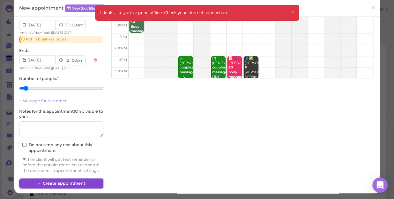
click at [71, 183] on button "Create appointment" at bounding box center [61, 184] width 84 height 10
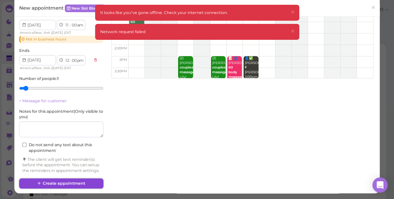
click at [71, 183] on button "Create appointment" at bounding box center [61, 184] width 84 height 10
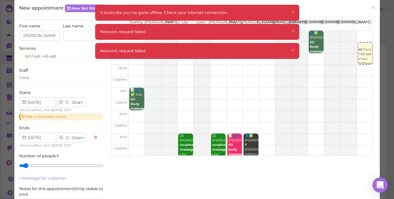
scroll to position [0, 0]
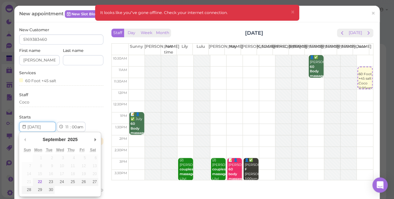
click at [47, 128] on input "Use the arrow keys to pick a date" at bounding box center [37, 127] width 37 height 10
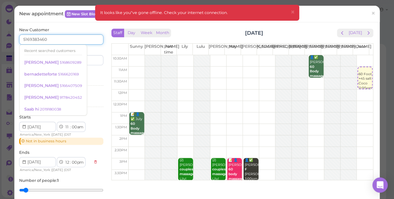
click at [54, 38] on input "5169383460" at bounding box center [61, 39] width 84 height 10
click at [371, 13] on span "×" at bounding box center [373, 13] width 4 height 9
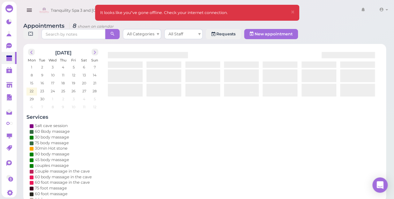
click at [339, 8] on div "Tranquility Spa 3 and Salt Cave 9178420452 1 Account Refer Friends" at bounding box center [213, 11] width 353 height 18
click at [293, 12] on span "×" at bounding box center [292, 12] width 4 height 9
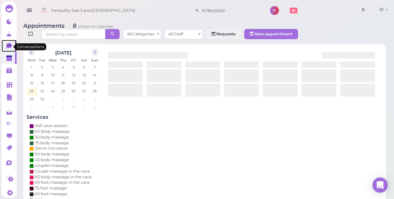
click at [7, 48] on icon at bounding box center [8, 46] width 5 height 6
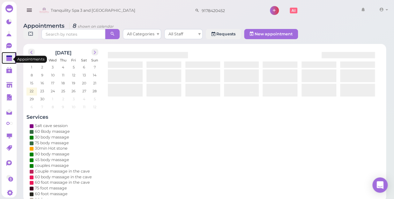
click at [6, 58] on polygon at bounding box center [9, 59] width 6 height 4
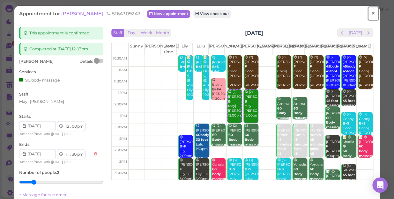
click at [371, 13] on link "×" at bounding box center [373, 13] width 12 height 15
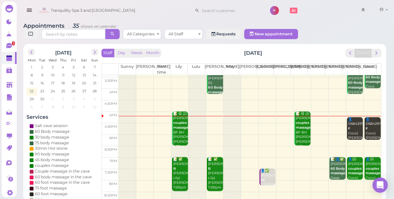
scroll to position [115, 0]
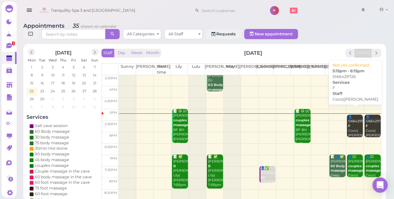
click at [348, 123] on div "👤5166429726 F Coco|Tina 5:15pm - 6:15pm" at bounding box center [355, 131] width 15 height 33
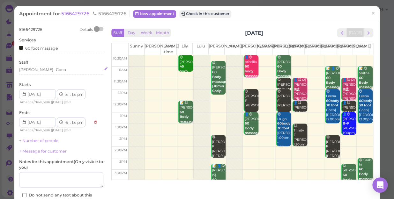
click at [41, 71] on div "[PERSON_NAME]" at bounding box center [61, 70] width 84 height 6
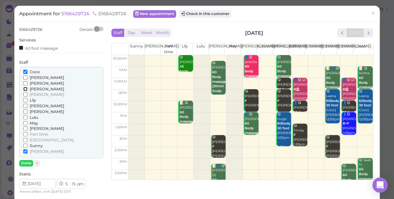
click at [26, 88] on input "[PERSON_NAME]" at bounding box center [25, 89] width 4 height 4
click at [26, 129] on input "[PERSON_NAME]" at bounding box center [25, 129] width 4 height 4
click at [25, 71] on input "Coco" at bounding box center [25, 72] width 4 height 4
click at [26, 151] on input "[PERSON_NAME]" at bounding box center [25, 152] width 4 height 4
click at [27, 162] on button "Done" at bounding box center [26, 163] width 14 height 7
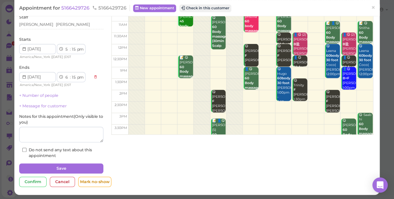
scroll to position [46, 0]
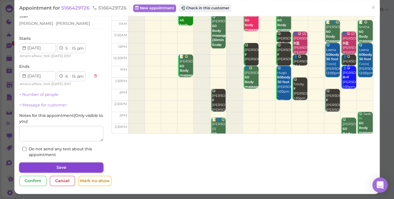
click at [75, 167] on button "Save" at bounding box center [61, 168] width 84 height 10
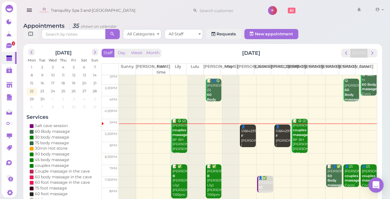
scroll to position [115, 0]
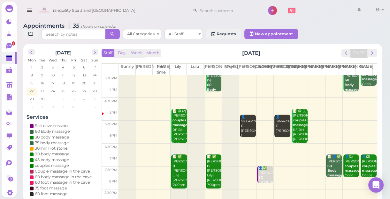
click at [329, 134] on td at bounding box center [248, 137] width 258 height 11
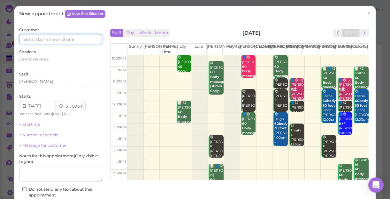
click at [83, 38] on input at bounding box center [60, 39] width 83 height 10
type input "6315229042"
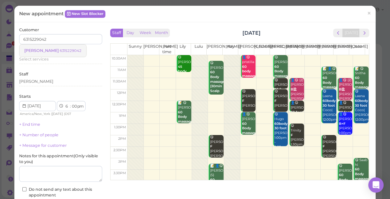
click at [60, 51] on small "6315229042" at bounding box center [71, 51] width 22 height 4
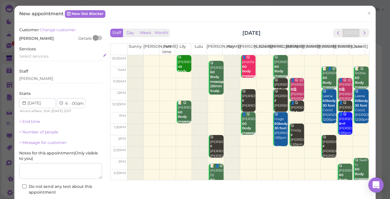
click at [49, 58] on div "Select services" at bounding box center [60, 57] width 83 height 6
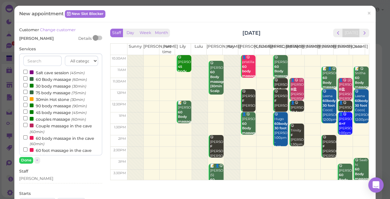
click at [51, 79] on label "60 Body massage (60min)" at bounding box center [55, 79] width 64 height 7
click at [27, 79] on input "60 Body massage (60min)" at bounding box center [25, 79] width 4 height 4
click at [26, 160] on button "Done" at bounding box center [26, 160] width 14 height 7
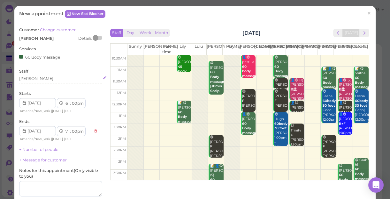
click at [35, 79] on div "[PERSON_NAME]" at bounding box center [60, 79] width 83 height 6
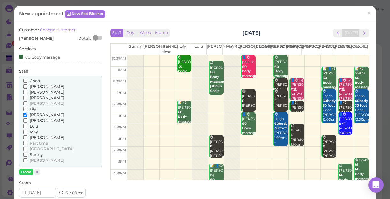
click at [26, 79] on input "Coco" at bounding box center [25, 81] width 4 height 4
click at [25, 83] on label "Coco" at bounding box center [31, 81] width 17 height 6
click at [25, 83] on input "Coco" at bounding box center [25, 81] width 4 height 4
click at [26, 176] on button "Done" at bounding box center [26, 172] width 14 height 7
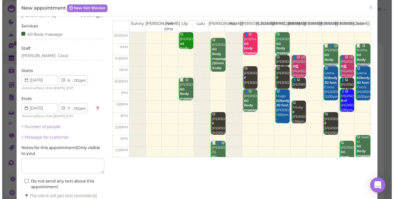
scroll to position [58, 0]
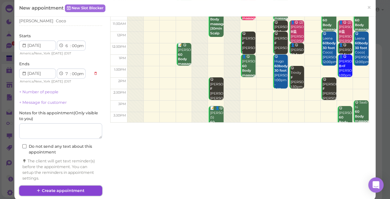
click at [67, 189] on button "Create appointment" at bounding box center [60, 191] width 83 height 10
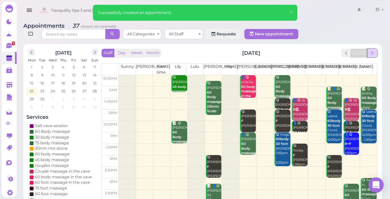
click at [374, 54] on span "next" at bounding box center [372, 53] width 6 height 6
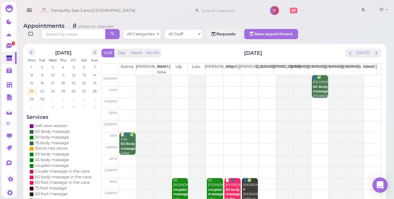
click at [369, 87] on td at bounding box center [250, 92] width 262 height 11
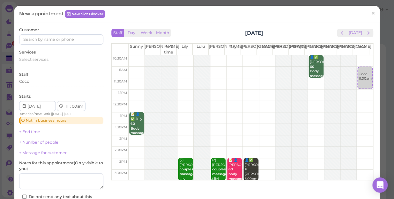
click at [310, 15] on div "New appointment New Slot Blocker ×" at bounding box center [197, 14] width 356 height 7
click at [64, 38] on input at bounding box center [61, 39] width 84 height 10
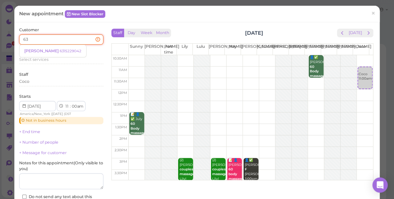
type input "6"
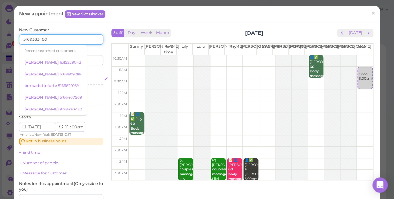
type input "5169383460"
click at [93, 77] on div "Select services" at bounding box center [61, 80] width 84 height 6
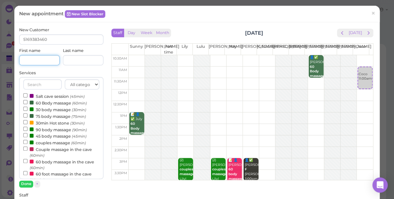
click at [47, 62] on input at bounding box center [39, 60] width 41 height 10
type input "j"
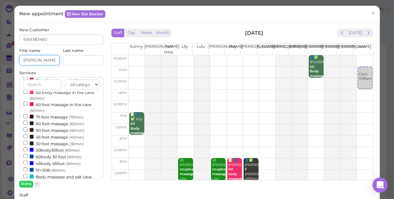
scroll to position [87, 0]
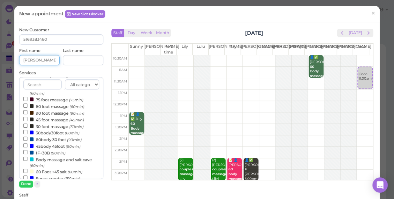
type input "Joyce"
click at [24, 172] on input "60 Foot +45 salt (60min)" at bounding box center [25, 171] width 4 height 4
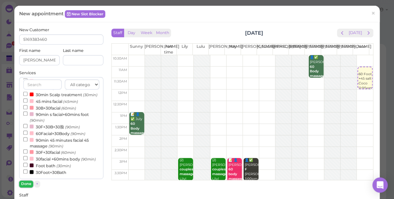
click at [24, 181] on button "Done" at bounding box center [26, 184] width 14 height 7
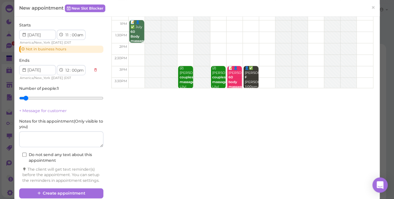
scroll to position [107, 0]
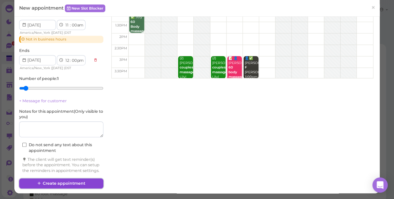
click at [88, 183] on button "Create appointment" at bounding box center [61, 184] width 84 height 10
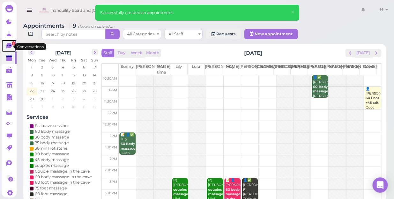
click at [9, 47] on icon at bounding box center [8, 46] width 5 height 6
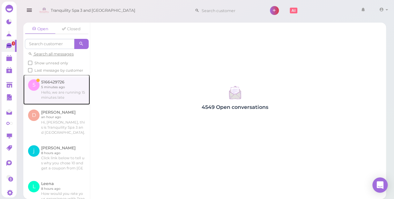
click at [57, 98] on link at bounding box center [56, 90] width 67 height 30
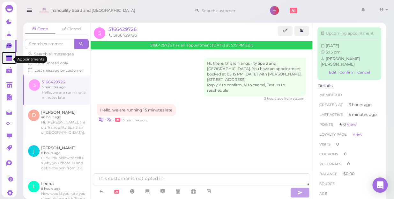
click at [7, 61] on polygon at bounding box center [9, 59] width 6 height 4
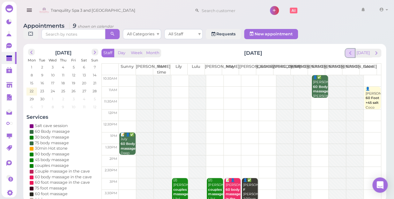
click at [352, 50] on span "prev" at bounding box center [350, 53] width 6 height 6
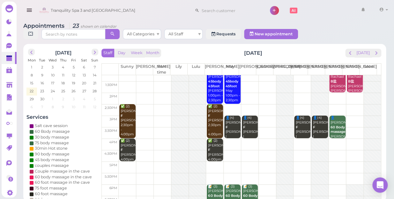
scroll to position [115, 0]
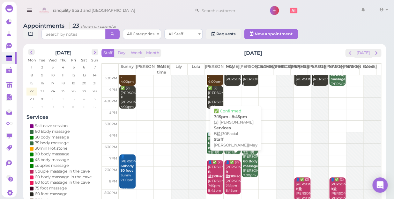
click at [230, 180] on div "👤✅ (2) Jennifer B盐|30Facial Lisa|May 7:15pm - 8:45pm" at bounding box center [232, 177] width 15 height 33
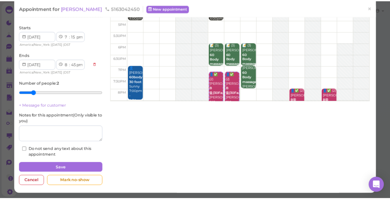
scroll to position [115, 0]
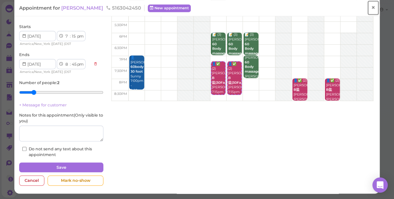
click at [371, 7] on span "×" at bounding box center [373, 7] width 4 height 9
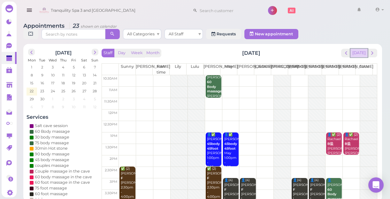
click at [359, 54] on button "[DATE]" at bounding box center [358, 53] width 17 height 9
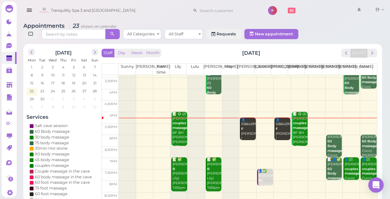
scroll to position [115, 0]
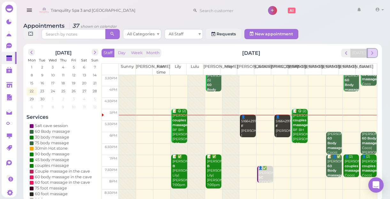
click at [372, 54] on span "next" at bounding box center [372, 53] width 6 height 6
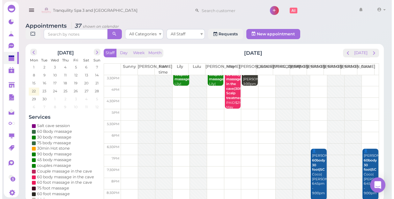
scroll to position [0, 0]
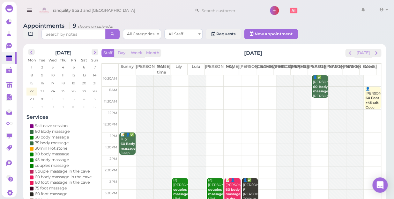
click at [179, 156] on td at bounding box center [250, 161] width 262 height 11
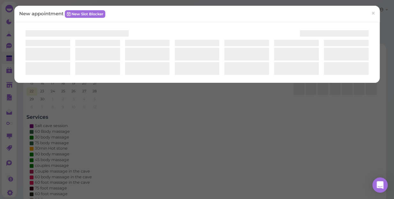
click at [179, 151] on div "New appointment New Slot Blocker ×" at bounding box center [197, 99] width 394 height 199
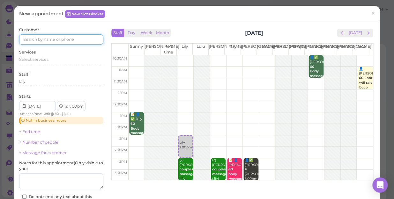
click at [89, 39] on input at bounding box center [61, 39] width 84 height 10
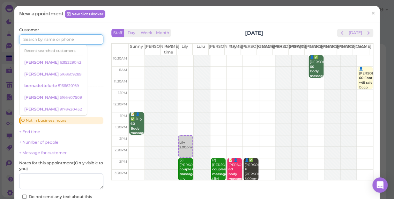
click at [89, 39] on input at bounding box center [61, 39] width 84 height 10
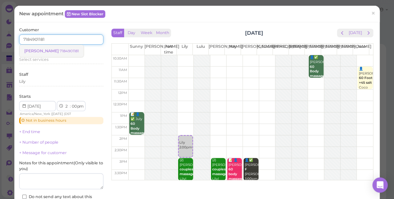
type input "7184901181"
click at [60, 50] on small "7184901181" at bounding box center [69, 51] width 19 height 4
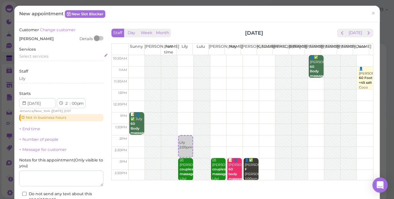
click at [56, 50] on div "Services Select services" at bounding box center [61, 56] width 84 height 18
click at [52, 58] on div "Select services" at bounding box center [61, 57] width 84 height 6
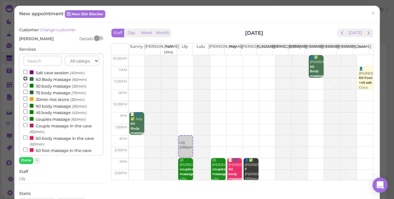
click at [25, 79] on input "60 Body massage (60min)" at bounding box center [25, 79] width 4 height 4
click at [28, 159] on button "Done" at bounding box center [26, 160] width 14 height 7
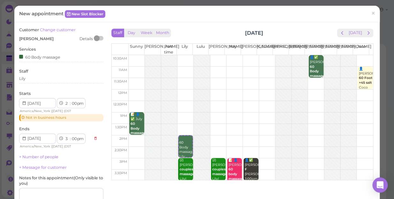
scroll to position [72, 0]
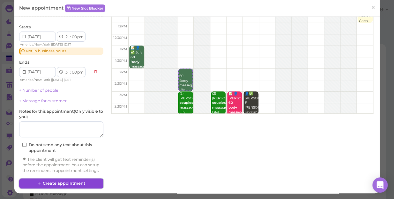
click at [71, 183] on button "Create appointment" at bounding box center [61, 184] width 84 height 10
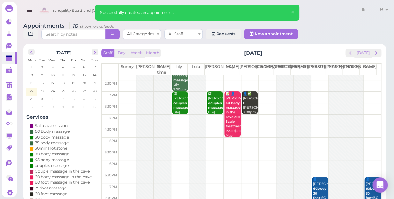
scroll to position [0, 0]
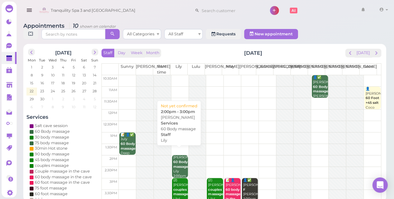
click at [179, 161] on b "60 Body massage" at bounding box center [180, 164] width 15 height 9
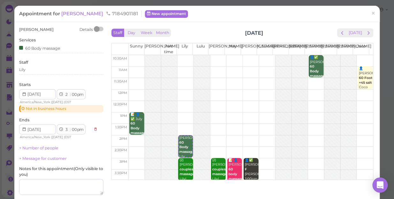
scroll to position [54, 0]
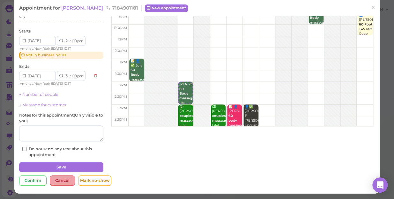
click at [62, 180] on div "Cancel" at bounding box center [62, 181] width 25 height 10
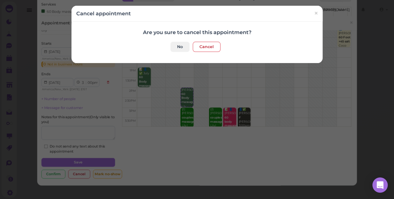
click at [216, 41] on div "Are you sure to cancel this appointment? No Cancel" at bounding box center [197, 40] width 242 height 23
click at [211, 46] on button "Cancel" at bounding box center [207, 47] width 28 height 10
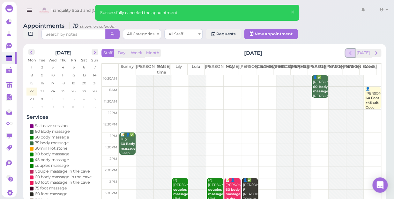
click at [353, 50] on span "prev" at bounding box center [350, 53] width 6 height 6
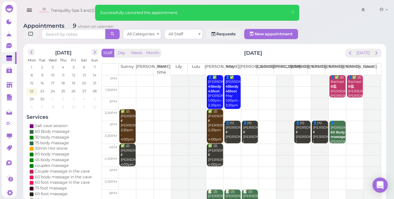
scroll to position [58, 0]
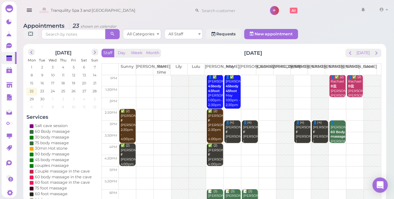
click at [297, 98] on td at bounding box center [250, 103] width 262 height 11
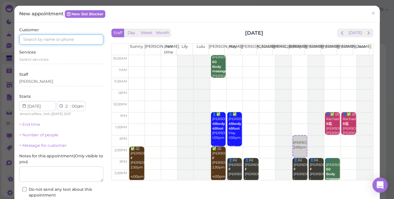
click at [87, 41] on input at bounding box center [61, 39] width 84 height 10
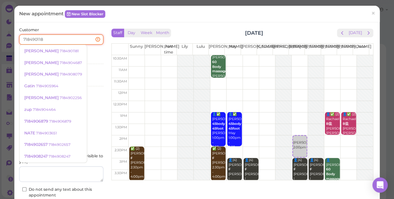
type input "7184901181"
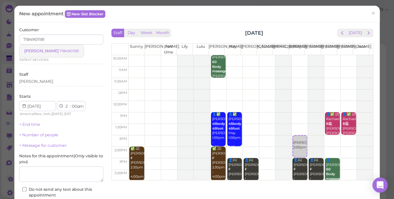
click at [60, 52] on small "7184901181" at bounding box center [69, 51] width 19 height 4
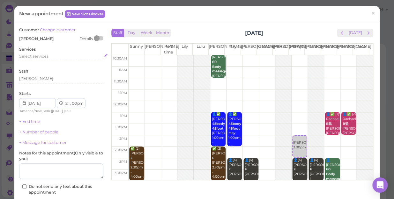
click at [49, 57] on div "Select services" at bounding box center [61, 57] width 84 height 6
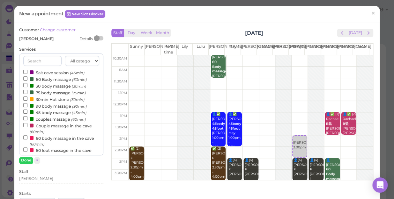
click at [52, 80] on label "60 Body massage (60min)" at bounding box center [55, 79] width 64 height 7
click at [27, 80] on input "60 Body massage (60min)" at bounding box center [25, 79] width 4 height 4
click at [29, 159] on button "Done" at bounding box center [26, 160] width 14 height 7
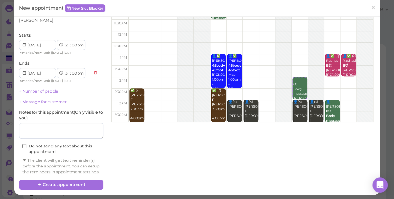
scroll to position [65, 0]
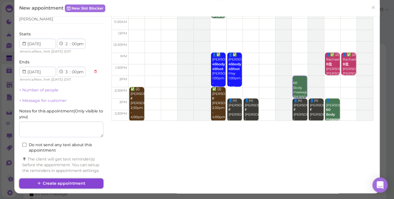
click at [71, 184] on button "Create appointment" at bounding box center [61, 184] width 84 height 10
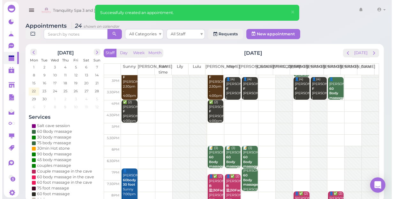
scroll to position [115, 0]
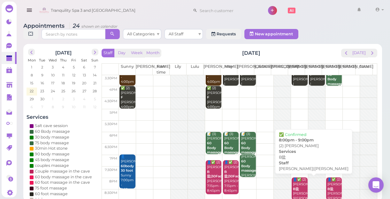
click at [295, 190] on div "👤✅ (2) Jennifer B盐 Helen|Linda 8:00pm - 9:00pm" at bounding box center [299, 197] width 15 height 38
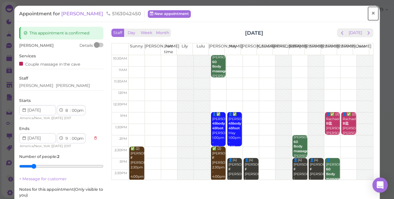
click at [371, 14] on span "×" at bounding box center [373, 13] width 4 height 9
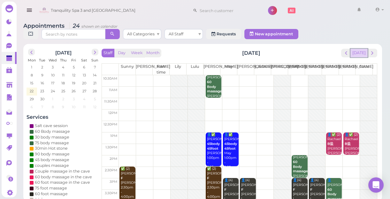
click at [364, 57] on button "[DATE]" at bounding box center [358, 53] width 17 height 9
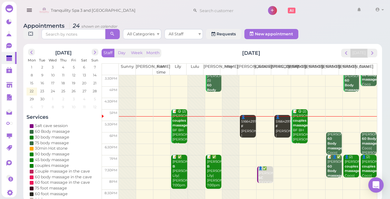
scroll to position [115, 0]
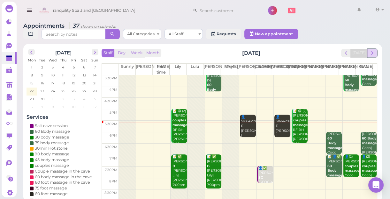
click at [374, 55] on span "next" at bounding box center [372, 53] width 6 height 6
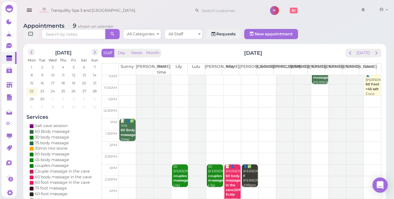
scroll to position [0, 0]
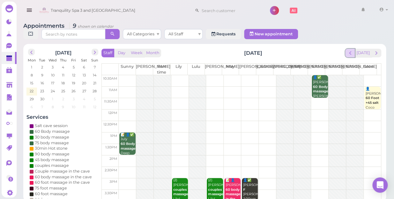
click at [353, 50] on span "prev" at bounding box center [350, 53] width 6 height 6
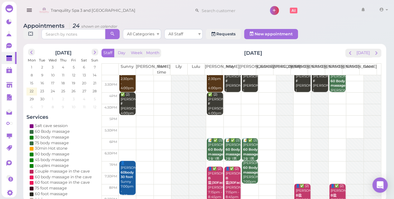
scroll to position [115, 0]
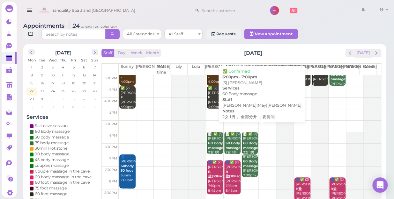
click at [251, 132] on div "📝 ✅ (3) Aashna 60 Body massage 2女 1男 。全都分开 ，要房间 Lisa|May|Mike 6:00pm - 7:00pm" at bounding box center [250, 162] width 15 height 61
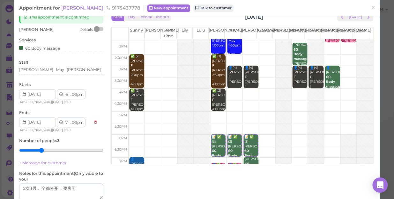
scroll to position [115, 0]
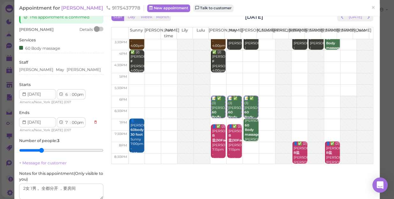
click at [214, 111] on div "📝 ✅ (3) Aashna 60 Body massage 2女 1男 。全都分开 ，要房间 Lisa|May|Mike 6:00pm - 7:00pm" at bounding box center [219, 131] width 14 height 70
click at [78, 191] on textarea at bounding box center [61, 192] width 84 height 16
click at [79, 189] on textarea at bounding box center [61, 192] width 84 height 16
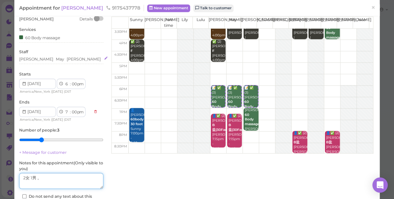
scroll to position [16, 0]
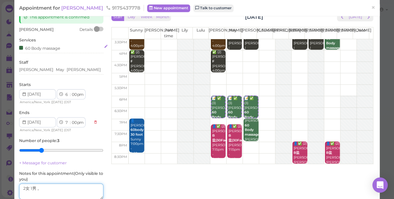
type textarea "2女 1男 。"
click at [66, 49] on div "60 Body massage" at bounding box center [61, 48] width 84 height 7
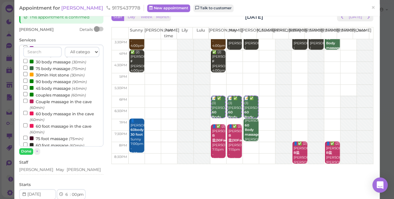
scroll to position [29, 0]
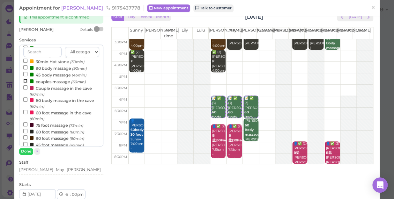
click at [26, 81] on input "couples massage (60min)" at bounding box center [25, 81] width 4 height 4
select select "9"
select select "30"
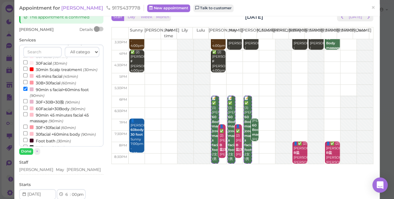
scroll to position [147, 0]
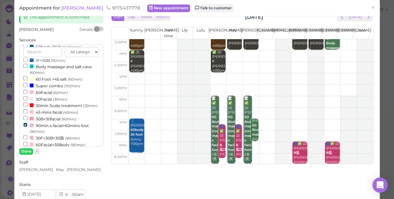
click at [23, 127] on input "90min s facial+60mins foot (90min)" at bounding box center [25, 125] width 4 height 4
select select "8"
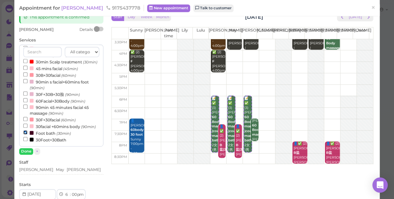
click at [26, 131] on input "Foot bath (30min)" at bounding box center [25, 133] width 4 height 4
select select "00"
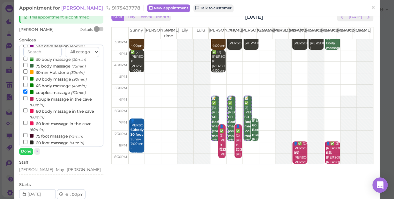
scroll to position [0, 0]
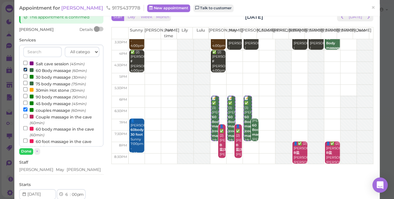
click at [23, 69] on input "60 Body massage (60min)" at bounding box center [25, 70] width 4 height 4
select select "7"
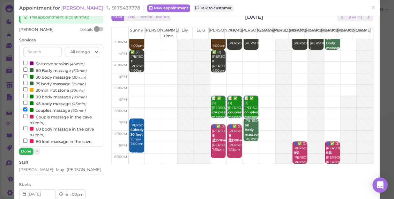
click at [24, 151] on button "Done" at bounding box center [26, 151] width 14 height 7
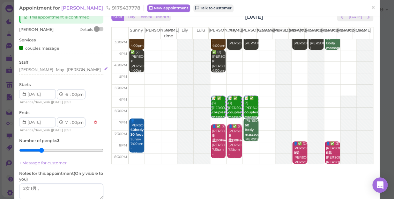
click at [54, 70] on div "Lisa May Mike" at bounding box center [61, 70] width 84 height 6
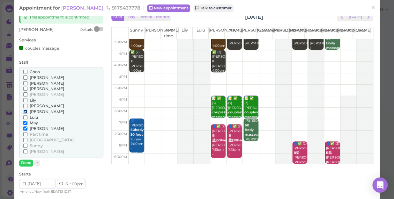
click at [26, 111] on input "[PERSON_NAME]" at bounding box center [25, 112] width 4 height 4
click at [26, 162] on button "Done" at bounding box center [26, 163] width 14 height 7
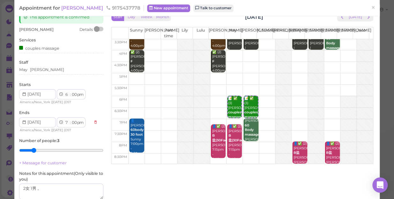
type input "2"
click at [33, 149] on input "range" at bounding box center [61, 151] width 84 height 10
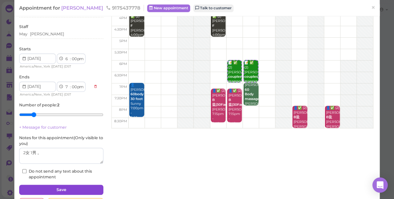
scroll to position [74, 0]
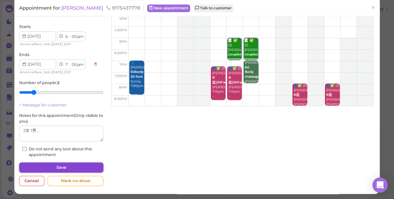
click at [55, 167] on button "Save" at bounding box center [61, 168] width 84 height 10
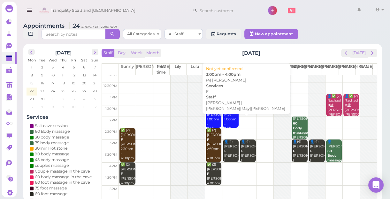
scroll to position [115, 0]
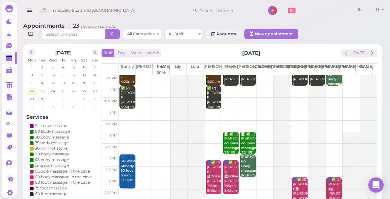
click at [212, 134] on td at bounding box center [248, 137] width 258 height 11
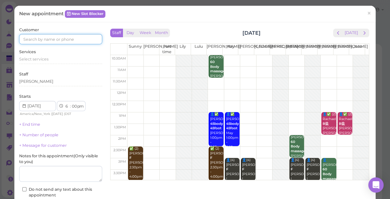
click at [80, 42] on input at bounding box center [60, 39] width 83 height 10
type input "9175437778"
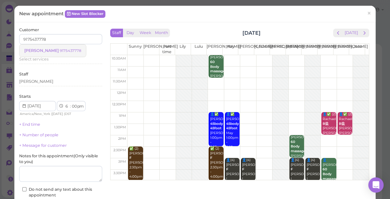
click at [61, 50] on small "9175437778" at bounding box center [70, 51] width 21 height 4
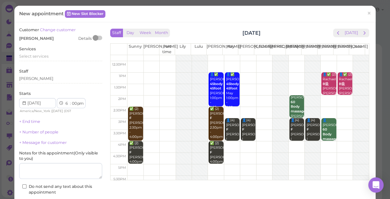
scroll to position [87, 0]
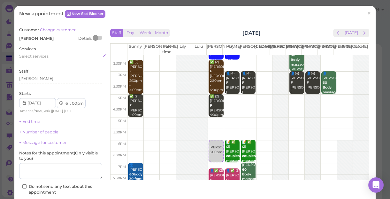
click at [55, 58] on div "Select services" at bounding box center [60, 57] width 83 height 6
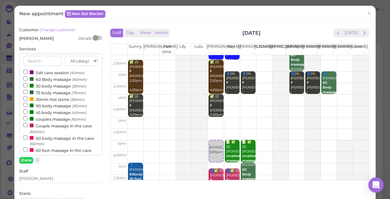
click at [46, 81] on label "60 Body massage (60min)" at bounding box center [55, 79] width 64 height 7
click at [27, 81] on input "60 Body massage (60min)" at bounding box center [25, 79] width 4 height 4
click at [25, 158] on button "Done" at bounding box center [26, 160] width 14 height 7
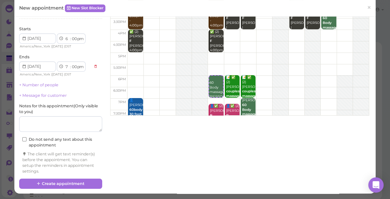
scroll to position [2, 0]
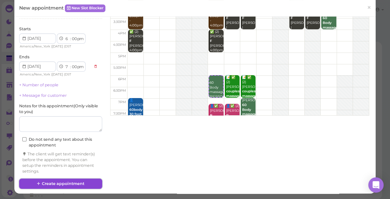
click at [81, 181] on button "Create appointment" at bounding box center [60, 184] width 83 height 10
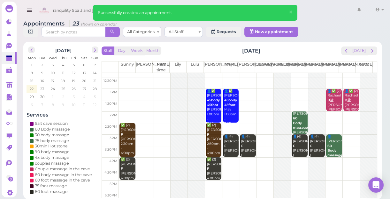
scroll to position [115, 0]
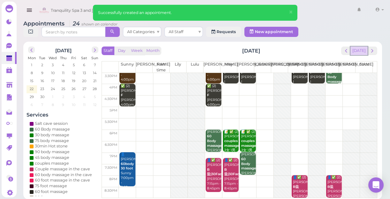
click at [358, 51] on button "[DATE]" at bounding box center [358, 51] width 17 height 9
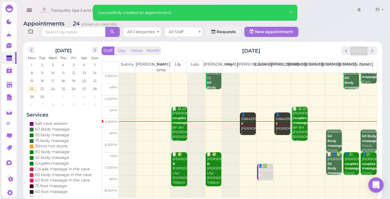
scroll to position [0, 0]
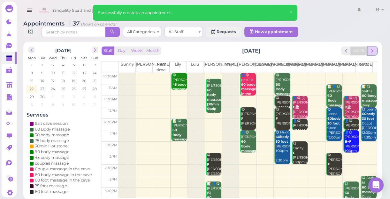
click at [375, 51] on button "next" at bounding box center [372, 51] width 10 height 9
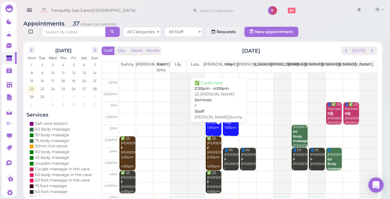
scroll to position [87, 0]
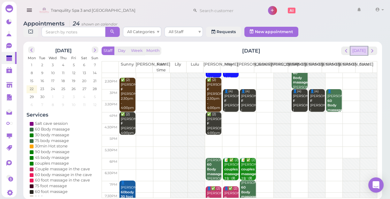
click at [359, 54] on button "[DATE]" at bounding box center [358, 51] width 17 height 9
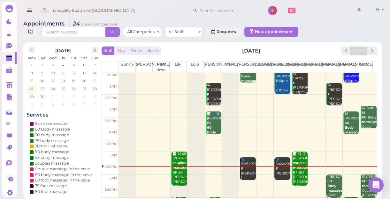
scroll to position [115, 0]
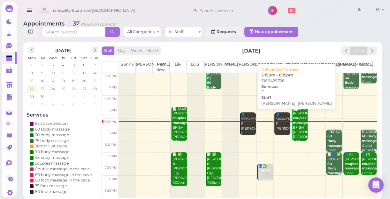
click at [280, 131] on div "👤5166429726 F Jessica |Mike 5:15pm - 6:15pm" at bounding box center [282, 132] width 15 height 38
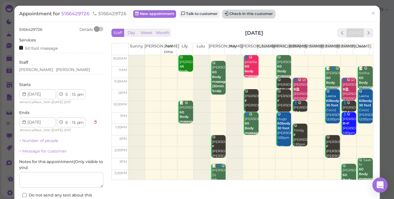
click at [248, 14] on button "Check in this customer" at bounding box center [249, 14] width 52 height 8
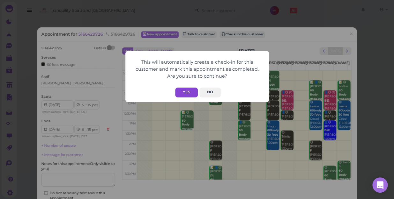
click at [188, 89] on button "Yes" at bounding box center [186, 93] width 23 height 10
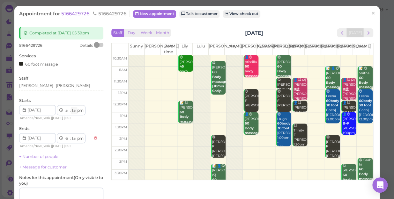
click at [71, 112] on select "00 05 10 15 20 25 30 35 40 45 50 55" at bounding box center [74, 111] width 6 height 7
click at [74, 112] on select "00 05 10 15 20 25 30 35 40 45 50 55" at bounding box center [74, 111] width 6 height 7
select select "40"
click at [71, 108] on select "00 05 10 15 20 25 30 35 40 45 50 55" at bounding box center [74, 111] width 6 height 7
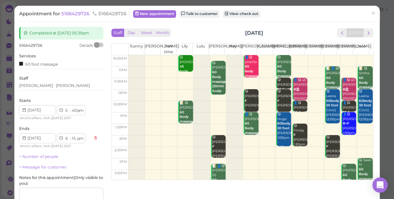
select select "40"
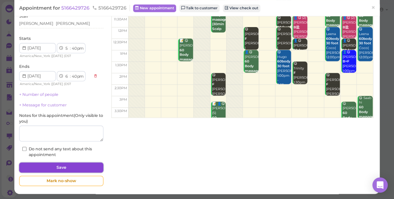
click at [75, 168] on button "Save" at bounding box center [61, 168] width 84 height 10
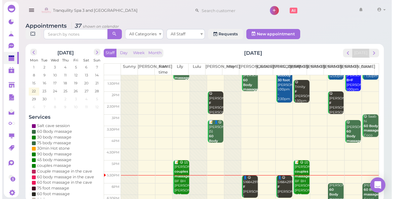
scroll to position [115, 0]
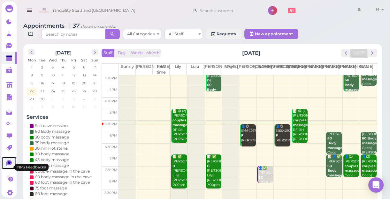
click at [8, 164] on icon at bounding box center [9, 163] width 3 height 3
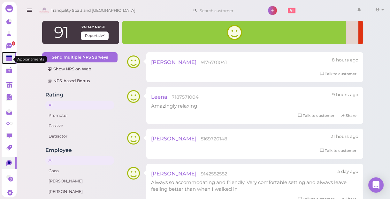
click at [8, 61] on polygon at bounding box center [9, 59] width 6 height 4
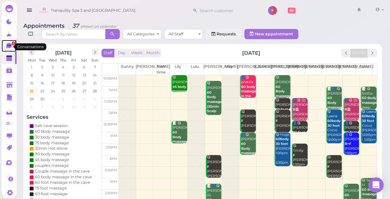
click at [6, 46] on icon at bounding box center [9, 46] width 7 height 7
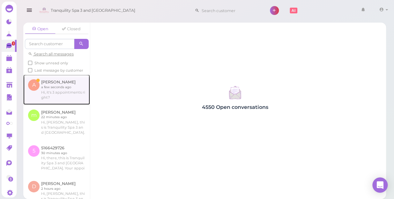
click at [48, 93] on link at bounding box center [56, 90] width 67 height 30
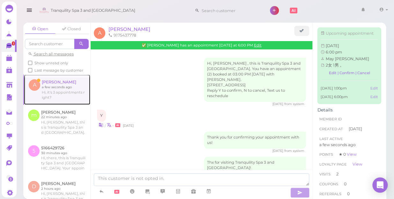
scroll to position [586, 0]
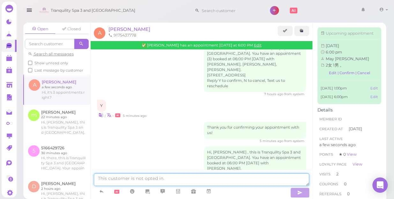
click at [164, 181] on textarea at bounding box center [201, 180] width 215 height 13
type textarea "yes"
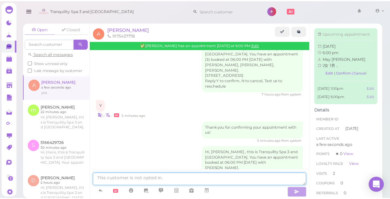
scroll to position [601, 0]
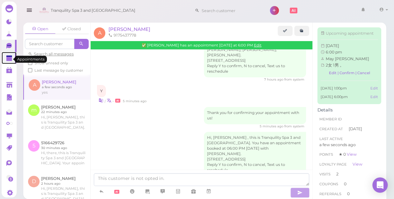
click at [10, 58] on polygon at bounding box center [9, 59] width 6 height 4
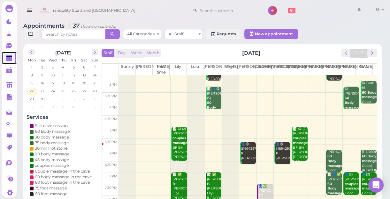
scroll to position [115, 0]
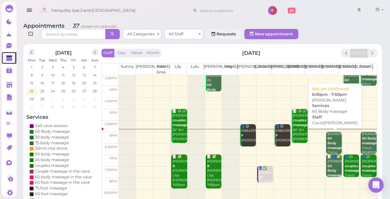
click at [332, 146] on b "60 Body massage" at bounding box center [334, 143] width 15 height 13
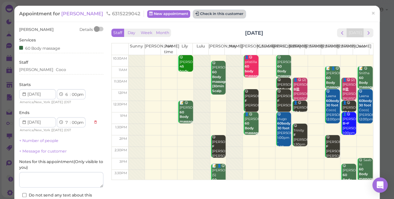
click at [205, 13] on button "Check in this customer" at bounding box center [219, 14] width 52 height 8
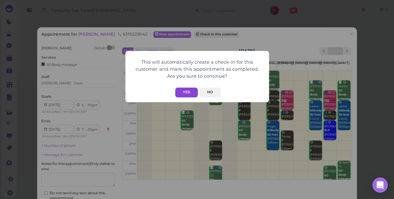
click at [186, 95] on button "Yes" at bounding box center [186, 93] width 23 height 10
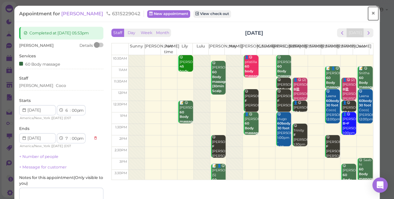
click at [371, 14] on span "×" at bounding box center [373, 13] width 4 height 9
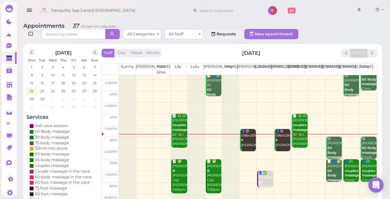
scroll to position [115, 0]
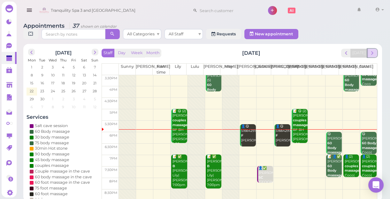
click at [373, 54] on span "next" at bounding box center [372, 53] width 6 height 6
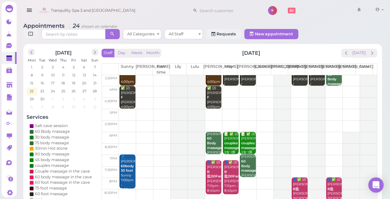
click at [212, 113] on td at bounding box center [248, 114] width 258 height 11
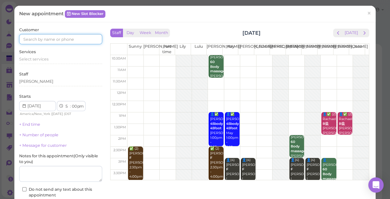
click at [83, 41] on input at bounding box center [60, 39] width 83 height 10
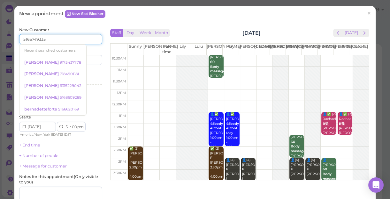
type input "5165749335"
click at [90, 71] on div "Services Select services" at bounding box center [60, 79] width 83 height 18
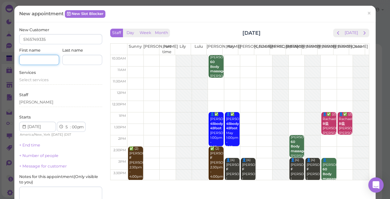
click at [53, 61] on input at bounding box center [39, 60] width 40 height 10
type input "Joseph"
click at [29, 80] on span "Select services" at bounding box center [33, 80] width 29 height 5
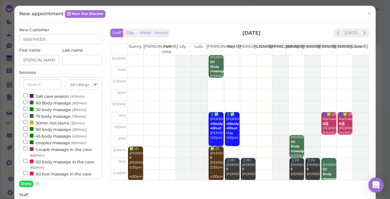
click at [42, 150] on label "Couple massage in the cave (60min)" at bounding box center [60, 152] width 75 height 12
click at [27, 150] on input "Couple massage in the cave (60min)" at bounding box center [25, 149] width 4 height 4
click at [26, 182] on button "Done" at bounding box center [26, 184] width 14 height 7
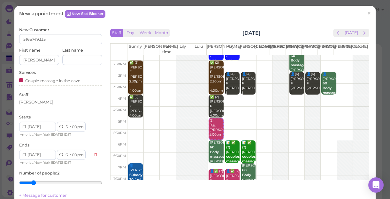
scroll to position [87, 0]
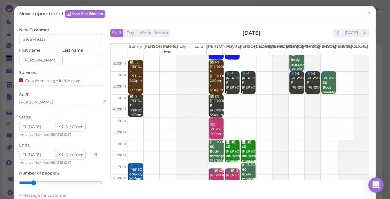
click at [30, 104] on div "[PERSON_NAME]" at bounding box center [60, 103] width 83 height 6
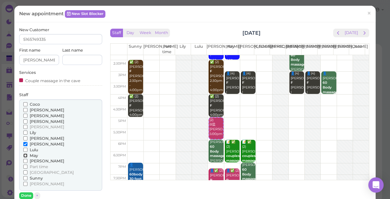
click at [24, 155] on input "May" at bounding box center [25, 156] width 4 height 4
click at [24, 195] on button "Done" at bounding box center [26, 196] width 14 height 7
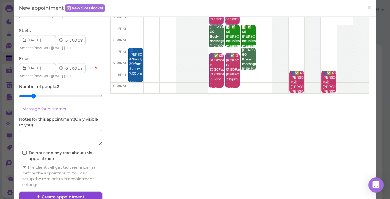
click at [86, 196] on button "Create appointment" at bounding box center [60, 197] width 83 height 10
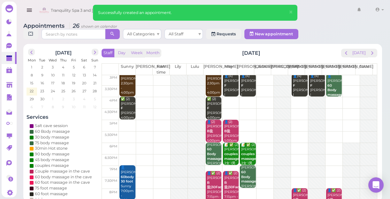
scroll to position [115, 0]
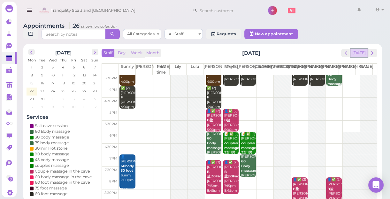
click at [357, 52] on button "[DATE]" at bounding box center [358, 53] width 17 height 9
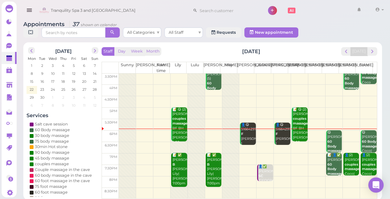
scroll to position [2, 0]
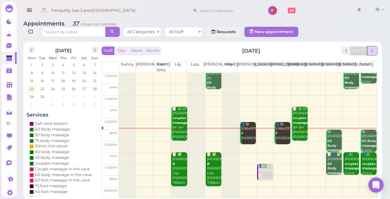
click at [373, 52] on span "next" at bounding box center [372, 51] width 6 height 6
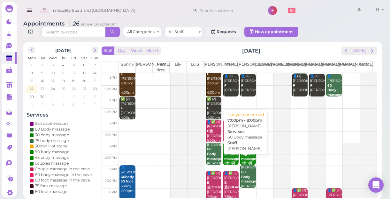
scroll to position [115, 0]
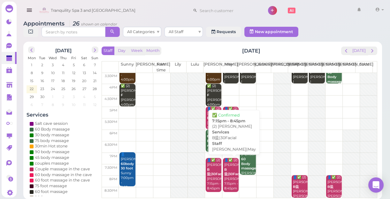
click at [228, 170] on div "👤✅ (2) Jennifer B盐|30Facial Lisa|May 7:15pm - 8:45pm" at bounding box center [231, 174] width 15 height 33
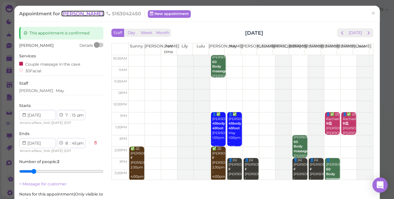
click at [67, 16] on span "[PERSON_NAME]" at bounding box center [82, 14] width 43 height 6
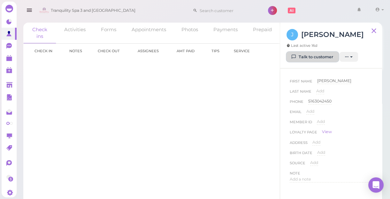
click at [314, 59] on link "Talk to customer" at bounding box center [312, 57] width 52 height 10
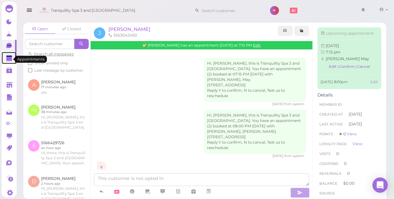
click at [9, 60] on polygon at bounding box center [9, 59] width 6 height 4
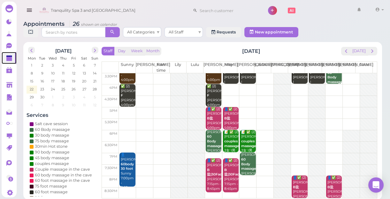
scroll to position [2, 0]
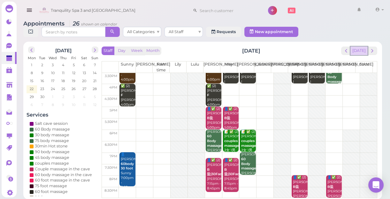
click at [360, 54] on button "[DATE]" at bounding box center [358, 51] width 17 height 9
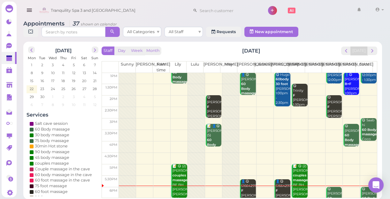
scroll to position [115, 0]
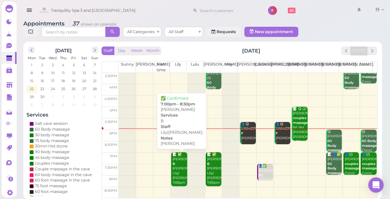
click at [180, 173] on div "📝 ✅ Sabrina B LISA LILY Lily|Lisa 7:00pm - 8:30pm" at bounding box center [179, 174] width 15 height 42
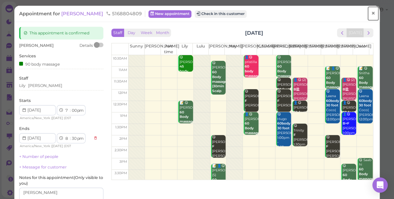
click at [371, 15] on span "×" at bounding box center [373, 13] width 4 height 9
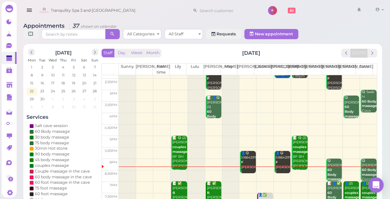
scroll to position [115, 0]
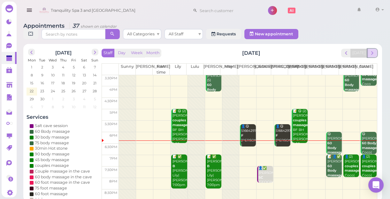
click at [372, 53] on span "next" at bounding box center [372, 53] width 6 height 6
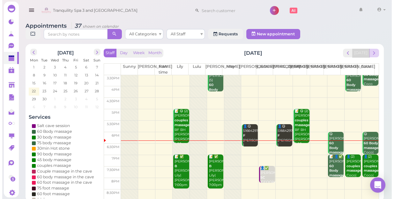
scroll to position [0, 0]
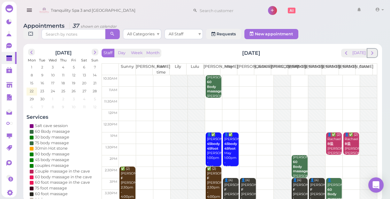
click at [372, 53] on span "next" at bounding box center [372, 53] width 6 height 6
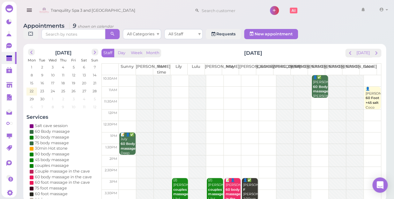
click at [127, 87] on td at bounding box center [250, 92] width 262 height 11
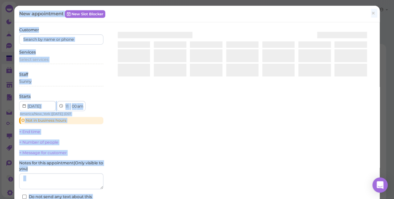
click at [127, 82] on div at bounding box center [242, 103] width 265 height 152
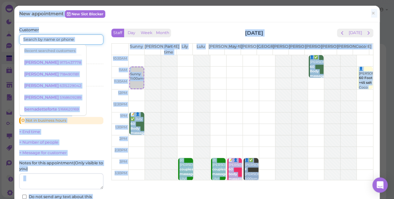
click at [70, 38] on input at bounding box center [61, 39] width 84 height 10
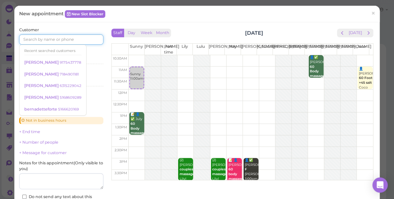
click at [70, 38] on input at bounding box center [61, 39] width 84 height 10
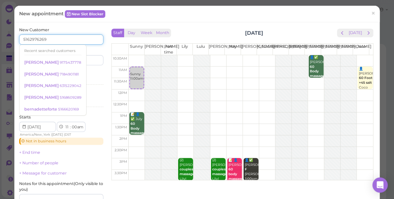
type input "5162976269"
click at [91, 71] on div "Services Select services" at bounding box center [61, 79] width 84 height 18
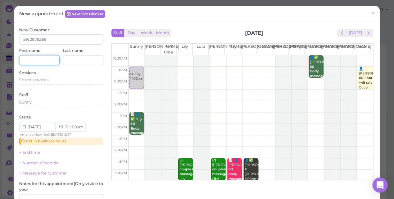
click at [45, 58] on input at bounding box center [39, 60] width 41 height 10
type input "n"
type input "Norma"
click at [46, 84] on div "Select services" at bounding box center [61, 81] width 84 height 8
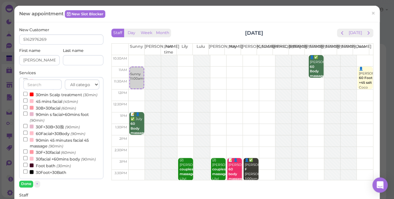
scroll to position [203, 0]
click at [22, 102] on div "All categories Relax session Full body Full body full body Salt cave massage Sa…" at bounding box center [61, 128] width 84 height 102
click at [25, 105] on input "30B+30facial (60min)" at bounding box center [25, 107] width 4 height 4
click at [23, 182] on button "Done" at bounding box center [26, 184] width 14 height 7
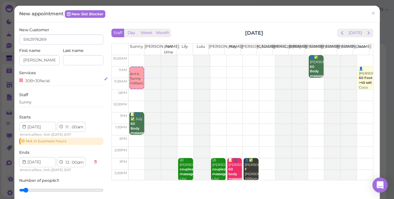
click at [54, 81] on div "30B+30facial" at bounding box center [61, 80] width 84 height 7
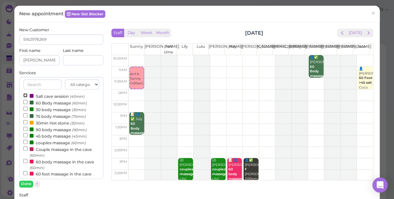
click at [25, 96] on input "Salt cave session (45min)" at bounding box center [25, 96] width 4 height 4
click at [29, 183] on button "Done" at bounding box center [26, 184] width 14 height 7
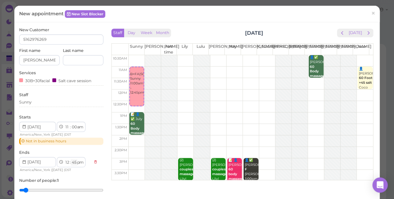
click at [75, 163] on select "00 05 10 15 20 25 30 35 40 45 50 55" at bounding box center [74, 163] width 6 height 7
click at [71, 160] on select "00 05 10 15 20 25 30 35 40 45 50 55" at bounding box center [74, 163] width 6 height 7
click at [78, 73] on div "Services 30B+30facial Salt cave session" at bounding box center [61, 79] width 84 height 18
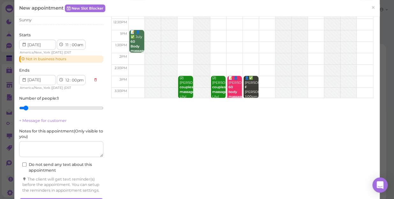
scroll to position [107, 0]
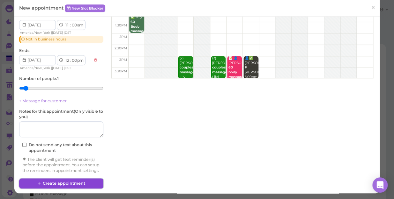
click at [90, 182] on button "Create appointment" at bounding box center [61, 184] width 84 height 10
select select "45"
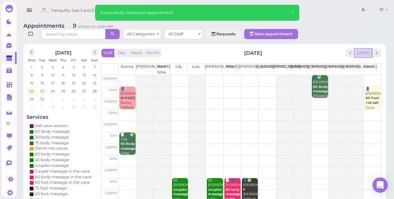
click at [362, 49] on button "[DATE]" at bounding box center [363, 53] width 17 height 9
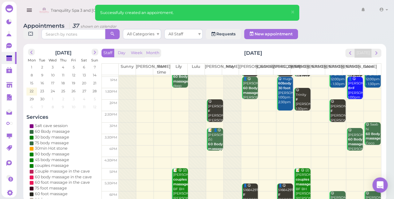
scroll to position [115, 0]
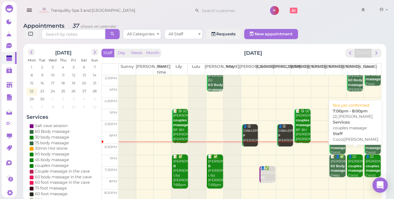
click at [351, 164] on b "couples massage" at bounding box center [355, 168] width 15 height 9
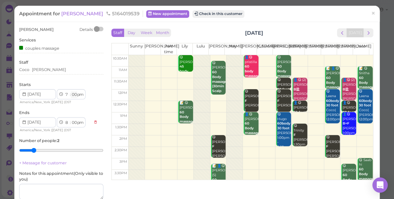
click at [73, 92] on select "00 05 10 15 20 25 30 35 40 45 50 55" at bounding box center [74, 95] width 6 height 7
select select "20"
click at [71, 92] on select "00 05 10 15 20 25 30 35 40 45 50 55" at bounding box center [74, 95] width 6 height 7
select select "20"
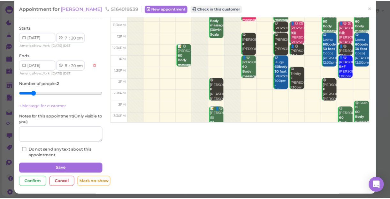
scroll to position [58, 0]
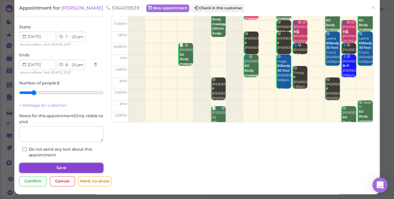
click at [84, 168] on button "Save" at bounding box center [61, 168] width 84 height 10
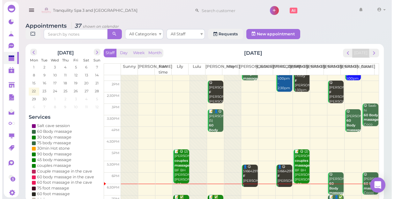
scroll to position [115, 0]
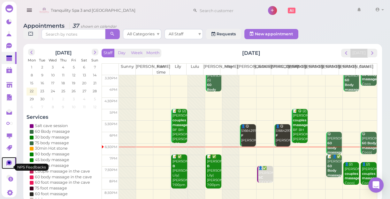
click at [10, 165] on icon at bounding box center [8, 164] width 5 height 6
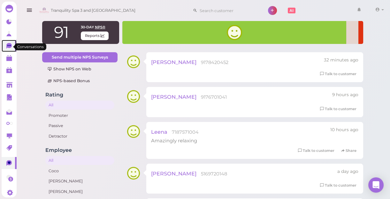
click at [7, 45] on icon at bounding box center [8, 46] width 5 height 6
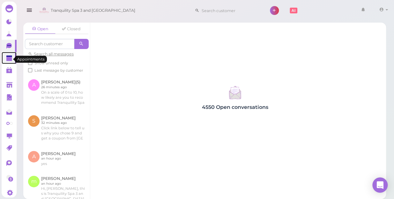
click at [11, 62] on icon at bounding box center [9, 58] width 7 height 7
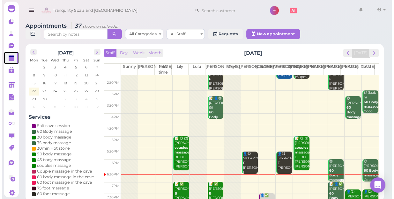
scroll to position [115, 0]
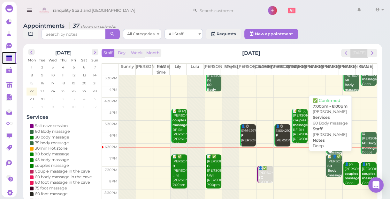
click at [331, 169] on div "📝 👤✅ Joy Rader 60 Body massage Deep Linda 7:00pm - 8:00pm" at bounding box center [334, 178] width 15 height 47
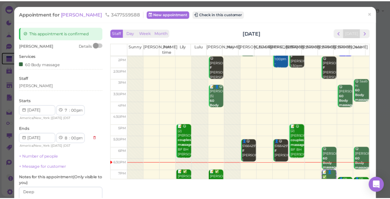
scroll to position [87, 0]
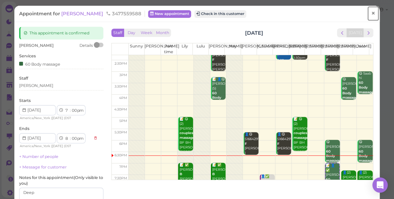
click at [371, 14] on span "×" at bounding box center [373, 13] width 4 height 9
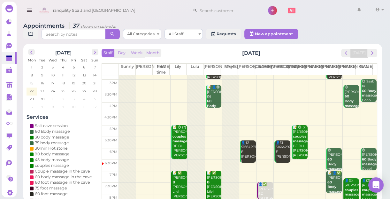
scroll to position [115, 0]
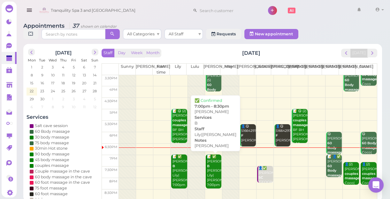
click at [216, 183] on div "📝 ✅ Sabrina B LISA LILY Lily|Lisa 7:00pm - 8:30pm" at bounding box center [213, 176] width 15 height 42
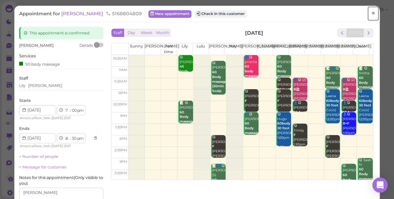
click at [371, 13] on span "×" at bounding box center [373, 13] width 4 height 9
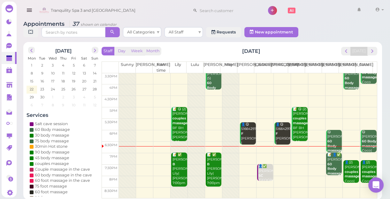
scroll to position [2, 0]
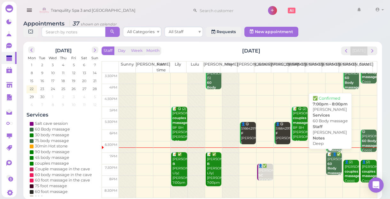
click at [331, 168] on div "📝 👤✅ Joy Rader 60 Body massage Deep Linda 7:00pm - 8:00pm" at bounding box center [334, 176] width 15 height 47
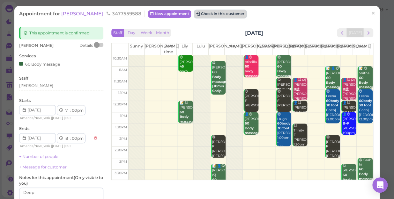
click at [217, 17] on button "Check in this customer" at bounding box center [220, 14] width 52 height 8
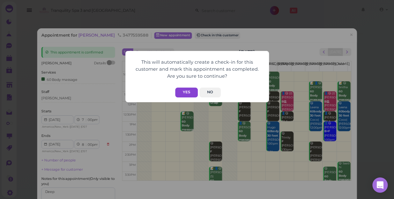
click at [179, 90] on button "Yes" at bounding box center [186, 93] width 23 height 10
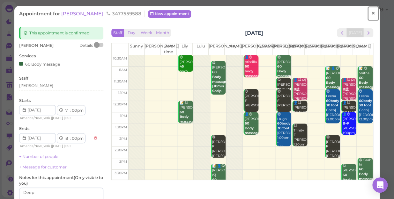
click at [371, 15] on span "×" at bounding box center [373, 13] width 4 height 9
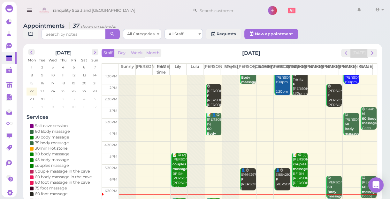
scroll to position [115, 0]
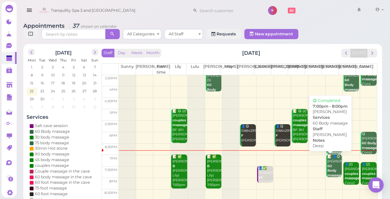
click at [327, 168] on div "📝 👤😋 Joy Rader 60 Body massage Deep Linda 7:00pm - 8:00pm" at bounding box center [334, 178] width 15 height 47
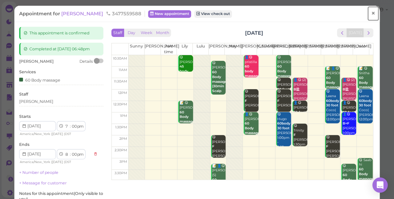
click at [371, 14] on link "×" at bounding box center [373, 13] width 12 height 15
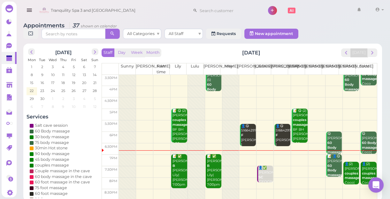
scroll to position [2, 0]
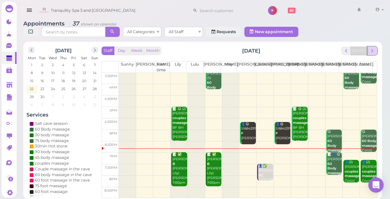
click at [370, 53] on span "next" at bounding box center [372, 51] width 6 height 6
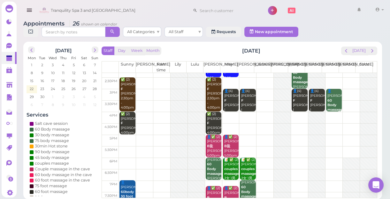
scroll to position [57, 0]
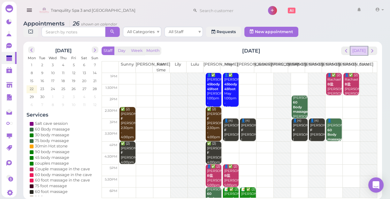
click at [362, 53] on button "[DATE]" at bounding box center [358, 51] width 17 height 9
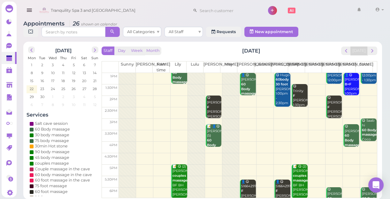
scroll to position [0, 0]
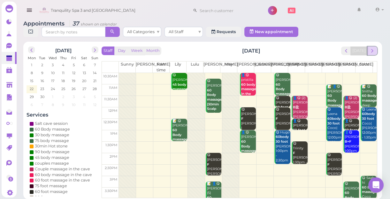
click at [372, 52] on span "next" at bounding box center [372, 51] width 6 height 6
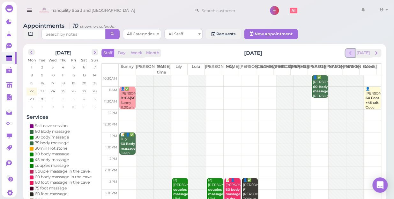
click at [351, 50] on span "prev" at bounding box center [350, 53] width 6 height 6
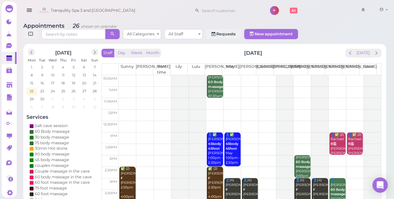
click at [232, 75] on td at bounding box center [250, 80] width 262 height 11
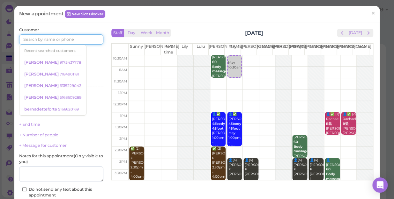
click at [88, 41] on input at bounding box center [61, 39] width 84 height 10
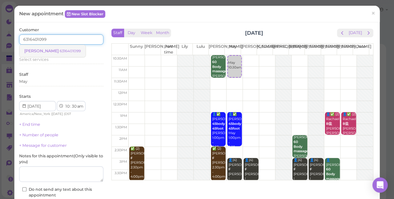
type input "6316401099"
click at [54, 48] on link "Justin 6316401099" at bounding box center [52, 51] width 66 height 12
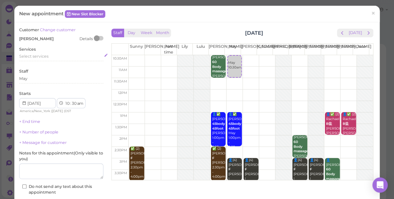
click at [51, 55] on div "Select services" at bounding box center [61, 57] width 84 height 6
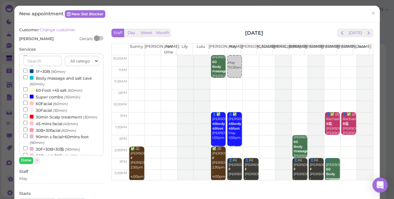
scroll to position [116, 0]
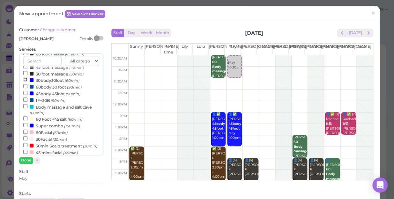
click at [26, 80] on input "30body30foot (60min)" at bounding box center [25, 80] width 4 height 4
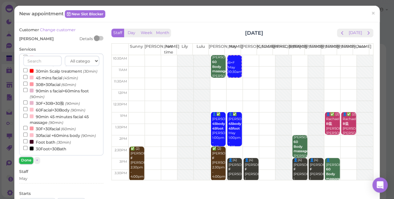
click at [25, 160] on button "Done" at bounding box center [26, 160] width 14 height 7
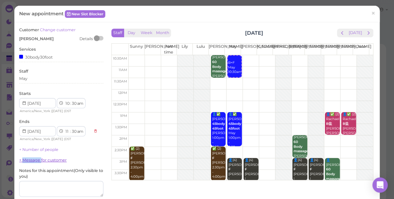
click at [25, 161] on link "+ Message for customer" at bounding box center [43, 160] width 48 height 5
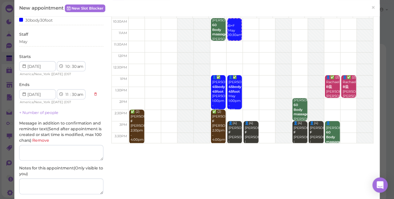
scroll to position [99, 0]
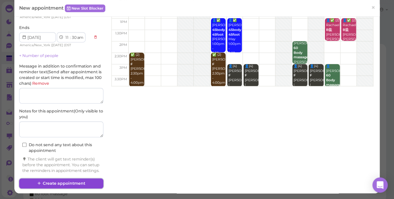
click at [83, 181] on button "Create appointment" at bounding box center [61, 184] width 84 height 10
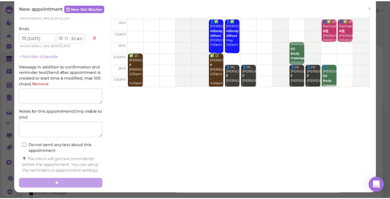
scroll to position [0, 0]
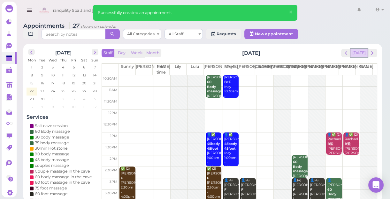
click at [359, 54] on button "[DATE]" at bounding box center [358, 53] width 17 height 9
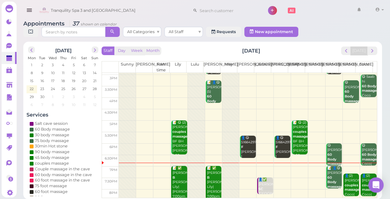
scroll to position [115, 0]
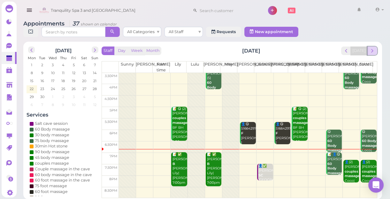
click at [373, 52] on span "next" at bounding box center [372, 51] width 6 height 6
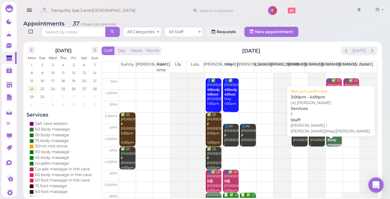
scroll to position [58, 0]
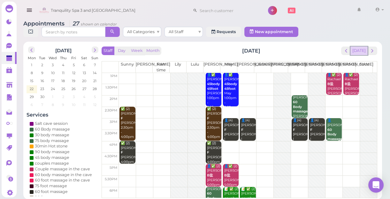
click at [361, 51] on button "[DATE]" at bounding box center [358, 51] width 17 height 9
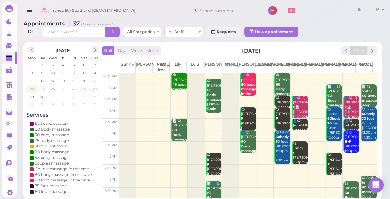
scroll to position [115, 0]
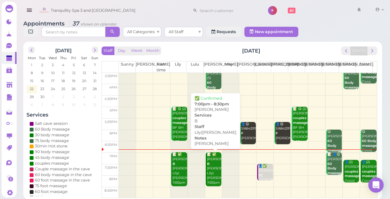
click at [210, 173] on div "📝 ✅ Sabrina B LISA LILY Lily|Lisa 7:00pm - 8:30pm" at bounding box center [213, 174] width 15 height 42
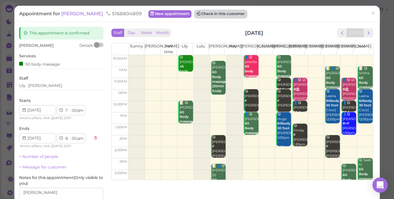
click at [201, 15] on button "Check in this customer" at bounding box center [221, 14] width 52 height 8
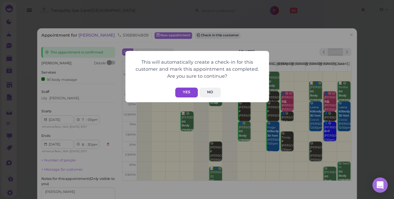
click at [183, 95] on button "Yes" at bounding box center [186, 93] width 23 height 10
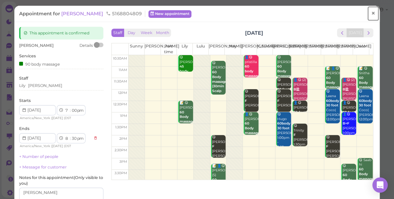
click at [371, 12] on span "×" at bounding box center [373, 13] width 4 height 9
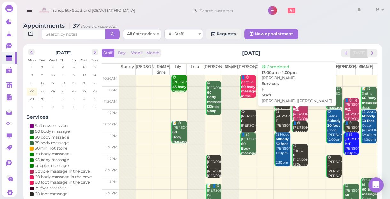
scroll to position [115, 0]
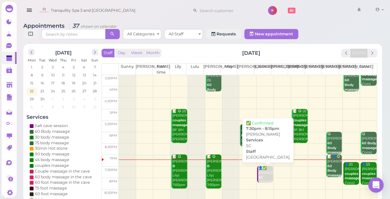
click at [261, 175] on div "👤✅ Dana SC Salt Cave 7:30pm - 8:15pm" at bounding box center [265, 180] width 15 height 28
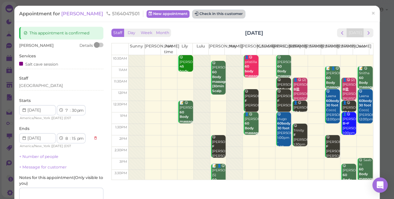
click at [199, 14] on button "Check in this customer" at bounding box center [219, 14] width 52 height 8
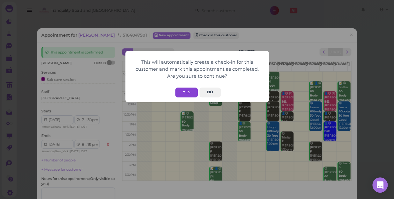
click at [184, 94] on button "Yes" at bounding box center [186, 93] width 23 height 10
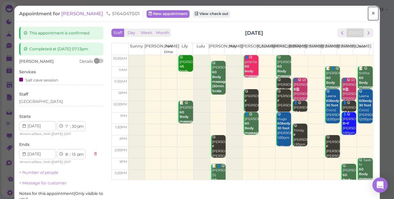
click at [371, 13] on span "×" at bounding box center [373, 13] width 4 height 9
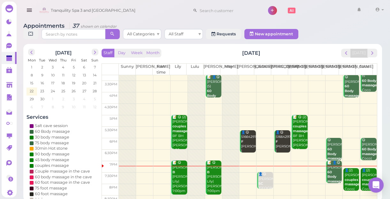
scroll to position [115, 0]
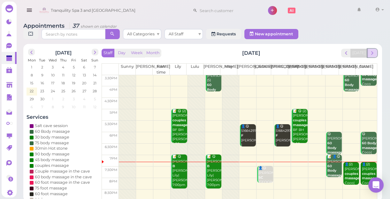
click at [372, 56] on span "next" at bounding box center [372, 53] width 6 height 6
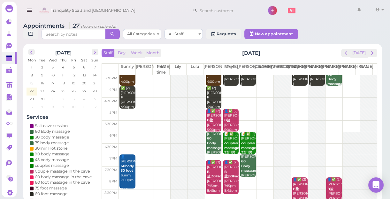
scroll to position [2, 0]
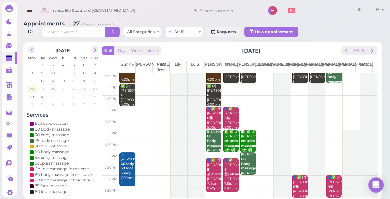
click at [350, 178] on div at bounding box center [350, 164] width 17 height 69
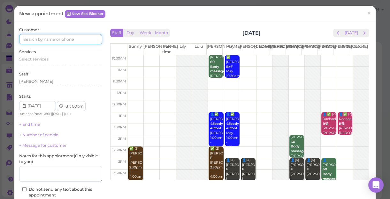
click at [75, 40] on input at bounding box center [60, 39] width 83 height 10
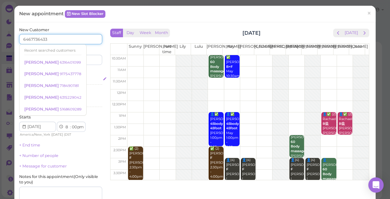
type input "6467736433"
click at [86, 77] on div "Select services" at bounding box center [60, 80] width 83 height 6
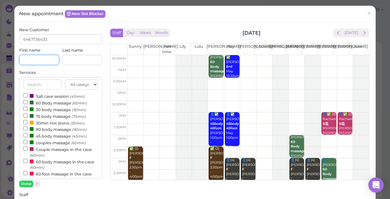
click at [39, 62] on input at bounding box center [39, 60] width 40 height 10
type input "Nick"
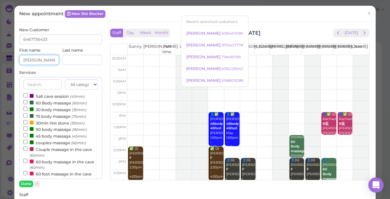
scroll to position [29, 0]
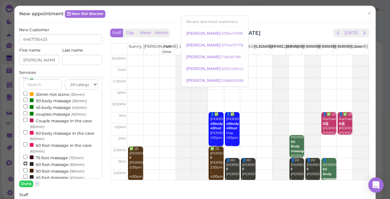
click at [24, 163] on input "60 foot massage (60min)" at bounding box center [25, 164] width 4 height 4
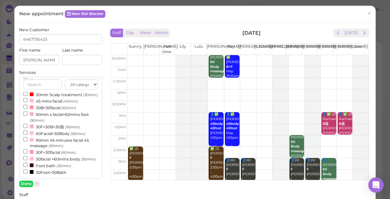
select select "30"
click at [26, 183] on button "Done" at bounding box center [26, 184] width 14 height 7
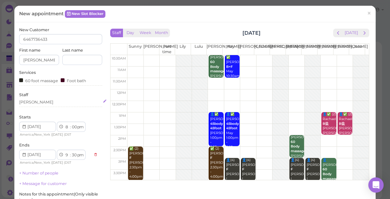
click at [33, 104] on div "[PERSON_NAME]" at bounding box center [60, 103] width 83 height 6
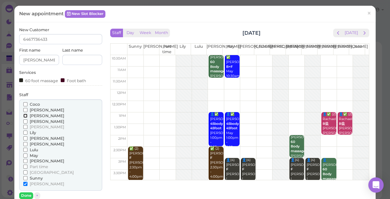
click at [24, 115] on input "[PERSON_NAME]" at bounding box center [25, 116] width 4 height 4
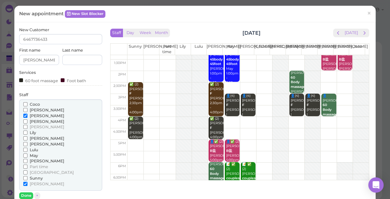
scroll to position [115, 0]
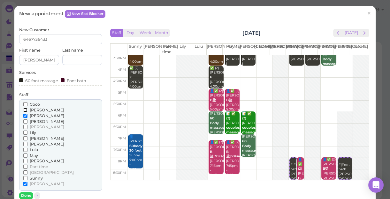
click at [24, 110] on input "[PERSON_NAME]" at bounding box center [25, 110] width 4 height 4
click at [26, 183] on input "[PERSON_NAME]" at bounding box center [25, 184] width 4 height 4
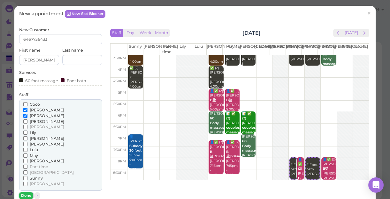
click at [29, 193] on button "Done" at bounding box center [26, 196] width 14 height 7
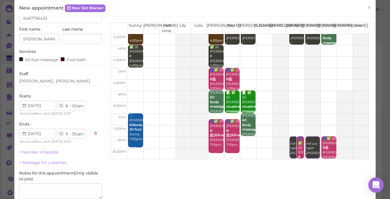
scroll to position [58, 0]
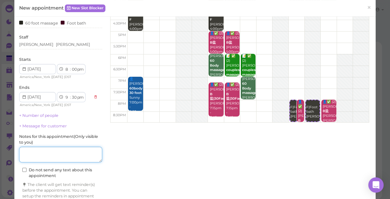
click at [59, 153] on textarea at bounding box center [60, 155] width 83 height 16
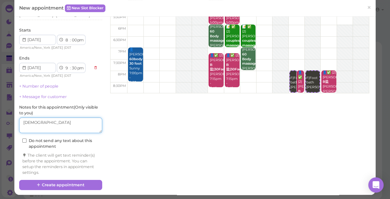
scroll to position [88, 0]
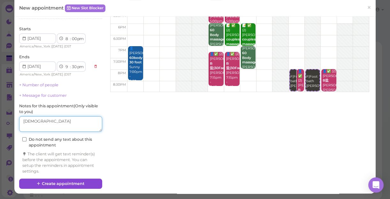
type textarea "female"
click at [72, 181] on button "Create appointment" at bounding box center [60, 184] width 83 height 10
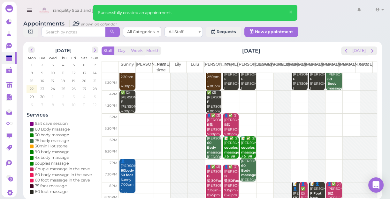
scroll to position [115, 0]
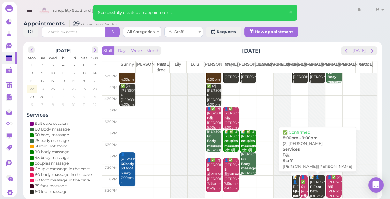
click at [300, 180] on div "👤✅ (2) Jennifer B盐 Helen|Linda 8:00pm - 9:00pm" at bounding box center [303, 199] width 7 height 47
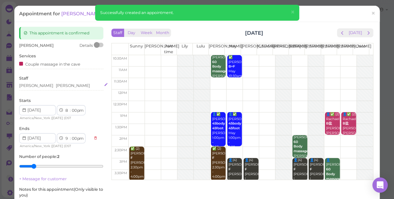
click at [56, 87] on div "[PERSON_NAME]" at bounding box center [73, 86] width 34 height 6
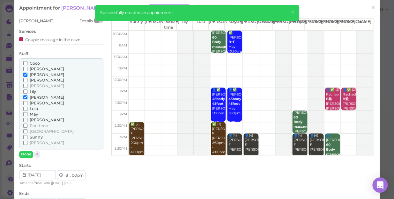
scroll to position [58, 0]
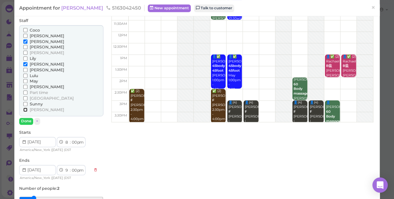
click at [26, 108] on input "[PERSON_NAME]" at bounding box center [25, 110] width 4 height 4
click at [26, 41] on input "[PERSON_NAME]" at bounding box center [25, 42] width 4 height 4
click at [25, 41] on input "[PERSON_NAME]" at bounding box center [25, 42] width 4 height 4
click at [26, 118] on button "Done" at bounding box center [26, 121] width 14 height 7
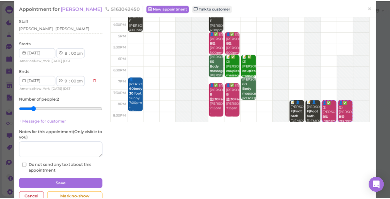
scroll to position [115, 0]
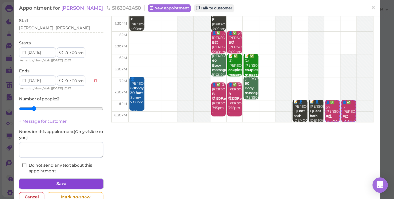
click at [87, 182] on button "Save" at bounding box center [61, 184] width 84 height 10
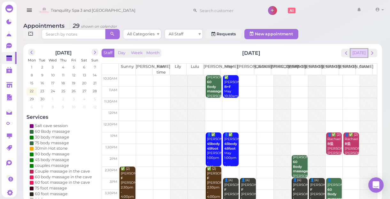
click at [362, 52] on button "[DATE]" at bounding box center [358, 53] width 17 height 9
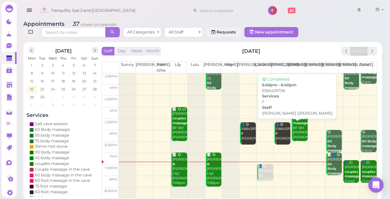
scroll to position [2, 0]
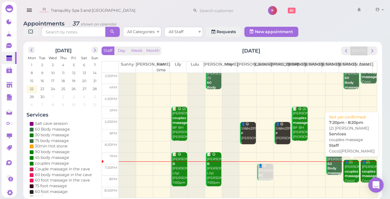
click at [344, 174] on div "👤(2) Kevin couples massage Coco|Tina 7:20pm - 8:20pm" at bounding box center [351, 181] width 15 height 42
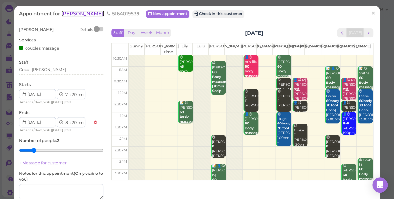
click at [71, 11] on span "Kevin" at bounding box center [82, 14] width 43 height 6
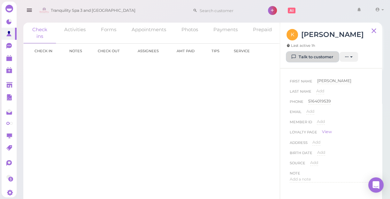
click at [303, 56] on link "Talk to customer" at bounding box center [312, 57] width 52 height 10
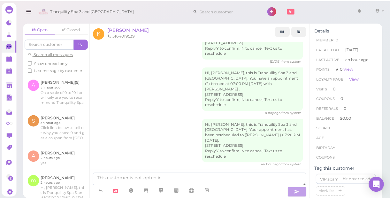
scroll to position [35, 0]
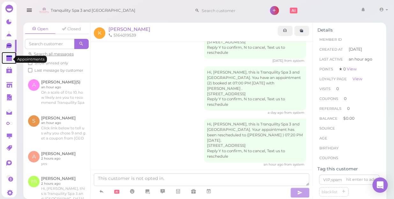
click at [6, 59] on icon at bounding box center [9, 58] width 7 height 7
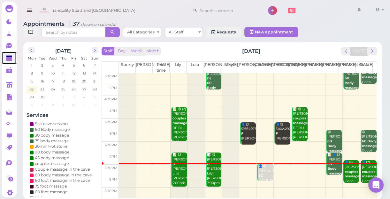
scroll to position [2, 0]
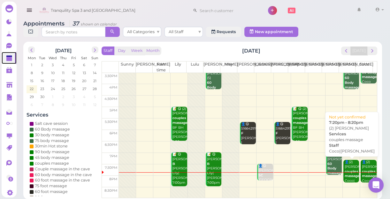
click at [344, 166] on div "👤(2) Kevin couples massage Coco|Tina 7:20pm - 8:20pm" at bounding box center [351, 181] width 15 height 42
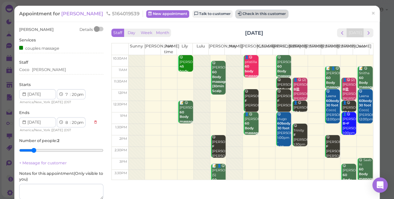
click at [241, 11] on button "Check in this customer" at bounding box center [262, 14] width 52 height 8
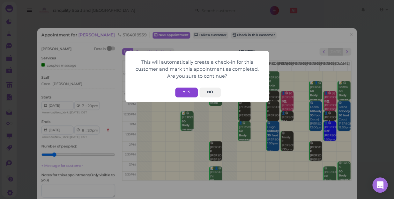
click at [185, 90] on button "Yes" at bounding box center [186, 93] width 23 height 10
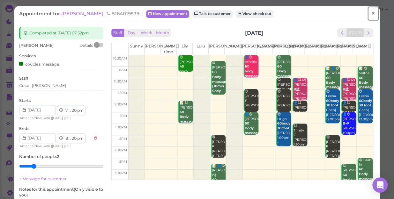
click at [371, 14] on span "×" at bounding box center [373, 13] width 4 height 9
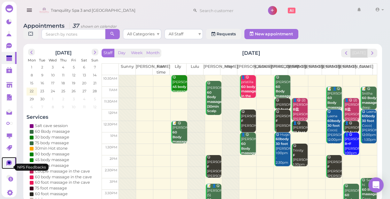
click at [9, 166] on icon at bounding box center [8, 164] width 5 height 6
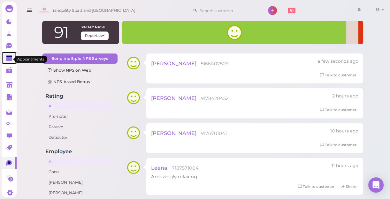
click at [9, 59] on polygon at bounding box center [9, 59] width 6 height 4
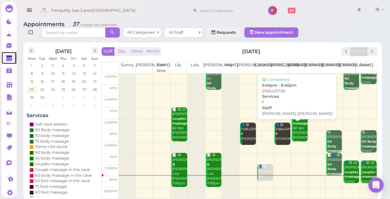
scroll to position [2, 0]
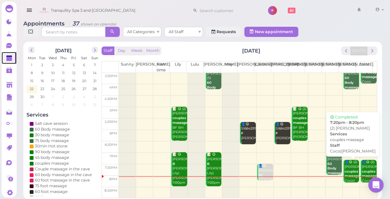
click at [347, 163] on div "👤😋 (2) Kevin couples massage Coco|Tina 7:20pm - 8:20pm" at bounding box center [351, 181] width 15 height 42
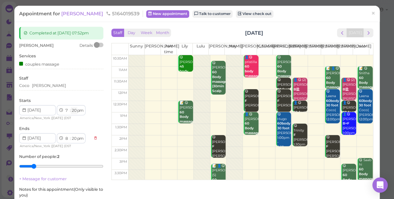
click at [73, 111] on select "00 05 10 15 20 25 30 35 40 45 50 55" at bounding box center [74, 111] width 6 height 7
select select "35"
click at [71, 108] on select "00 05 10 15 20 25 30 35 40 45 50 55" at bounding box center [74, 111] width 6 height 7
select select "35"
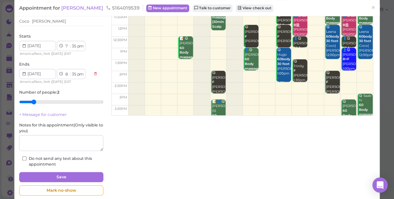
scroll to position [74, 0]
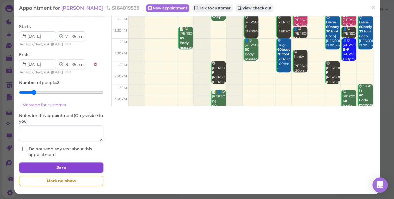
click at [78, 166] on button "Save" at bounding box center [61, 168] width 84 height 10
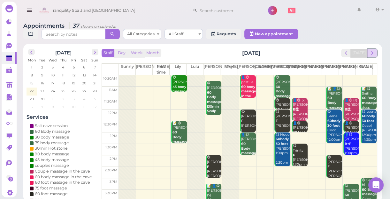
click at [373, 56] on span "next" at bounding box center [372, 53] width 6 height 6
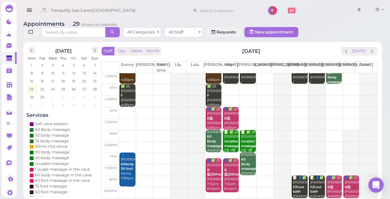
scroll to position [2, 0]
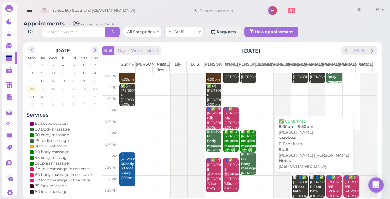
click at [296, 188] on b "F|Foot bath" at bounding box center [298, 189] width 11 height 9
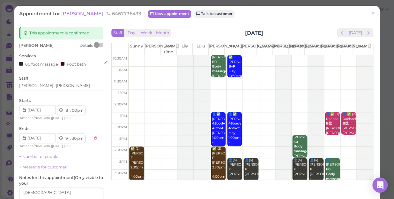
click at [83, 66] on div "Foot bath" at bounding box center [73, 64] width 25 height 7
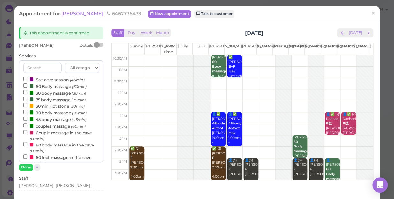
click at [83, 66] on select "All categories Relax session Full body Full body full body Salt cave massage Sa…" at bounding box center [82, 68] width 34 height 10
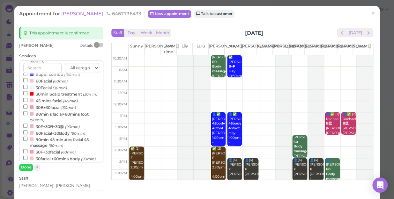
scroll to position [205, 0]
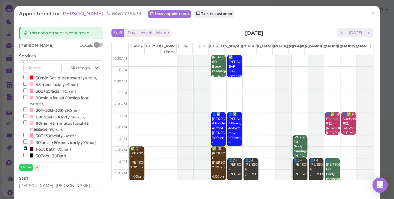
click at [25, 148] on input "Foot bath (30min)" at bounding box center [25, 148] width 4 height 4
select select "00"
click at [26, 170] on button "Done" at bounding box center [26, 167] width 14 height 7
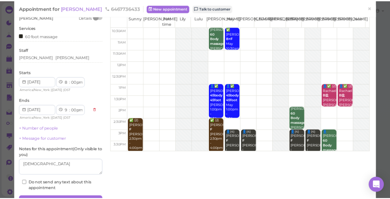
scroll to position [62, 0]
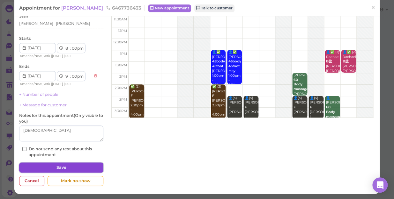
click at [79, 169] on button "Save" at bounding box center [61, 168] width 84 height 10
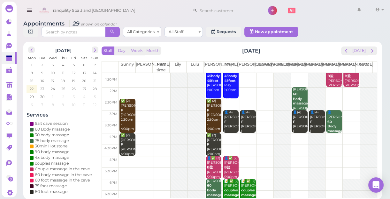
scroll to position [115, 0]
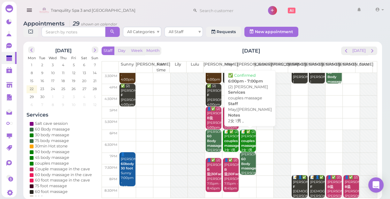
click at [241, 135] on div "📝 ✅ (2) Aashna couples massage 2女 1男 。 May|Mike 6:00pm - 7:00pm" at bounding box center [248, 156] width 15 height 52
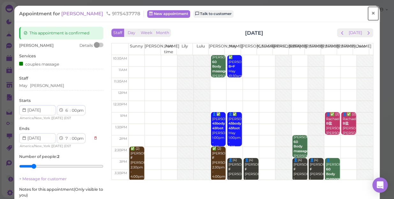
click at [371, 16] on span "×" at bounding box center [373, 13] width 4 height 9
